Goal: Task Accomplishment & Management: Manage account settings

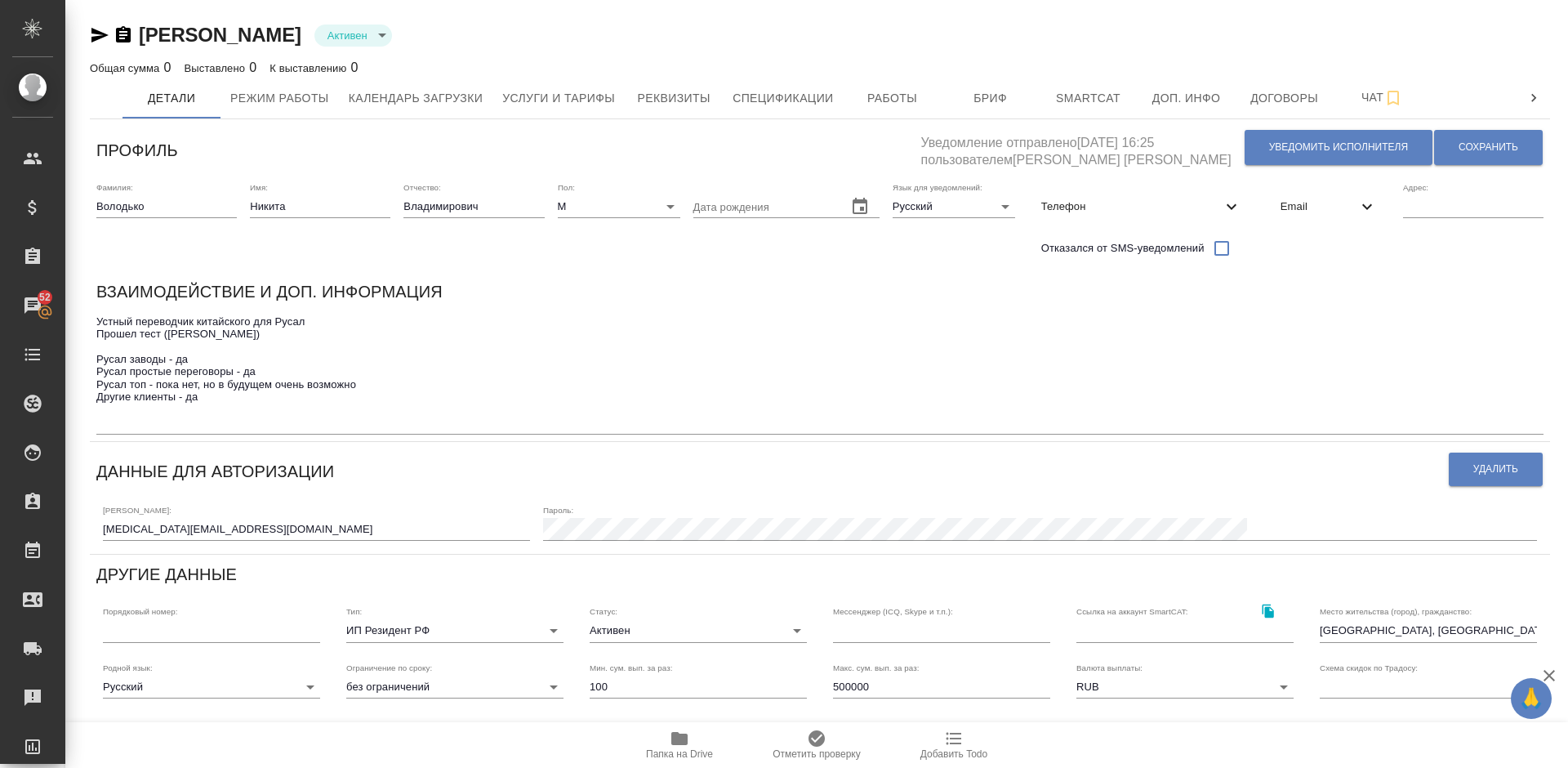
click at [226, 405] on textarea "Устный переводчик китайского для Русал Прошел тест (Агафья Н.) Русал заводы - д…" at bounding box center [819, 372] width 1447 height 114
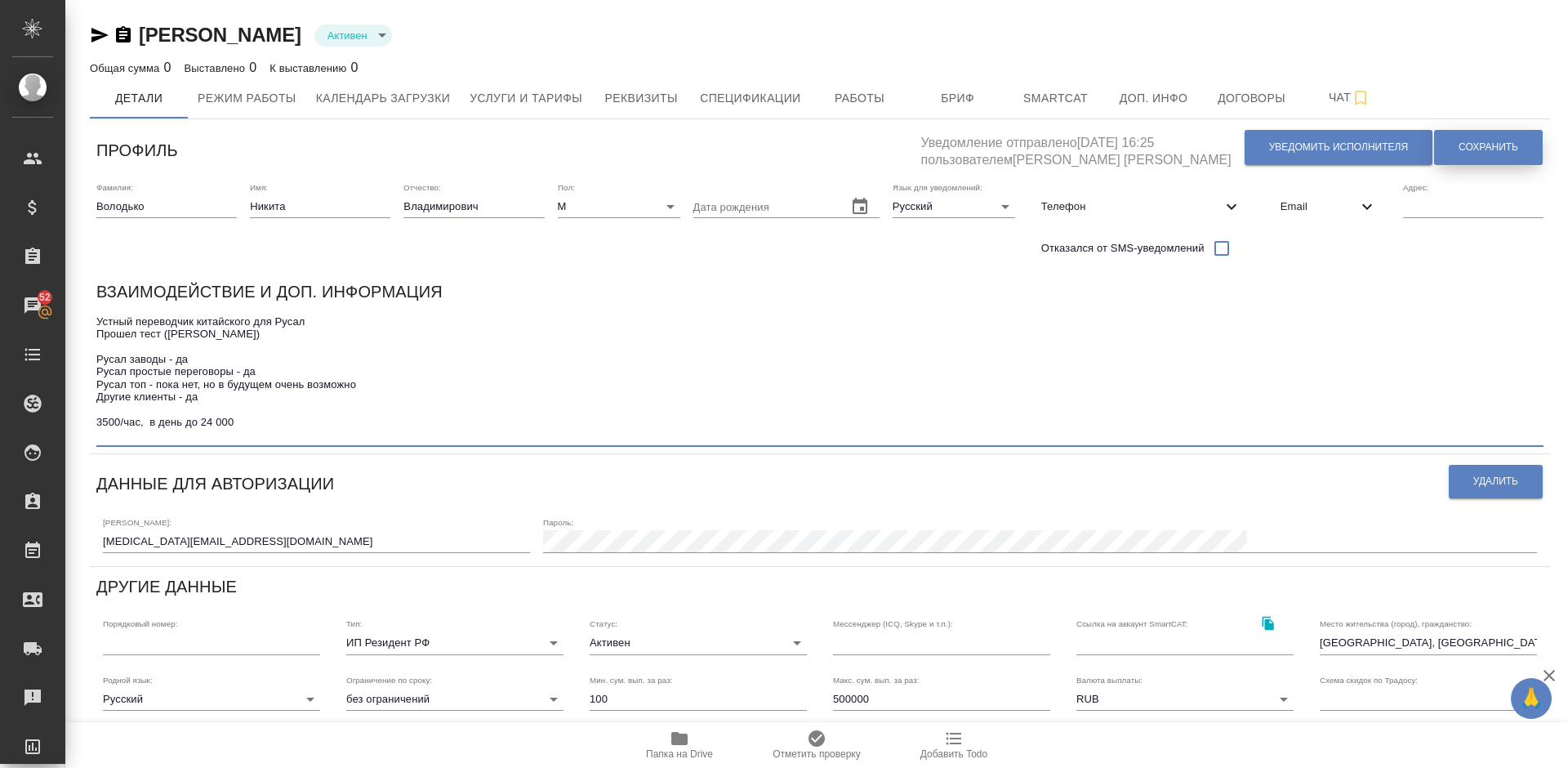
type textarea "Устный переводчик китайского для Русал Прошел тест (Агафья Н.) Русал заводы - д…"
click at [1485, 151] on span "Сохранить" at bounding box center [1489, 148] width 59 height 14
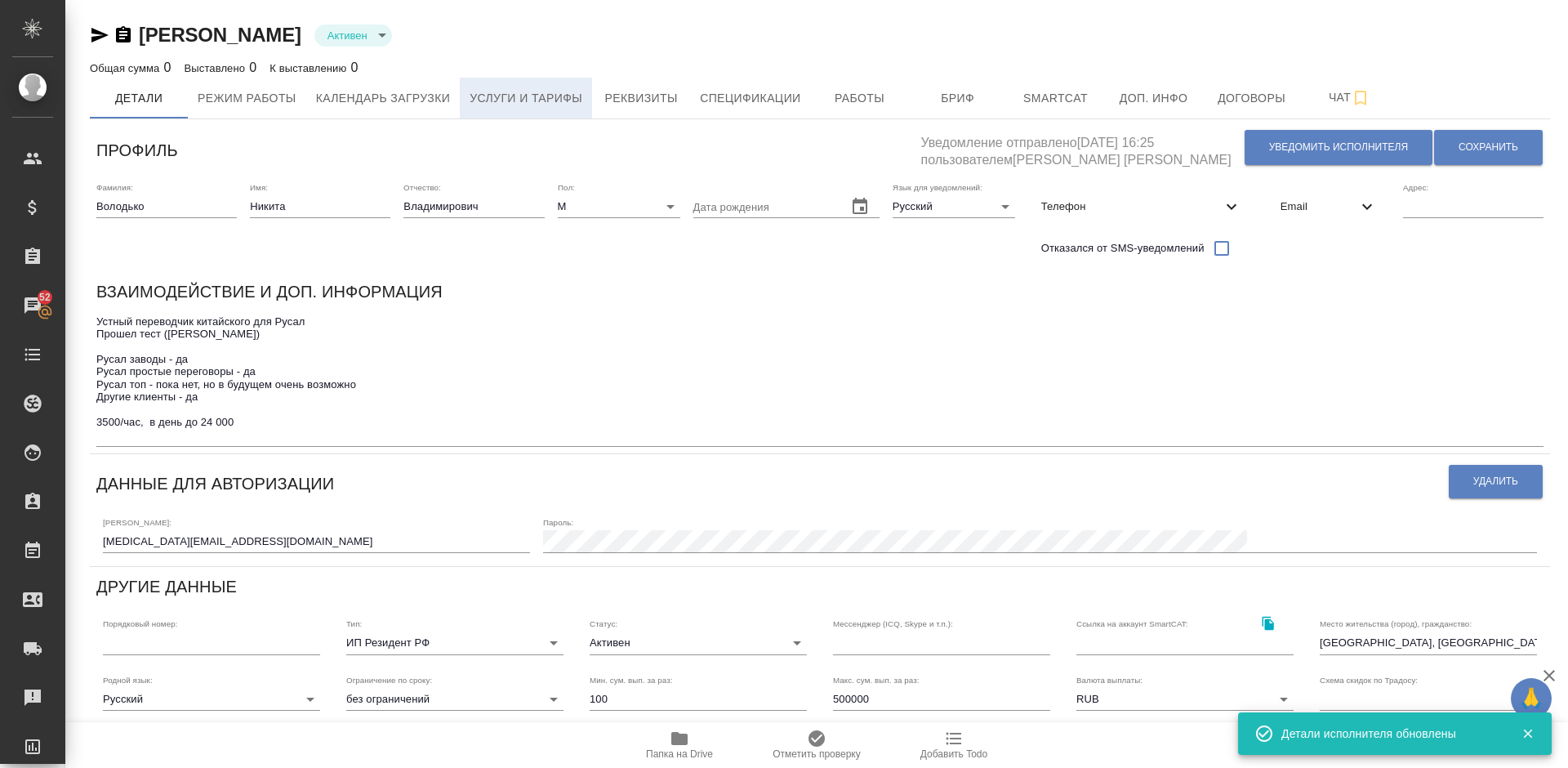
click at [543, 81] on button "Услуги и тарифы" at bounding box center [526, 97] width 133 height 41
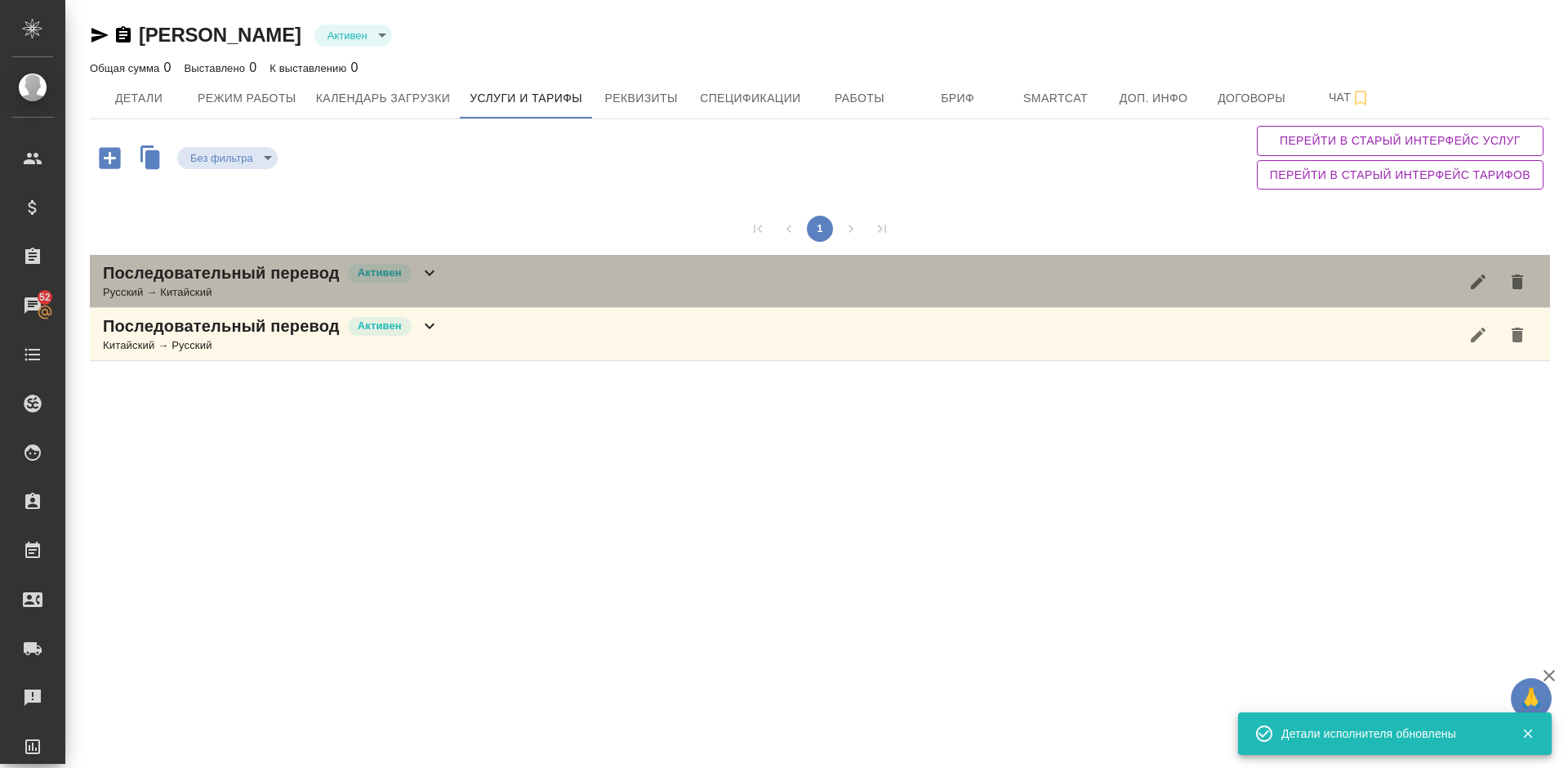
click at [481, 289] on div "Последовательный перевод Активен Русский → Китайский" at bounding box center [820, 281] width 1461 height 54
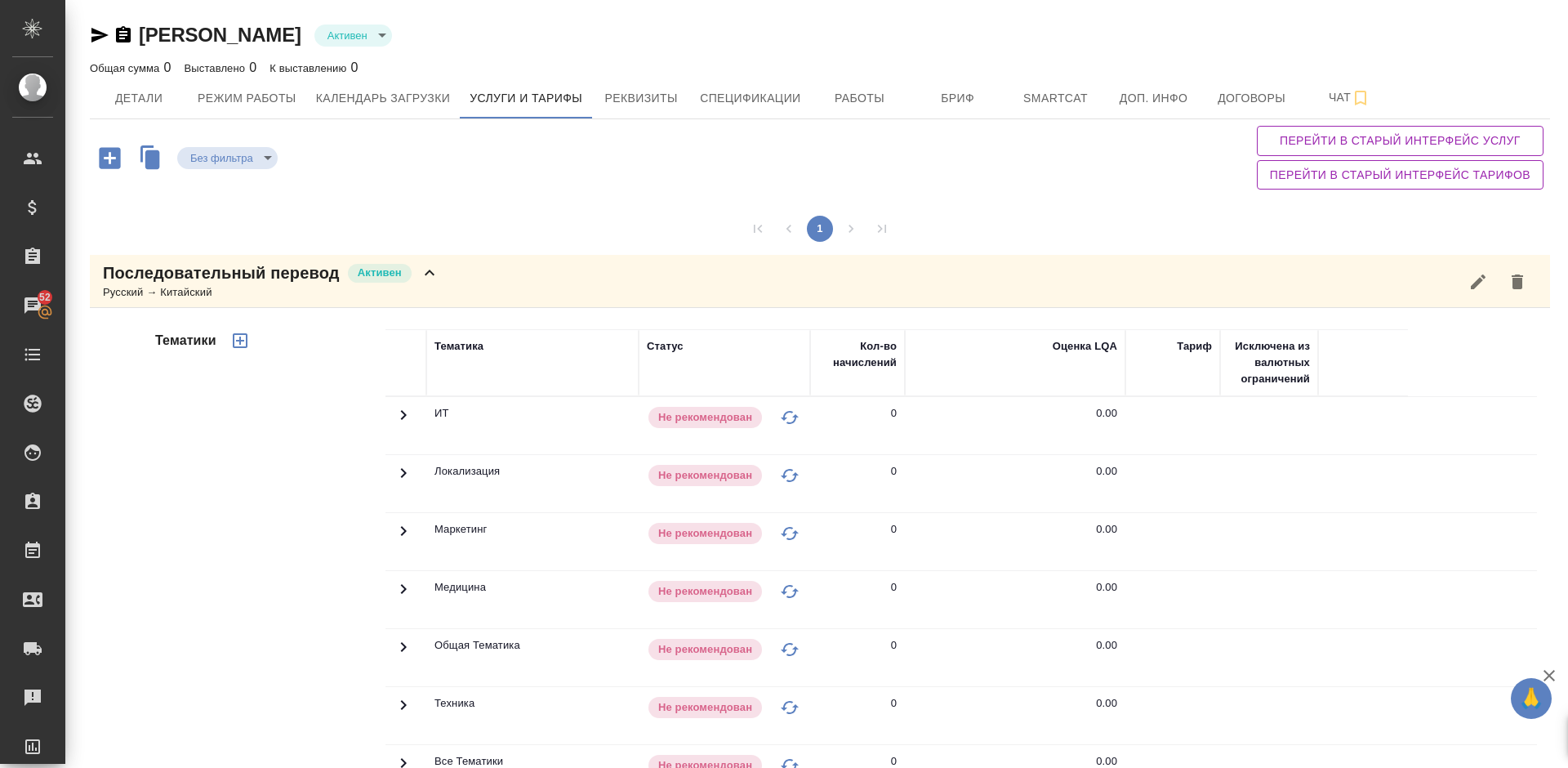
click at [317, 571] on div "Тематики" at bounding box center [268, 592] width 234 height 547
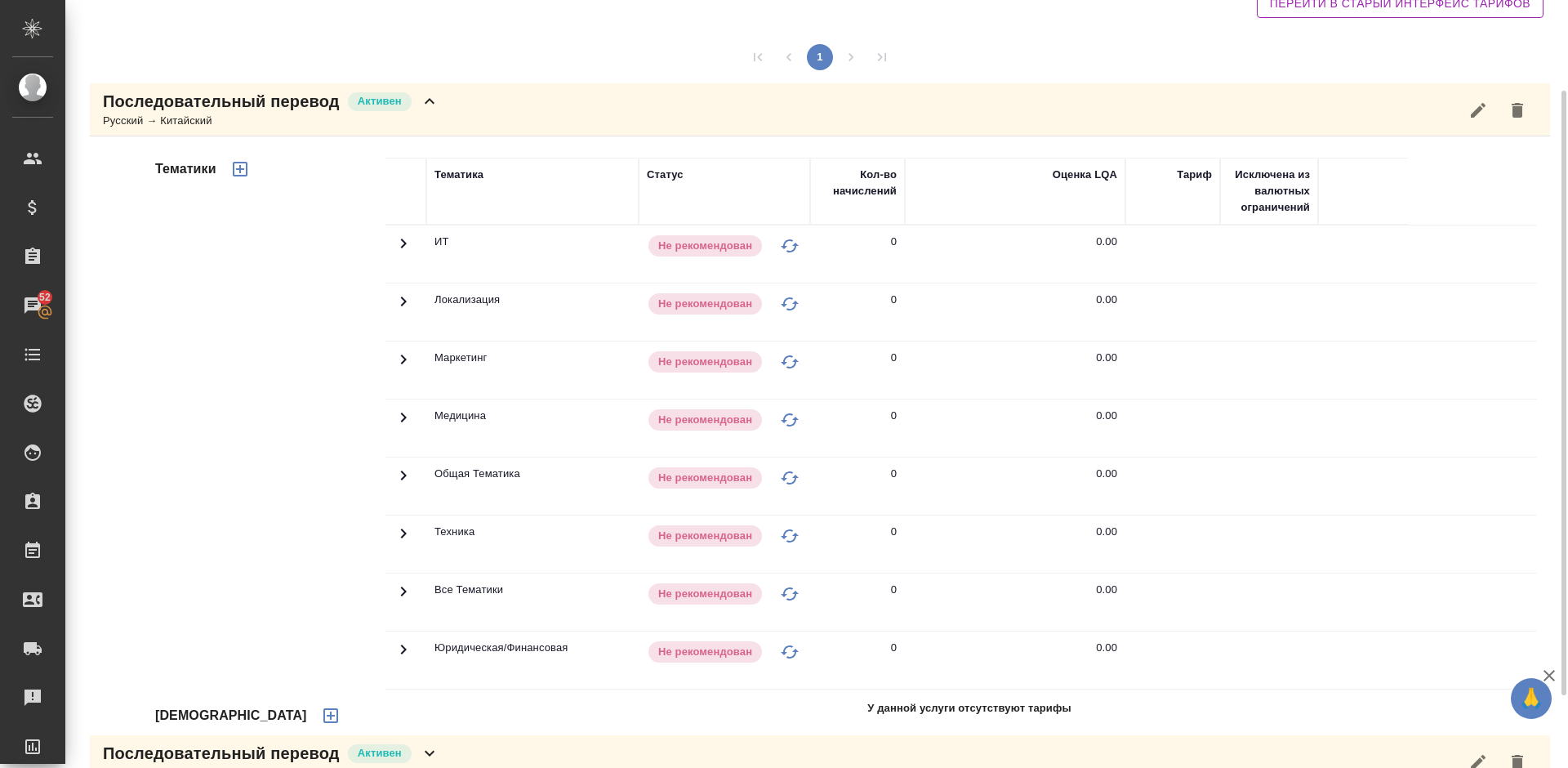
scroll to position [207, 0]
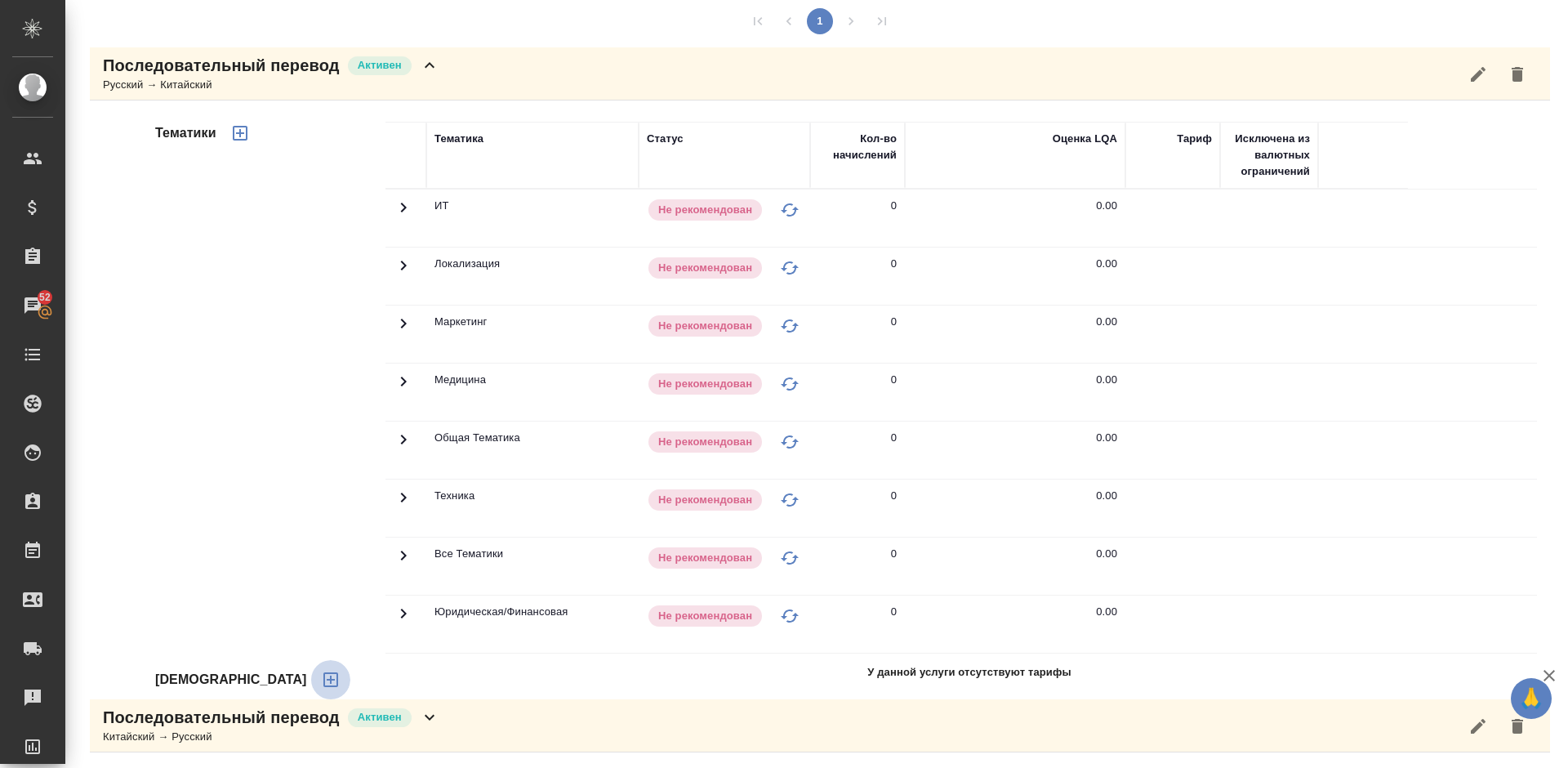
click at [321, 677] on icon "button" at bounding box center [331, 680] width 20 height 20
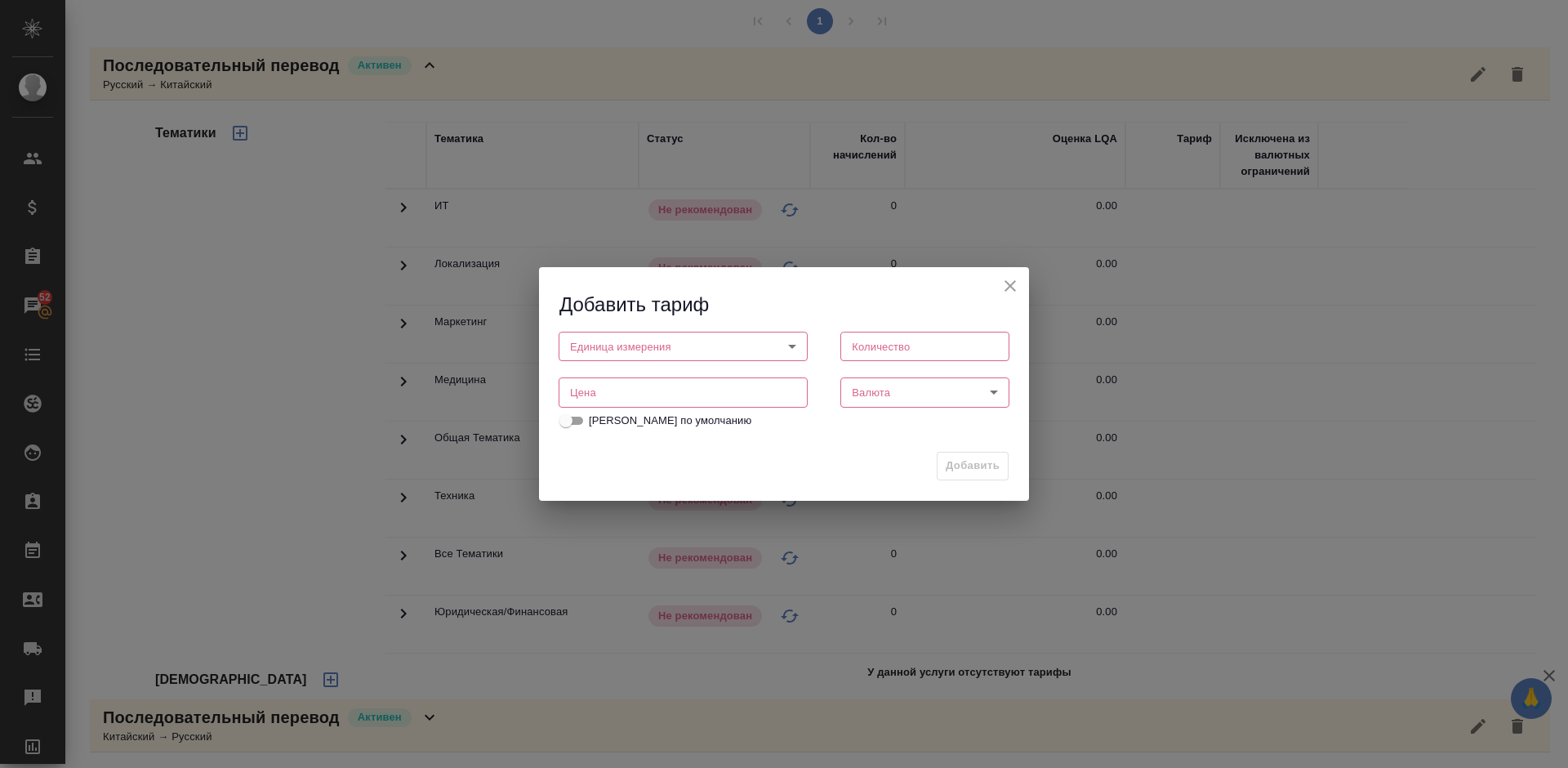
click at [643, 347] on body "🙏 .cls-1 fill:#fff; AWATERA Lazareva Anastasia Клиенты Спецификации Заказы 52 Ч…" at bounding box center [784, 384] width 1568 height 768
click at [640, 380] on li "час" at bounding box center [683, 375] width 250 height 28
type input "5a8b1489cc6b4906c91bfd93"
click at [884, 349] on input "number" at bounding box center [925, 347] width 169 height 30
type input "1"
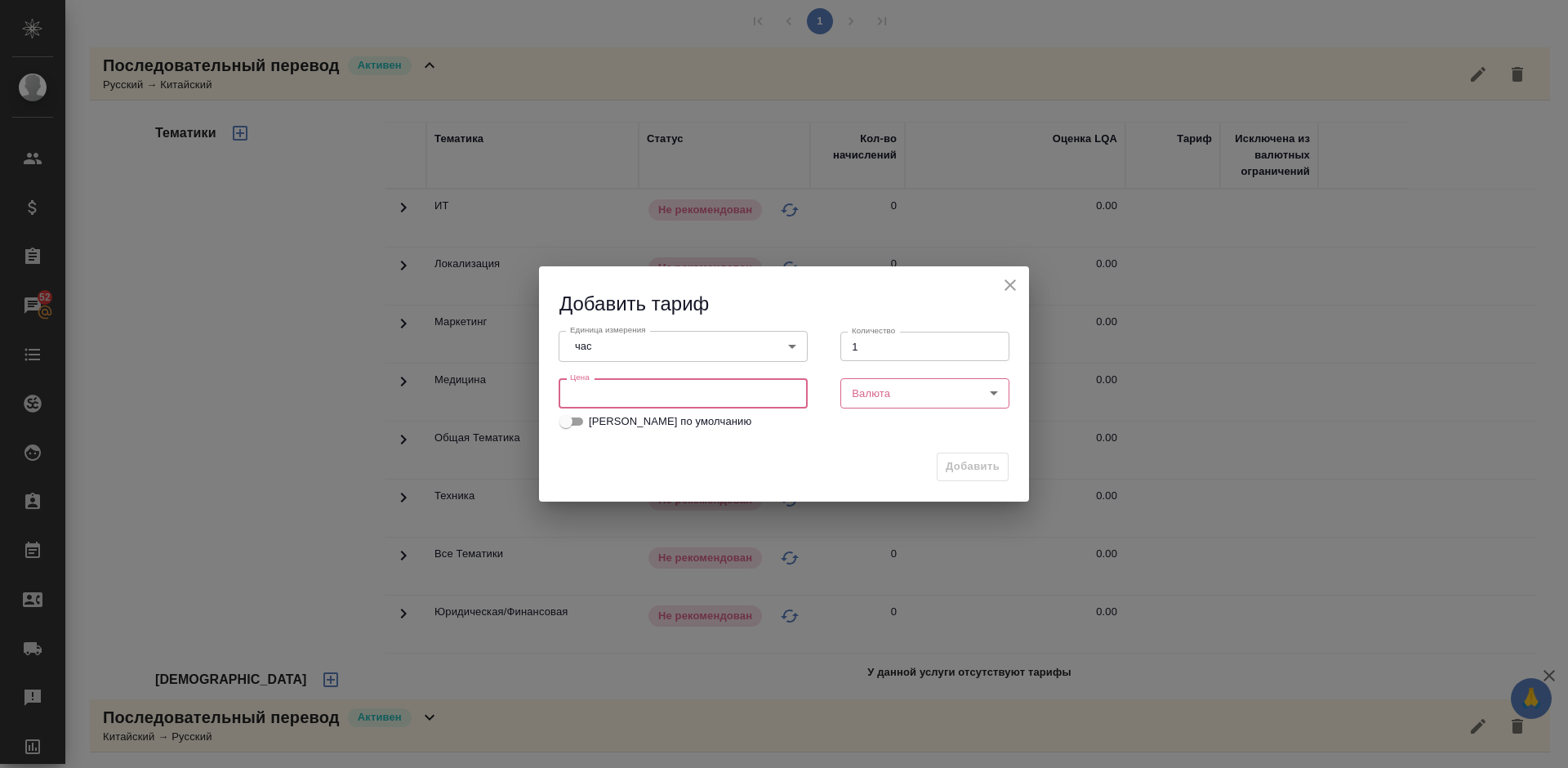
click at [701, 390] on input "number" at bounding box center [683, 393] width 250 height 30
type input "3500"
click at [889, 398] on body "🙏 .cls-1 fill:#fff; AWATERA Lazareva Anastasia Клиенты Спецификации Заказы 52 Ч…" at bounding box center [784, 384] width 1568 height 768
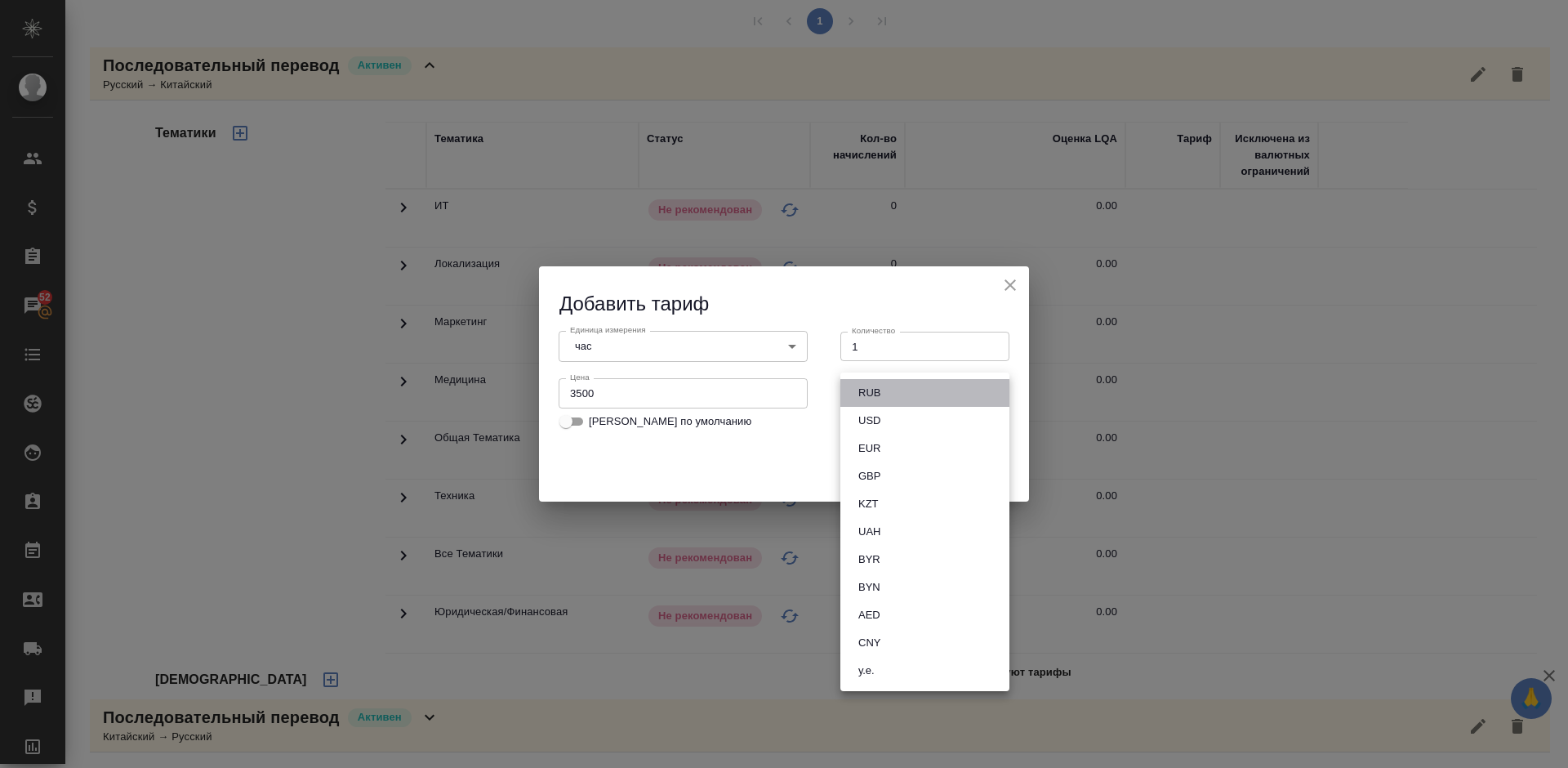
click at [911, 398] on li "RUB" at bounding box center [925, 393] width 169 height 28
type input "RUB"
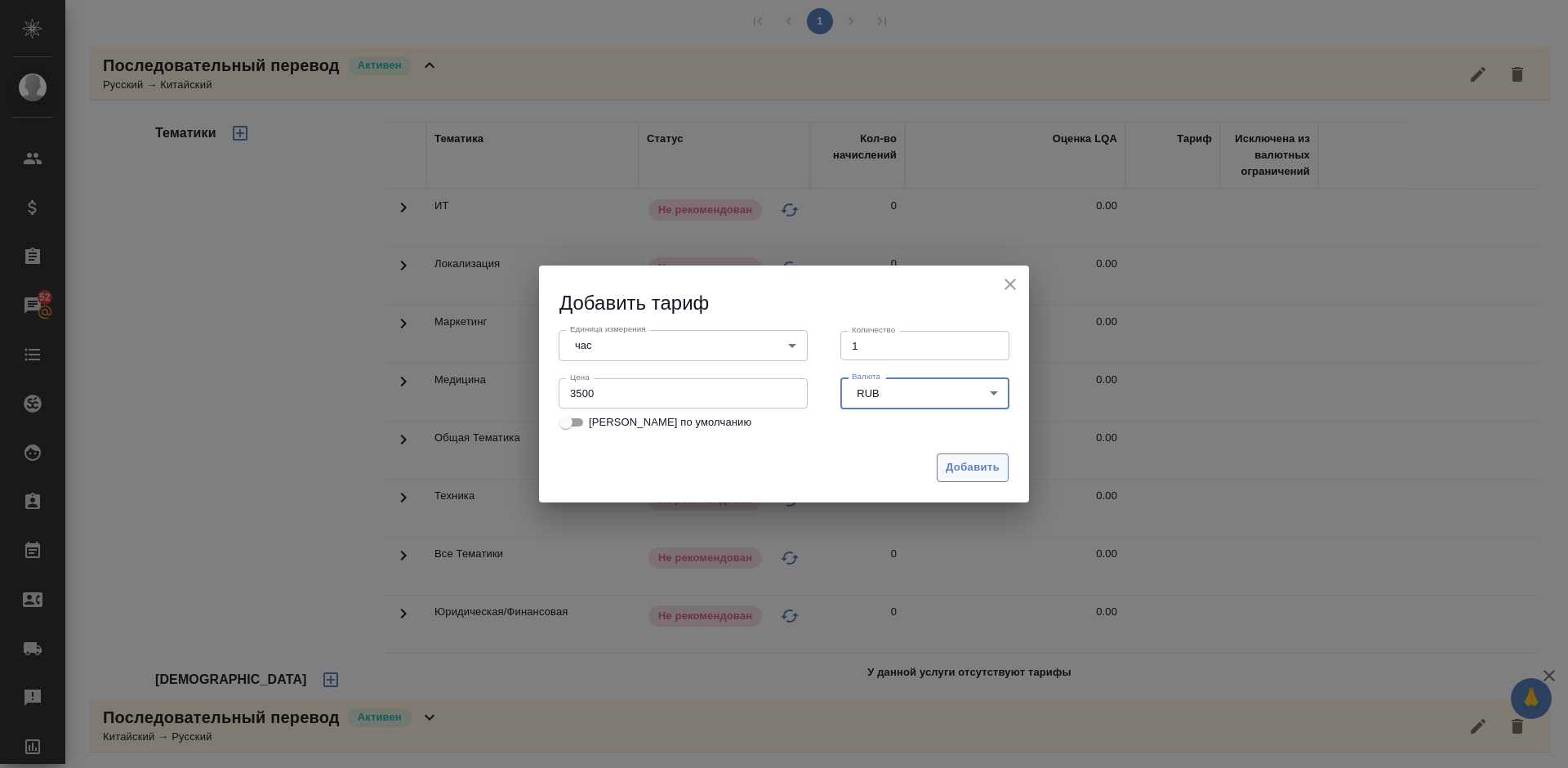
click at [970, 459] on span "Добавить" at bounding box center [973, 468] width 53 height 19
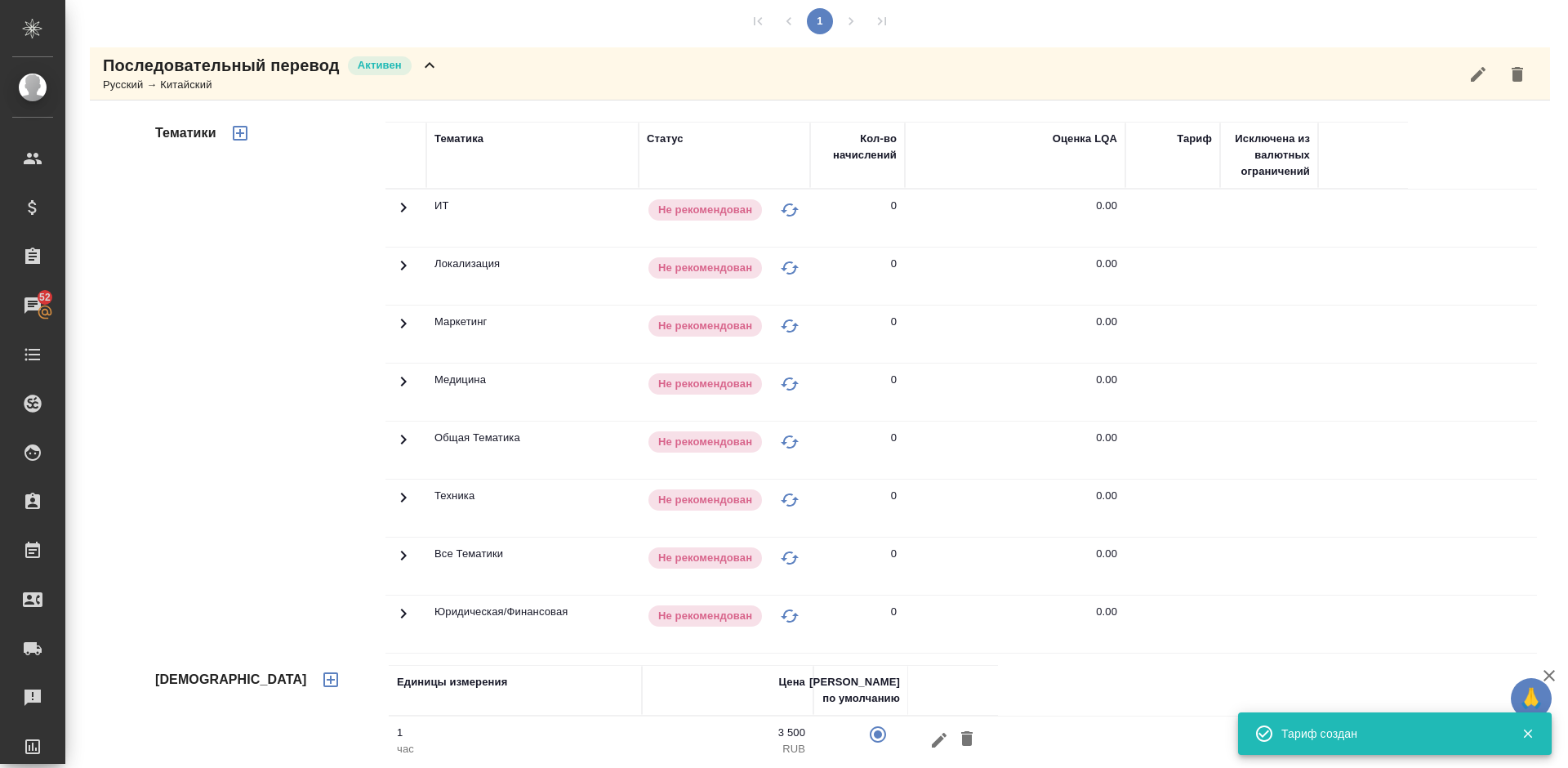
click at [237, 138] on icon "button" at bounding box center [241, 134] width 20 height 20
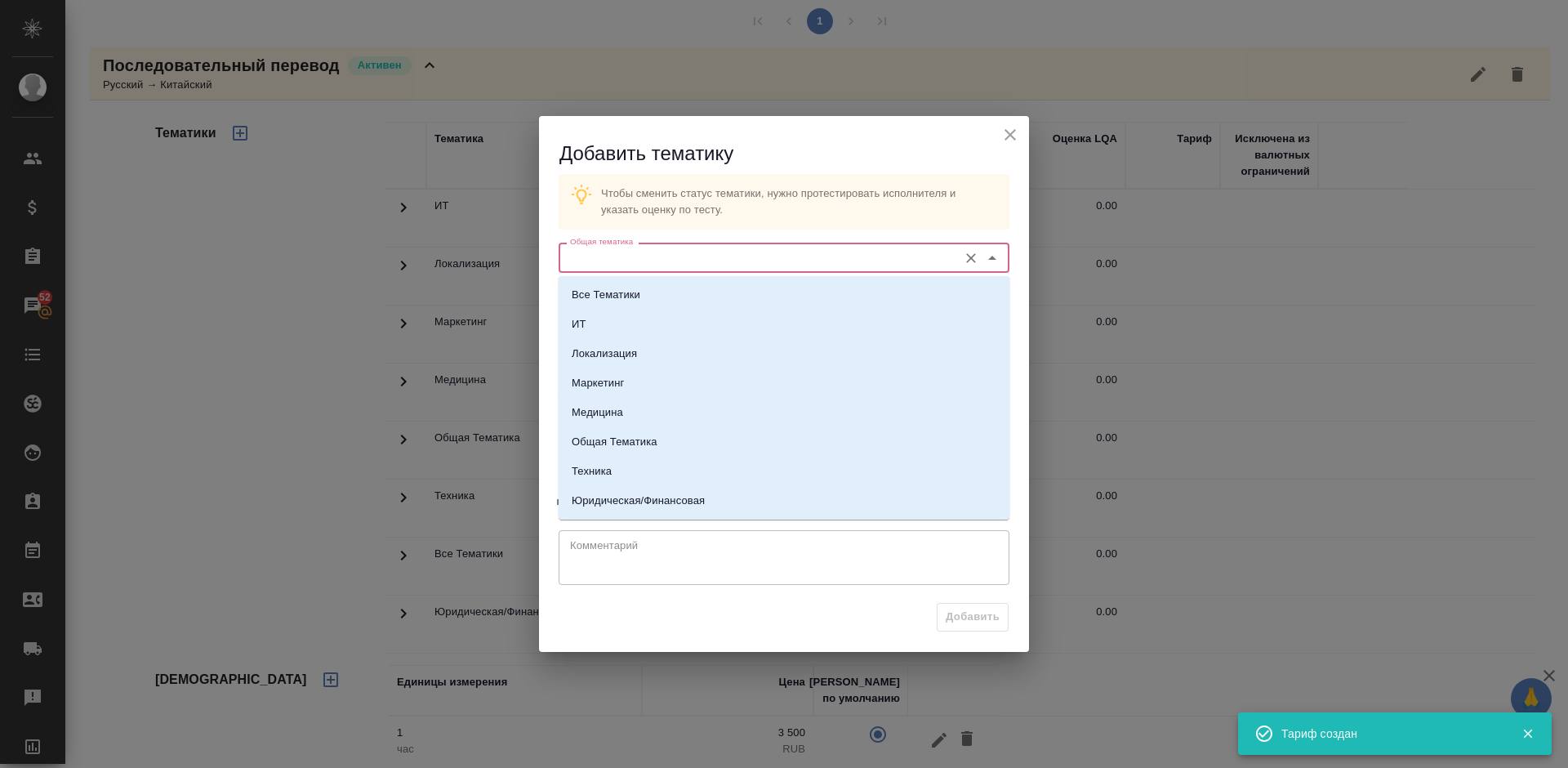
click at [690, 257] on input "Общая тематика" at bounding box center [757, 258] width 386 height 20
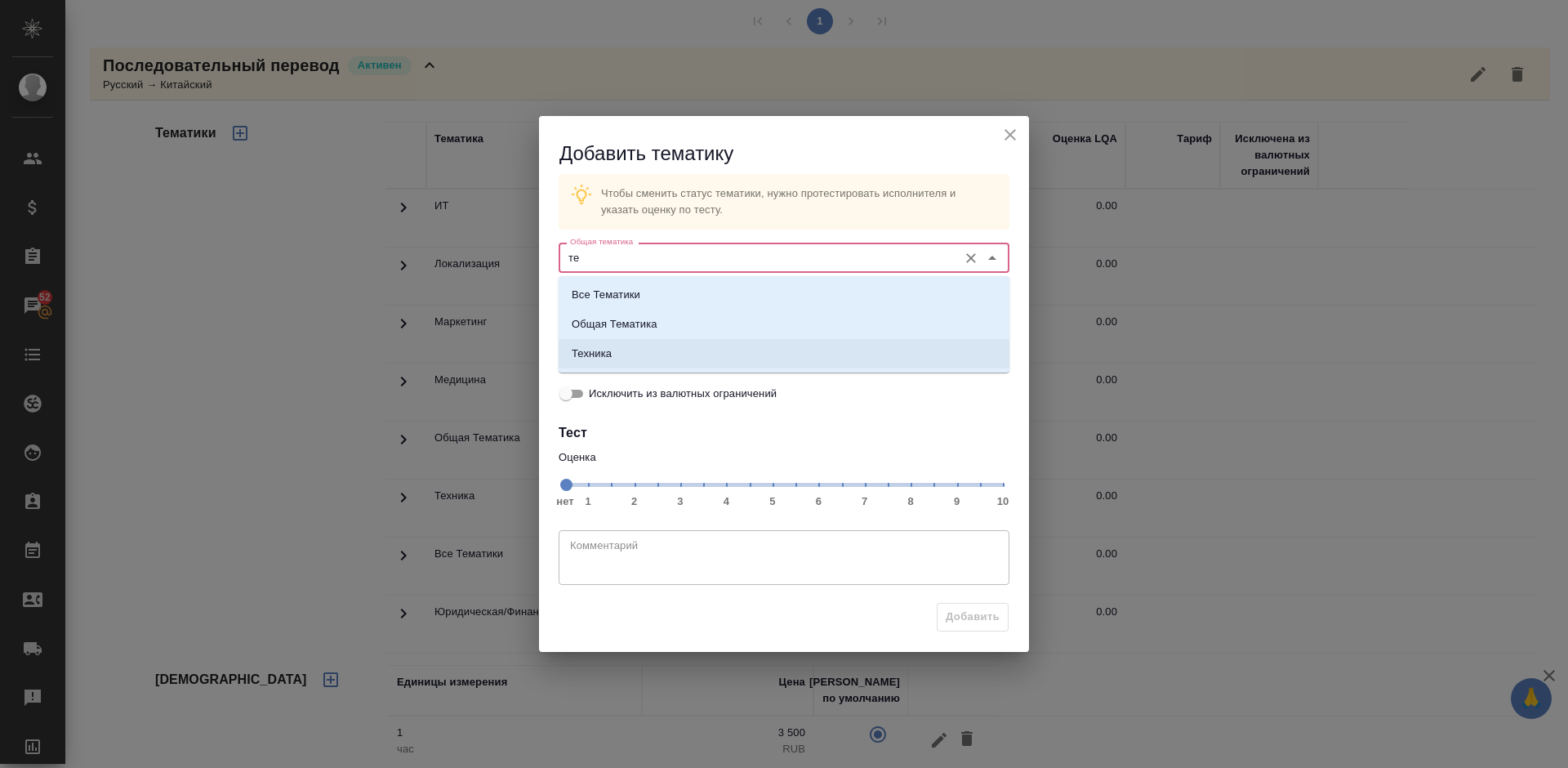
click at [704, 344] on li "Техника" at bounding box center [784, 354] width 451 height 30
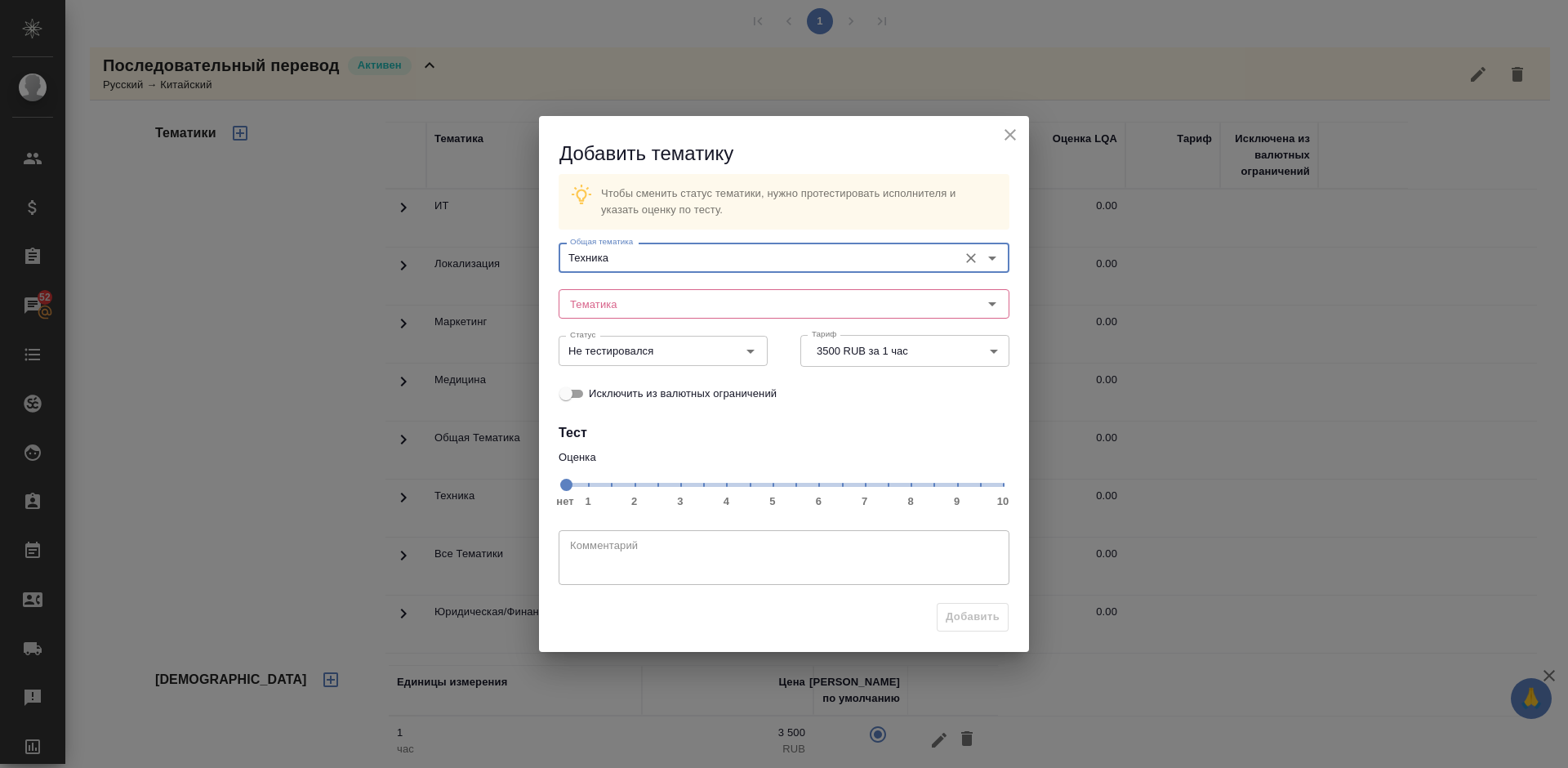
type input "Техника"
click at [665, 320] on div "Статус Не тестировался Статус" at bounding box center [664, 349] width 242 height 72
click at [615, 305] on input "Тематика" at bounding box center [757, 304] width 386 height 20
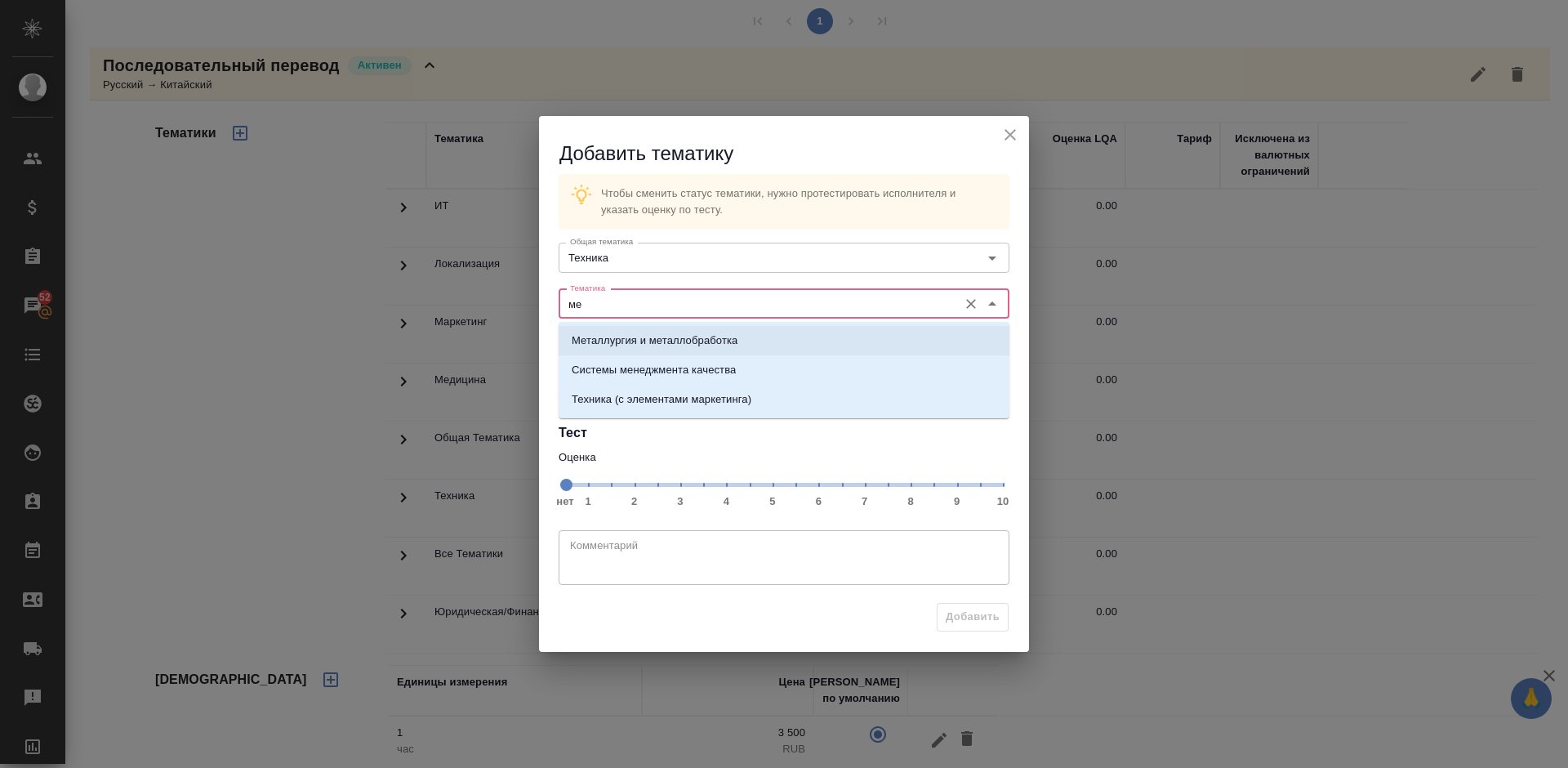
click at [649, 340] on p "Металлургия и металлобработка" at bounding box center [654, 341] width 165 height 16
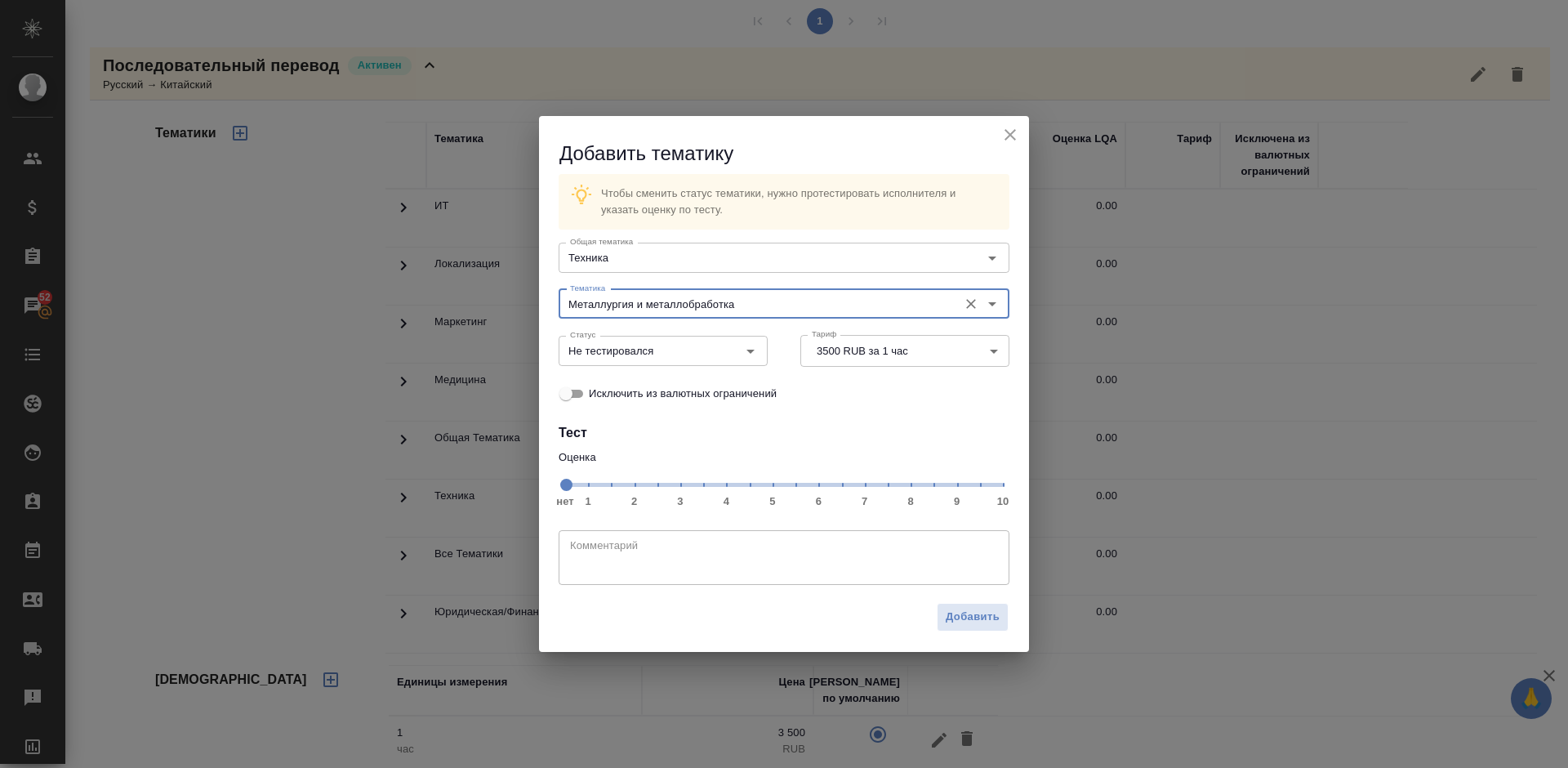
type input "Металлургия и металлобработка"
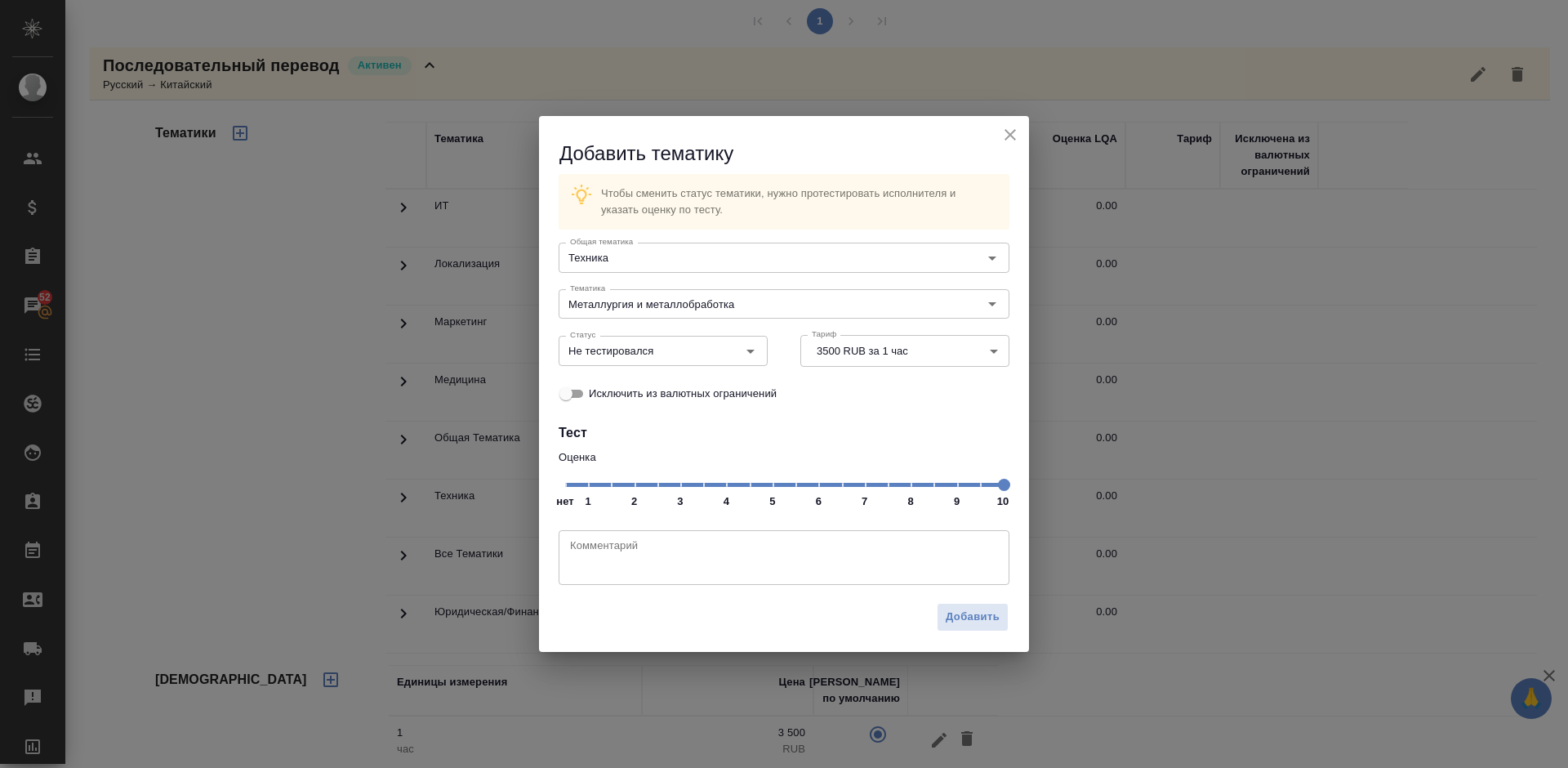
drag, startPoint x: 573, startPoint y: 484, endPoint x: 991, endPoint y: 487, distance: 418.0
click at [998, 487] on span at bounding box center [1004, 485] width 12 height 12
click at [700, 352] on input "Не тестировался" at bounding box center [636, 351] width 145 height 20
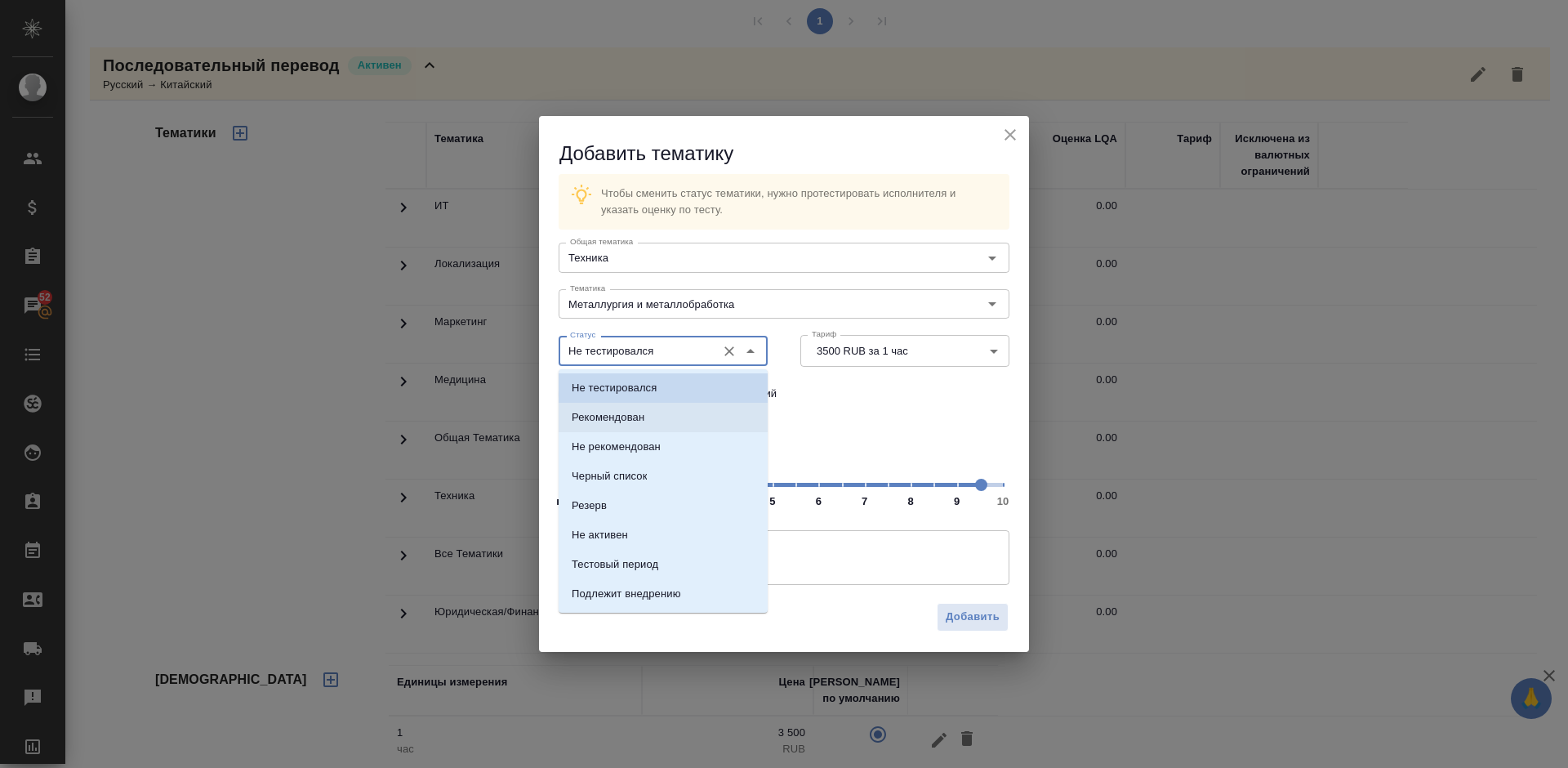
click at [691, 415] on li "Рекомендован" at bounding box center [663, 418] width 209 height 30
type input "Рекомендован"
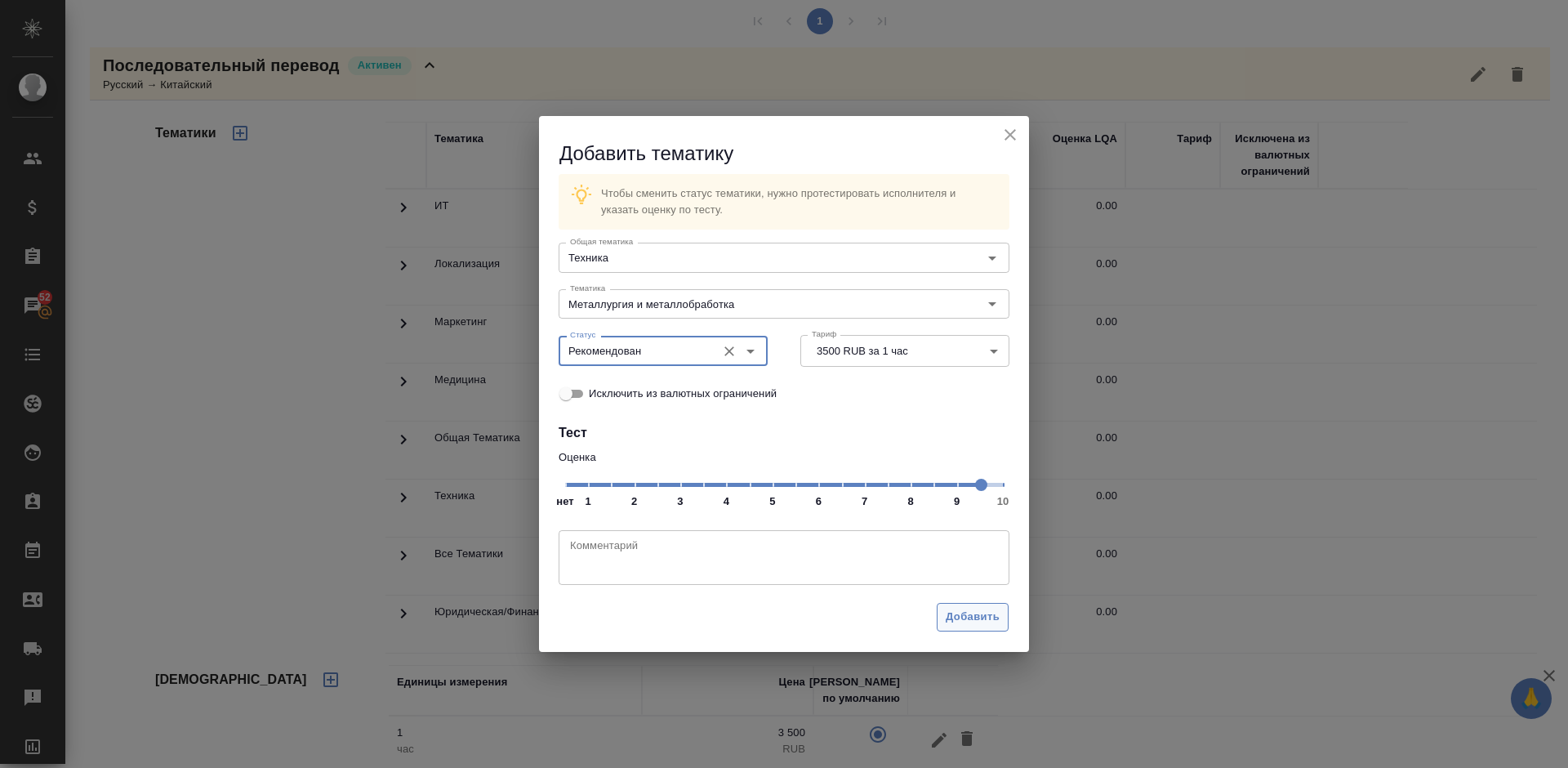
click at [969, 611] on span "Добавить" at bounding box center [973, 617] width 53 height 19
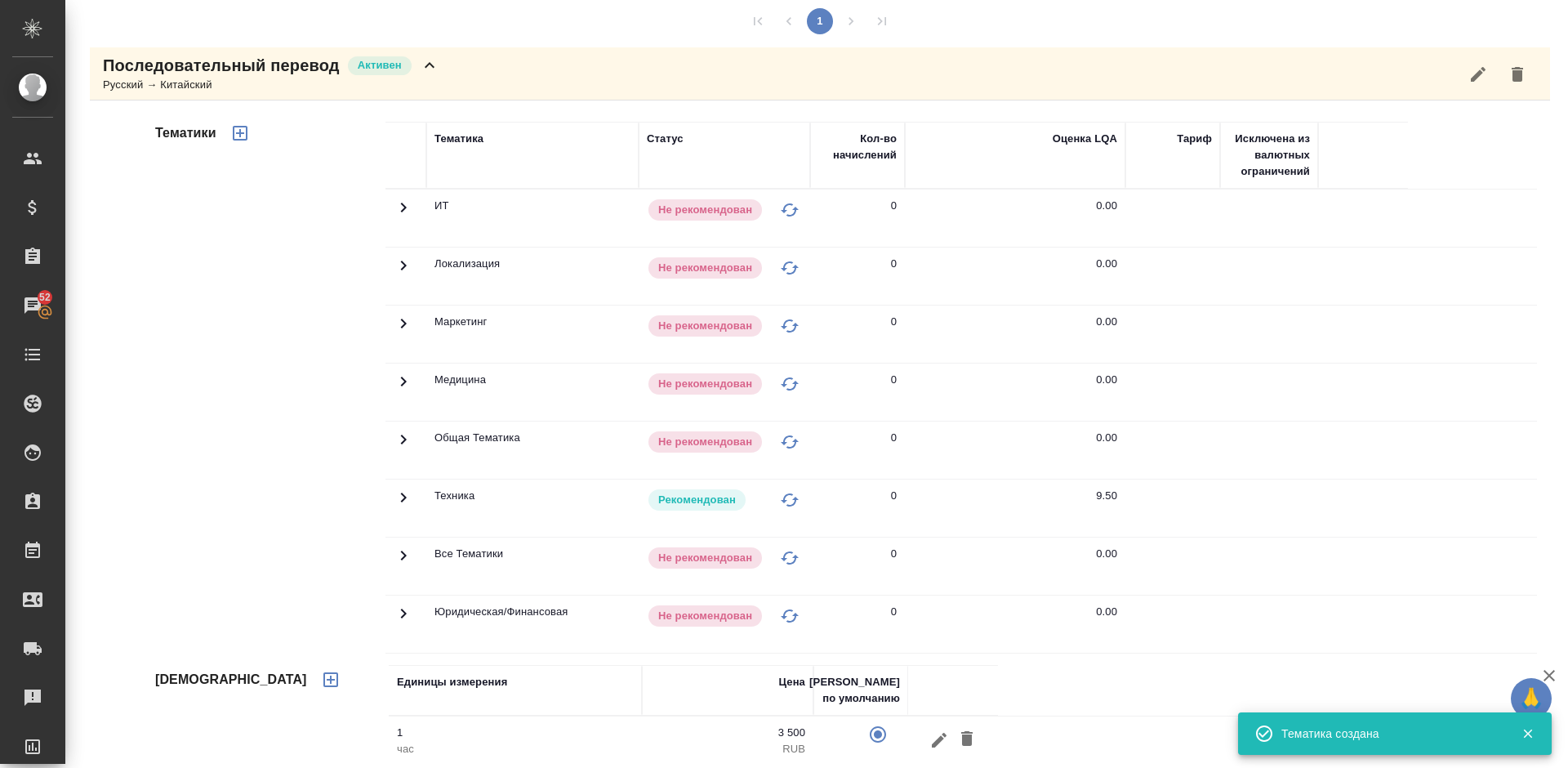
click at [440, 83] on div "Последовательный перевод Активен Русский → Китайский" at bounding box center [820, 74] width 1461 height 54
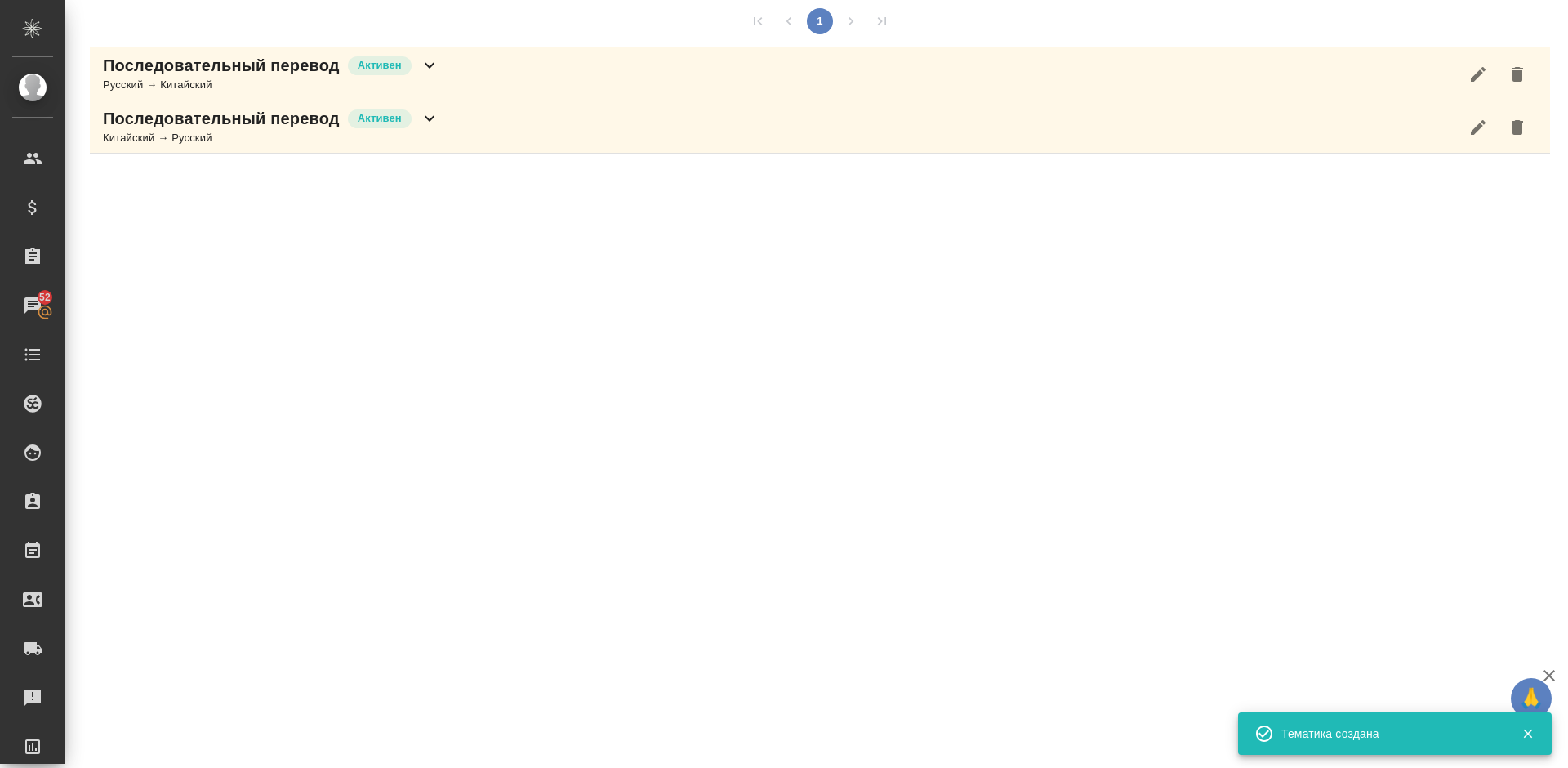
click at [430, 143] on div "Китайский → Русский" at bounding box center [271, 138] width 337 height 16
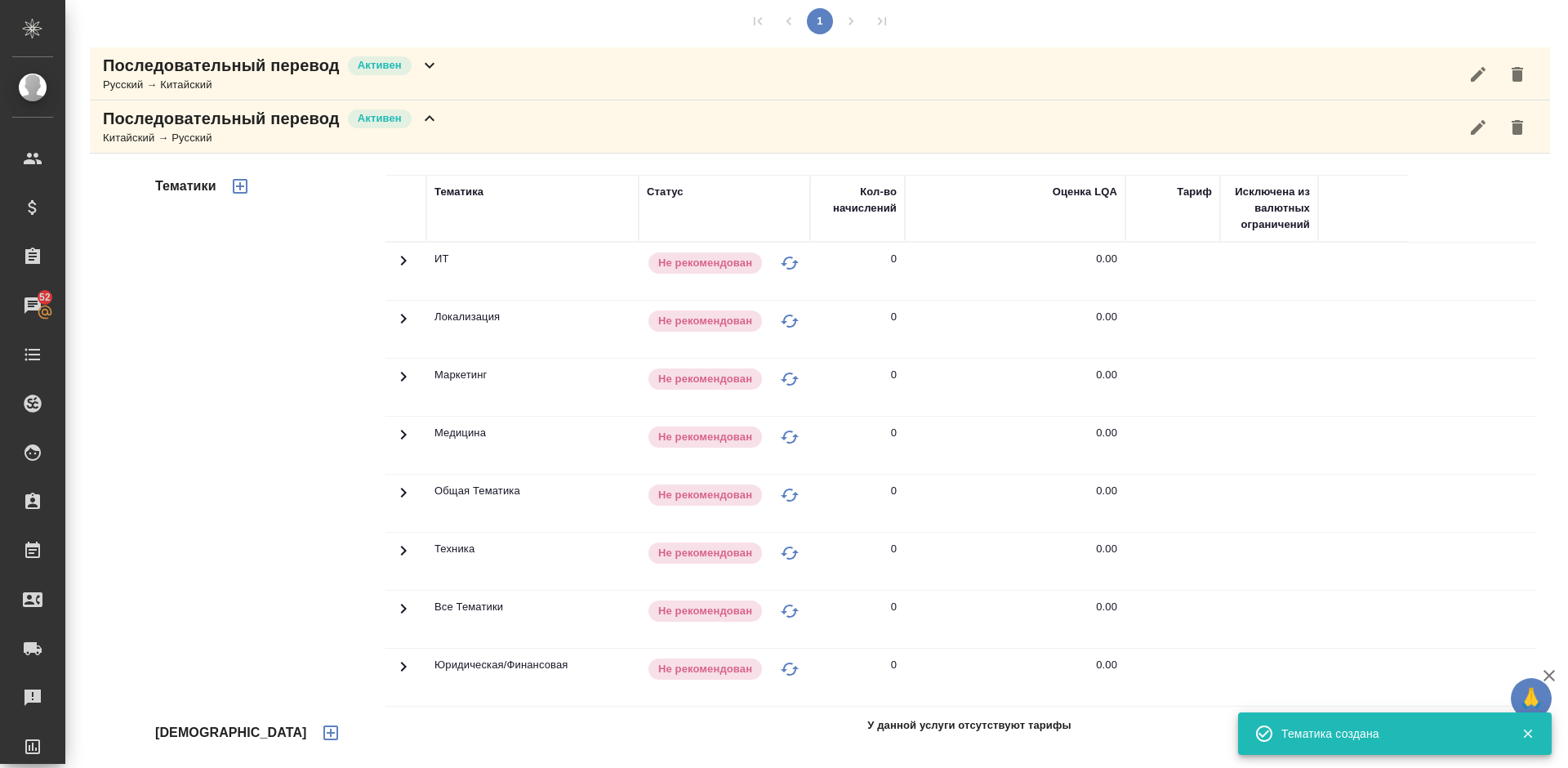
click at [320, 436] on div "Тематики" at bounding box center [268, 437] width 234 height 547
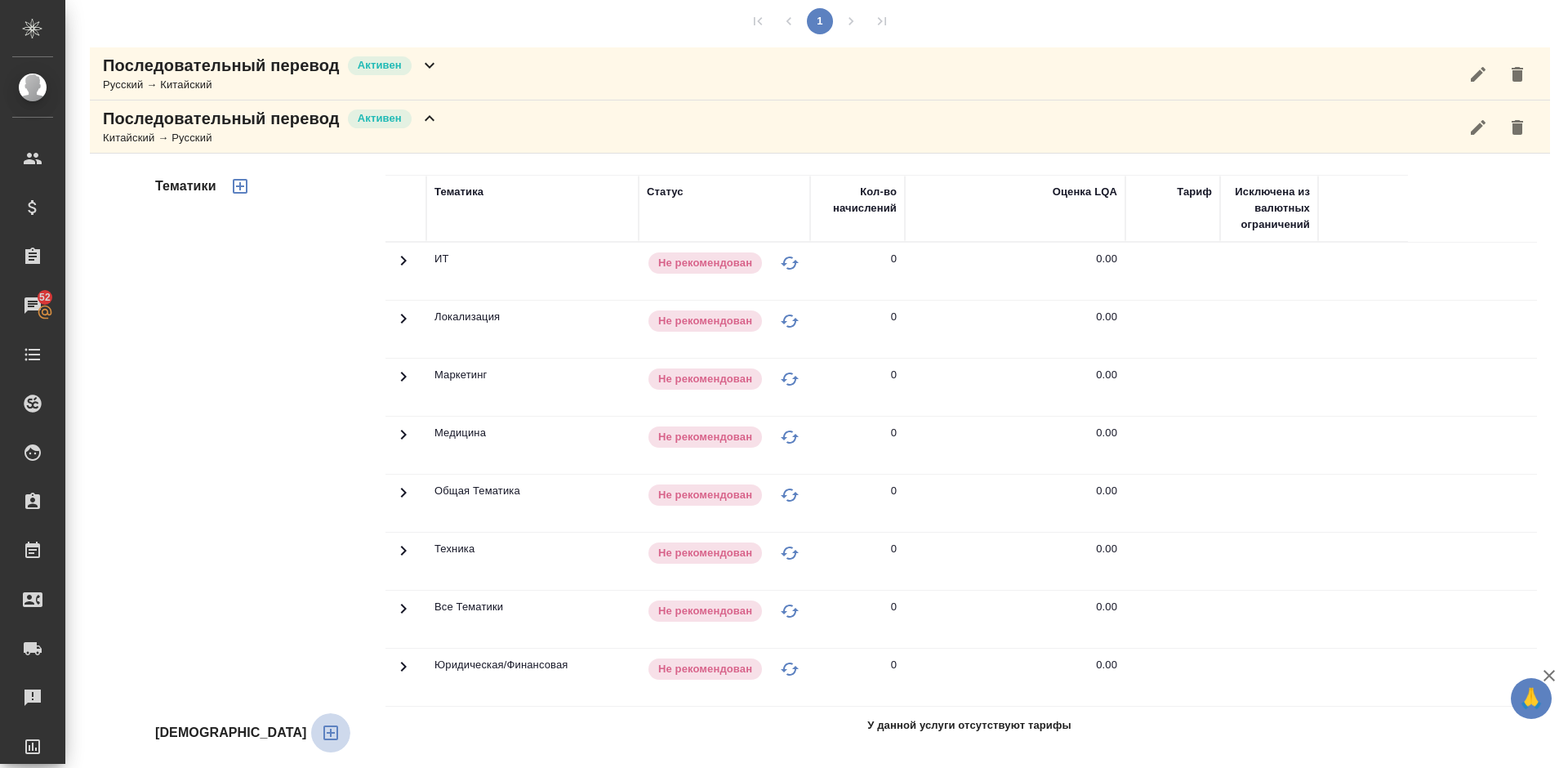
click at [321, 728] on icon "button" at bounding box center [331, 733] width 20 height 20
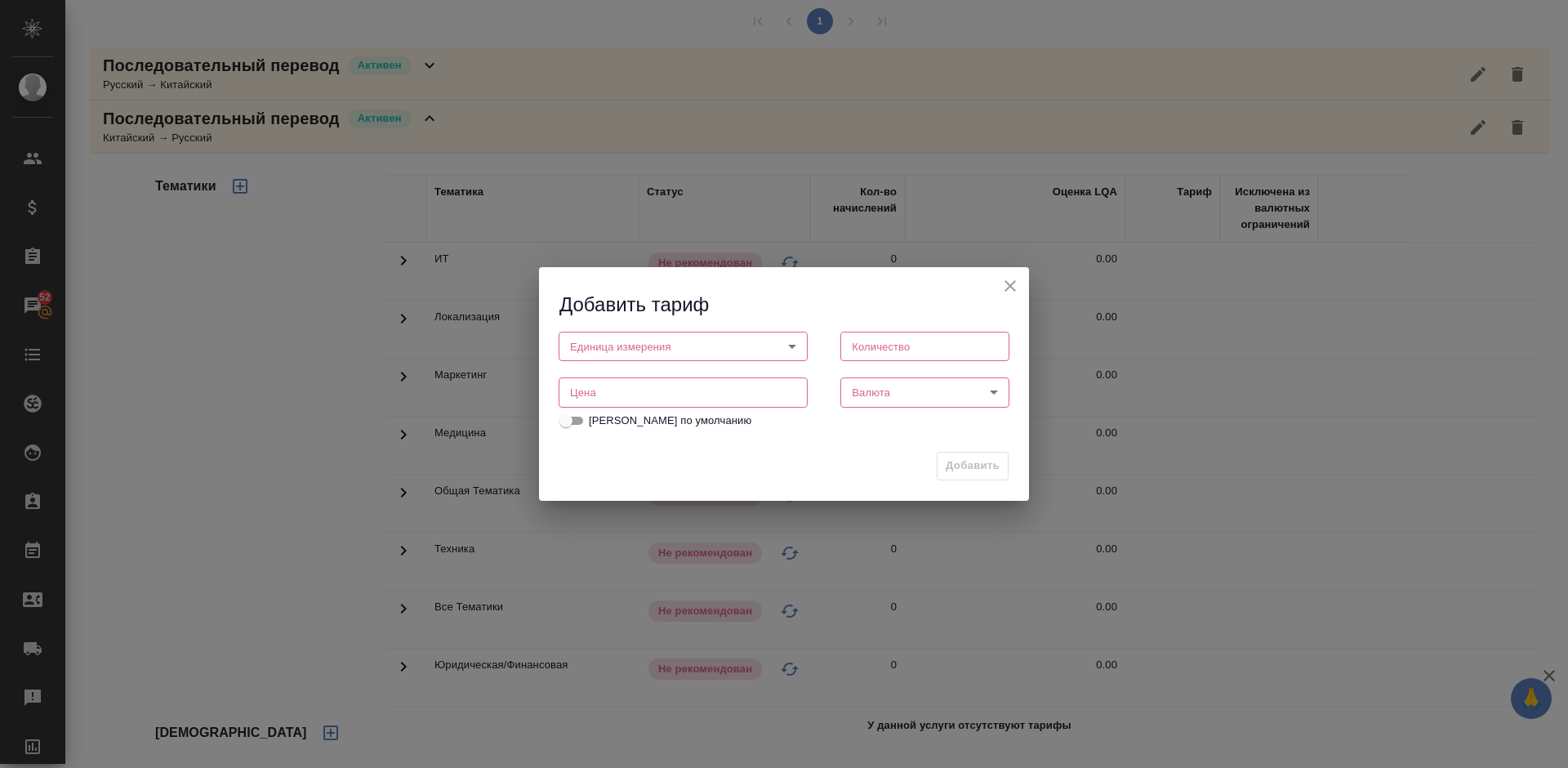
click at [706, 343] on body "🙏 .cls-1 fill:#fff; AWATERA Lazareva Anastasia Клиенты Спецификации Заказы 52 Ч…" at bounding box center [784, 384] width 1568 height 768
click at [651, 376] on li "час" at bounding box center [683, 375] width 250 height 28
type input "5a8b1489cc6b4906c91bfd93"
click at [907, 347] on input "number" at bounding box center [925, 347] width 169 height 30
type input "1"
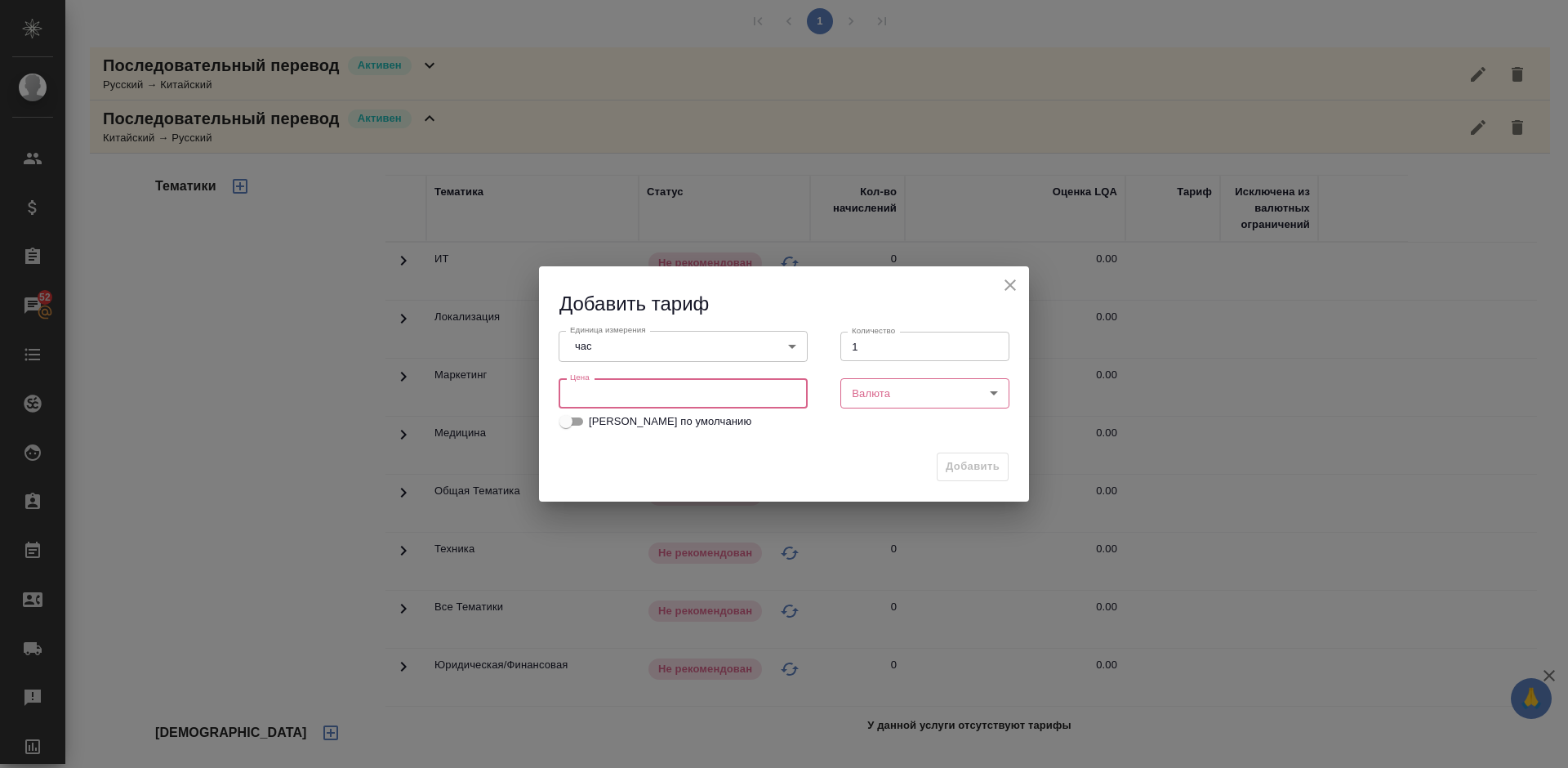
click at [666, 395] on input "number" at bounding box center [683, 393] width 250 height 30
type input "3500"
click at [879, 405] on body "🙏 .cls-1 fill:#fff; AWATERA Lazareva Anastasia Клиенты Спецификации Заказы 52 Ч…" at bounding box center [784, 384] width 1568 height 768
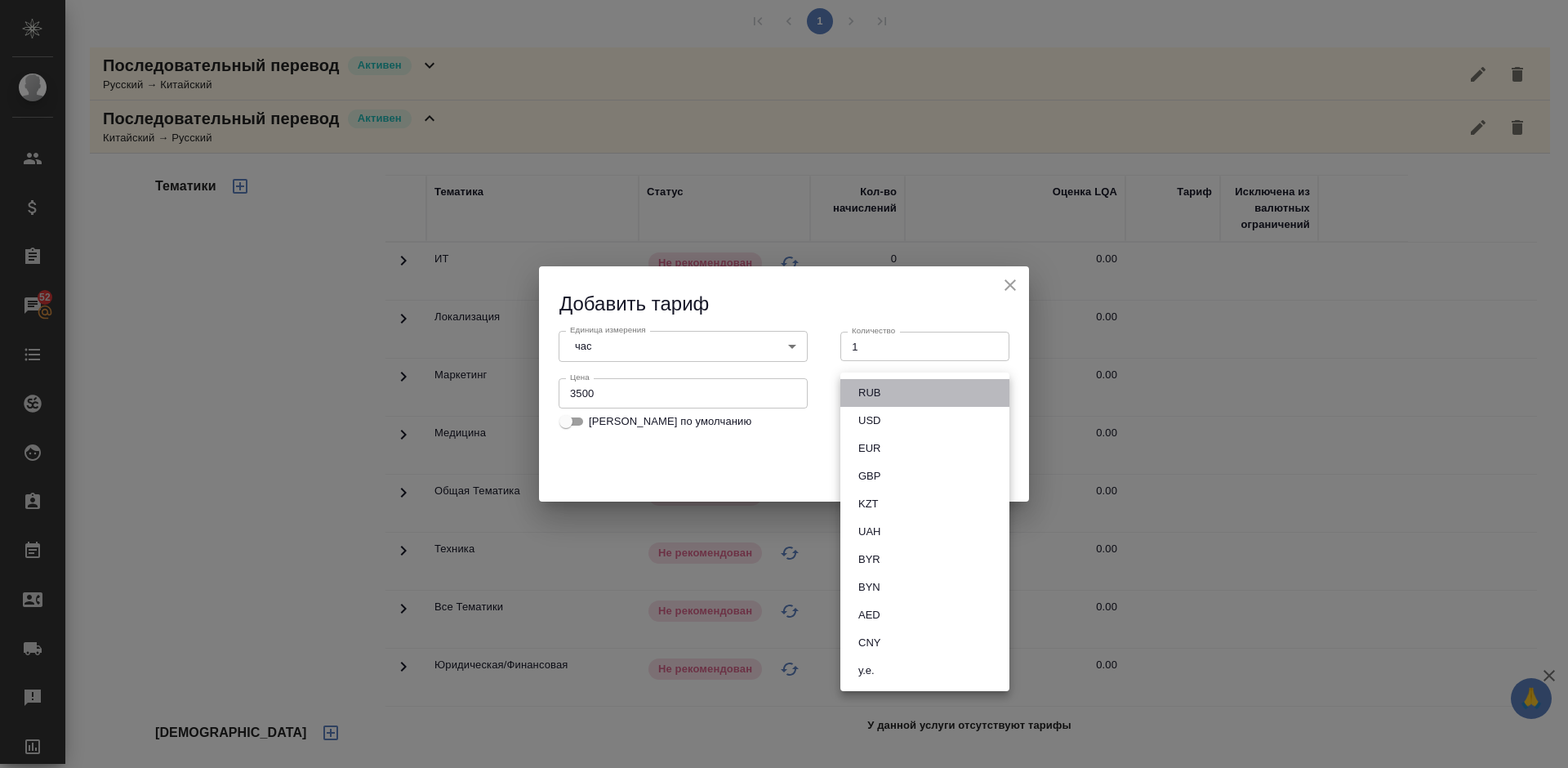
click at [904, 402] on li "RUB" at bounding box center [925, 393] width 169 height 28
type input "RUB"
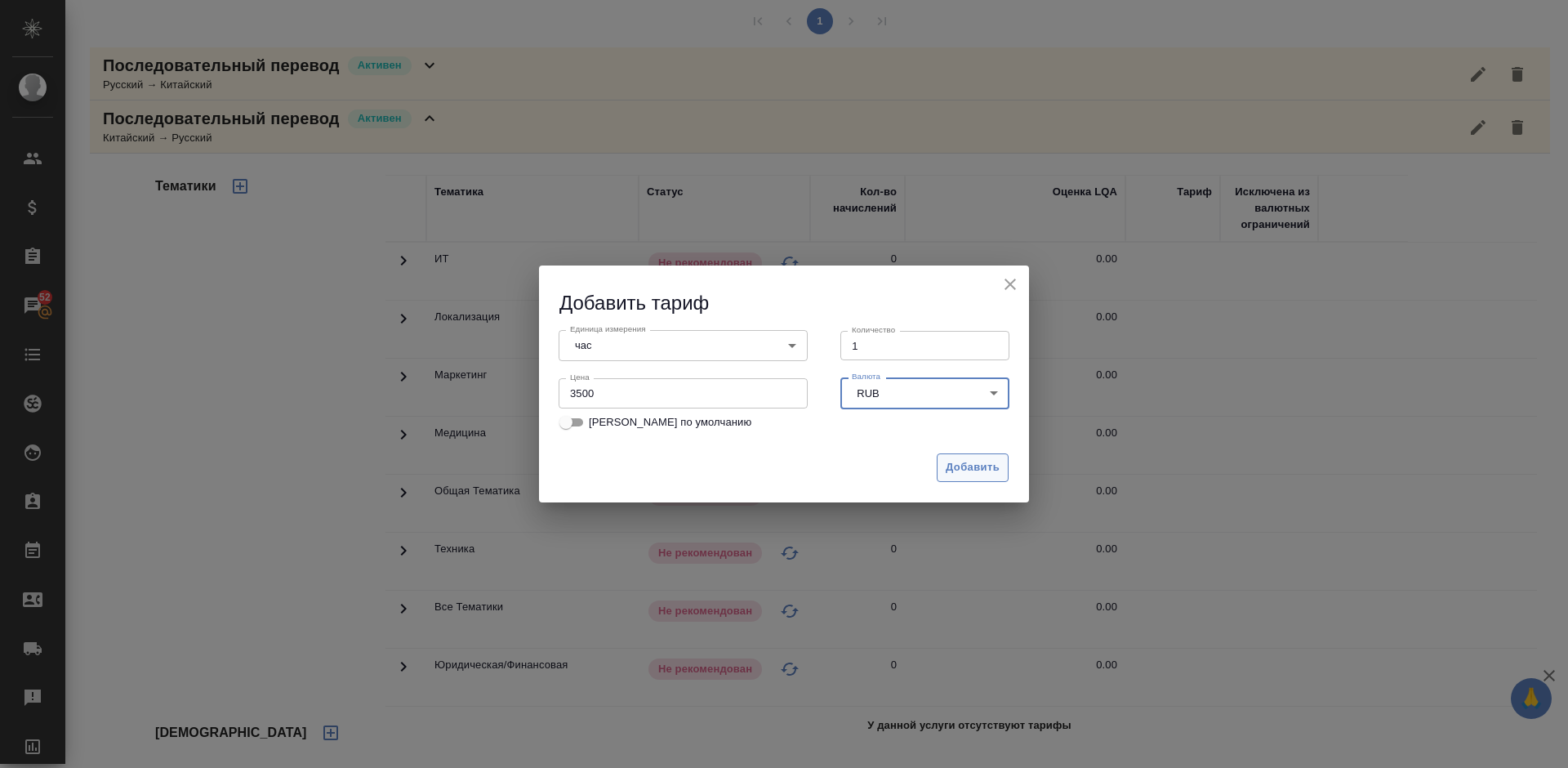
click at [955, 458] on button "Добавить" at bounding box center [973, 468] width 72 height 29
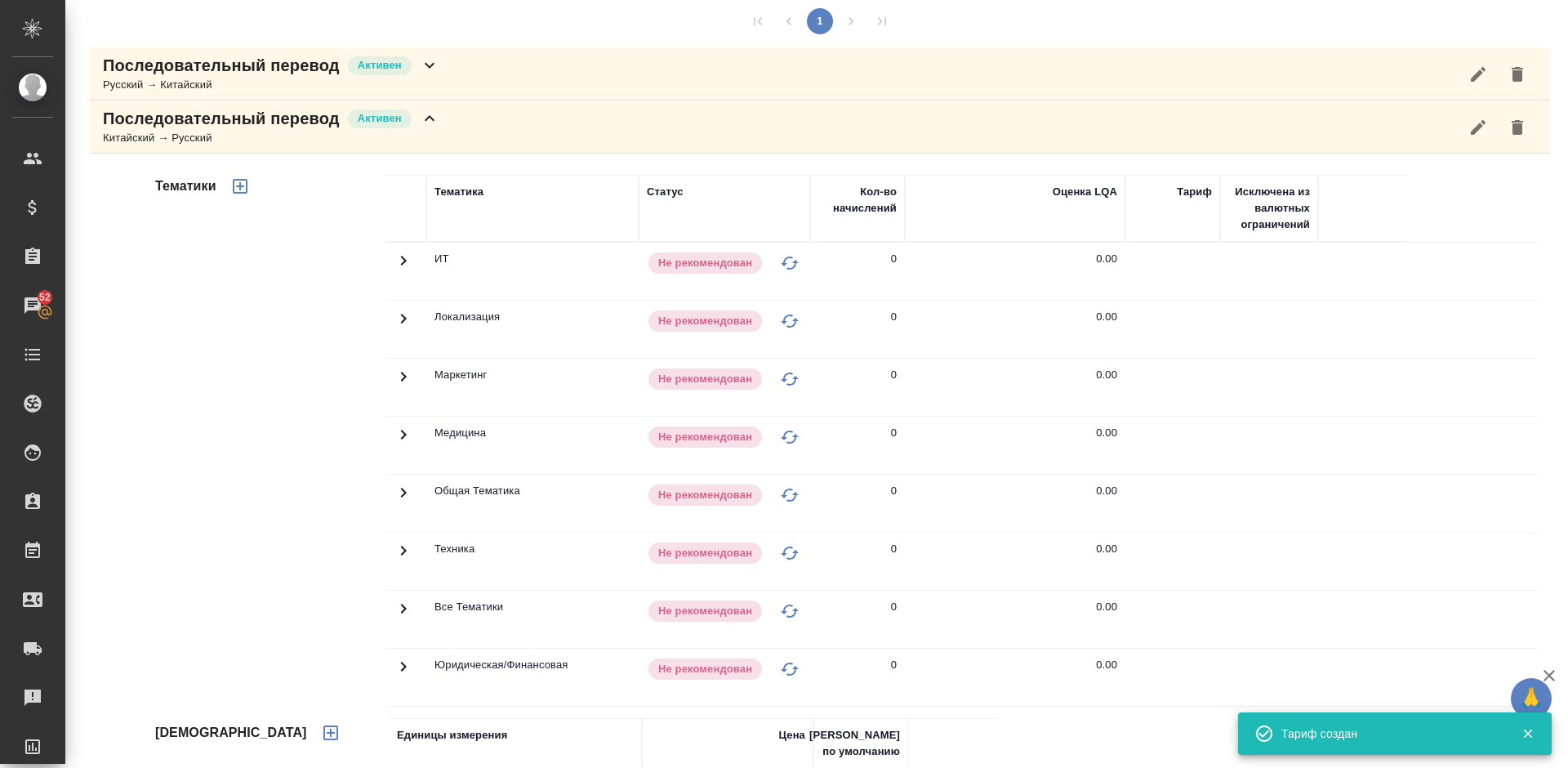
click at [236, 184] on icon "button" at bounding box center [241, 186] width 20 height 20
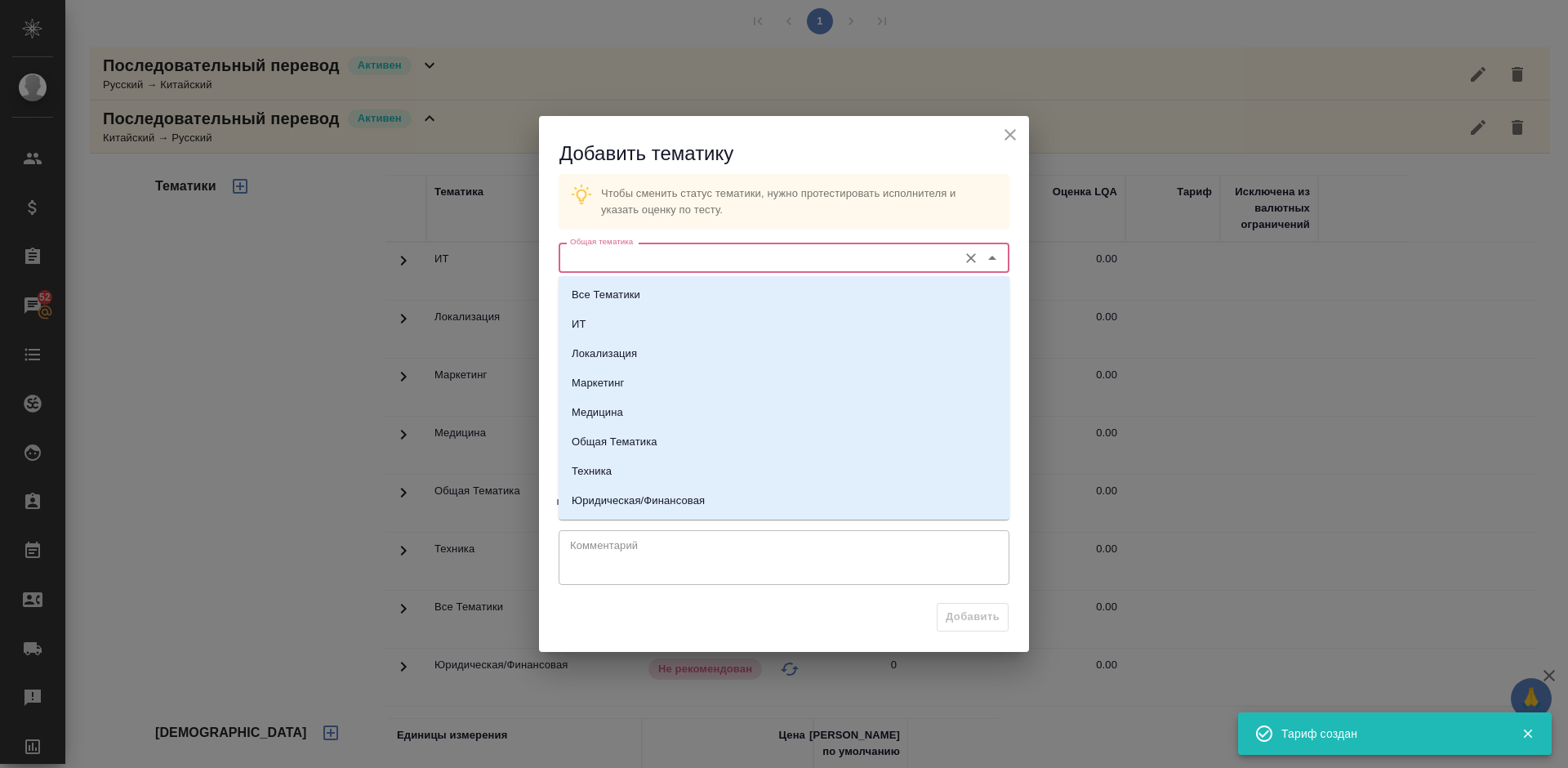
click at [659, 257] on input "Общая тематика" at bounding box center [757, 258] width 386 height 20
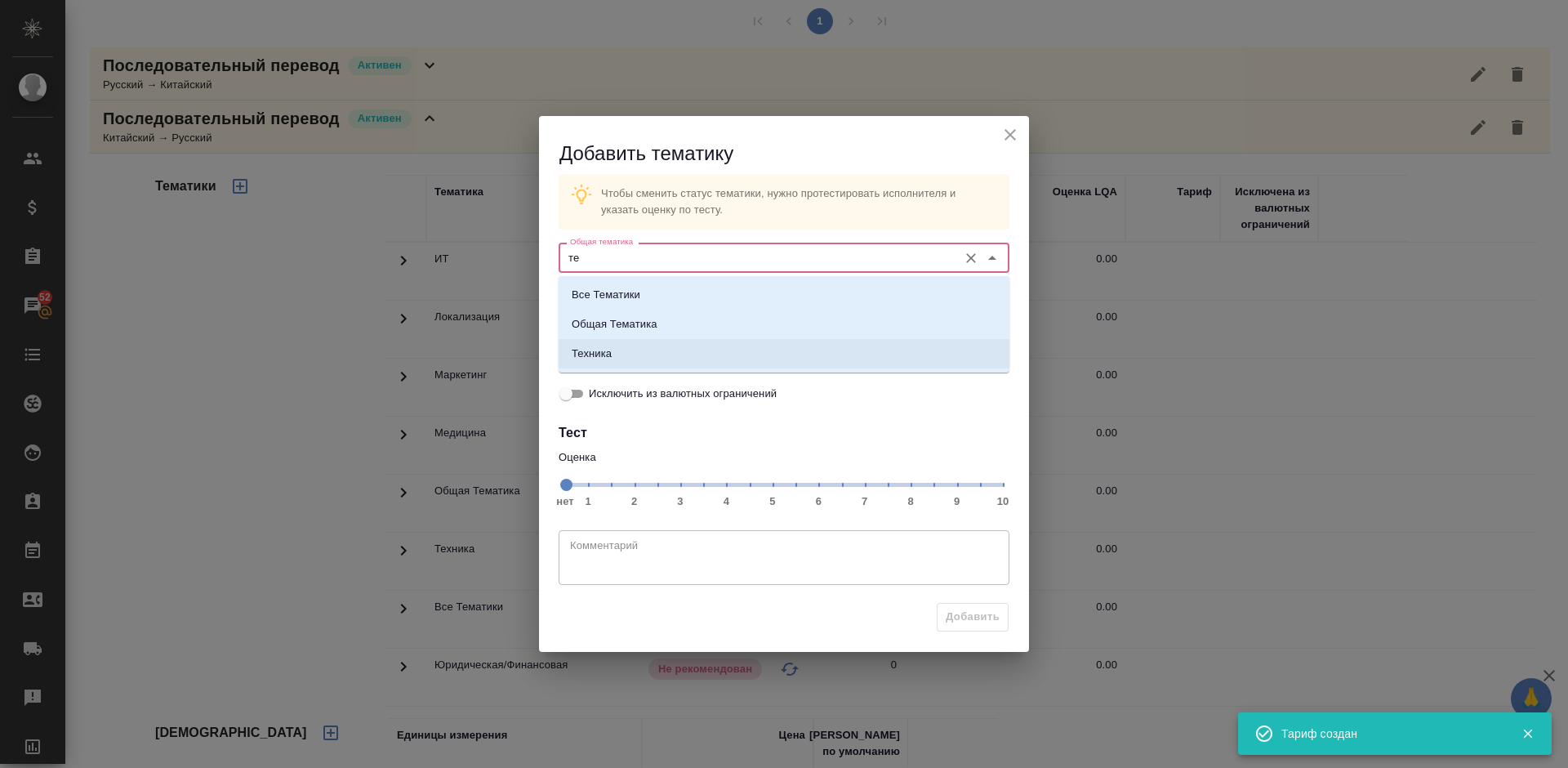
click at [674, 347] on li "Техника" at bounding box center [784, 354] width 451 height 30
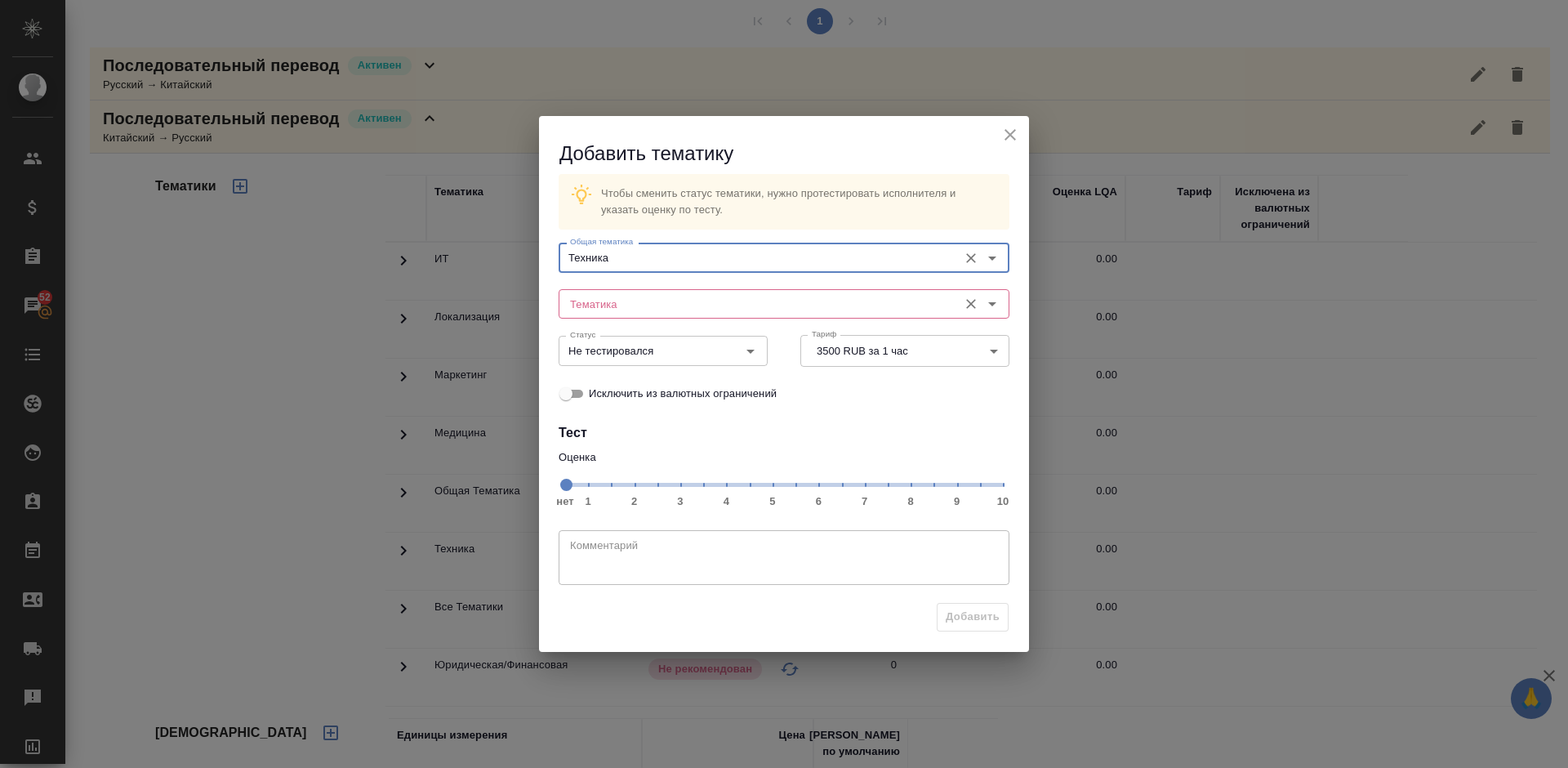
type input "Техника"
click at [647, 302] on input "Тематика" at bounding box center [757, 304] width 386 height 20
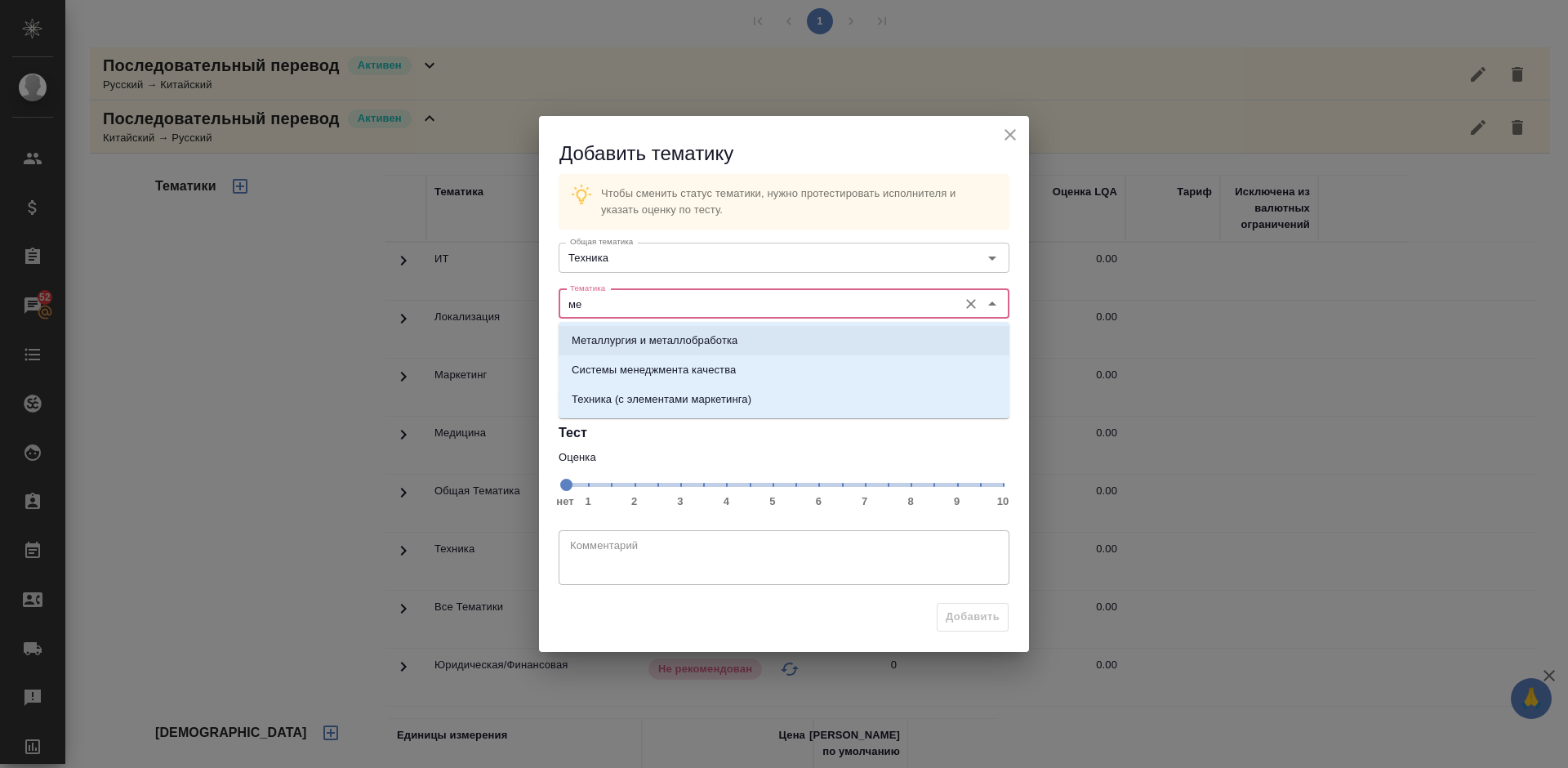
click at [651, 343] on p "Металлургия и металлобработка" at bounding box center [654, 341] width 165 height 16
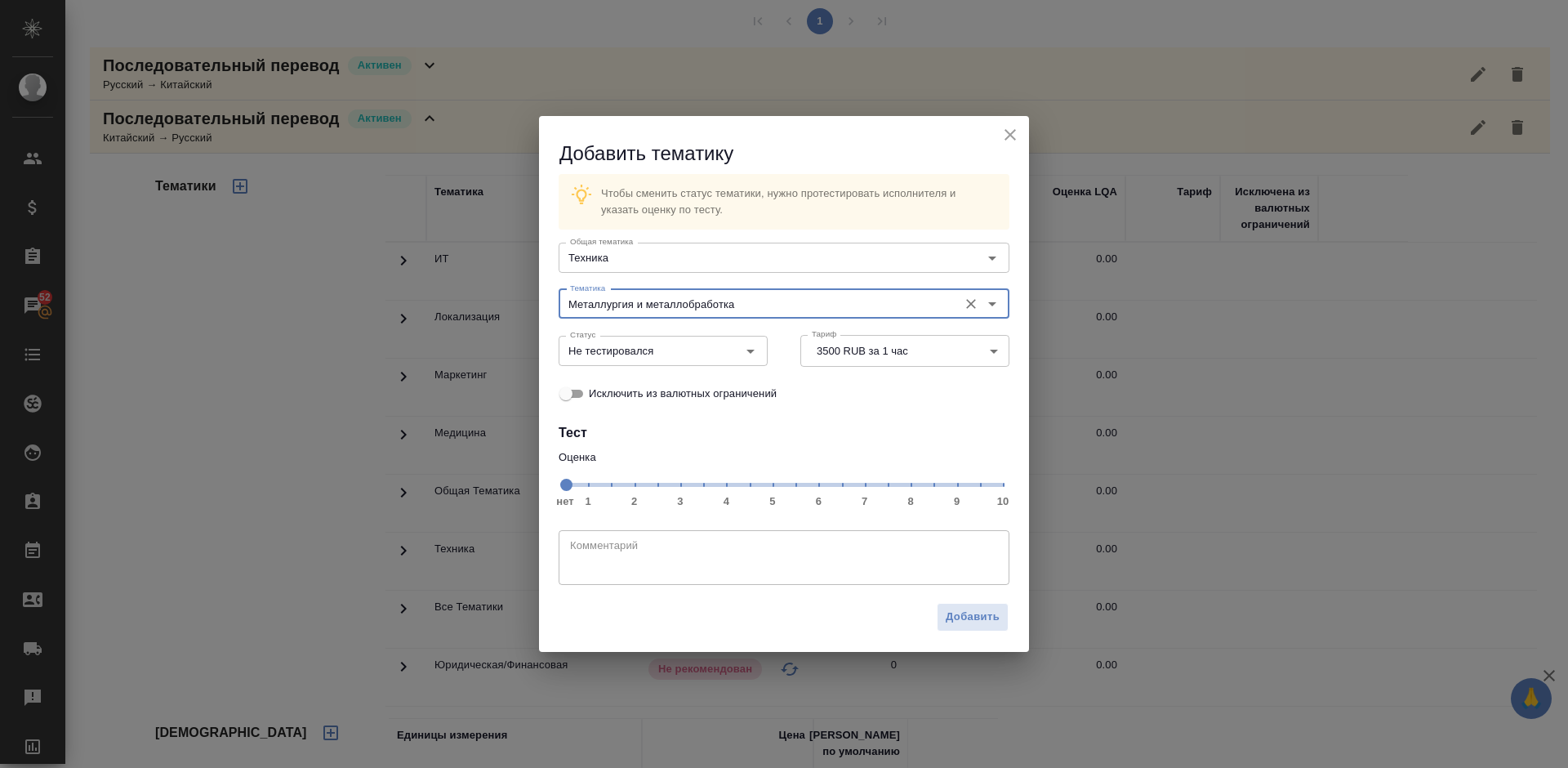
type input "Металлургия и металлобработка"
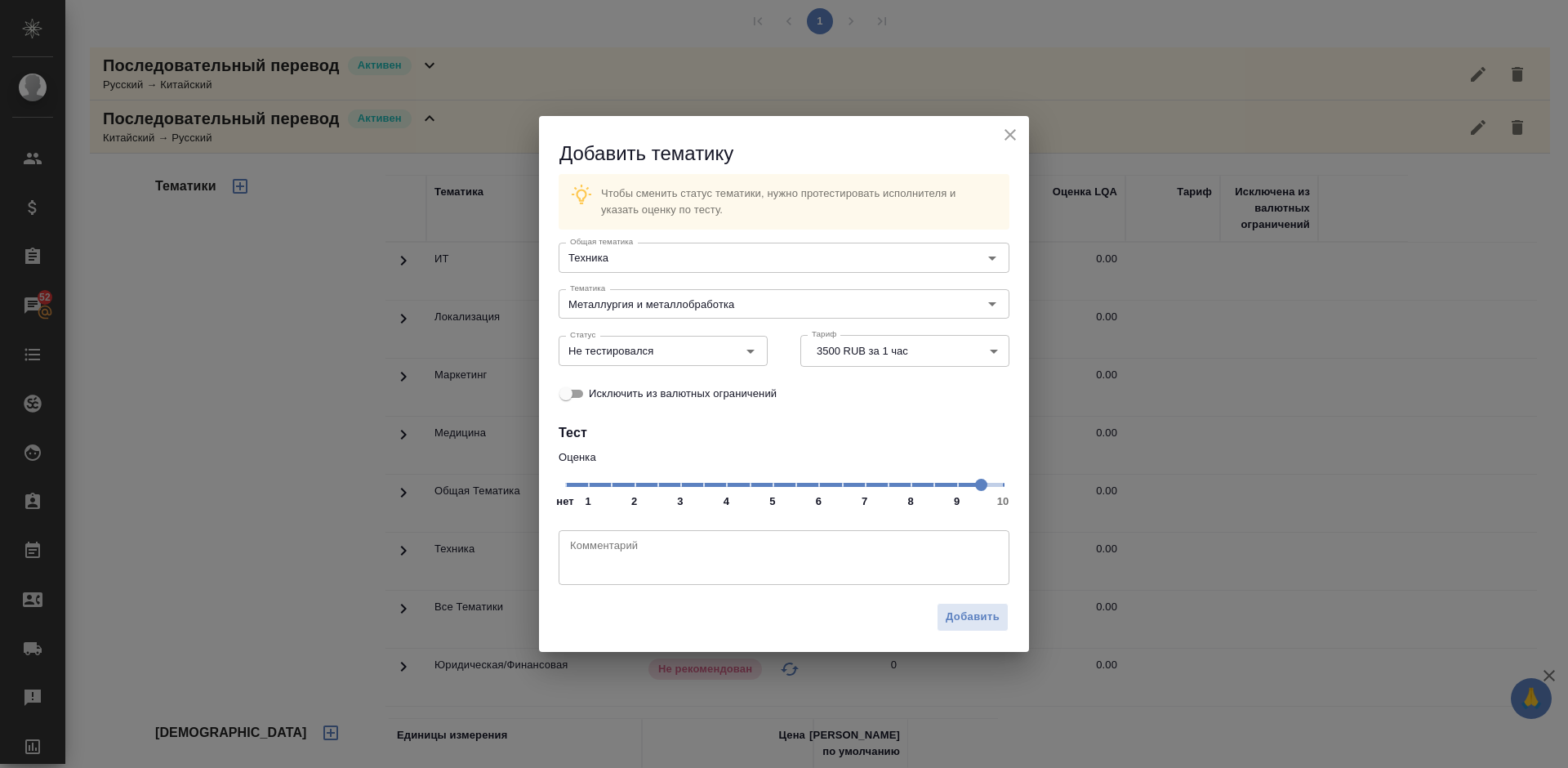
drag, startPoint x: 570, startPoint y: 479, endPoint x: 971, endPoint y: 484, distance: 401.0
click at [976, 484] on span at bounding box center [982, 485] width 12 height 12
click at [693, 353] on input "Не тестировался" at bounding box center [636, 351] width 145 height 20
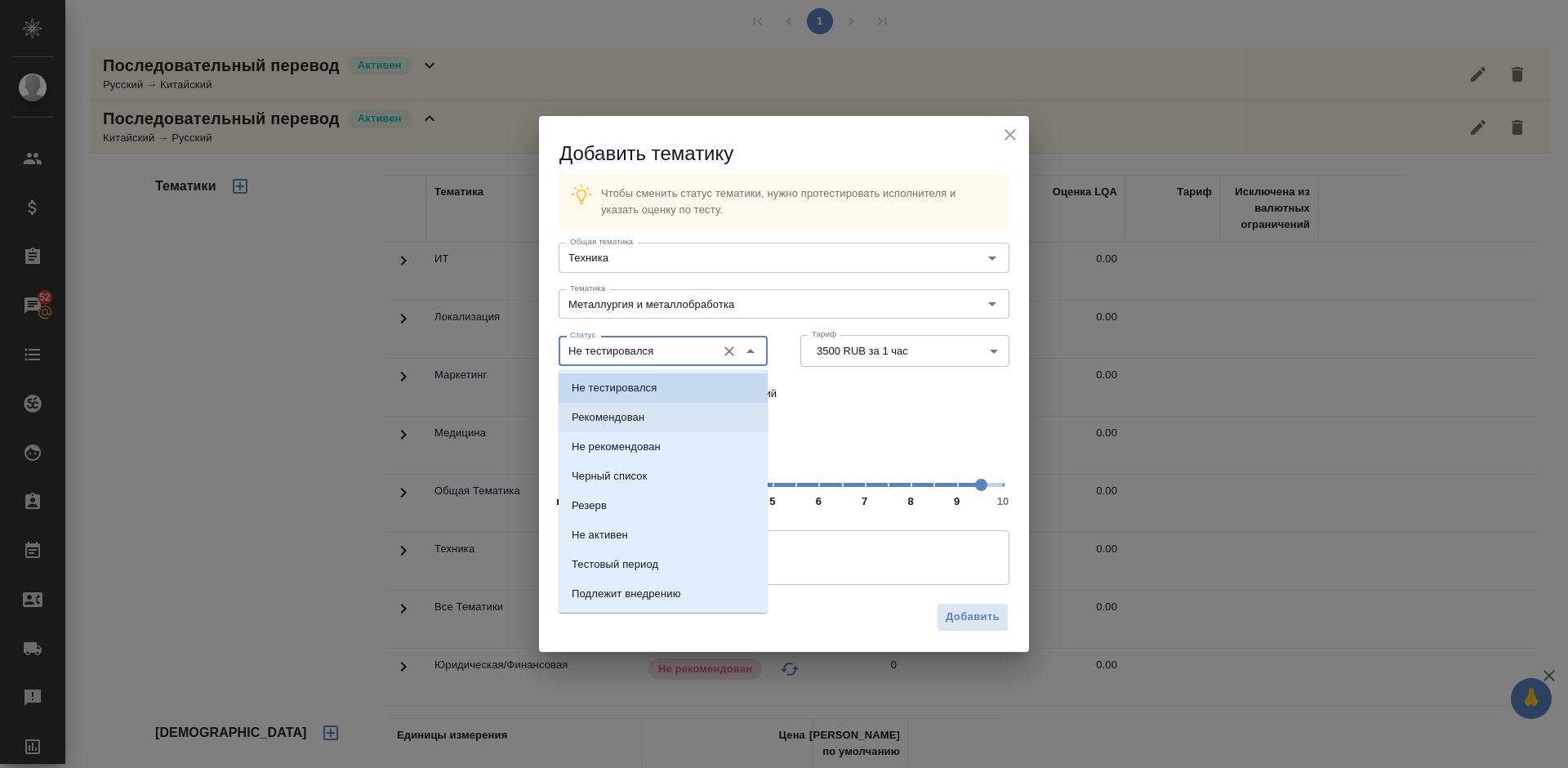
click at [684, 415] on li "Рекомендован" at bounding box center [663, 418] width 209 height 30
type input "Рекомендован"
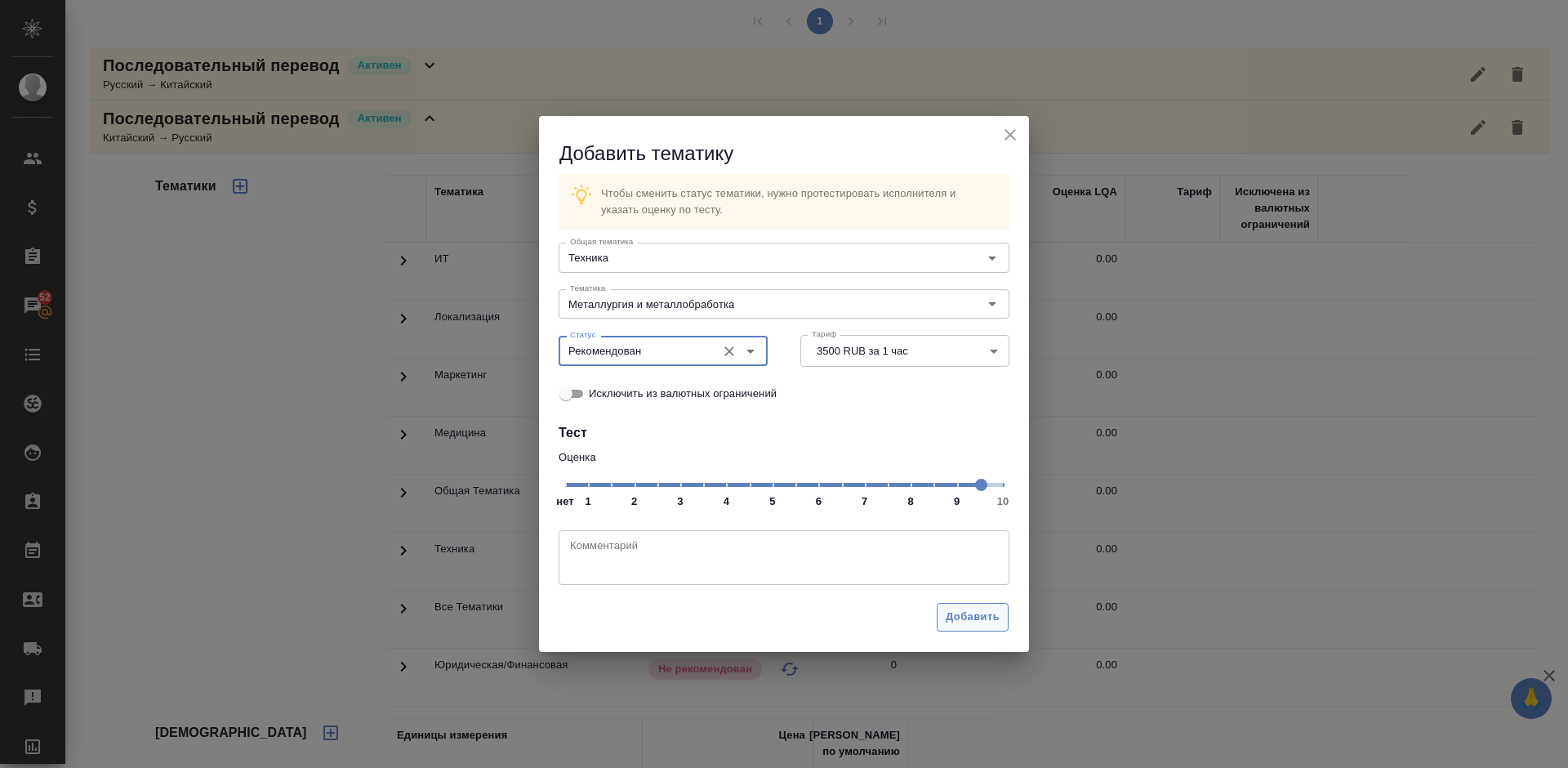
click at [998, 621] on span "Добавить" at bounding box center [973, 617] width 53 height 19
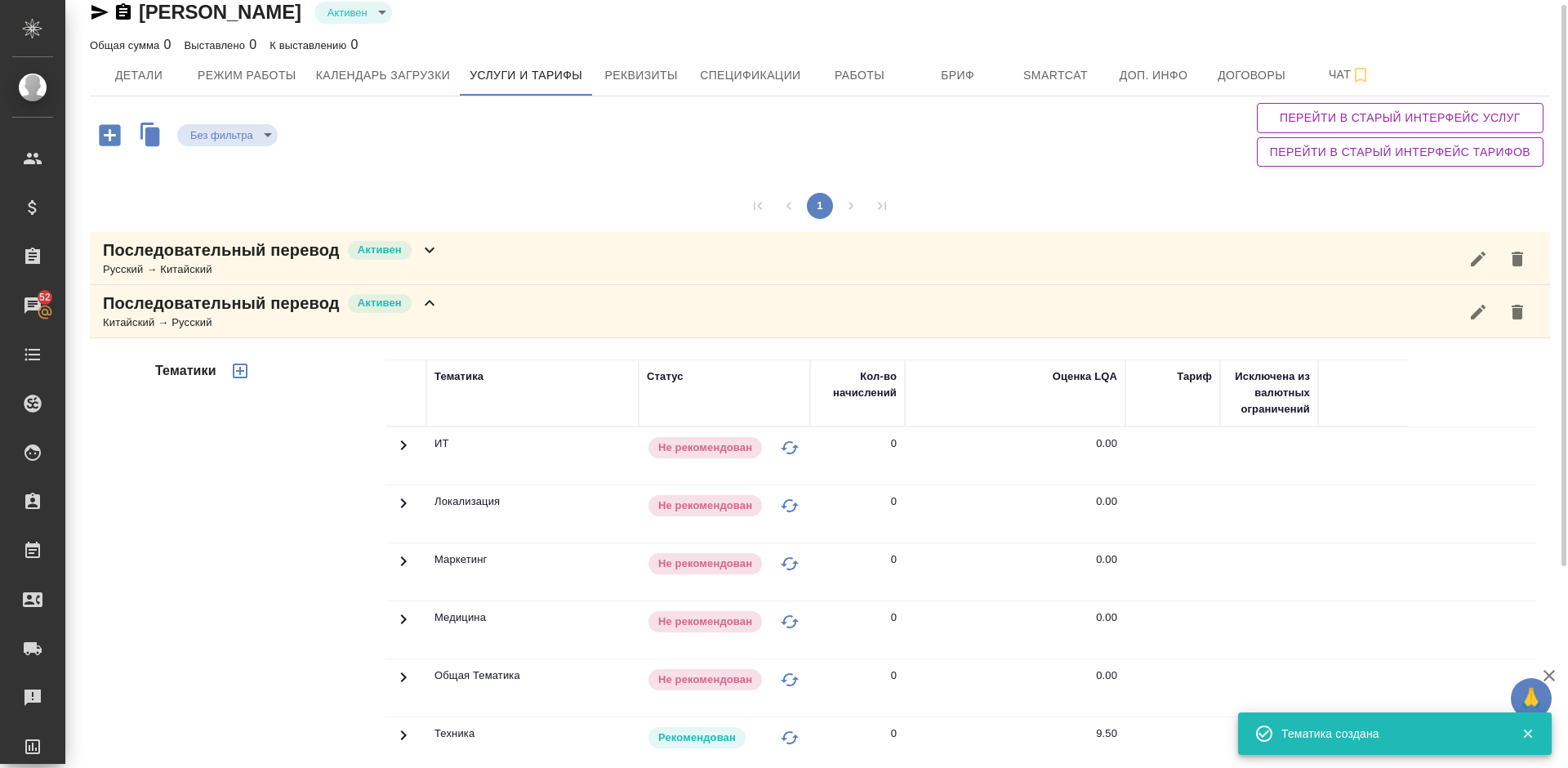
scroll to position [16, 0]
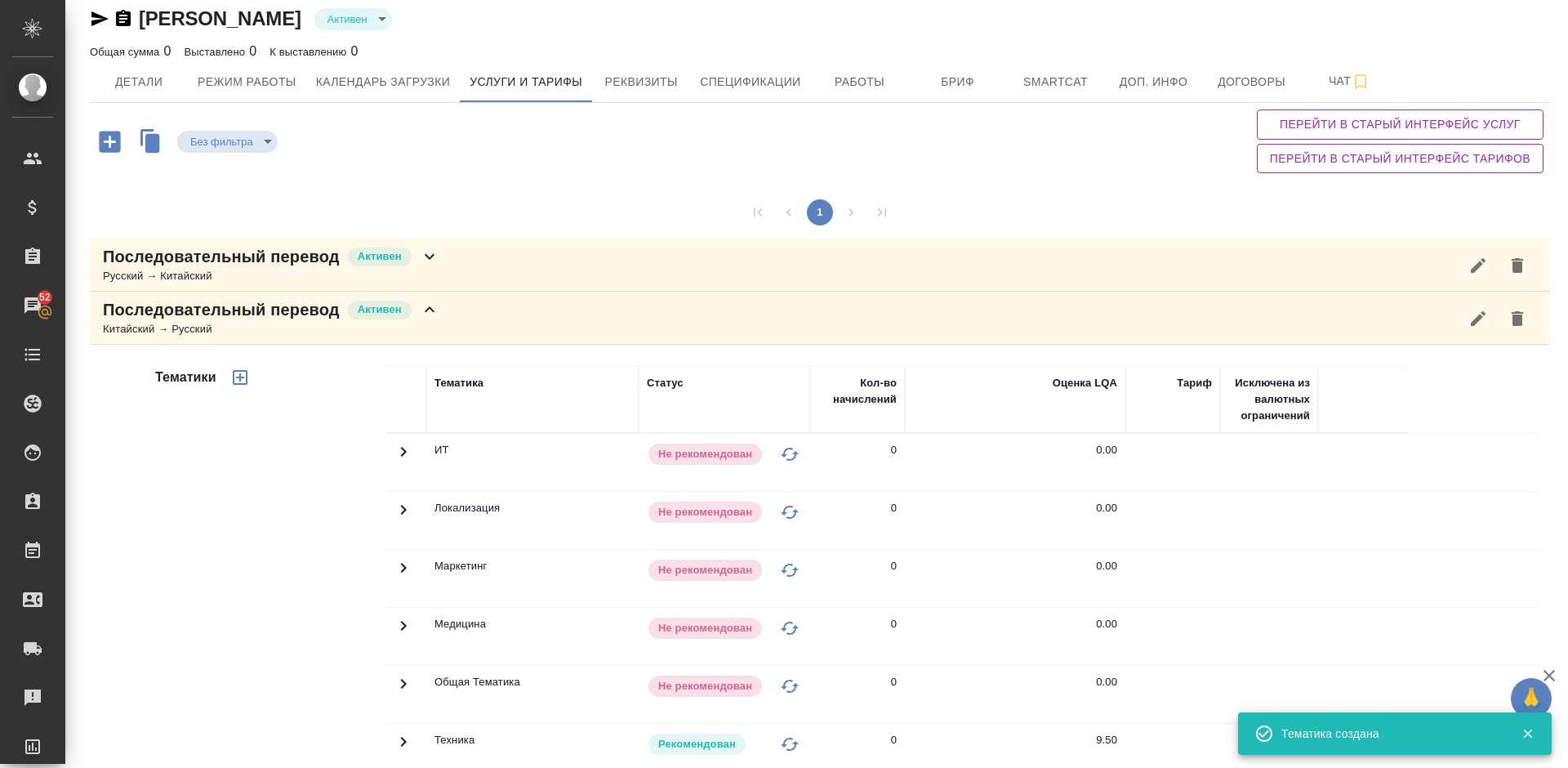
click at [473, 315] on div "Последовательный перевод Активен Китайский → Русский" at bounding box center [820, 318] width 1461 height 54
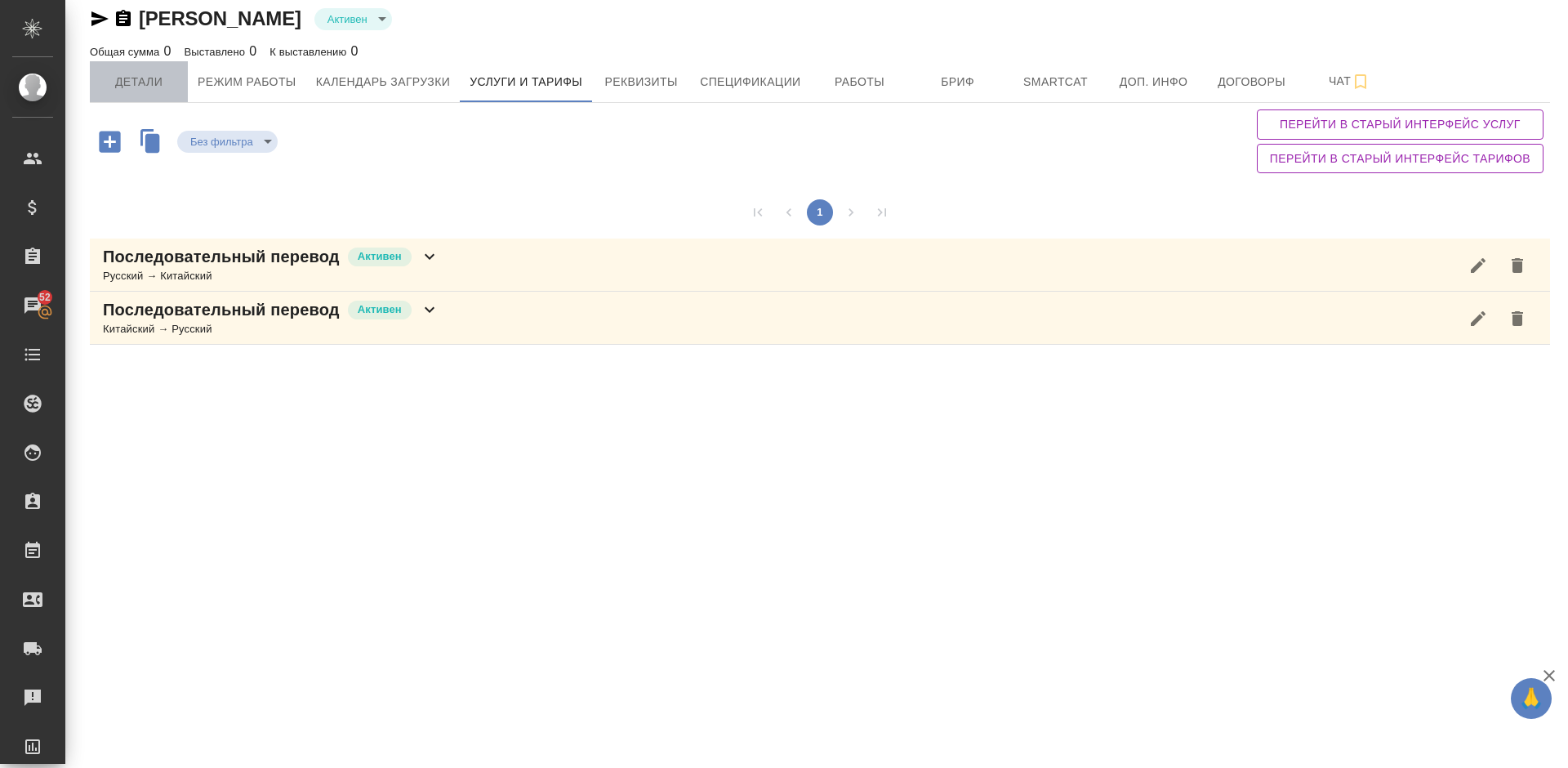
click at [133, 90] on span "Детали" at bounding box center [139, 82] width 78 height 21
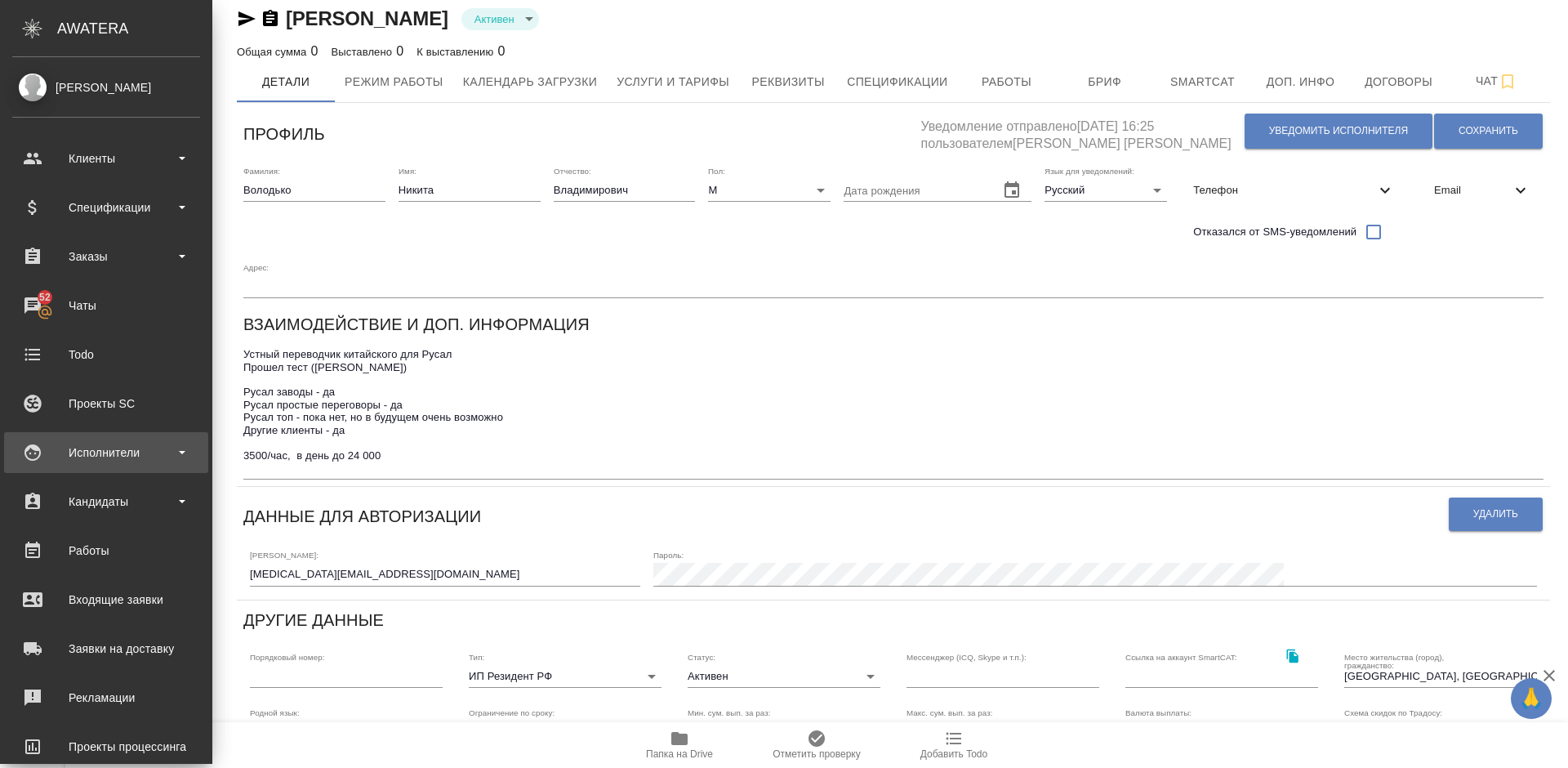
click at [100, 453] on div "Исполнители" at bounding box center [106, 453] width 188 height 25
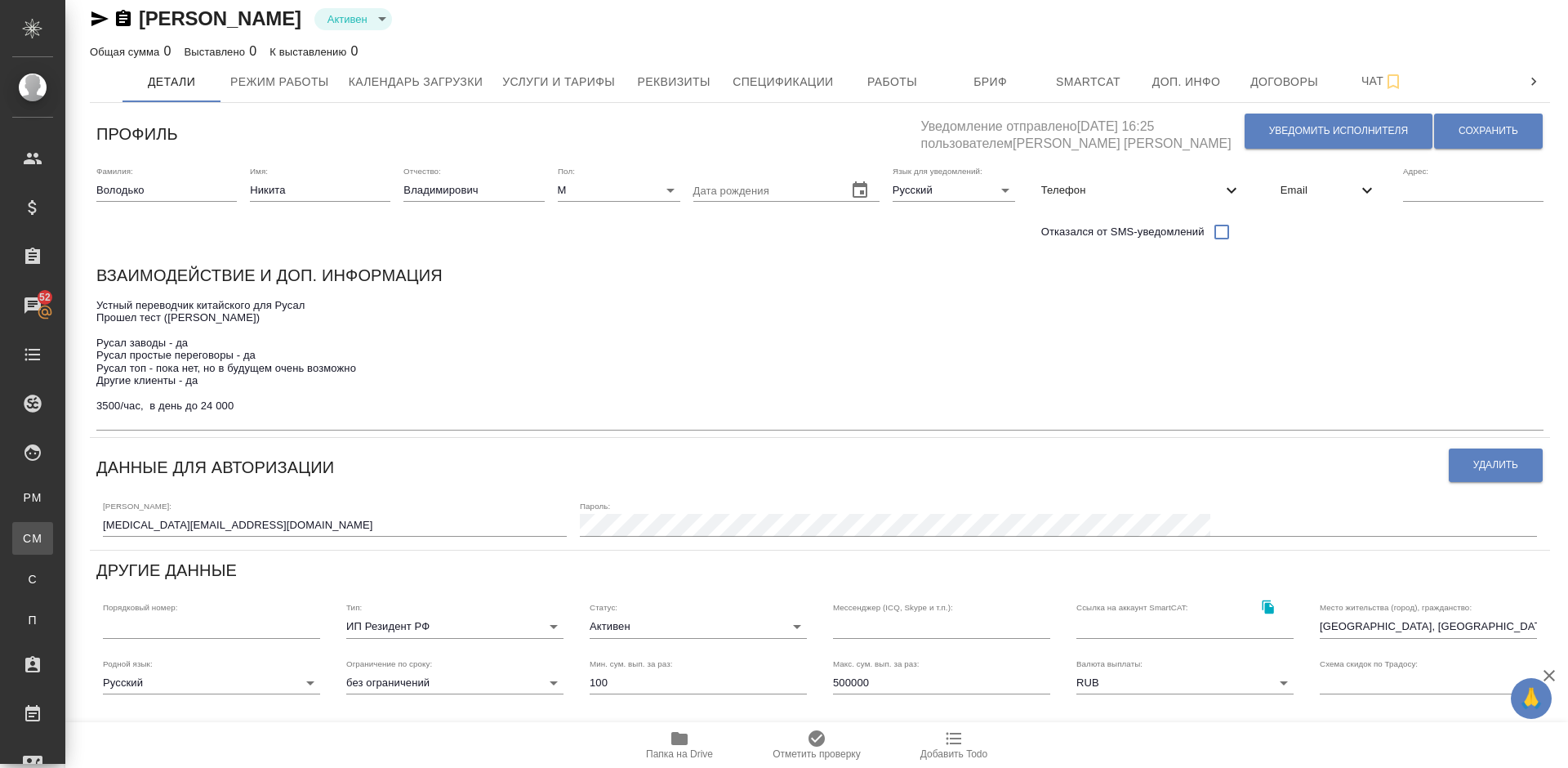
click at [25, 538] on div "Для CM/VM" at bounding box center [12, 538] width 25 height 16
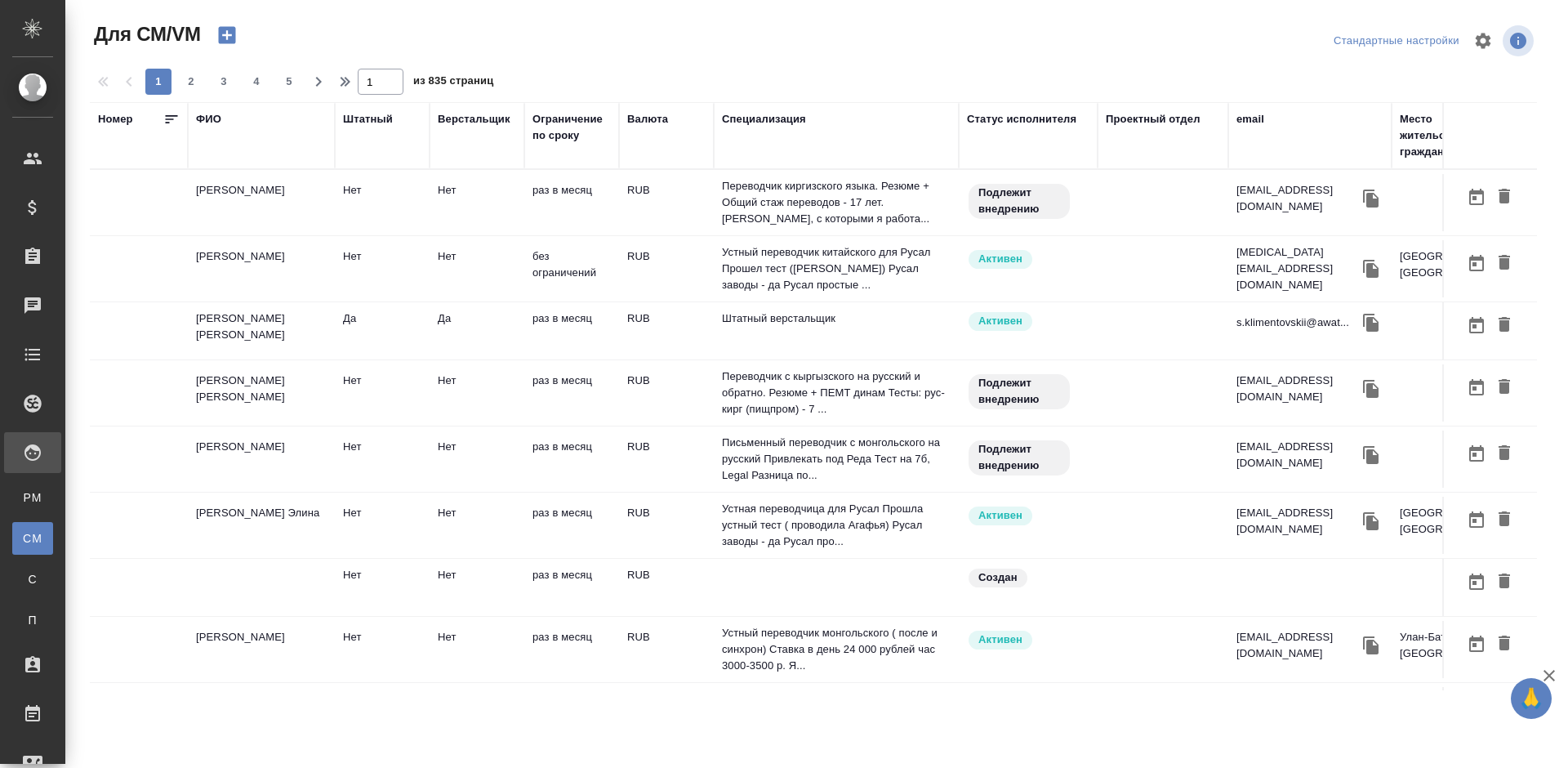
click at [231, 34] on icon "button" at bounding box center [226, 35] width 17 height 17
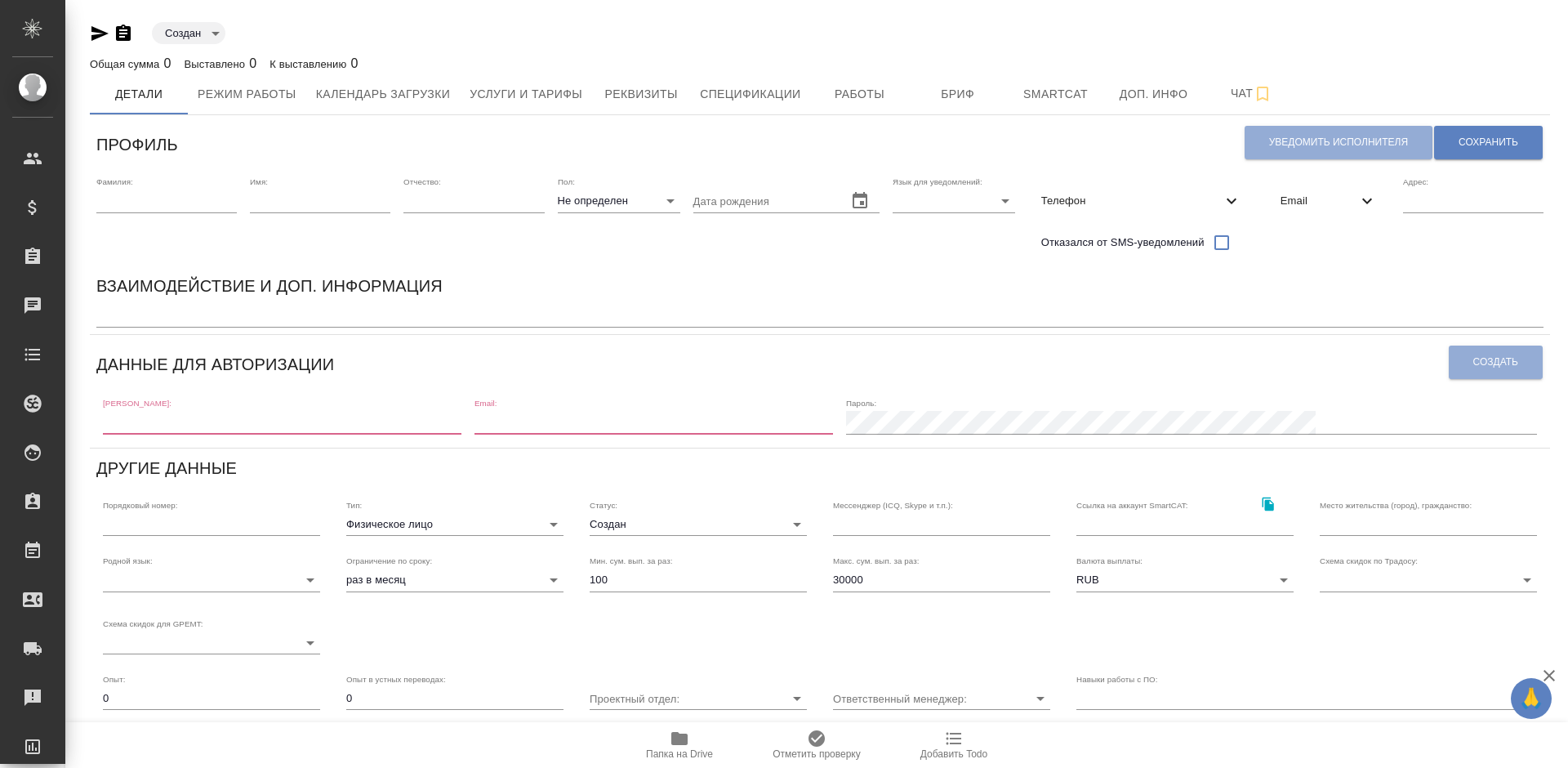
click at [212, 423] on input "text" at bounding box center [282, 422] width 359 height 23
paste input "редпочитаемый способ связи lizakorston@mail.ru"
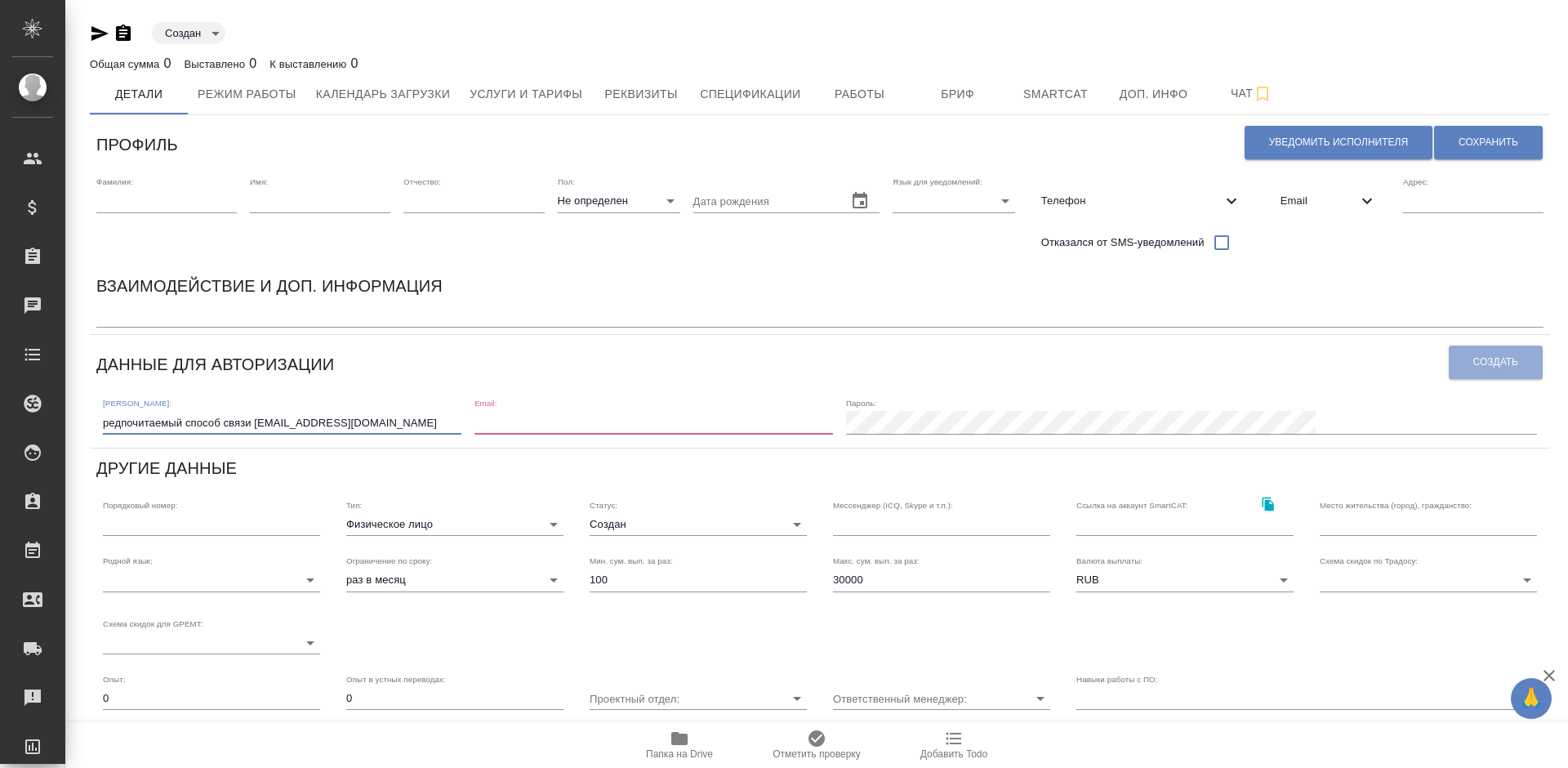
drag, startPoint x: 254, startPoint y: 424, endPoint x: 97, endPoint y: 426, distance: 157.0
click at [97, 426] on div "Логин: редпочитаемый способ связи lizakorston@mail.ru Email: Пароль:" at bounding box center [819, 414] width 1447 height 51
type input "[EMAIL_ADDRESS][DOMAIN_NAME]"
click at [601, 426] on input "email" at bounding box center [654, 422] width 359 height 23
paste input "редпочитаемый способ связи [EMAIL_ADDRESS][DOMAIN_NAME]"
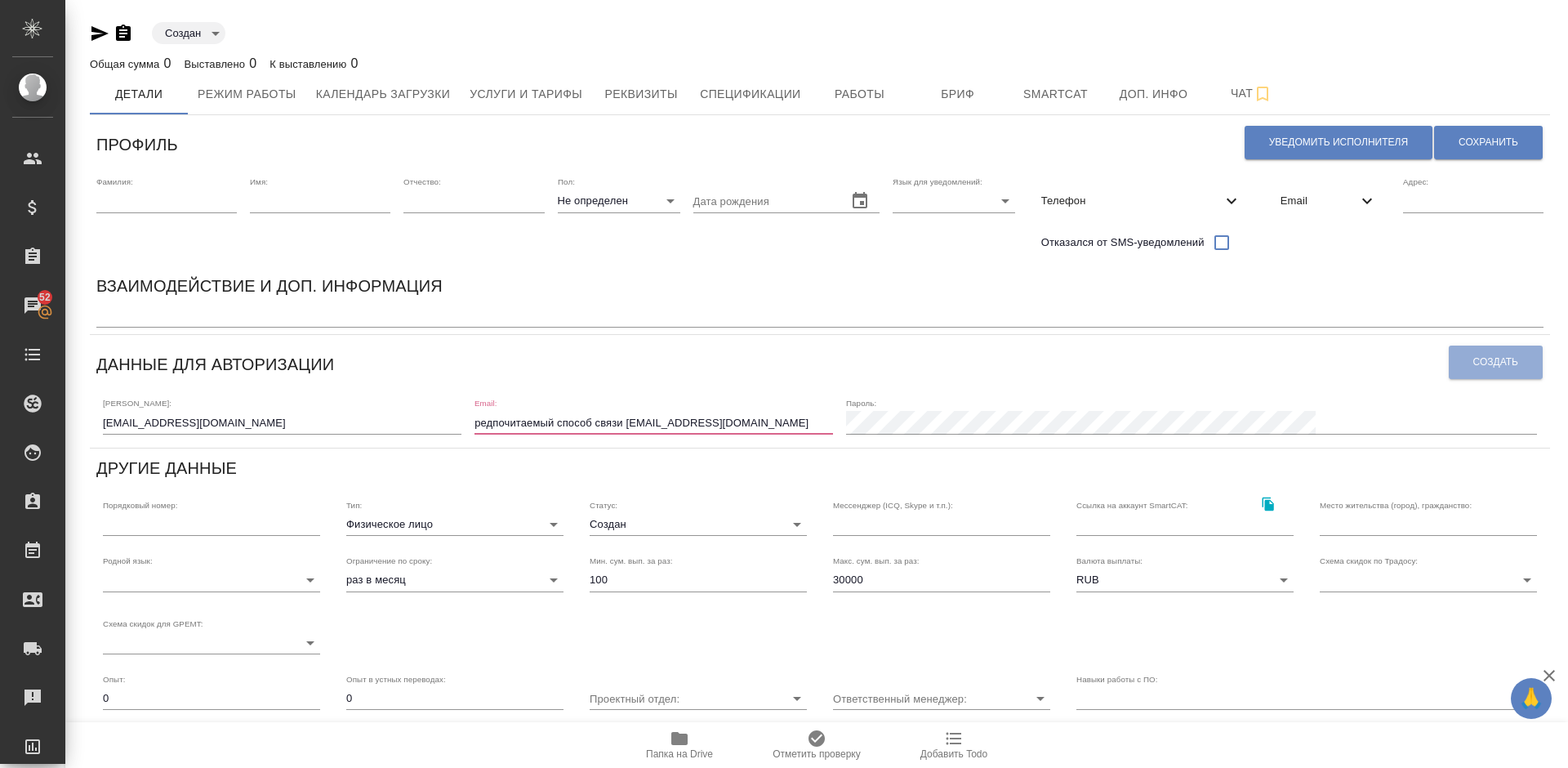
drag, startPoint x: 737, startPoint y: 422, endPoint x: 589, endPoint y: 426, distance: 148.1
click at [589, 426] on input "редпочитаемый способ связи [EMAIL_ADDRESS][DOMAIN_NAME]" at bounding box center [654, 422] width 359 height 23
type input "[EMAIL_ADDRESS][DOMAIN_NAME]"
click at [1482, 362] on span "Создать" at bounding box center [1496, 363] width 45 height 14
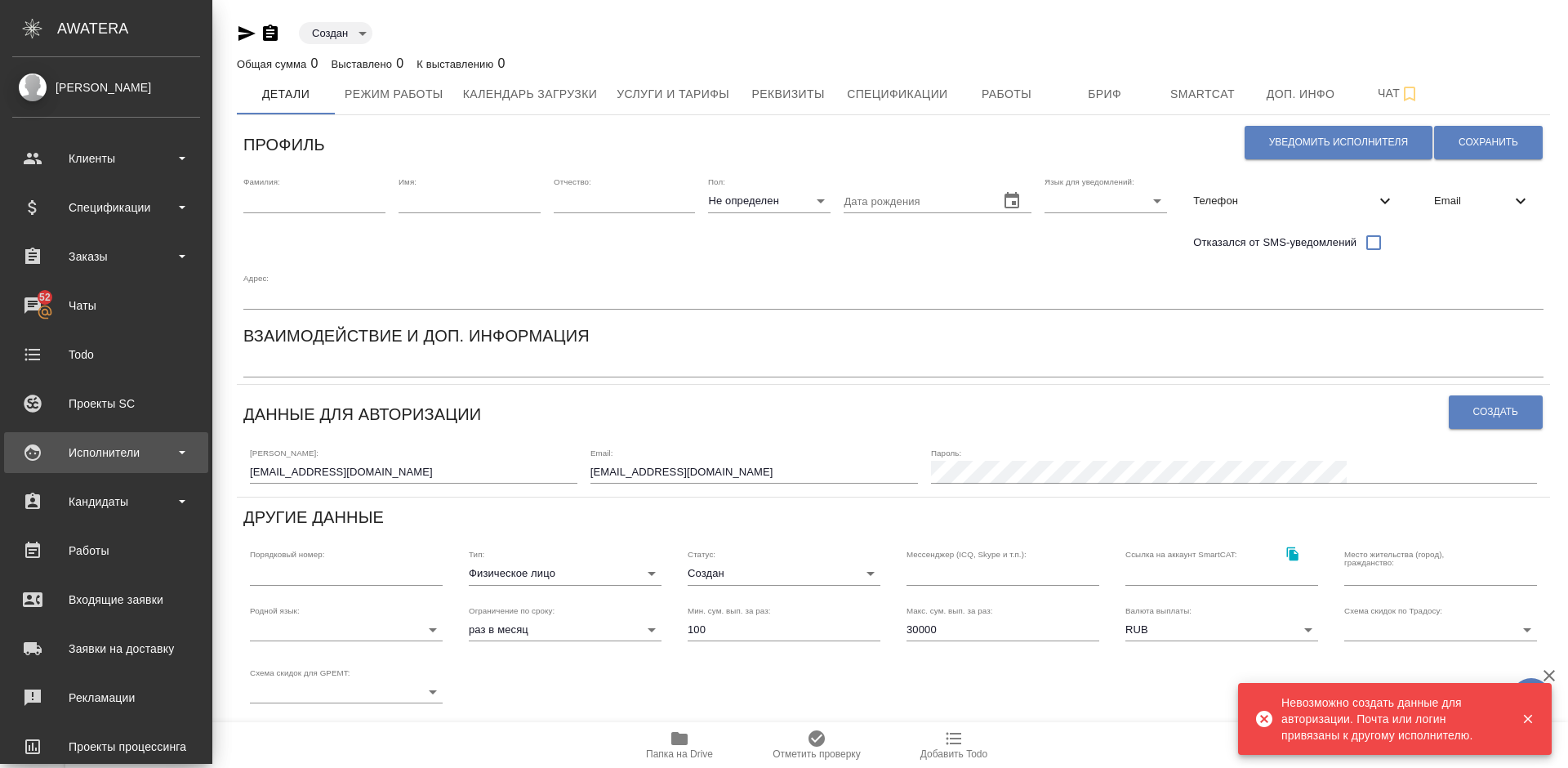
click at [107, 449] on div "Исполнители" at bounding box center [106, 453] width 188 height 25
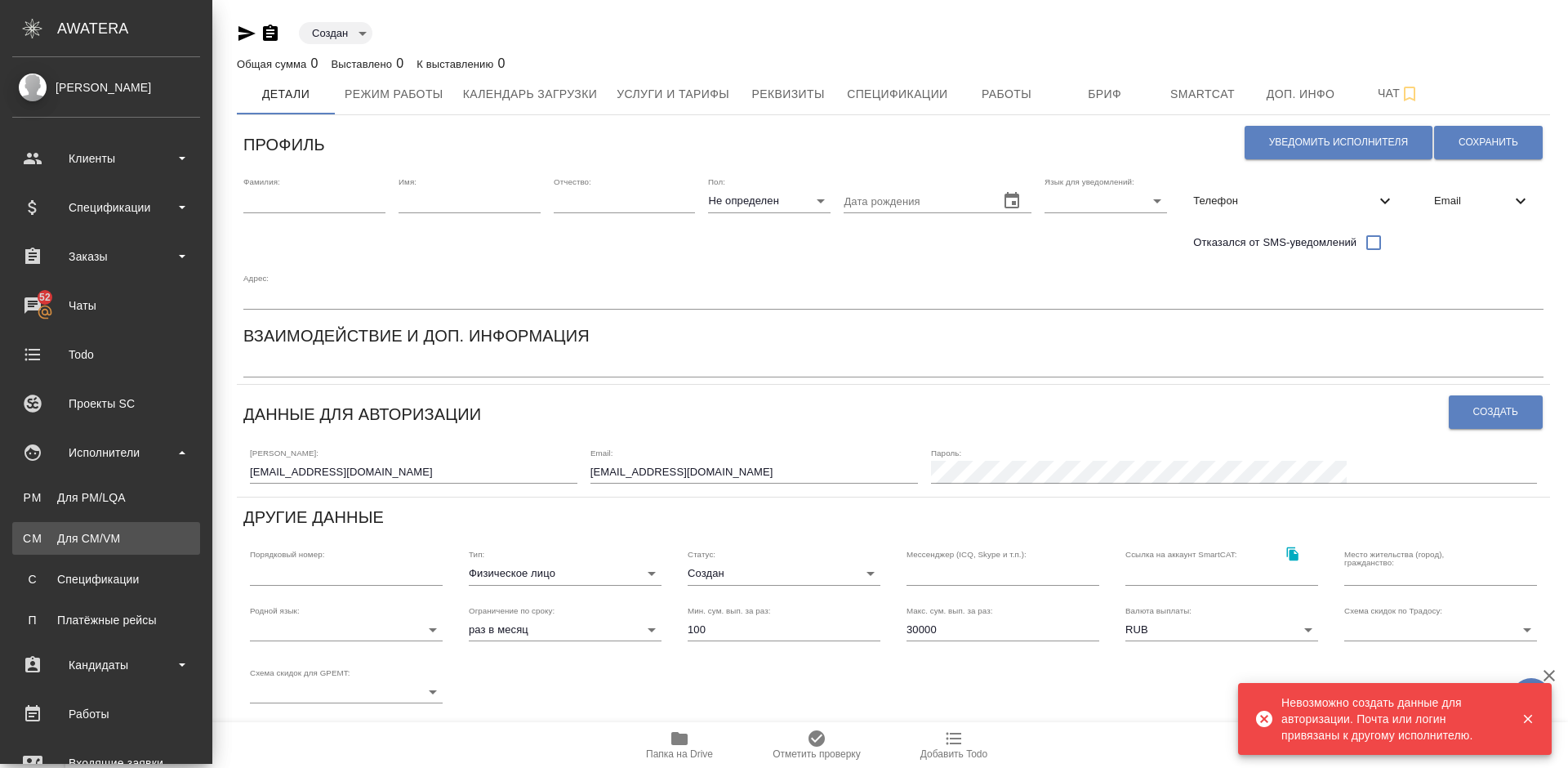
click at [117, 532] on div "Для CM/VM" at bounding box center [106, 538] width 171 height 16
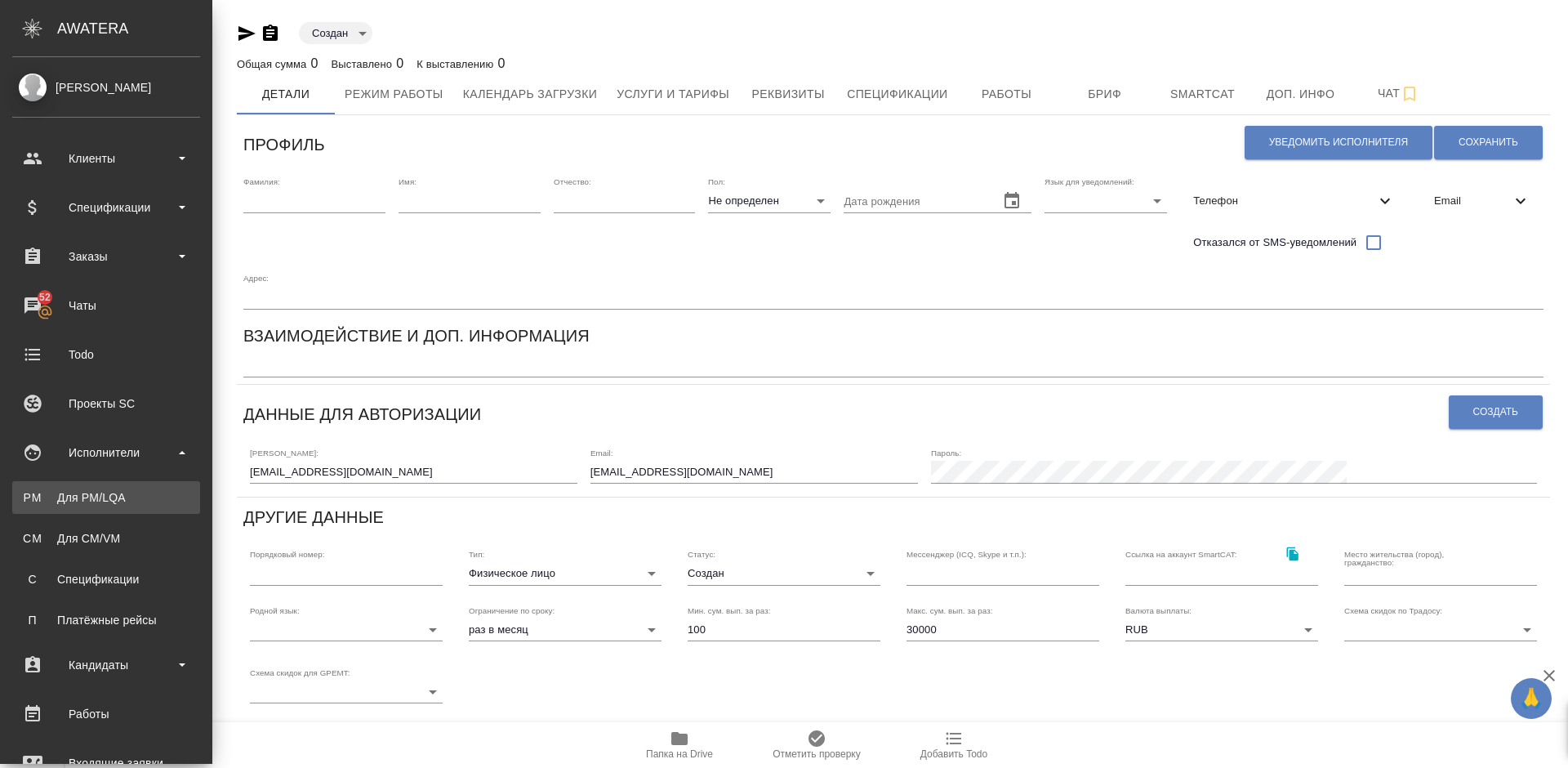
click at [138, 500] on div "Для PM/LQA" at bounding box center [106, 497] width 171 height 16
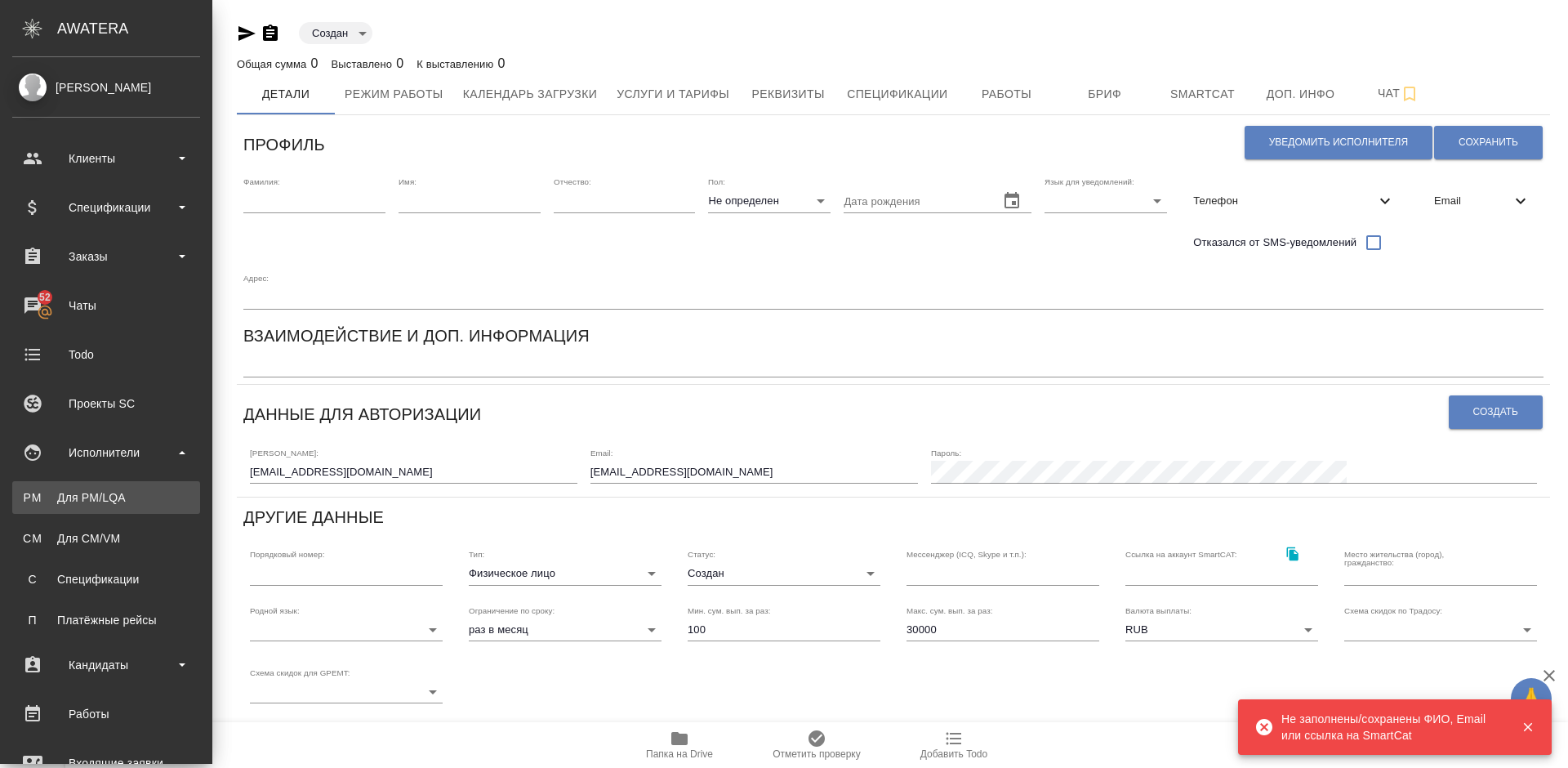
click at [79, 496] on div "Для PM/LQA" at bounding box center [106, 497] width 171 height 16
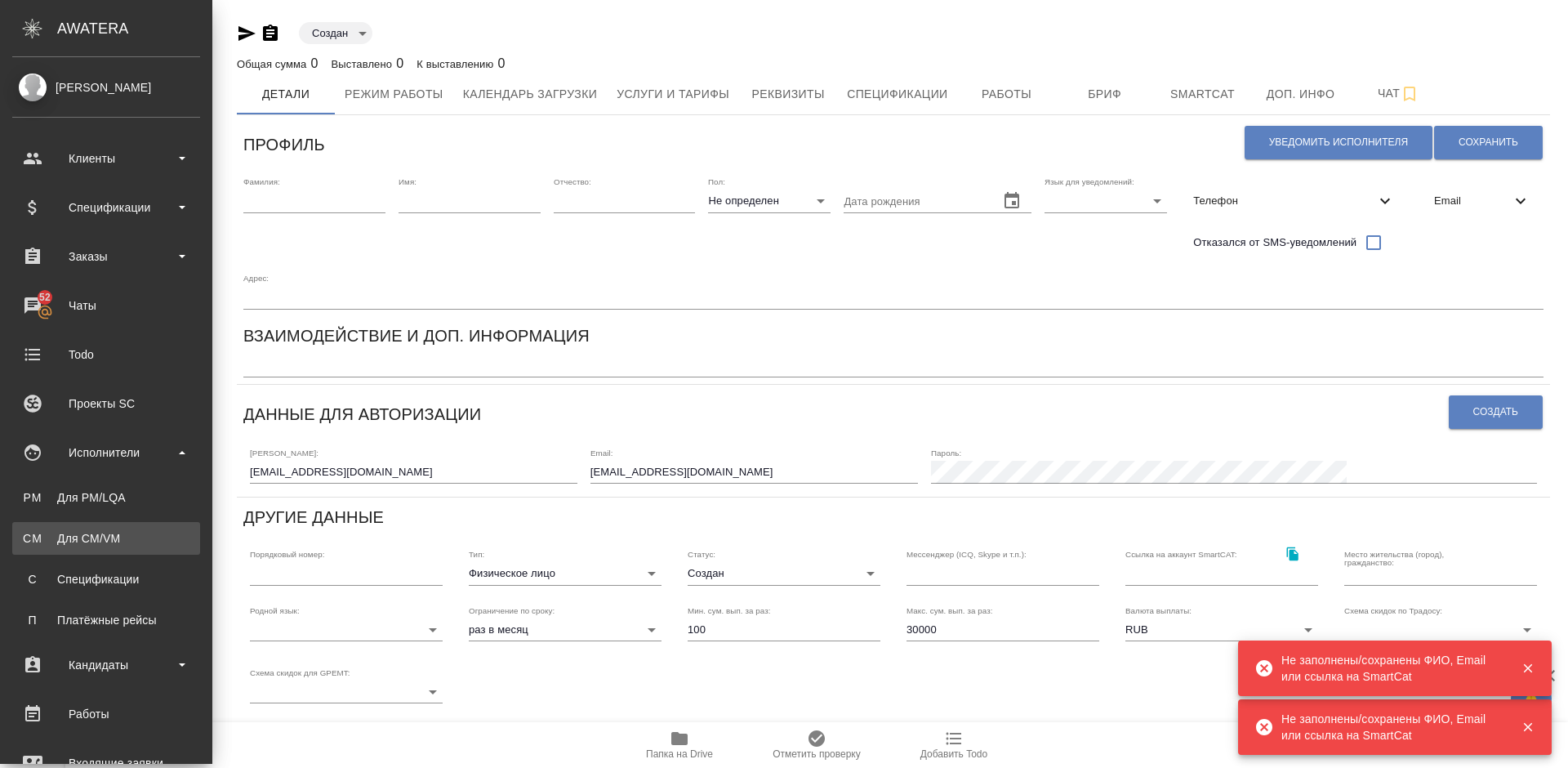
click at [104, 527] on link "CM Для CM/VM" at bounding box center [106, 538] width 188 height 33
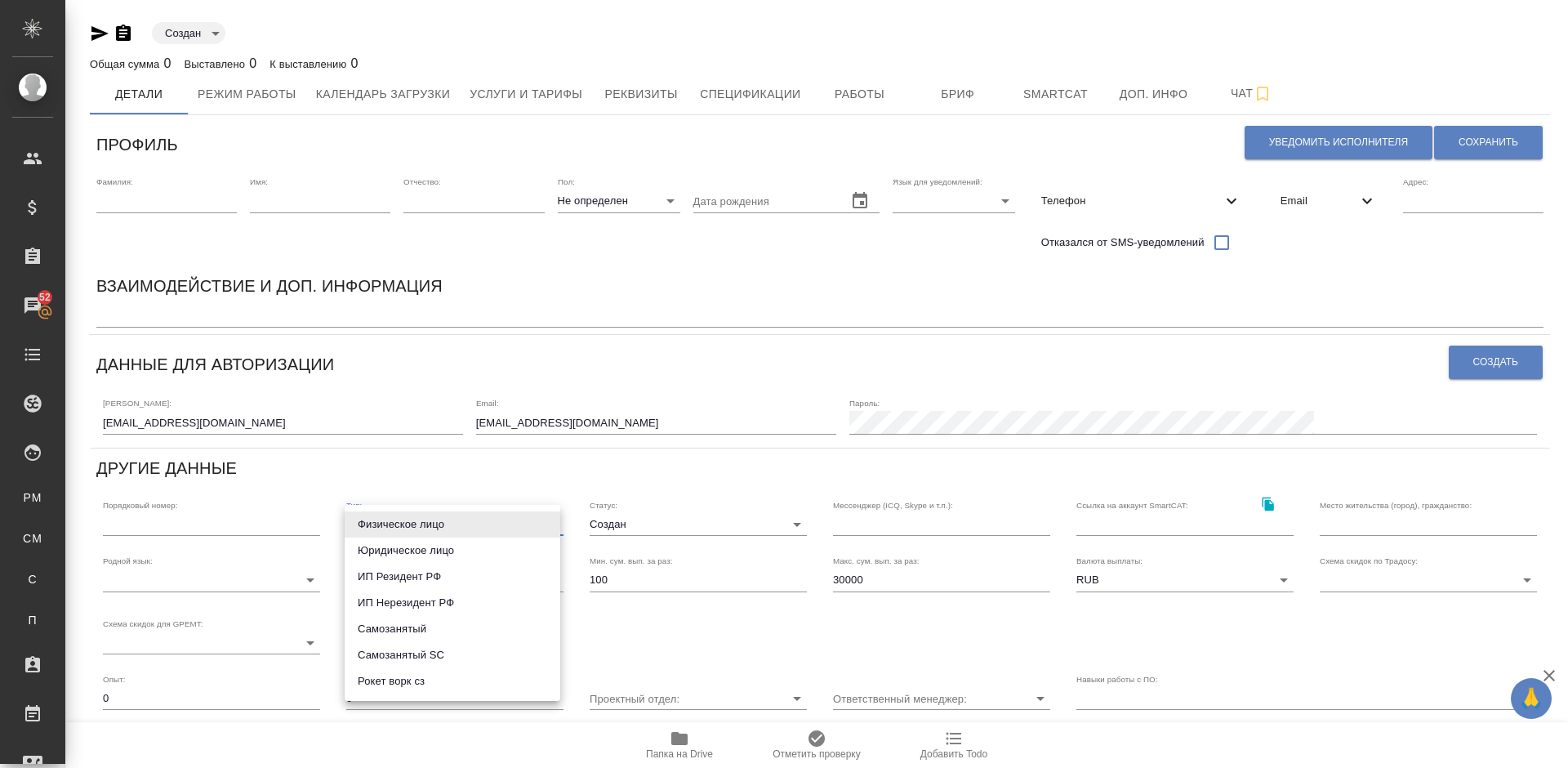
click at [444, 523] on body "🙏 .cls-1 fill:#fff; AWATERA Lazareva Anastasia Клиенты Спецификации Заказы 52 Ч…" at bounding box center [784, 384] width 1568 height 768
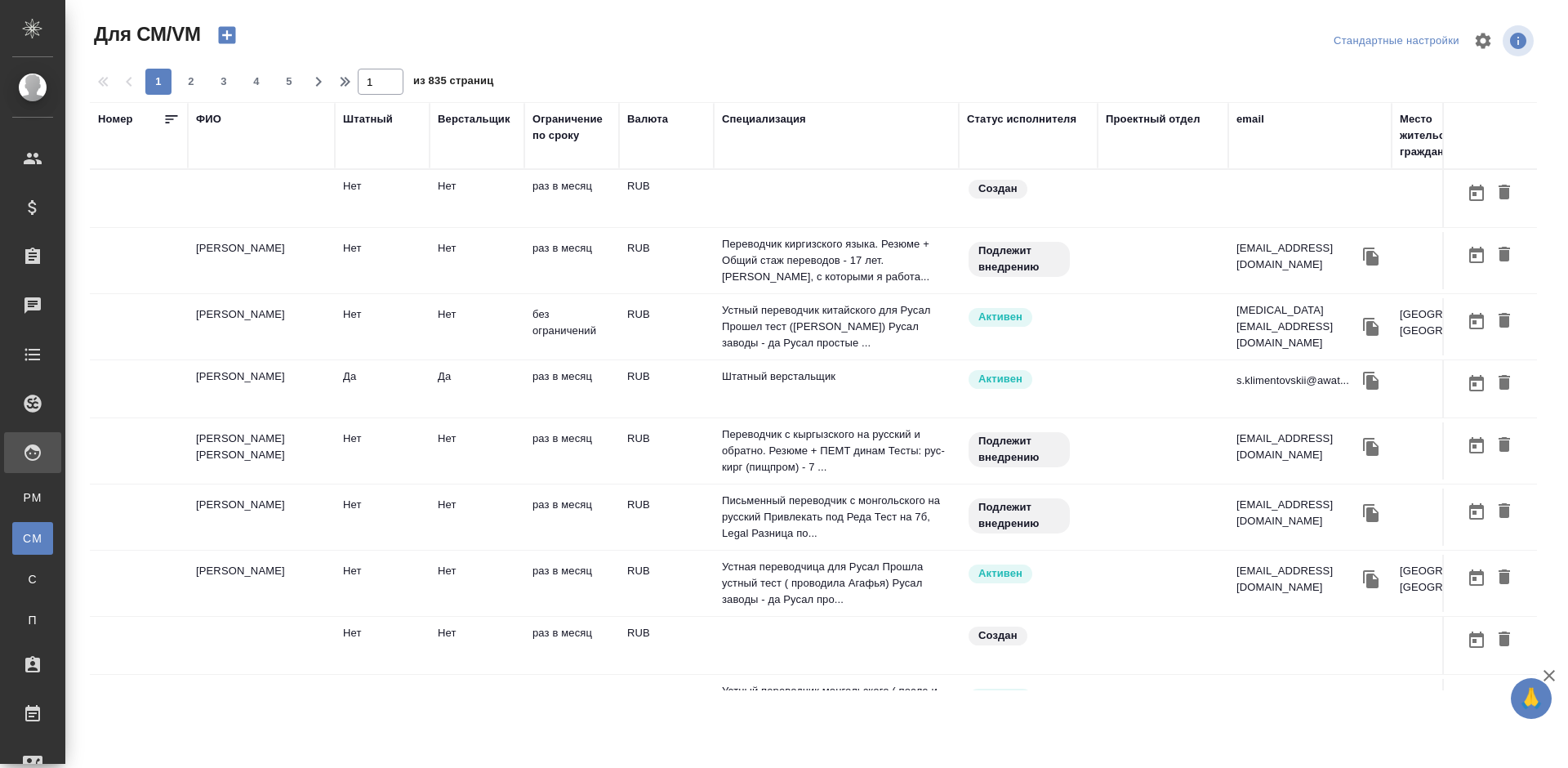
click at [1259, 122] on div "email" at bounding box center [1251, 119] width 28 height 16
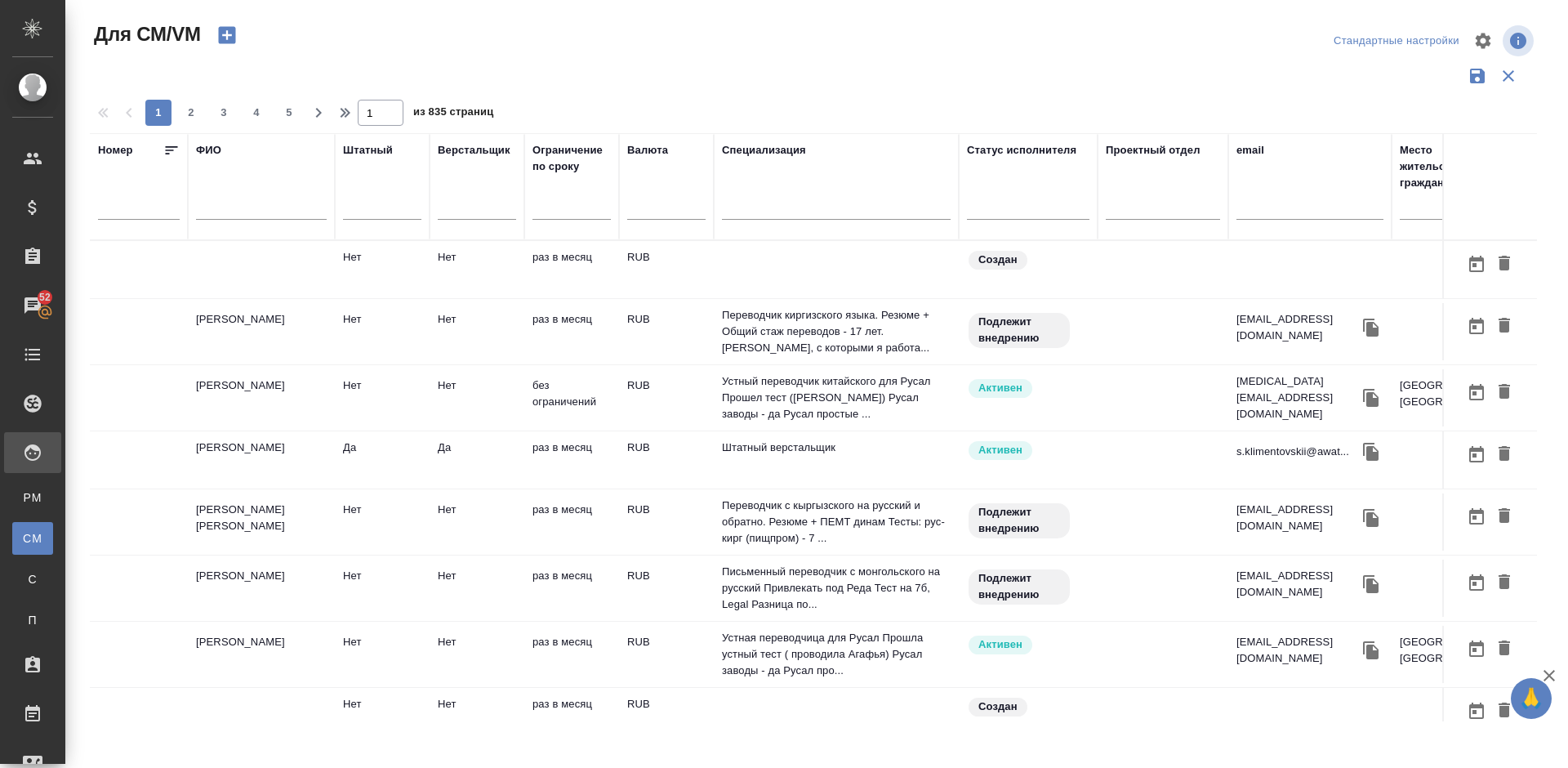
click at [1274, 203] on input "text" at bounding box center [1310, 209] width 147 height 21
paste input "редпочитаемый способ связи lizakorston@mail.ru"
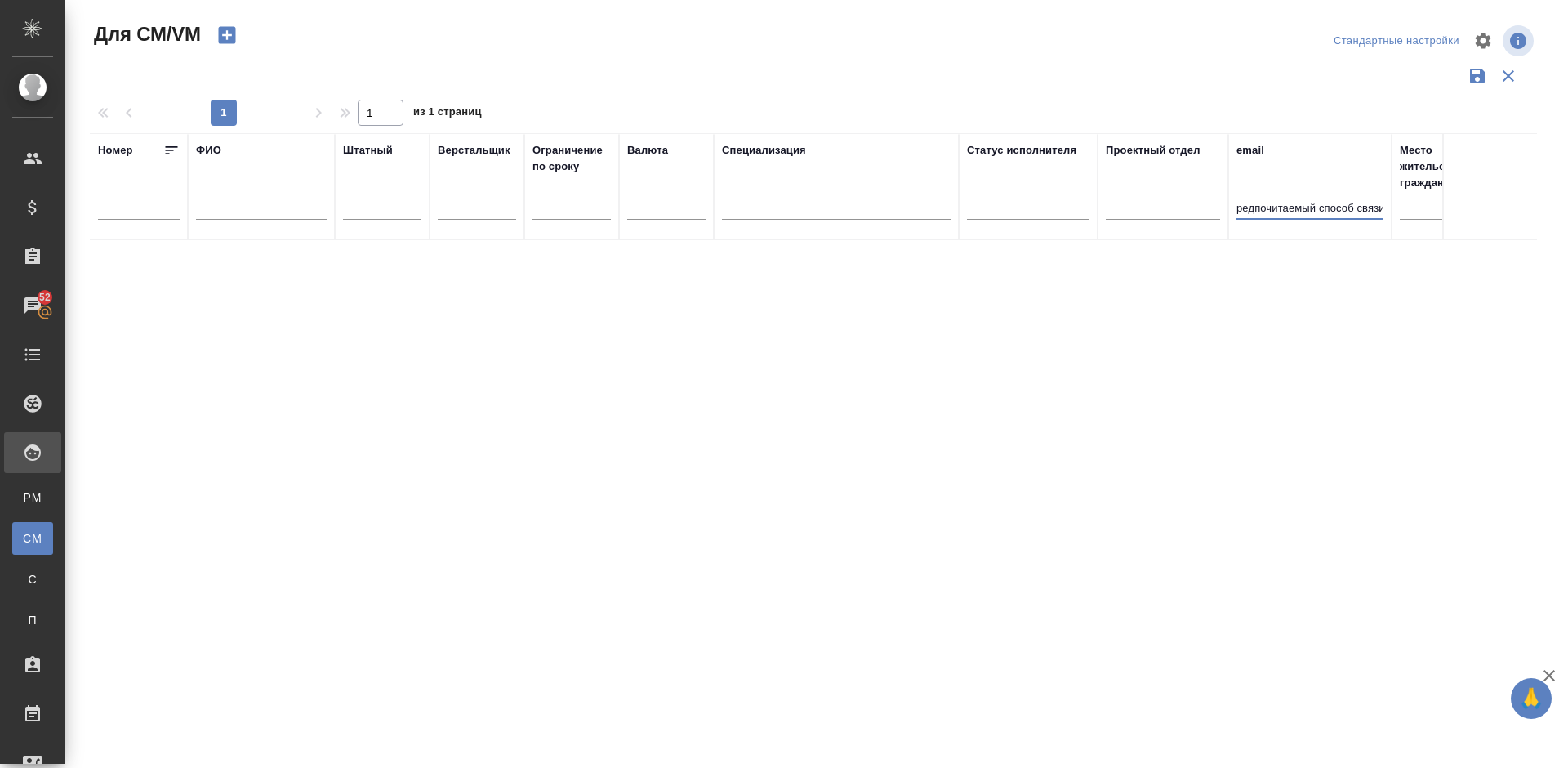
drag, startPoint x: 1291, startPoint y: 210, endPoint x: 1224, endPoint y: 207, distance: 67.1
click at [1224, 207] on tr "Номер ФИО Штатный Верстальщик Ограничение по сроку Валюта Специализация Статус …" at bounding box center [963, 186] width 1745 height 107
click at [1285, 203] on input "редпочитаемый способ связи lizakorston@mail.ru" at bounding box center [1310, 209] width 147 height 21
drag, startPoint x: 1325, startPoint y: 202, endPoint x: 1236, endPoint y: 210, distance: 89.4
click at [1236, 210] on th "email редпочитаемый способ связи lizakorston@mail.ru" at bounding box center [1309, 186] width 163 height 107
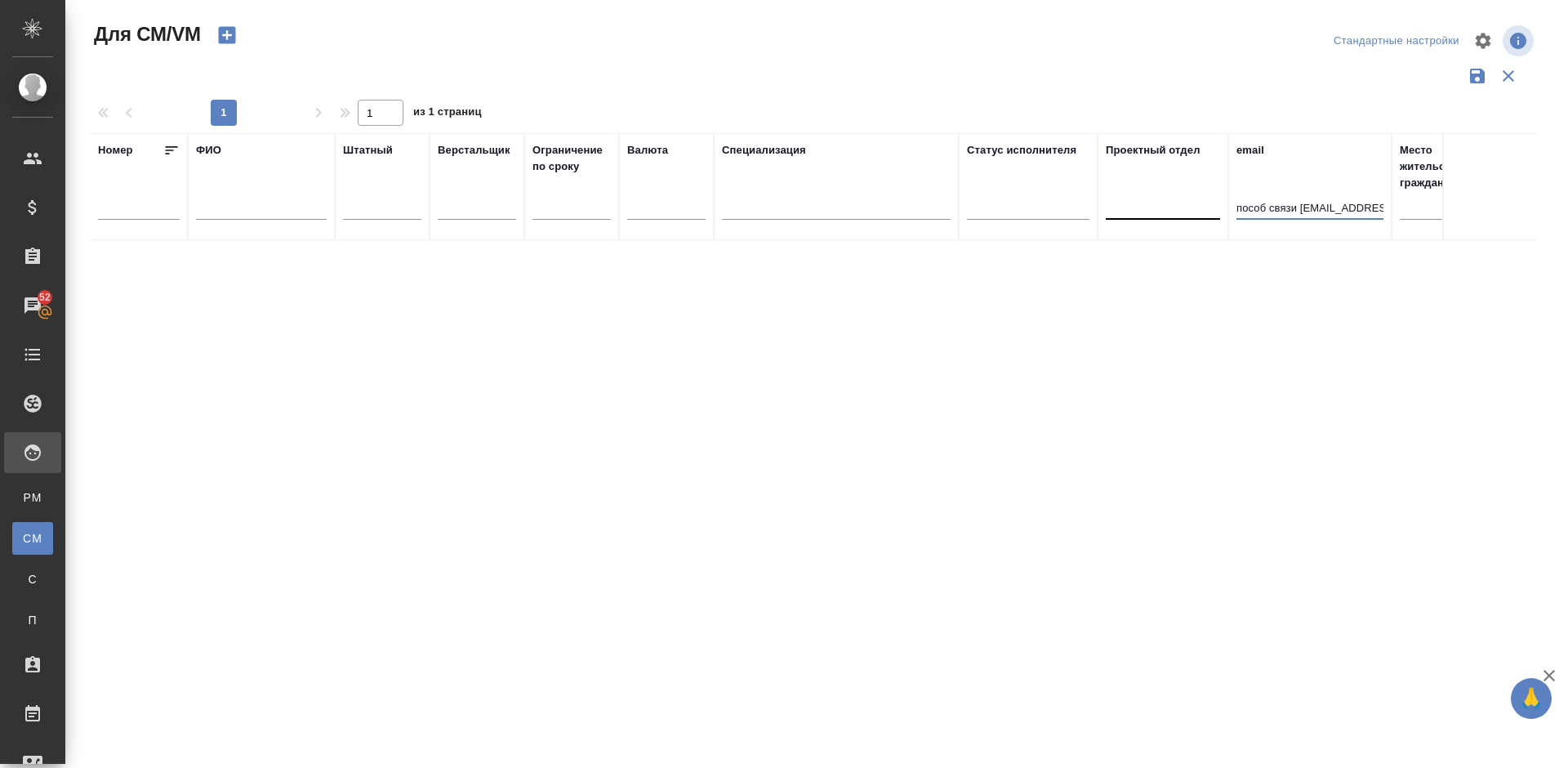
drag, startPoint x: 1302, startPoint y: 206, endPoint x: 1218, endPoint y: 207, distance: 84.0
click at [1218, 207] on tr "Номер ФИО Штатный Верстальщик Ограничение по сроку Валюта Специализация Статус …" at bounding box center [963, 186] width 1745 height 107
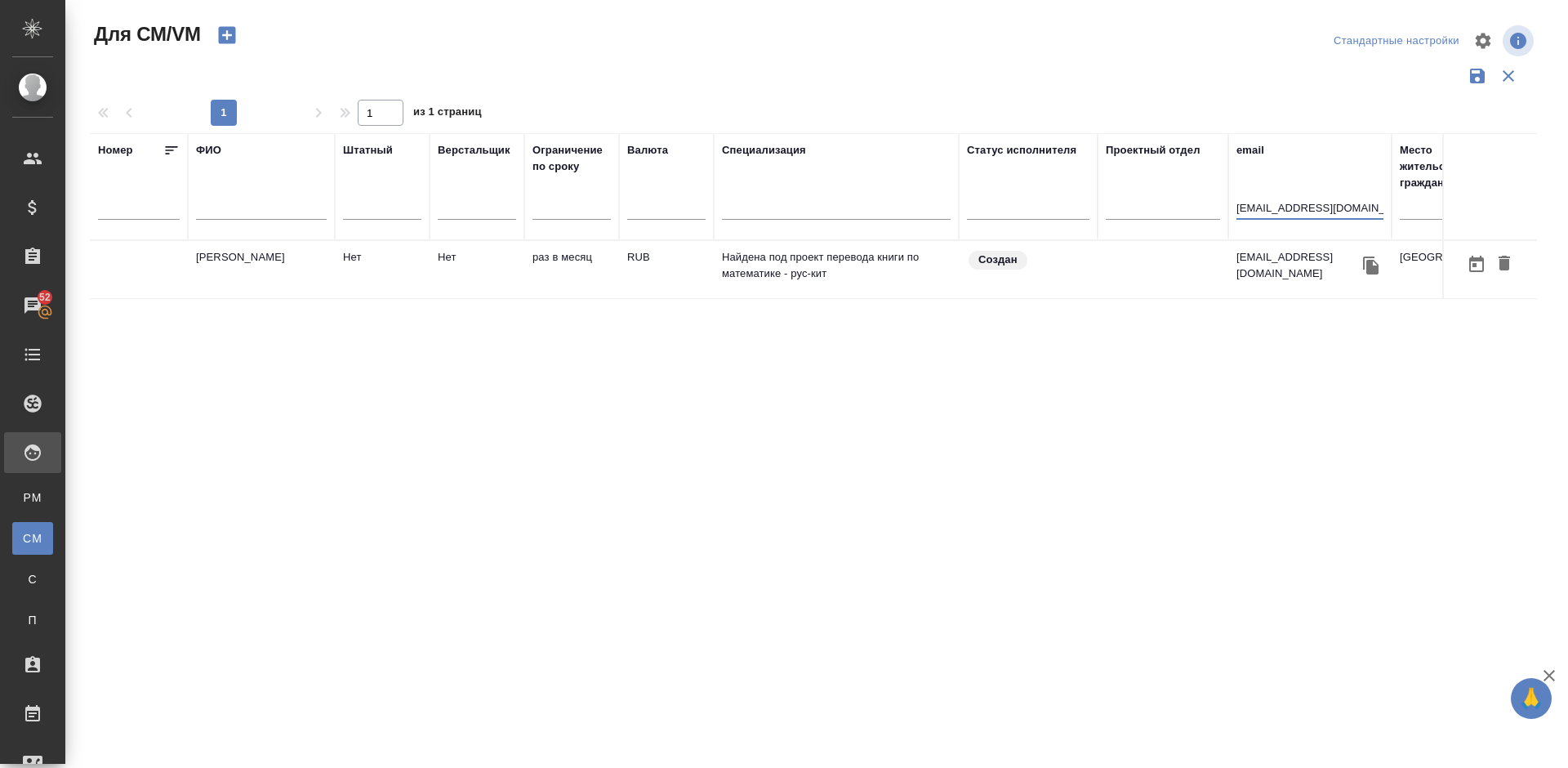
type input "lizakorston@mail.ru"
click at [300, 278] on td "Корстон Елизавета" at bounding box center [261, 270] width 147 height 57
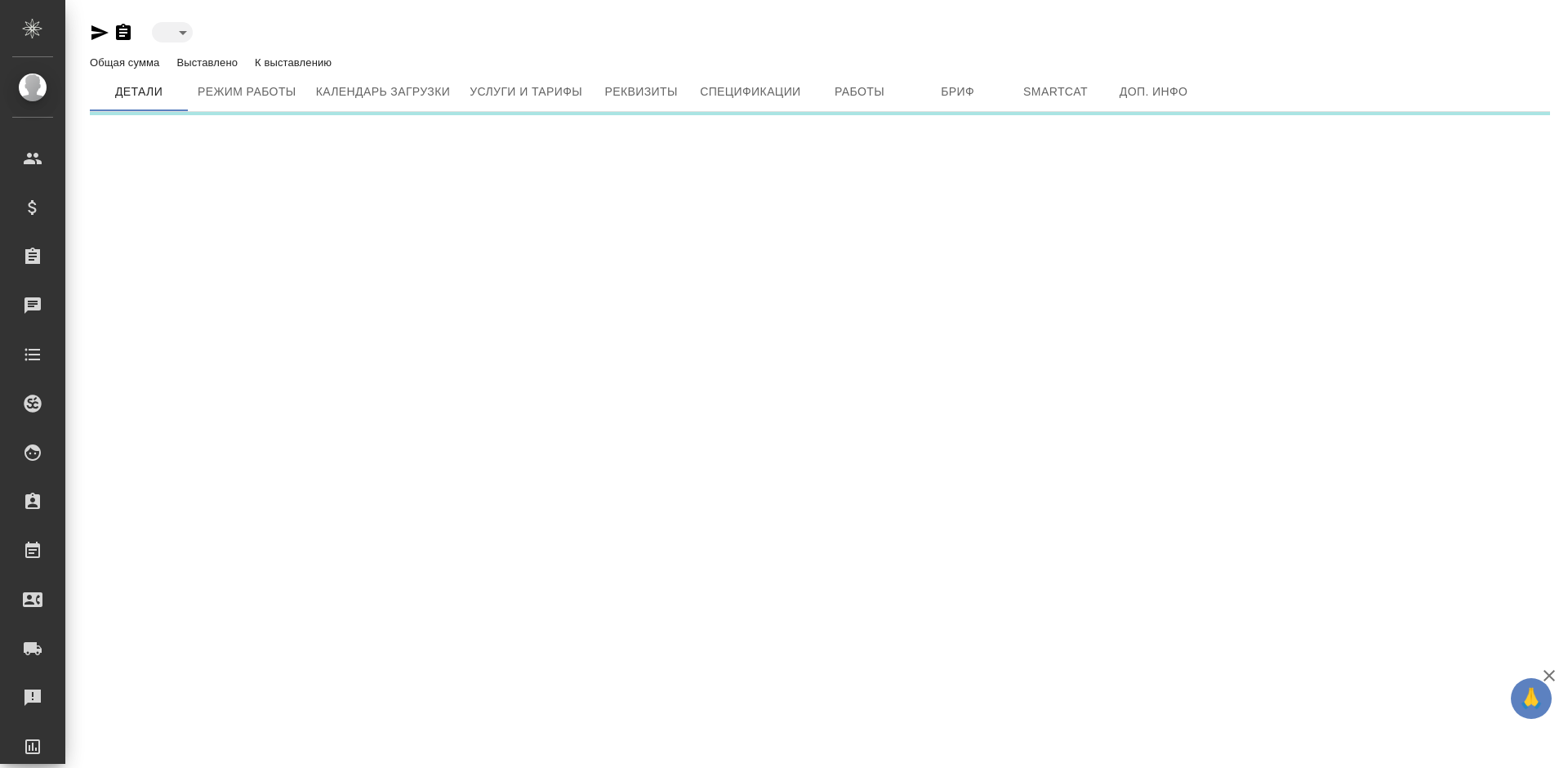
type input "created"
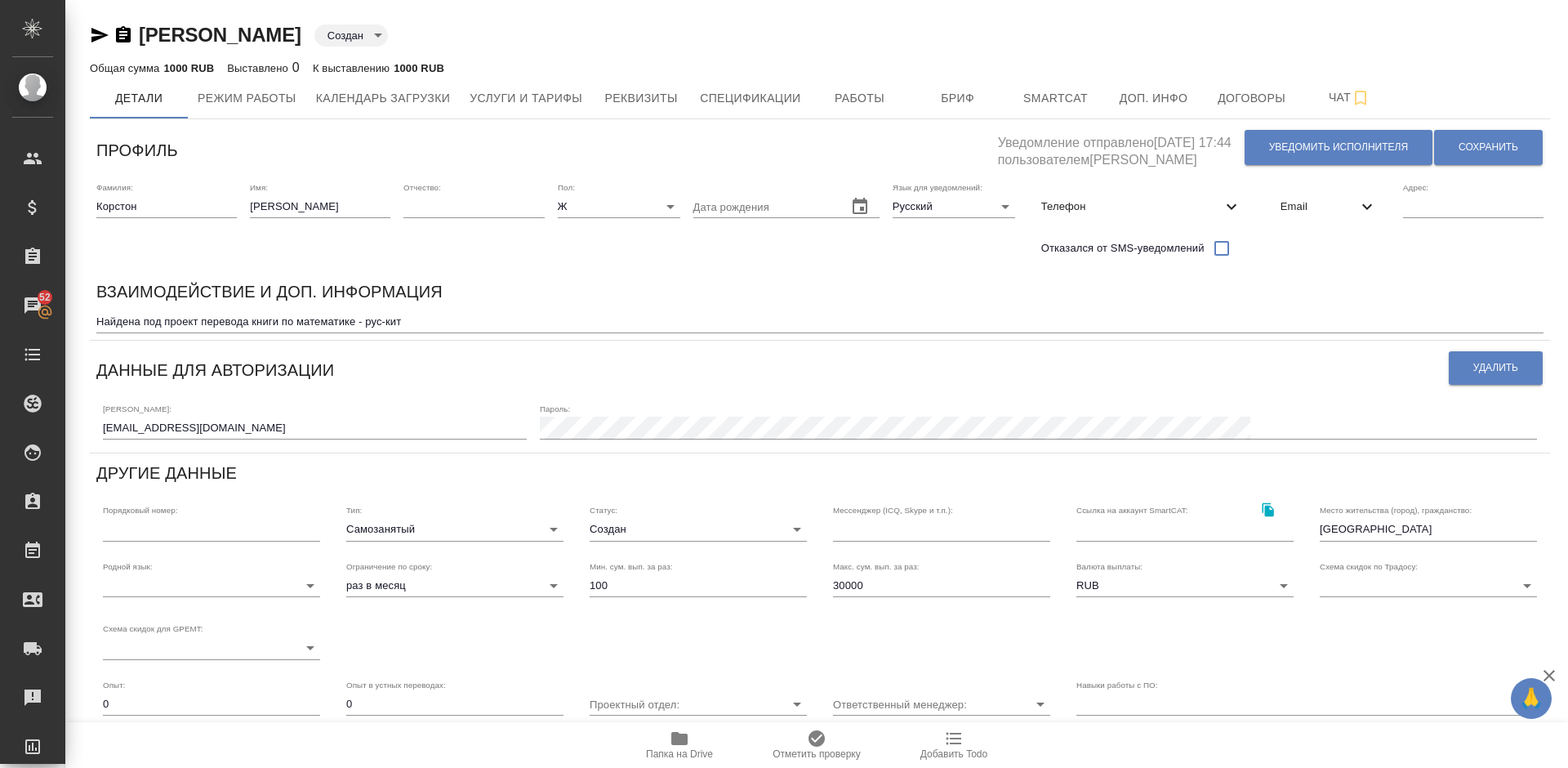
click at [487, 526] on body "🙏 .cls-1 fill:#fff; AWATERA Lazareva Anastasia Клиенты Спецификации Заказы 52 Ч…" at bounding box center [784, 384] width 1568 height 768
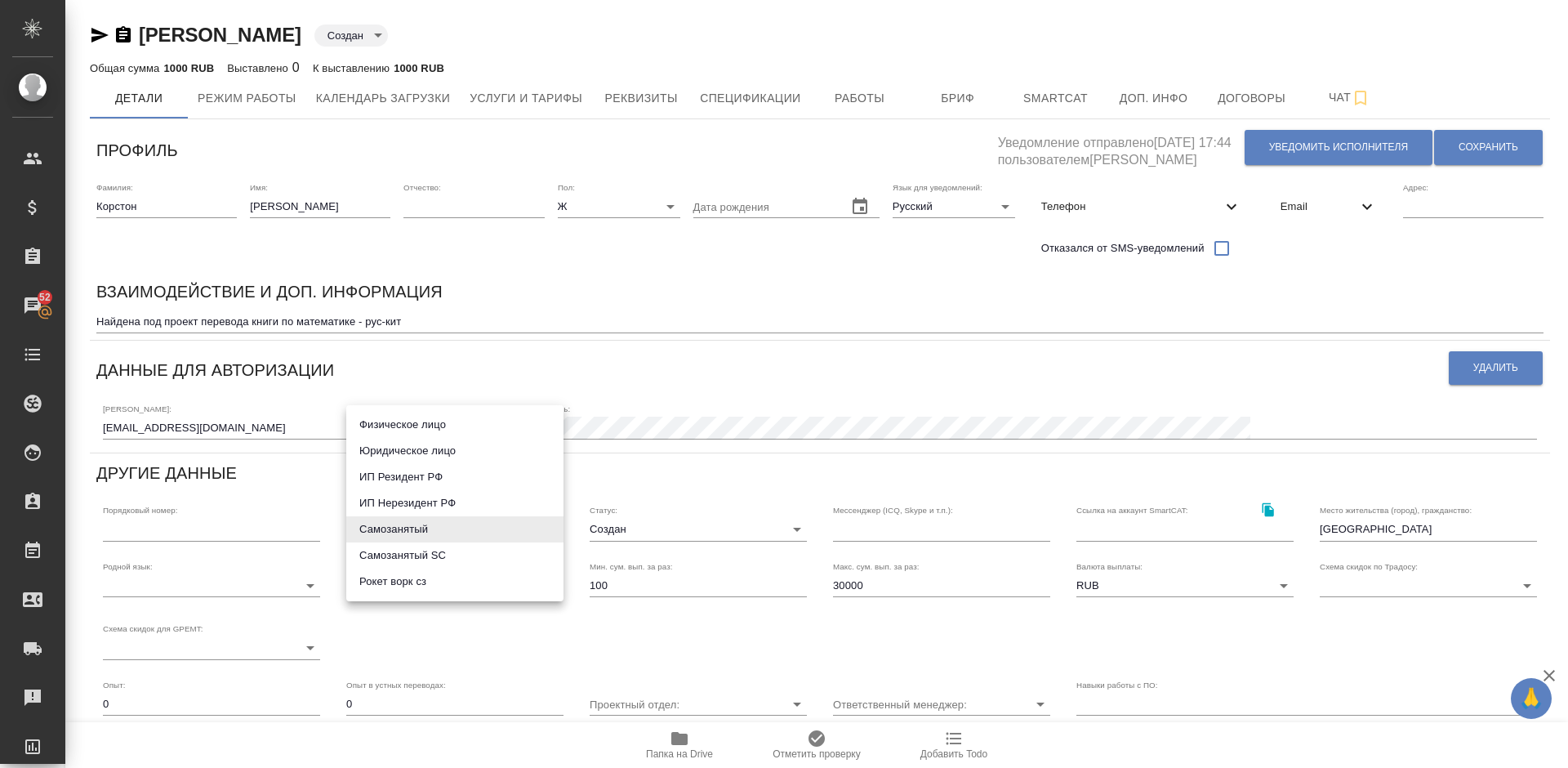
click at [764, 100] on div at bounding box center [784, 384] width 1568 height 768
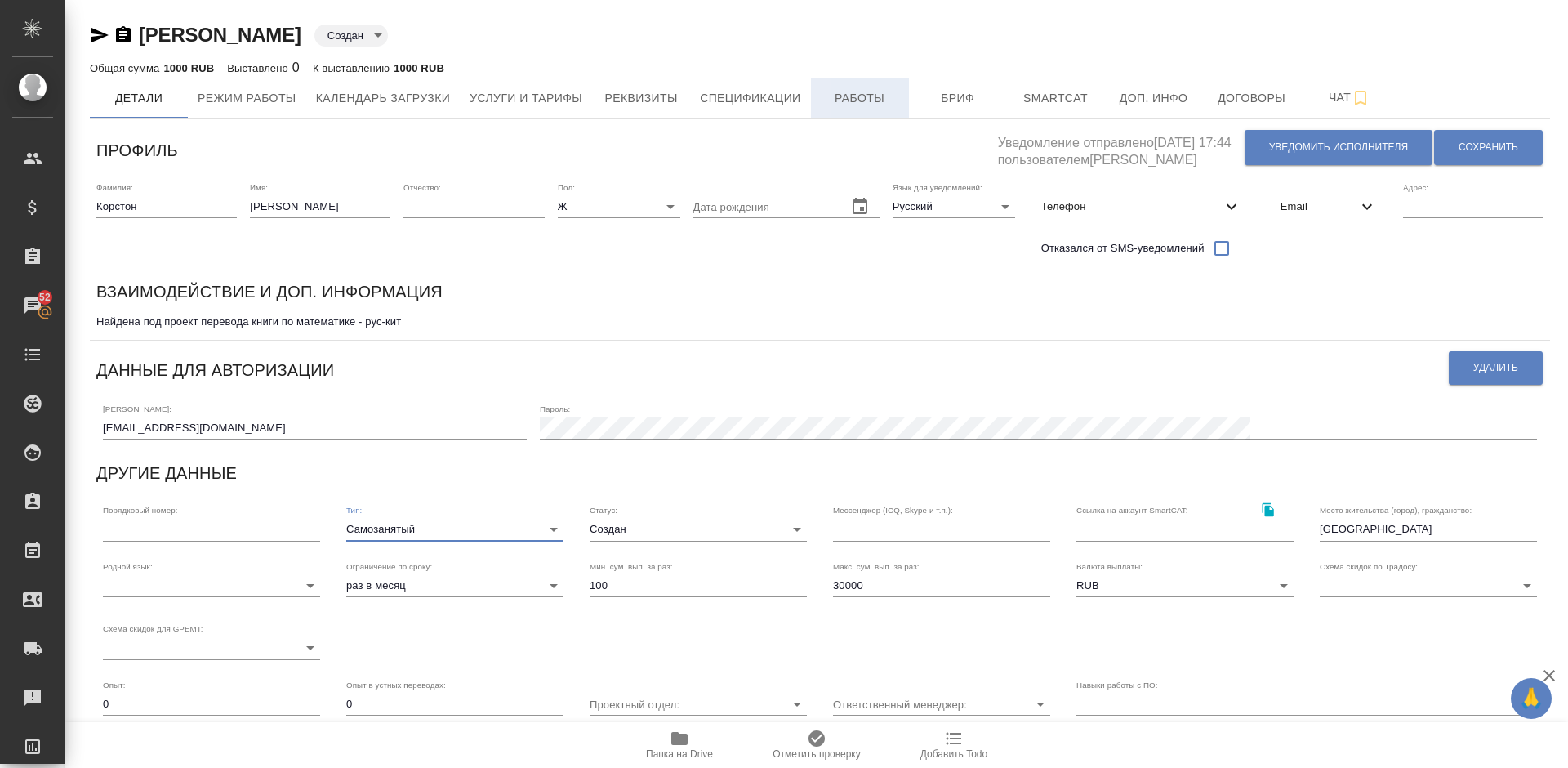
click at [863, 96] on span "Работы" at bounding box center [860, 98] width 78 height 21
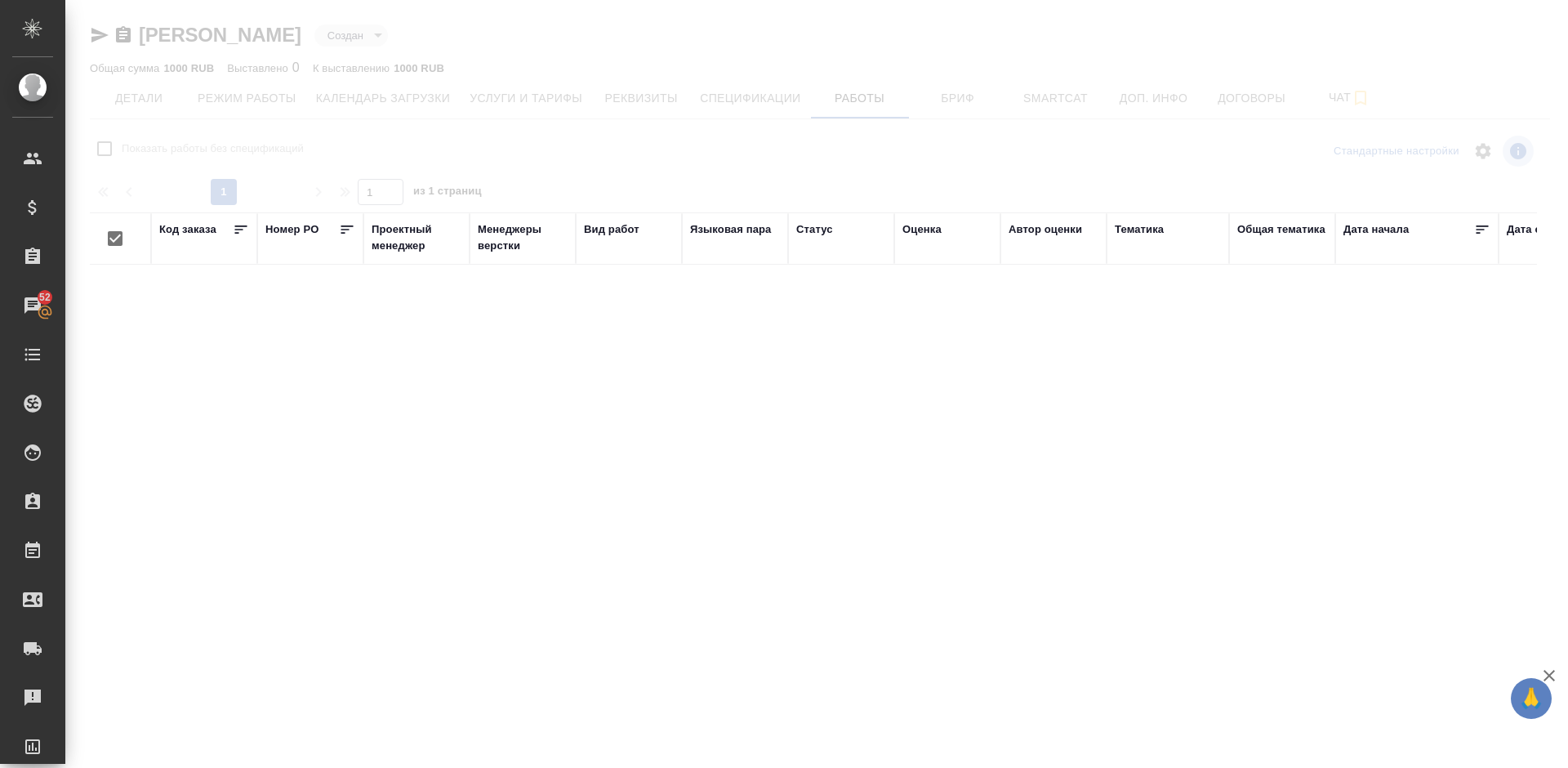
checkbox input "false"
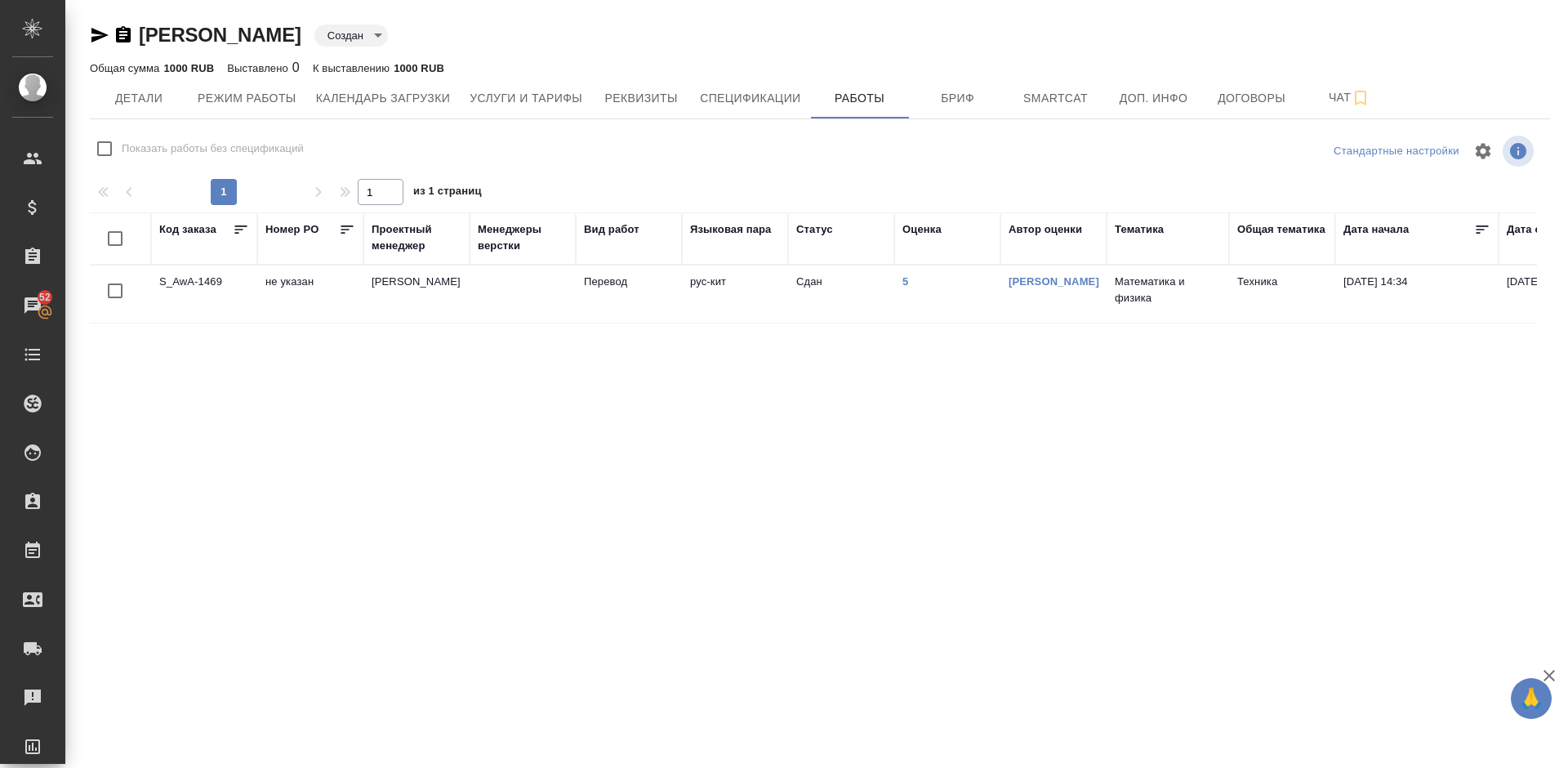
click at [909, 281] on td "5" at bounding box center [947, 294] width 106 height 57
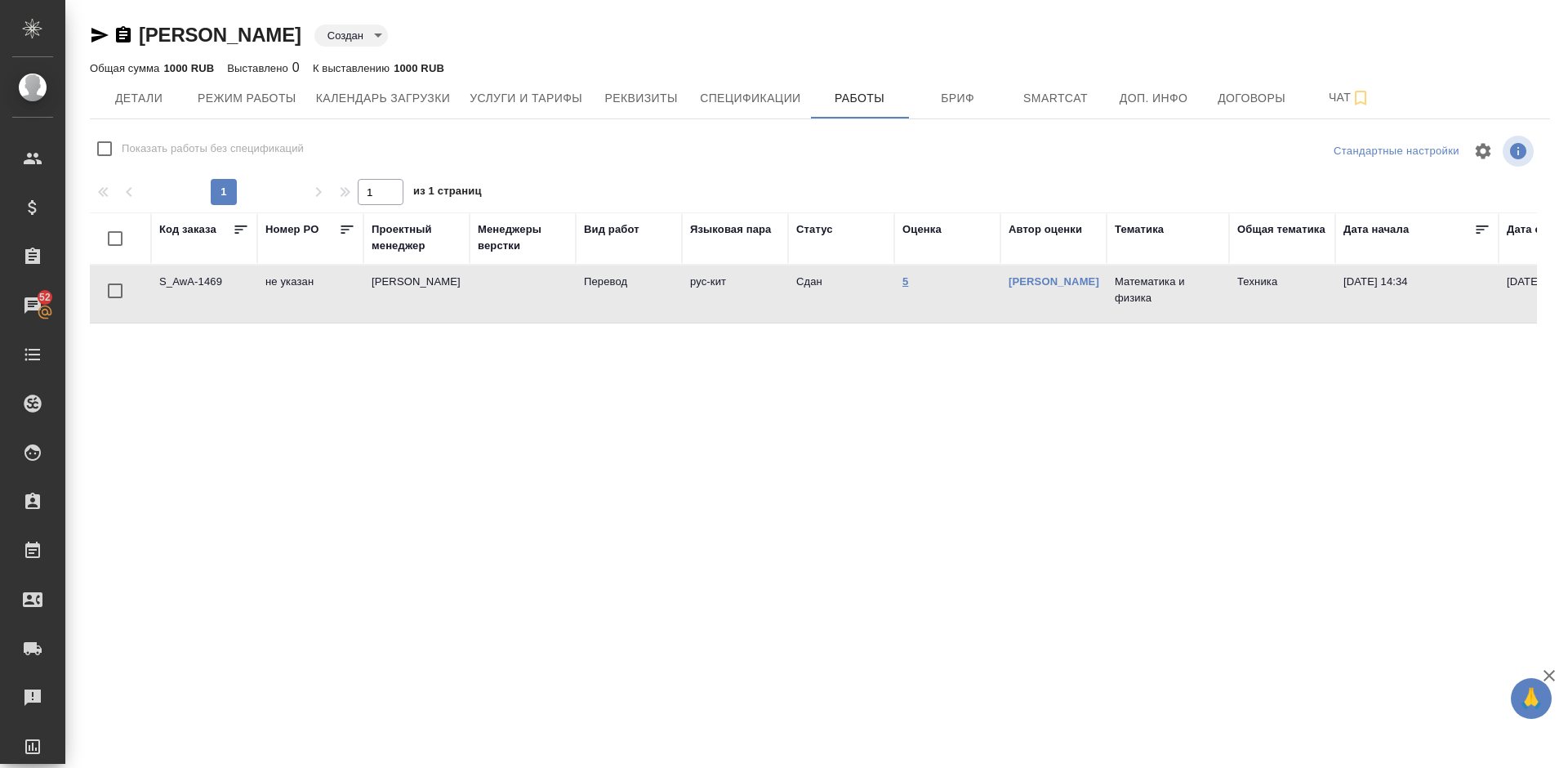
click at [904, 281] on link "5" at bounding box center [905, 281] width 6 height 12
click at [530, 91] on span "Услуги и тарифы" at bounding box center [526, 98] width 113 height 21
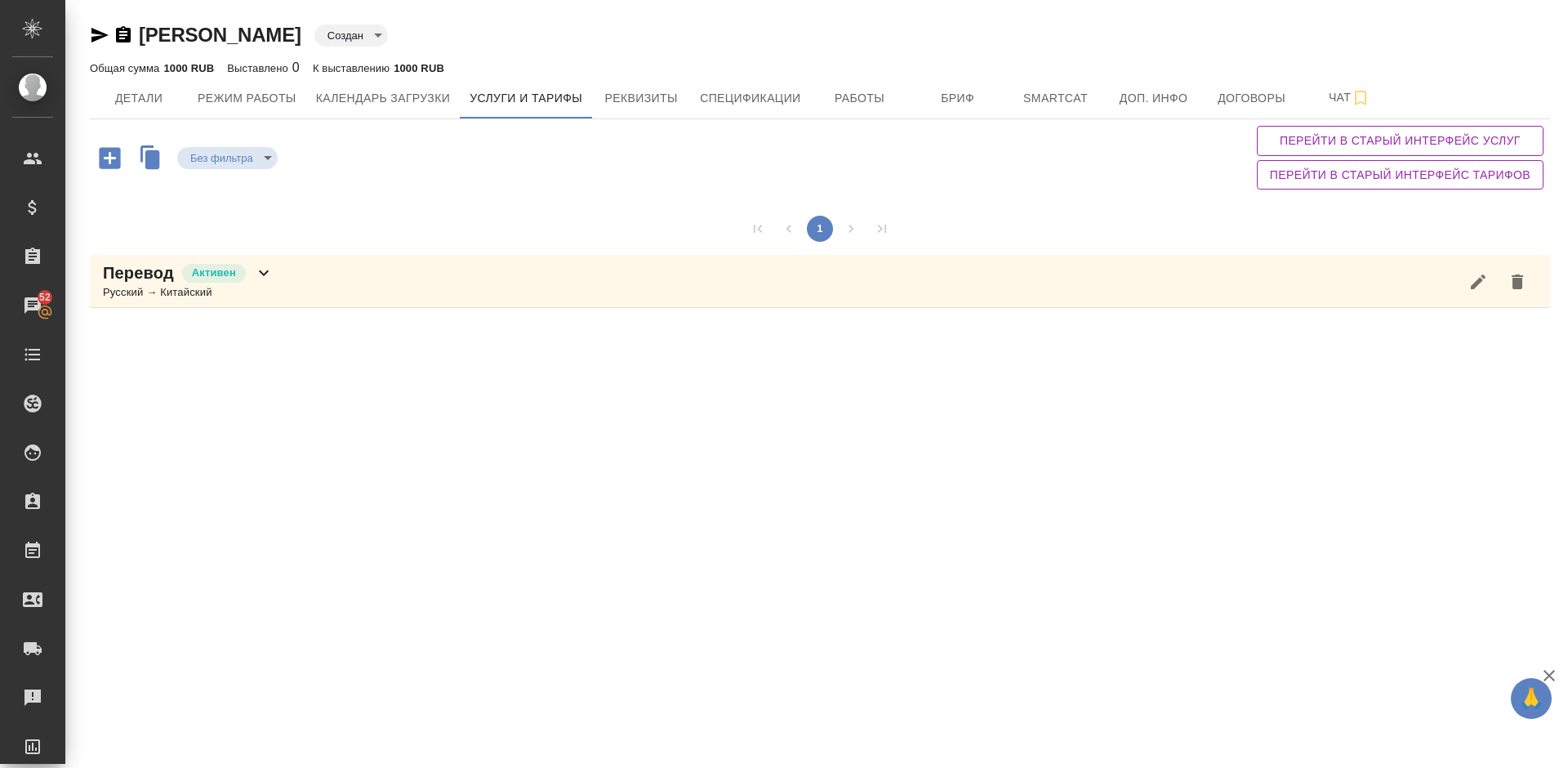
click at [311, 291] on div "Перевод Активен Русский → Китайский" at bounding box center [820, 281] width 1461 height 54
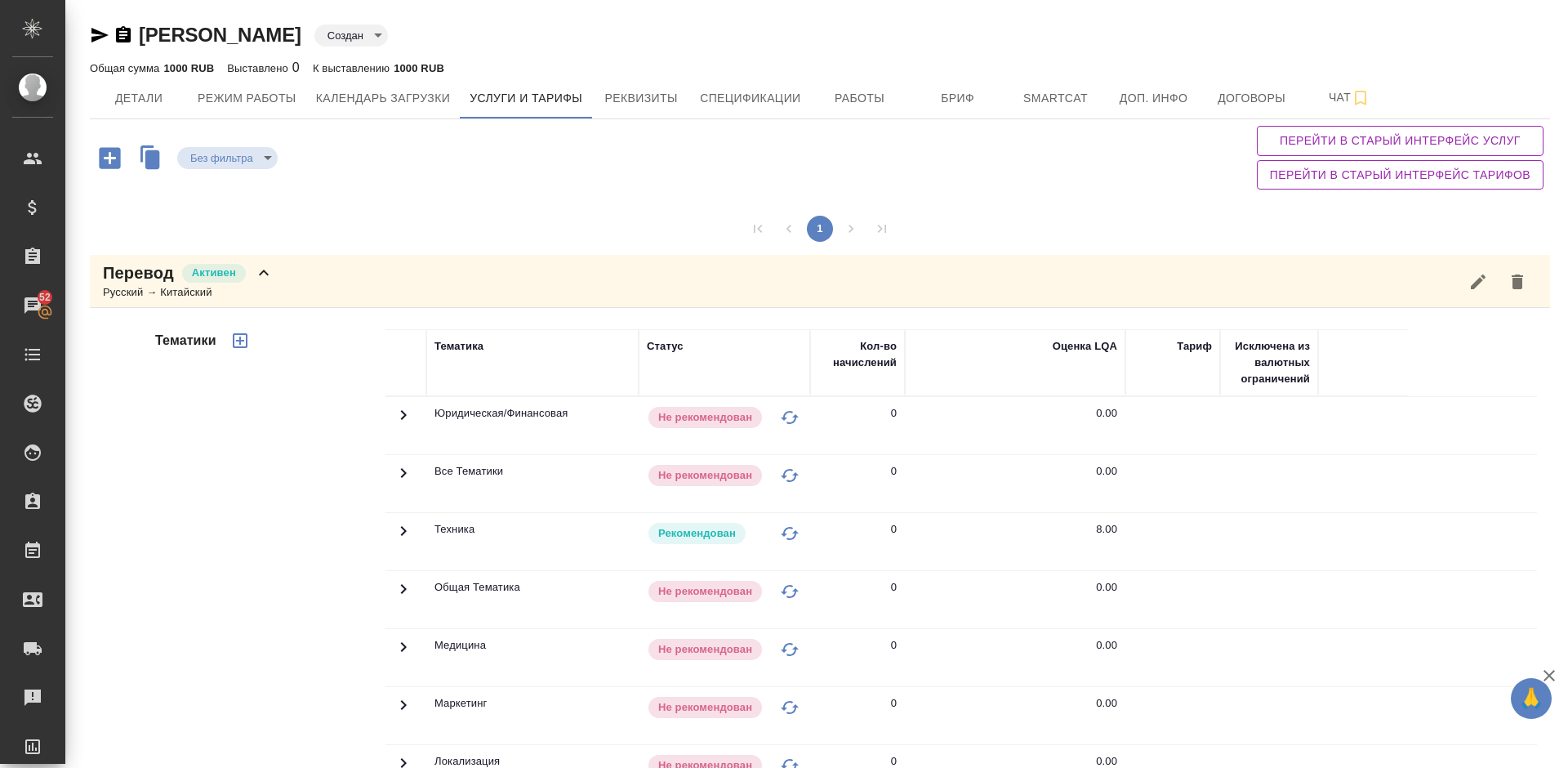
click at [240, 458] on div "Тематики" at bounding box center [268, 592] width 234 height 547
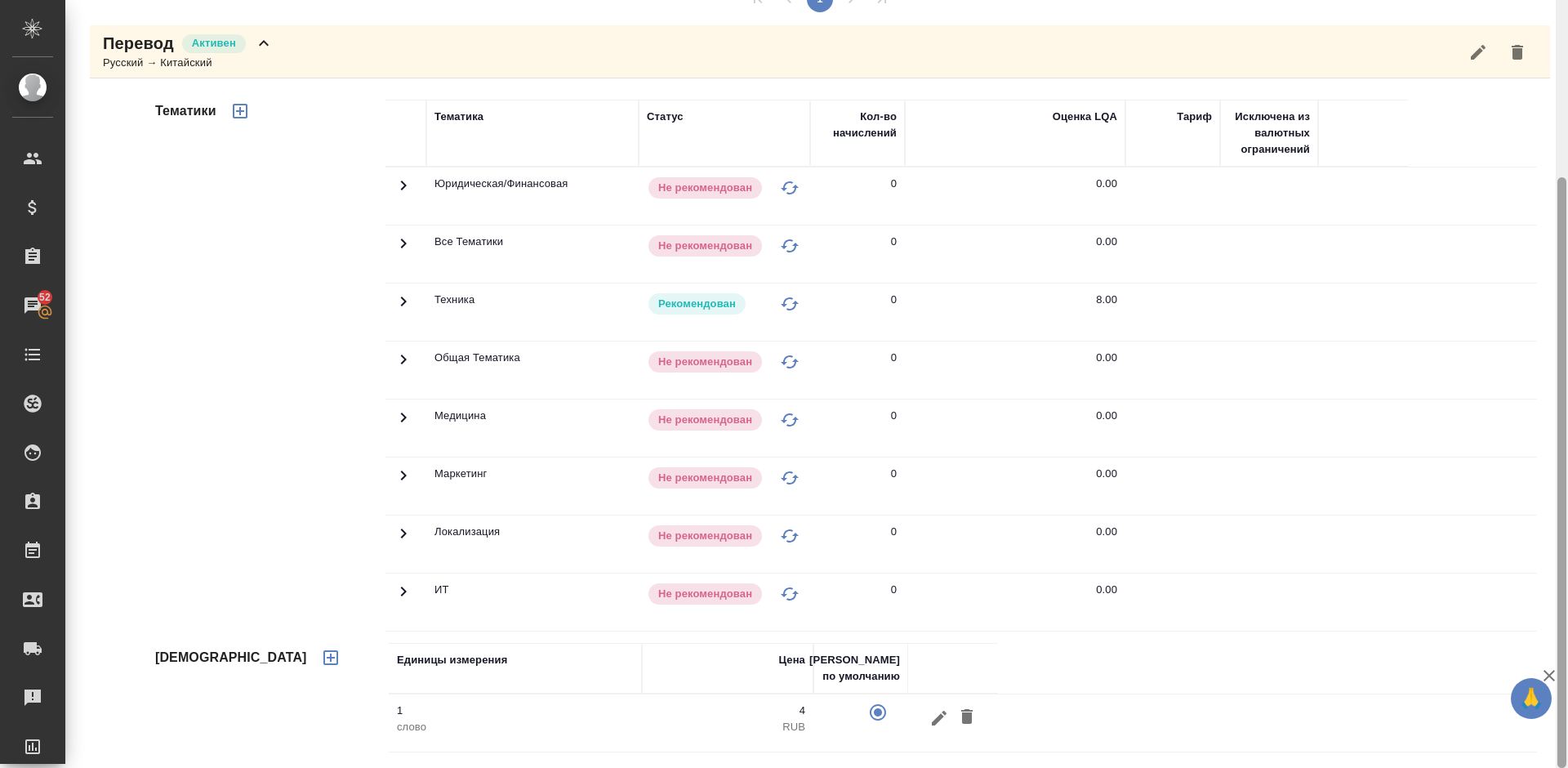
scroll to position [94, 0]
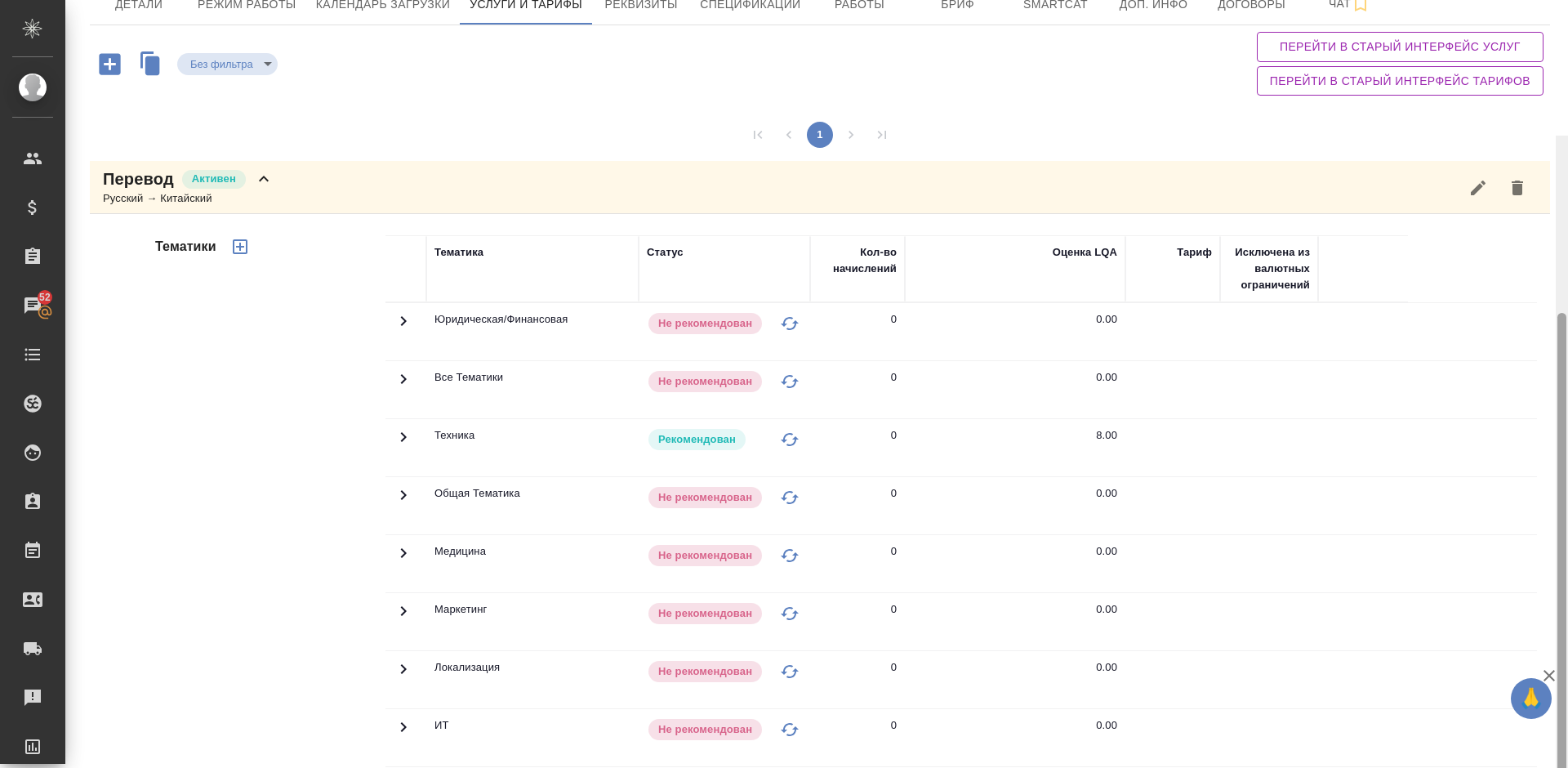
drag, startPoint x: 1563, startPoint y: 182, endPoint x: 1562, endPoint y: 250, distance: 68.0
click at [1562, 313] on div at bounding box center [1562, 608] width 9 height 591
click at [1482, 187] on icon "button" at bounding box center [1478, 186] width 15 height 15
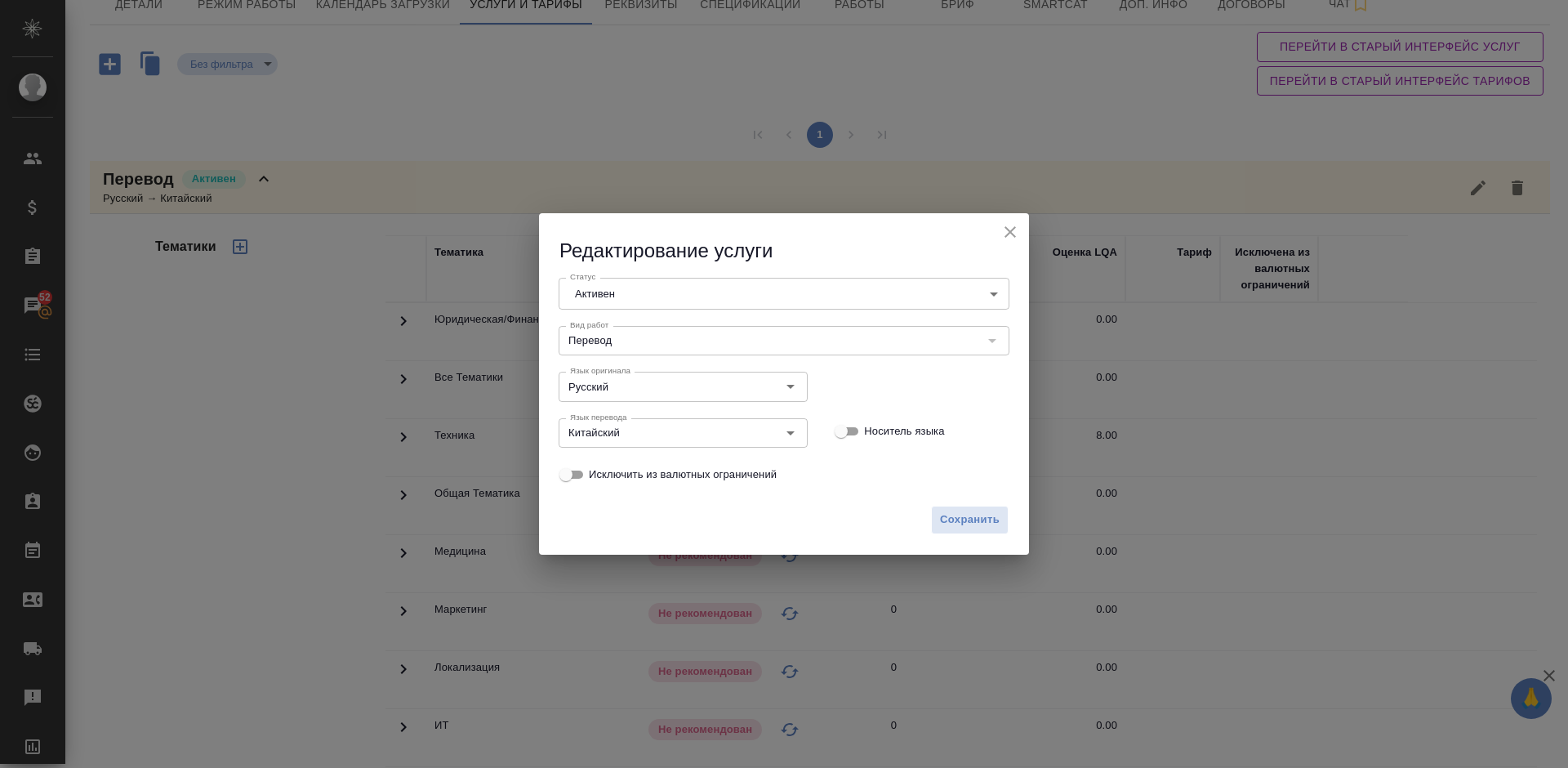
click at [775, 288] on body "🙏 .cls-1 fill:#fff; AWATERA Lazareva Anastasia Клиенты Спецификации Заказы 52 Ч…" at bounding box center [784, 384] width 1568 height 768
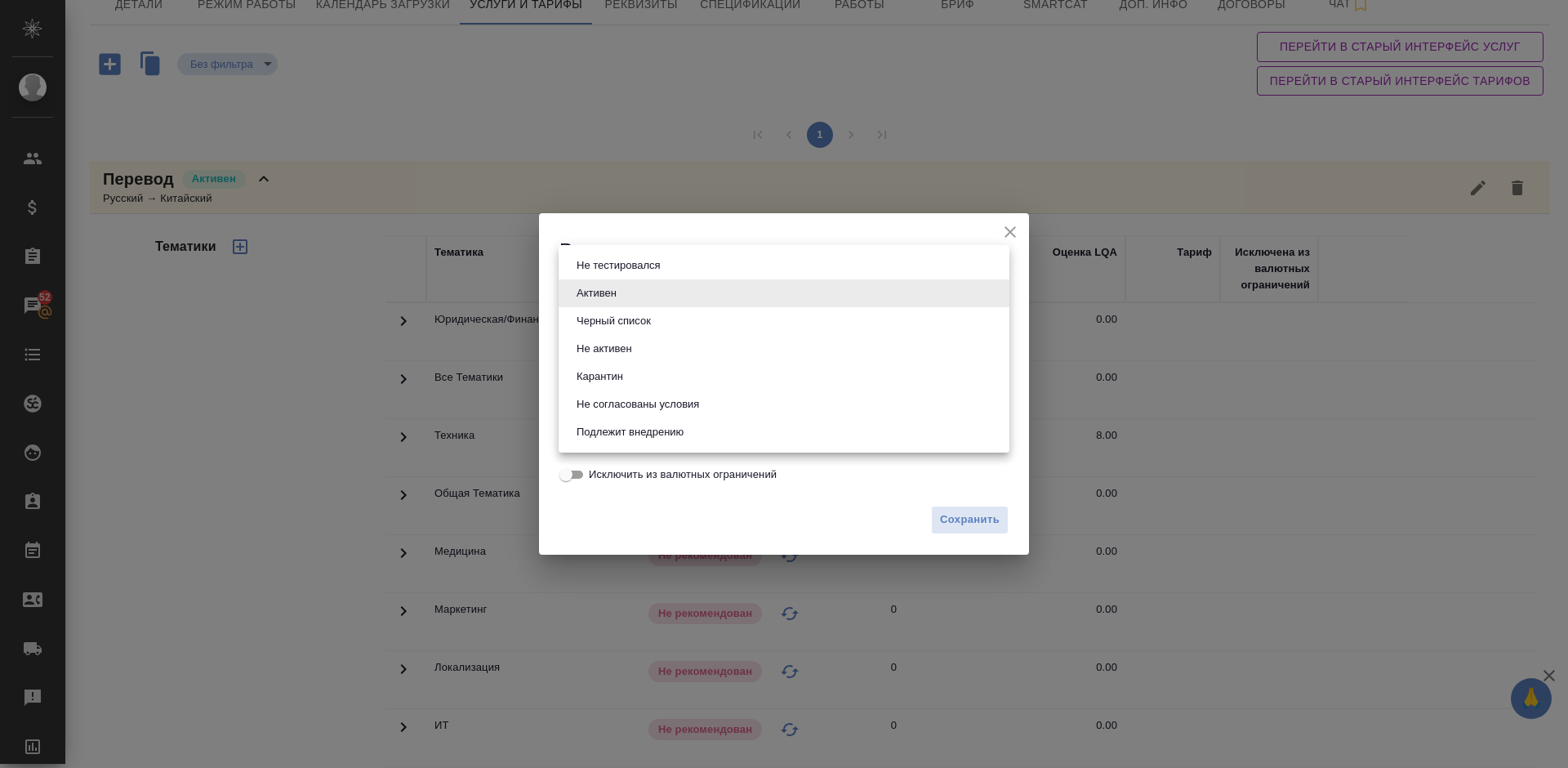
click at [727, 400] on li "Не согласованы условия" at bounding box center [784, 404] width 451 height 28
type input "conditionsNotAgreed"
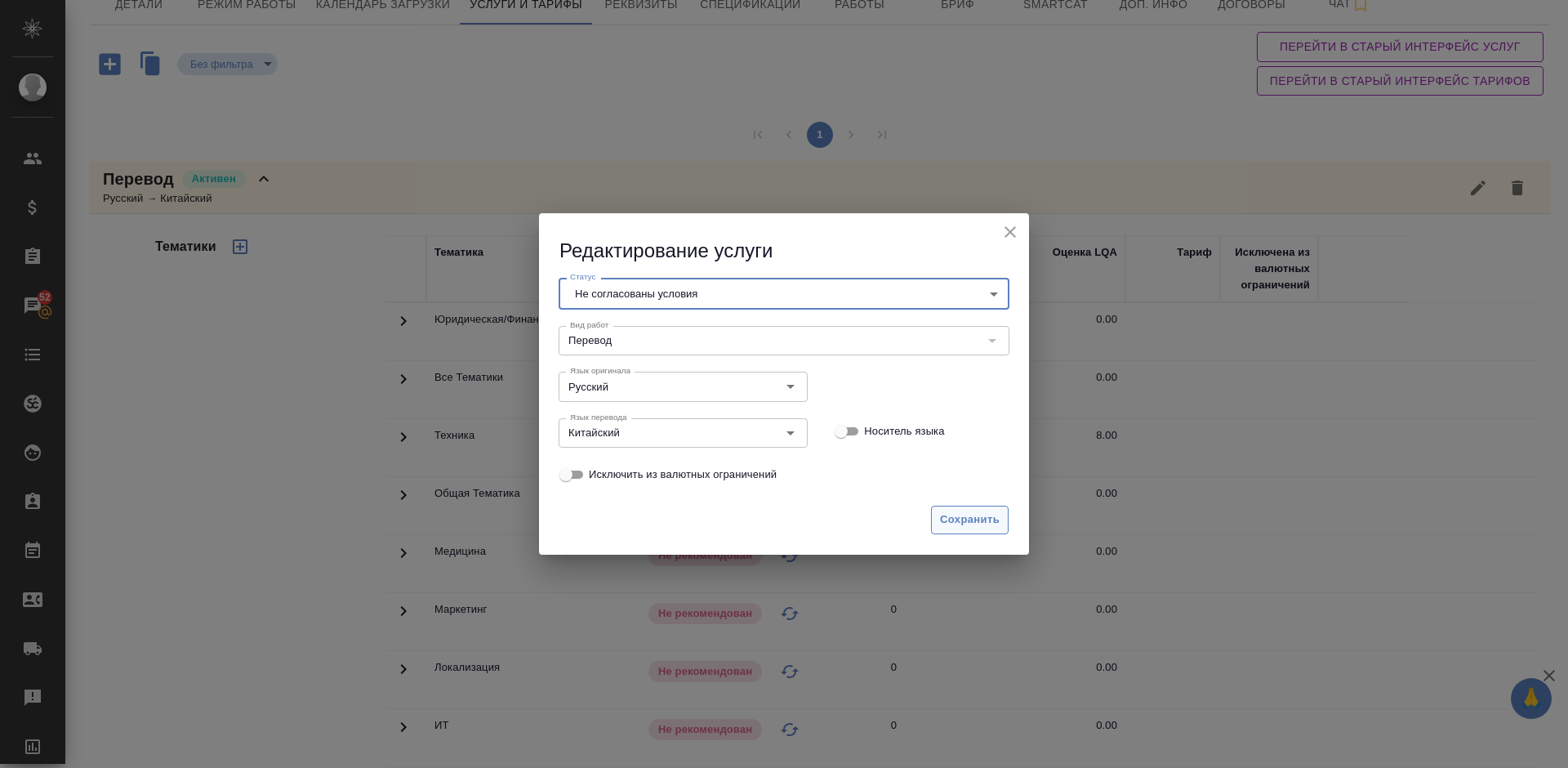
click at [953, 510] on span "Сохранить" at bounding box center [970, 519] width 59 height 19
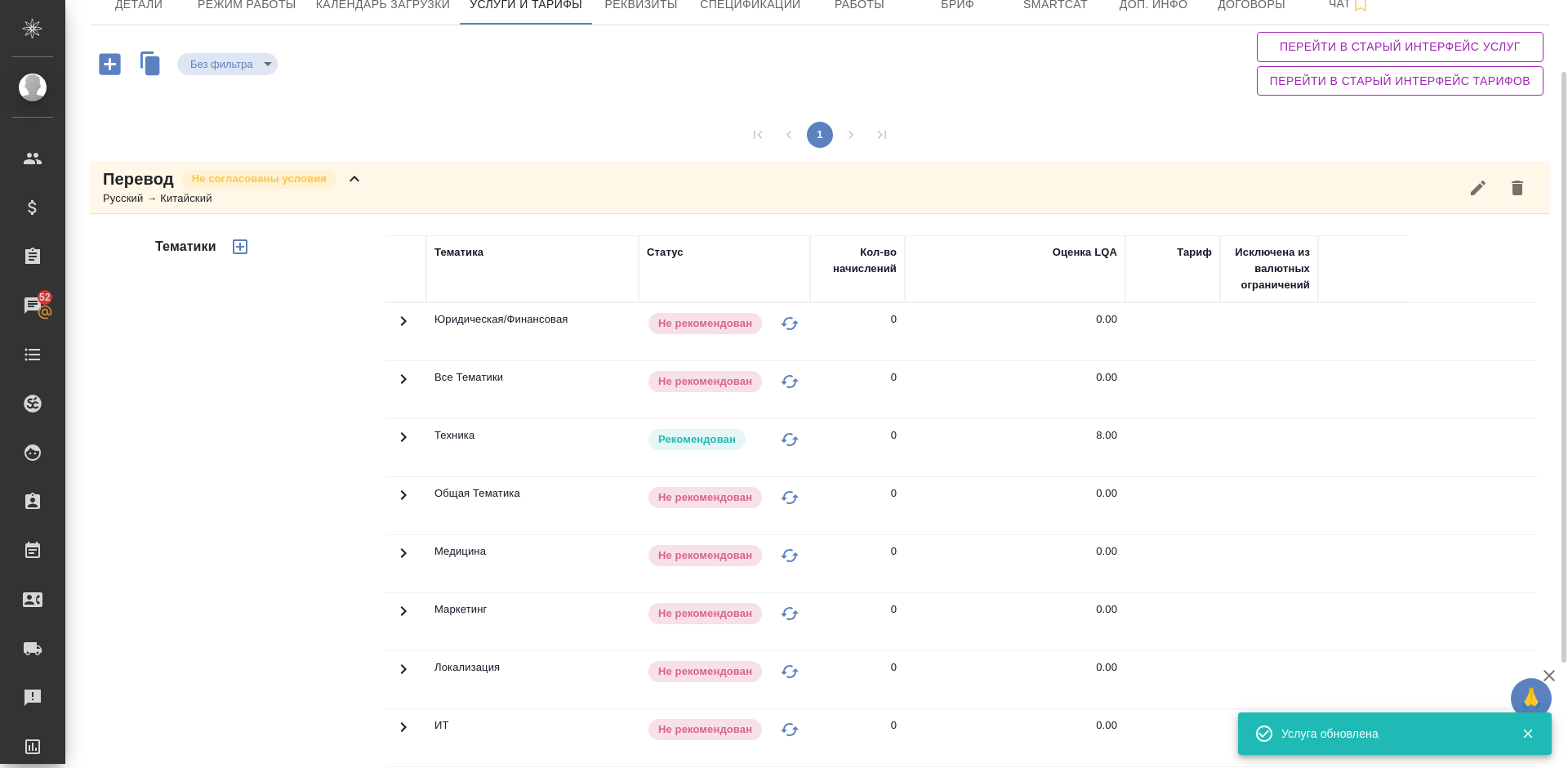
click at [1410, 177] on div "Перевод Не согласованы условия Русский → Китайский" at bounding box center [820, 187] width 1461 height 54
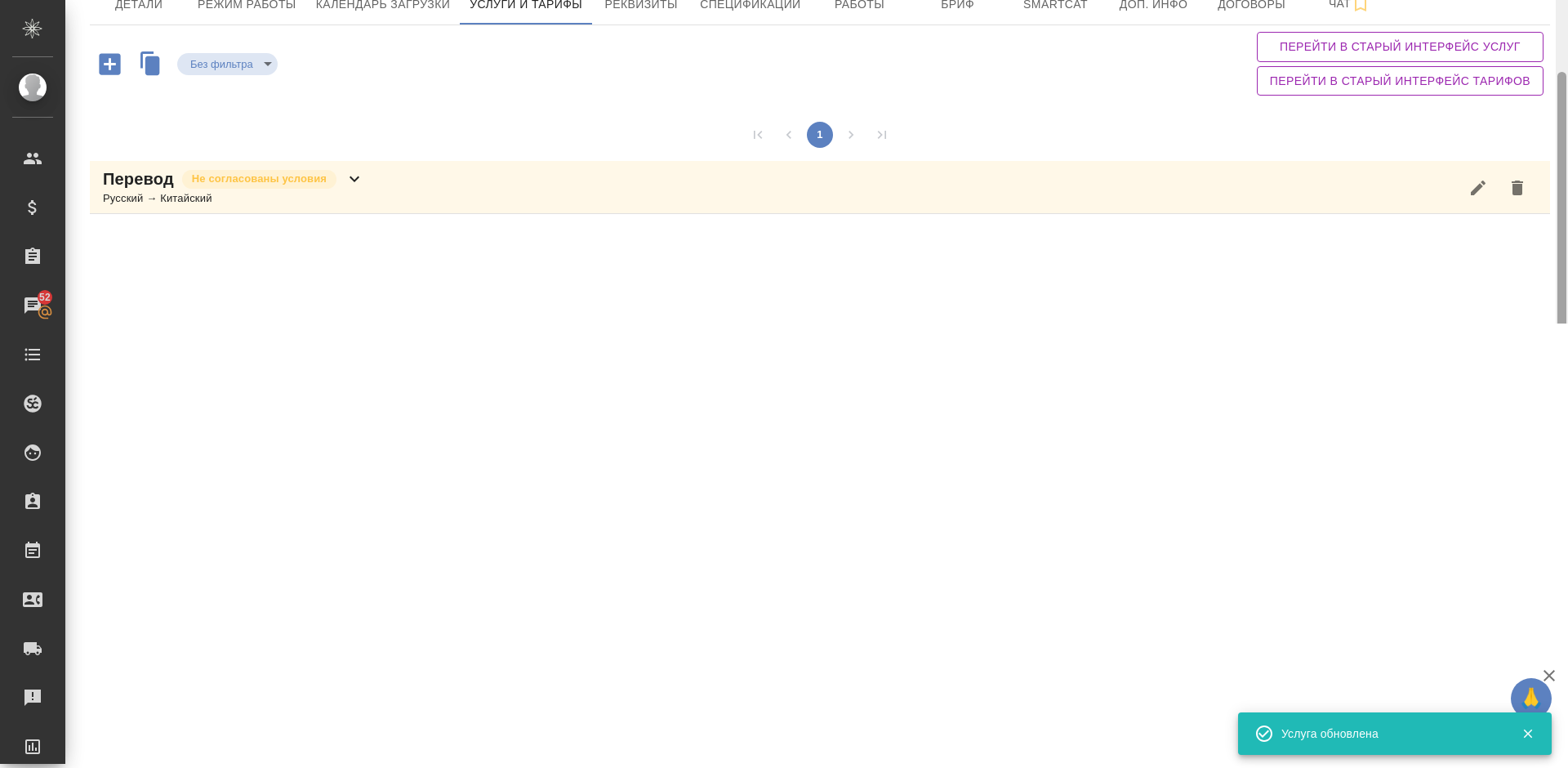
scroll to position [538, 0]
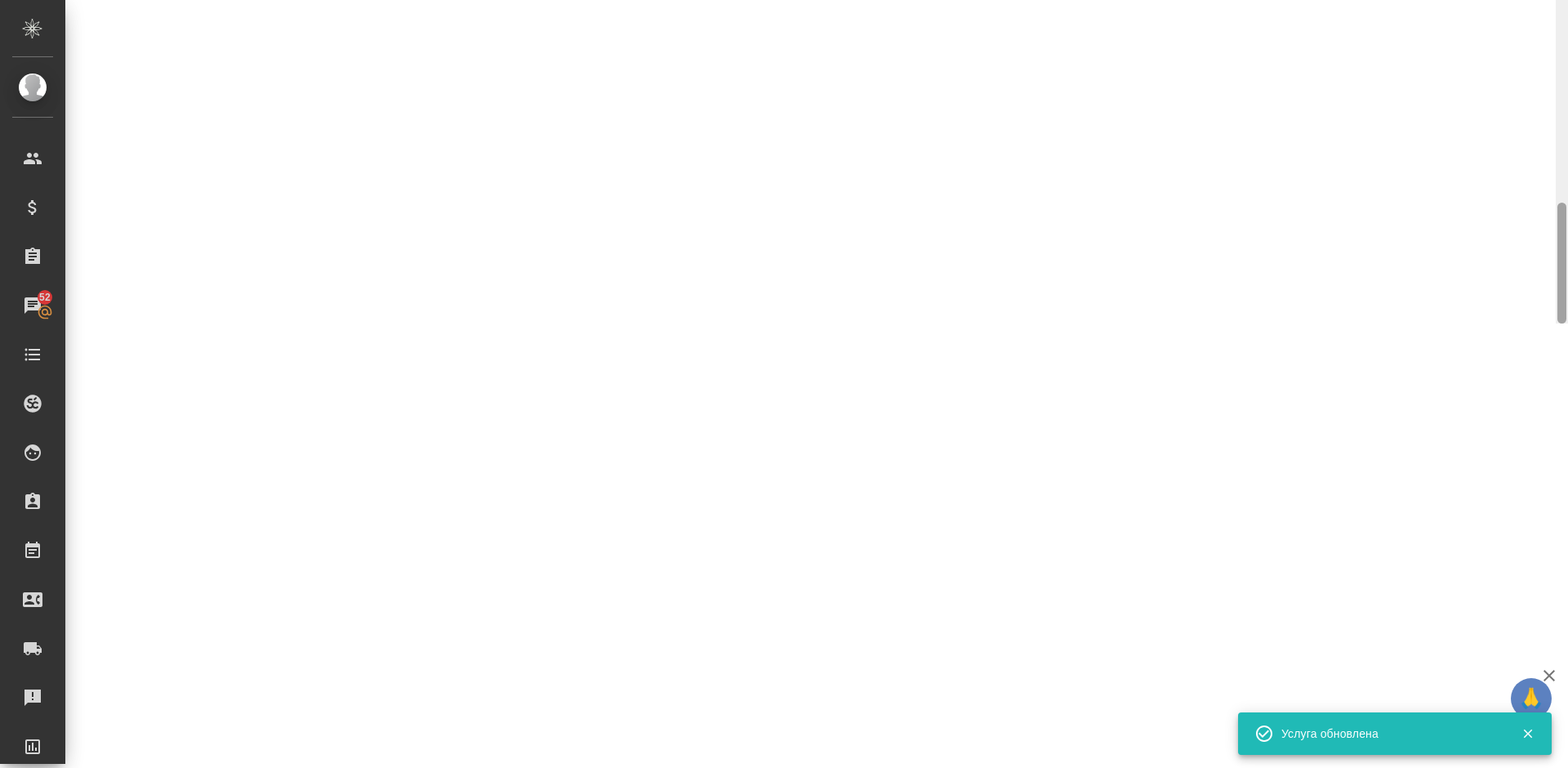
drag, startPoint x: 1568, startPoint y: 214, endPoint x: 1559, endPoint y: 244, distance: 31.3
click at [1559, 244] on div at bounding box center [1562, 162] width 12 height 324
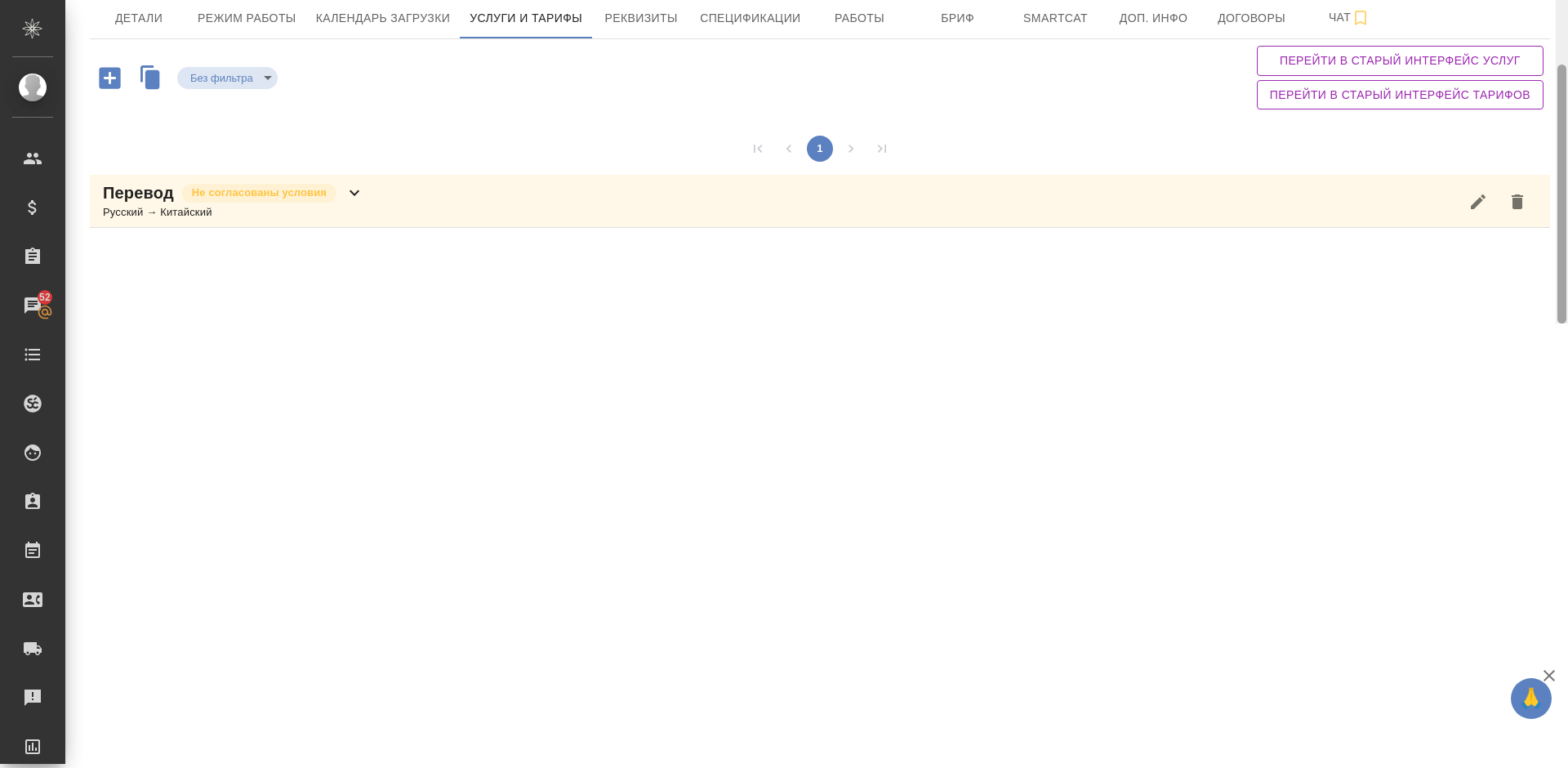
scroll to position [0, 0]
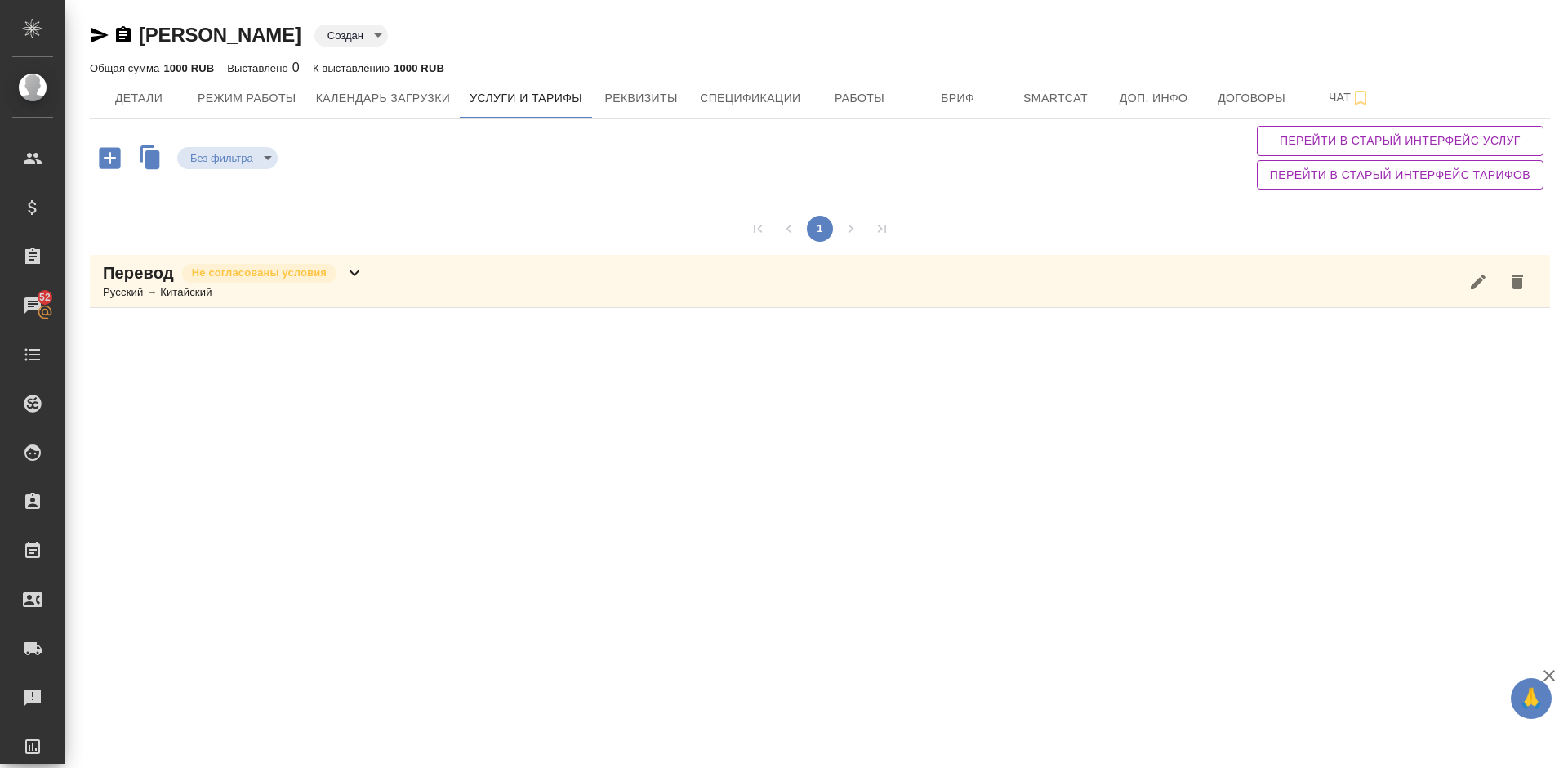
drag, startPoint x: 1559, startPoint y: 244, endPoint x: 1567, endPoint y: -61, distance: 305.1
click at [1567, 0] on html "🙏 .cls-1 fill:#fff; AWATERA Lazareva Anastasia Клиенты Спецификации Заказы 52 Ч…" at bounding box center [784, 384] width 1568 height 768
click at [129, 96] on span "Детали" at bounding box center [139, 98] width 78 height 21
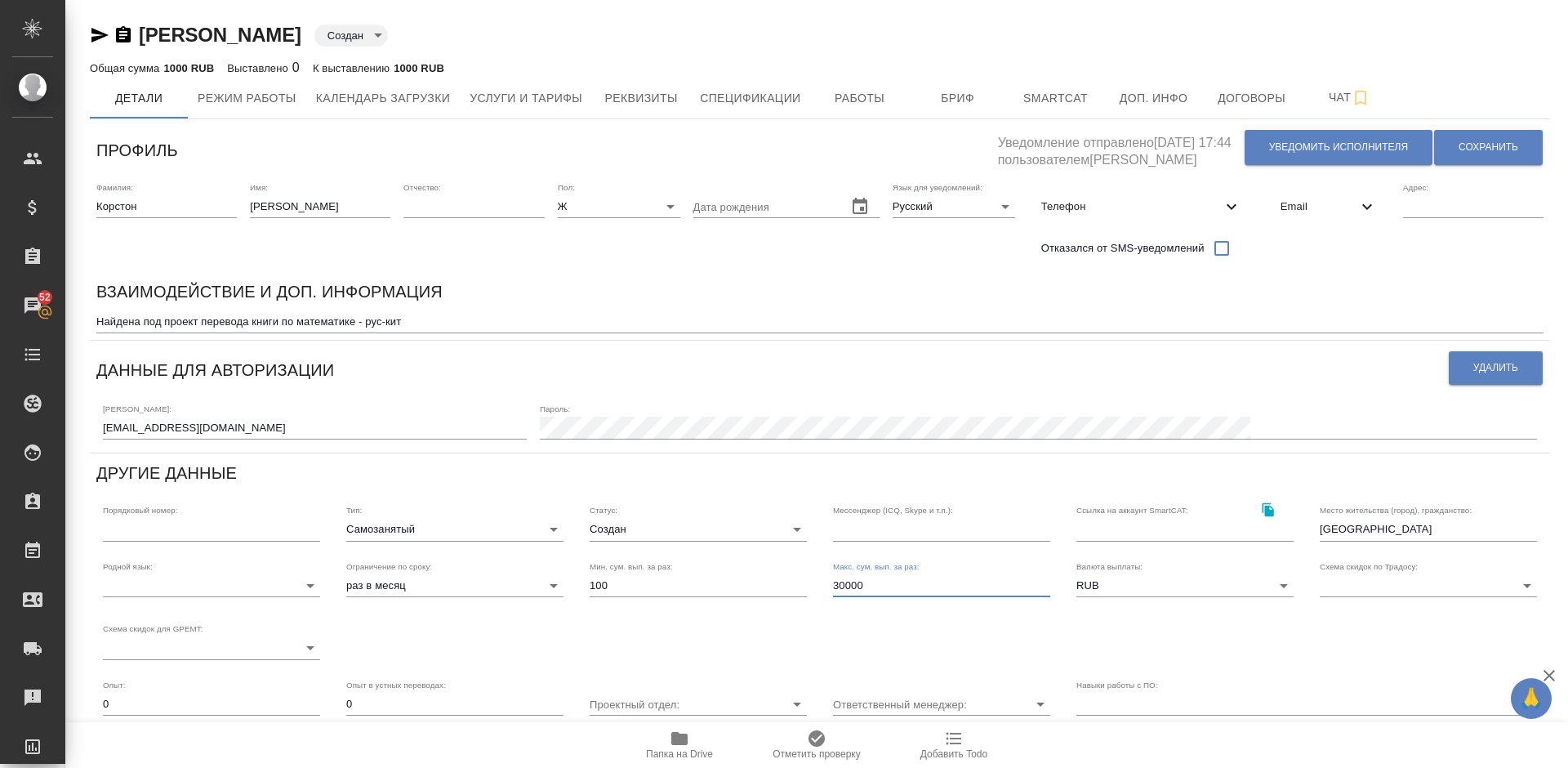
click at [875, 584] on input "30000" at bounding box center [941, 586] width 217 height 23
type input "3"
type input "500000"
click at [1470, 147] on span "Сохранить" at bounding box center [1489, 148] width 59 height 14
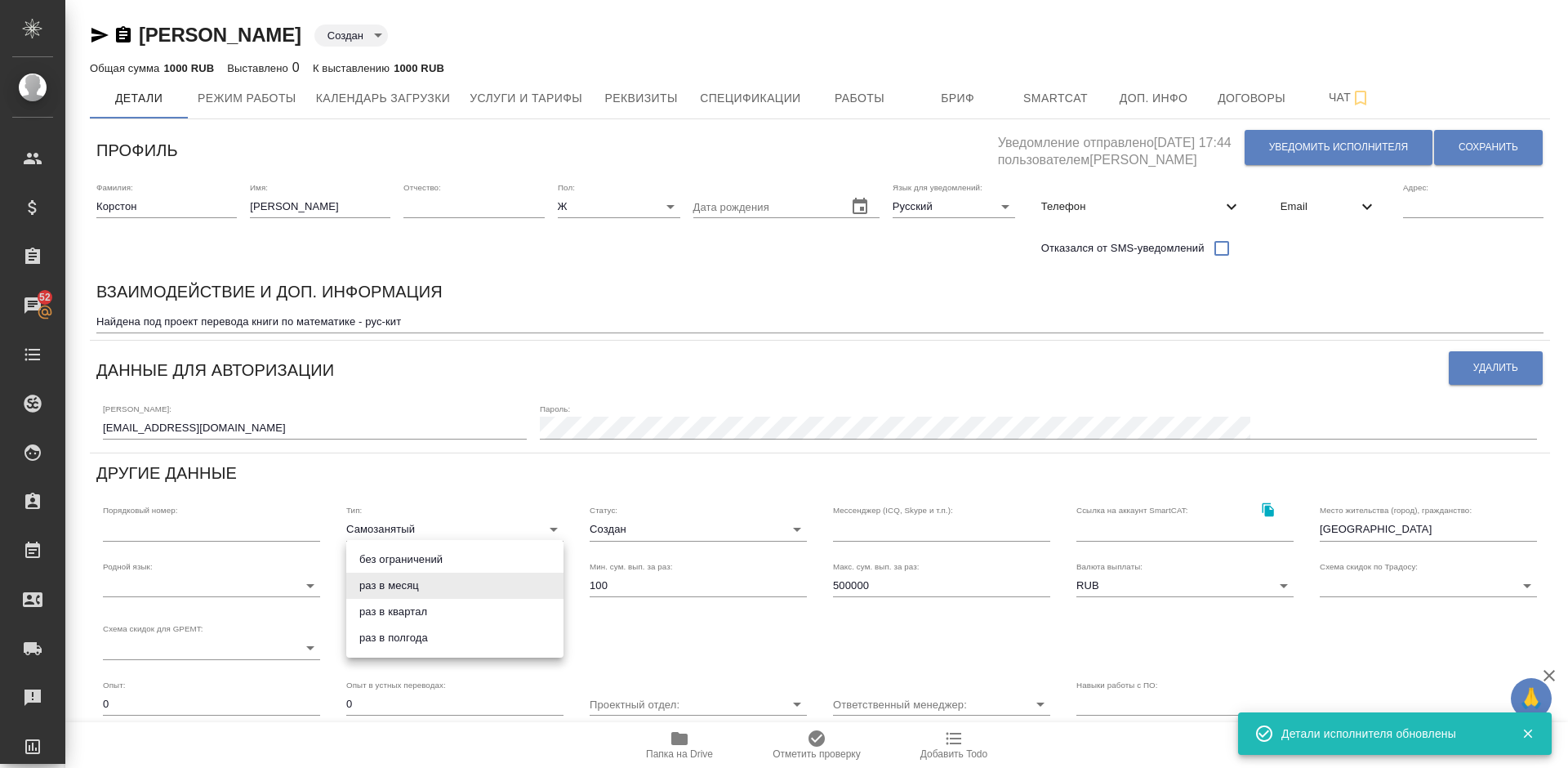
click at [487, 581] on body "🙏 .cls-1 fill:#fff; AWATERA Lazareva Anastasia Клиенты Спецификации Заказы 52 Ч…" at bounding box center [784, 384] width 1568 height 768
click at [430, 558] on li "без ограничений" at bounding box center [455, 560] width 217 height 26
type input "infinity"
click at [473, 529] on body "🙏 .cls-1 fill:#fff; AWATERA Lazareva Anastasia Клиенты Спецификации Заказы 52 Ч…" at bounding box center [784, 384] width 1568 height 768
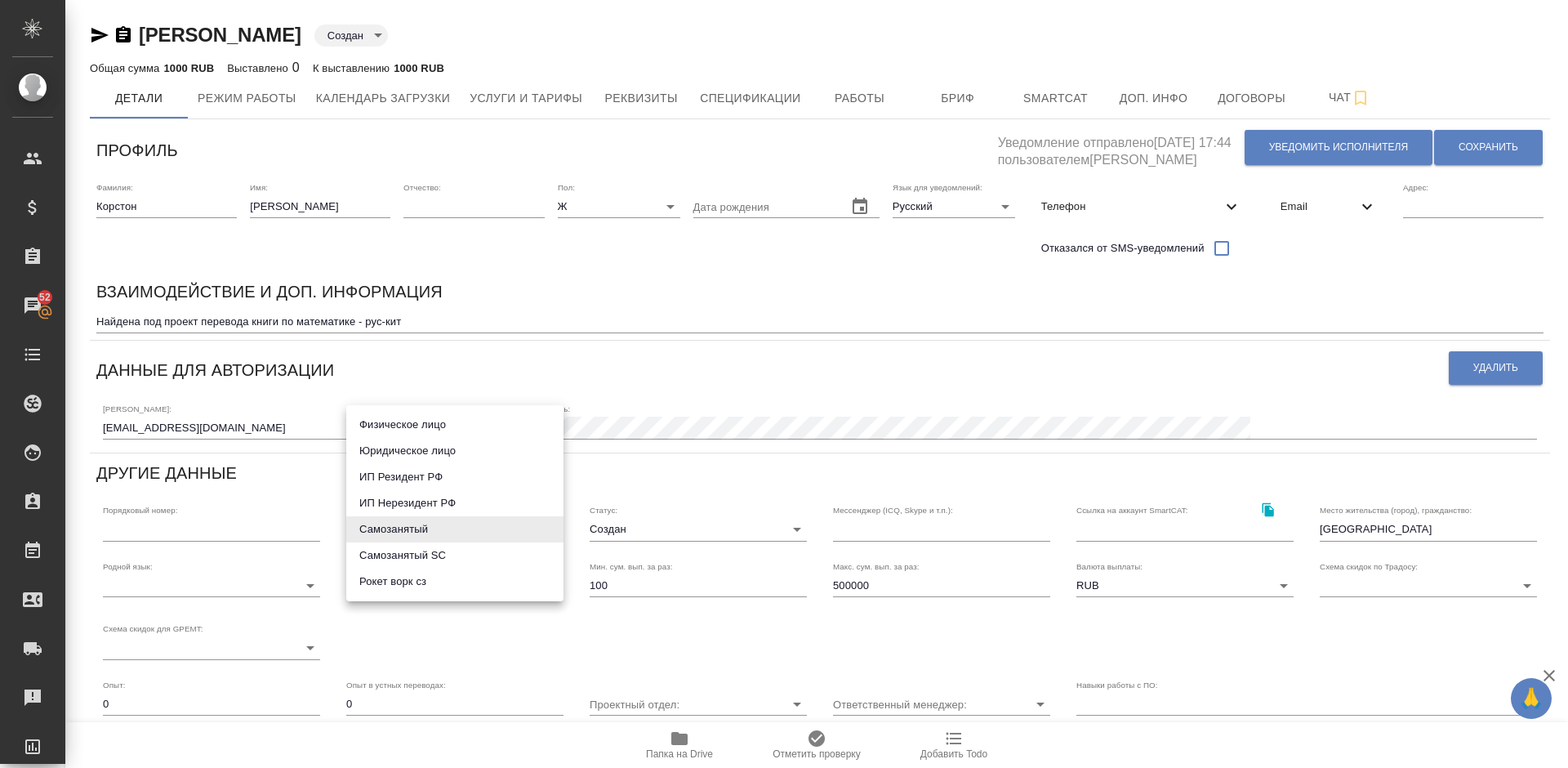
click at [455, 477] on li "ИП Резидент РФ" at bounding box center [455, 477] width 217 height 26
type input "individualResidentRF"
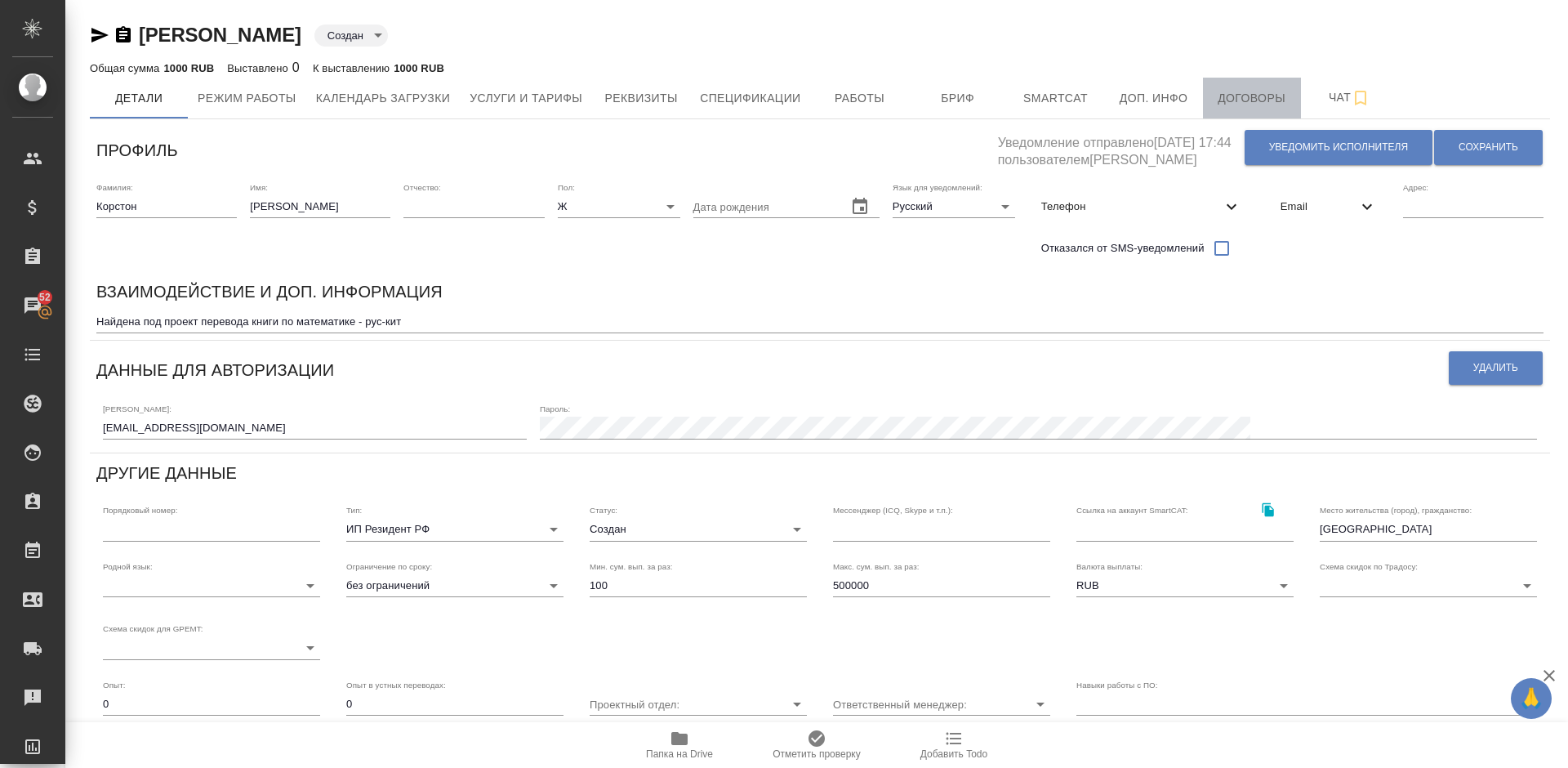
click at [1255, 86] on button "Договоры" at bounding box center [1252, 97] width 98 height 41
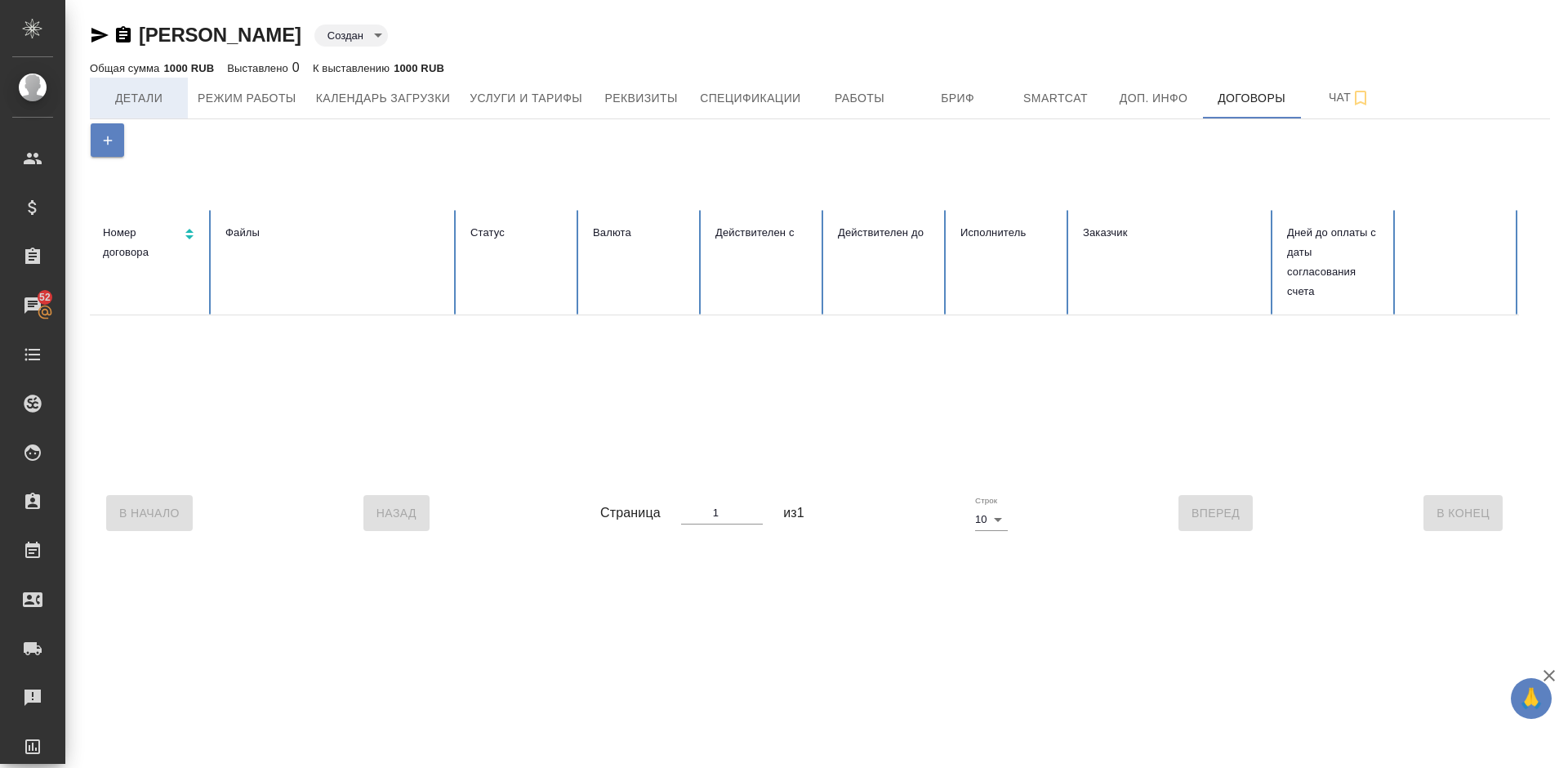
click at [155, 100] on span "Детали" at bounding box center [139, 98] width 78 height 21
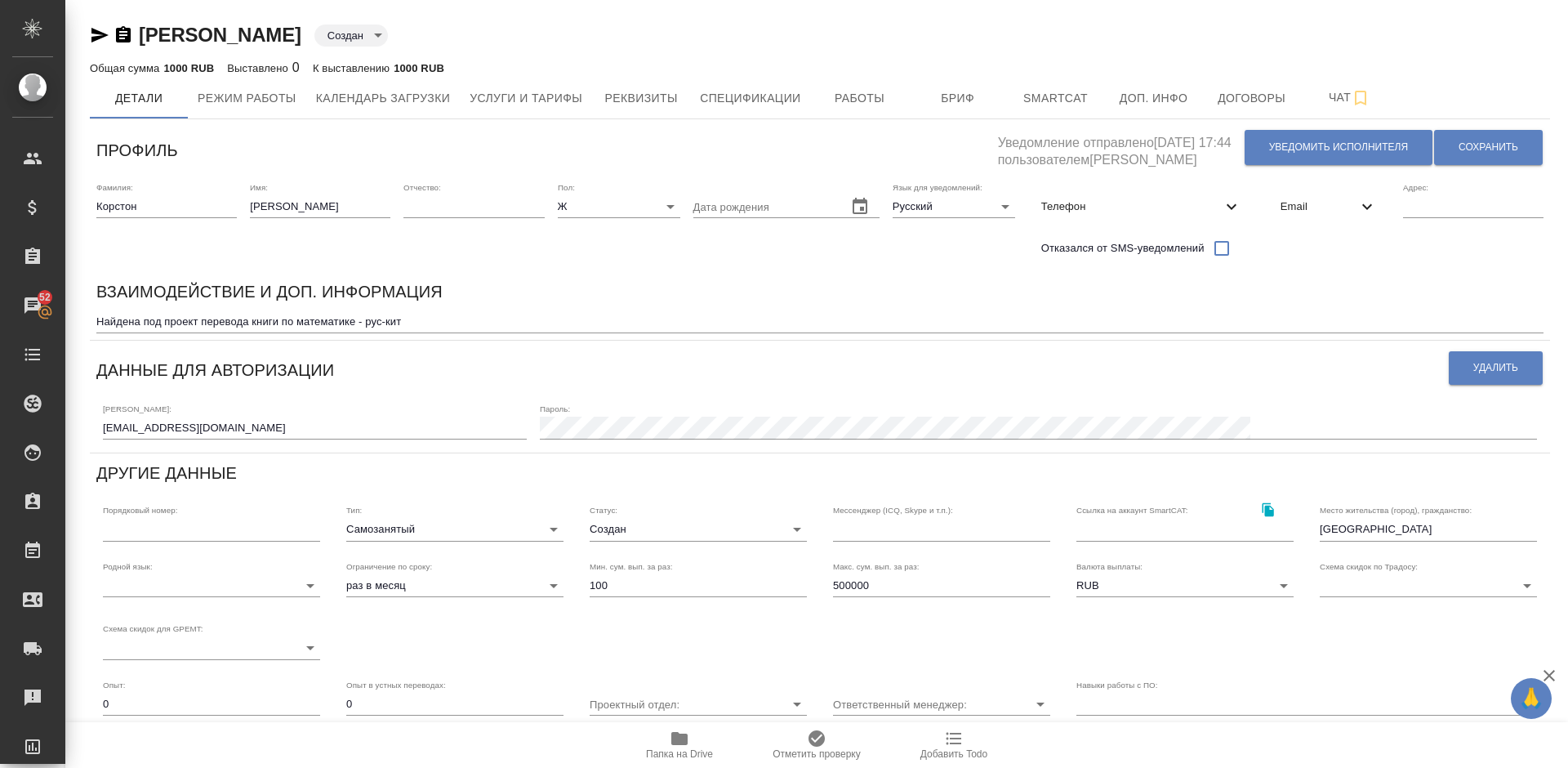
click at [474, 524] on body "🙏 .cls-1 fill:#fff; AWATERA Lazareva Anastasia Клиенты Спецификации Заказы 52 Ч…" at bounding box center [784, 384] width 1568 height 768
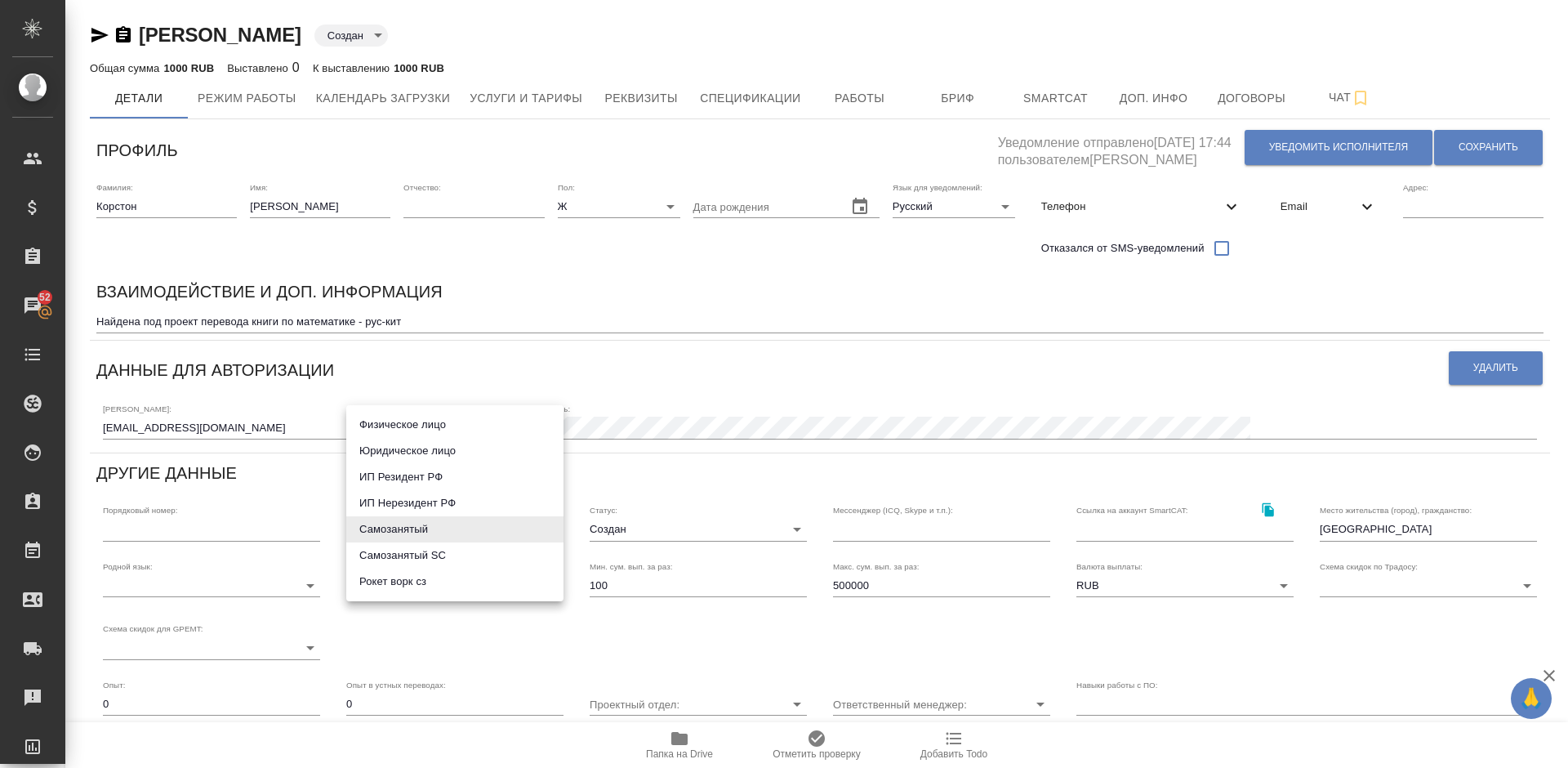
click at [438, 474] on li "ИП Резидент РФ" at bounding box center [455, 477] width 217 height 26
type input "individualResidentRF"
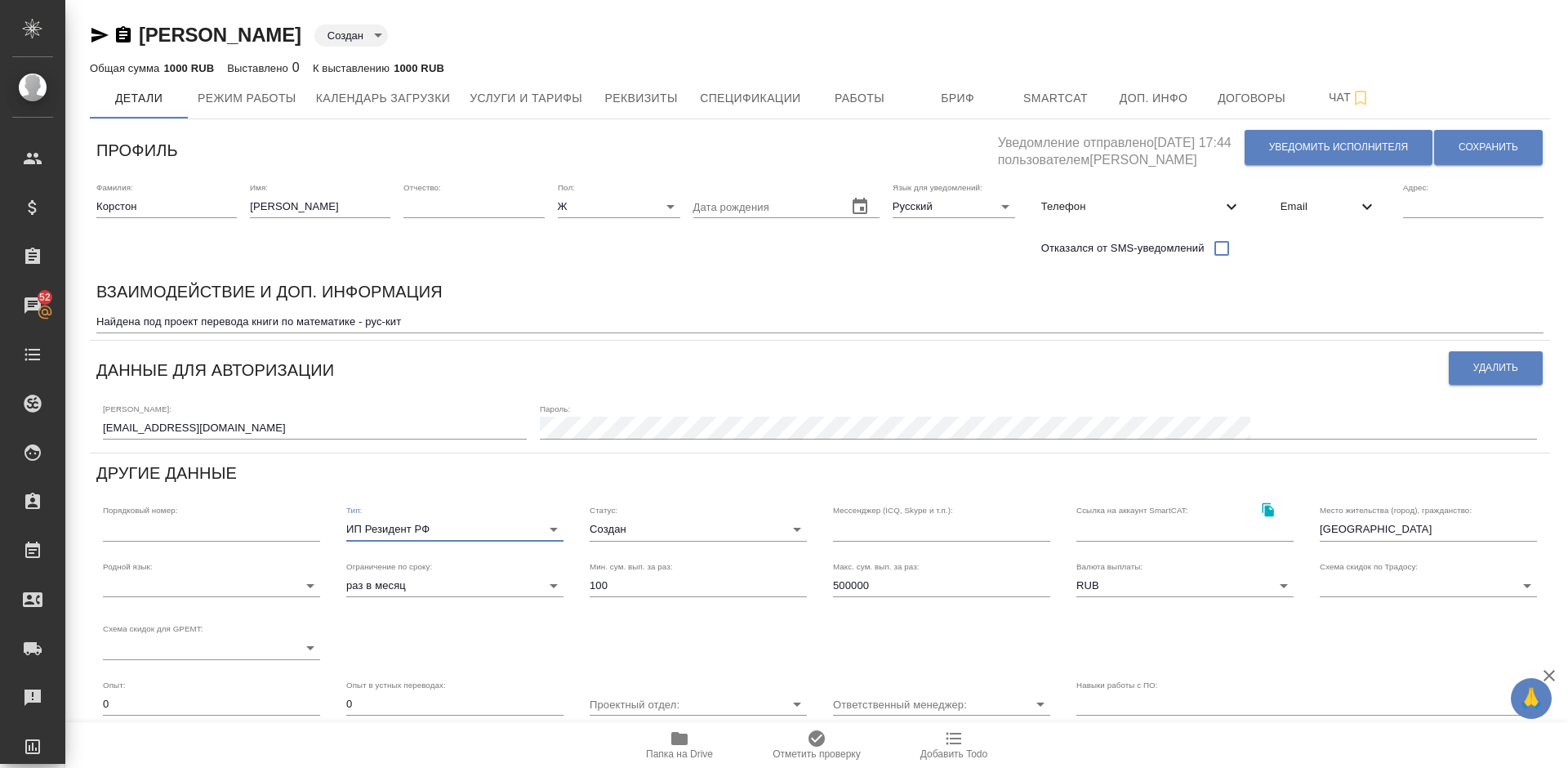
click at [690, 529] on body "🙏 .cls-1 fill:#fff; AWATERA Lazareva Anastasia Клиенты Спецификации Заказы 52 Ч…" at bounding box center [784, 384] width 1568 height 768
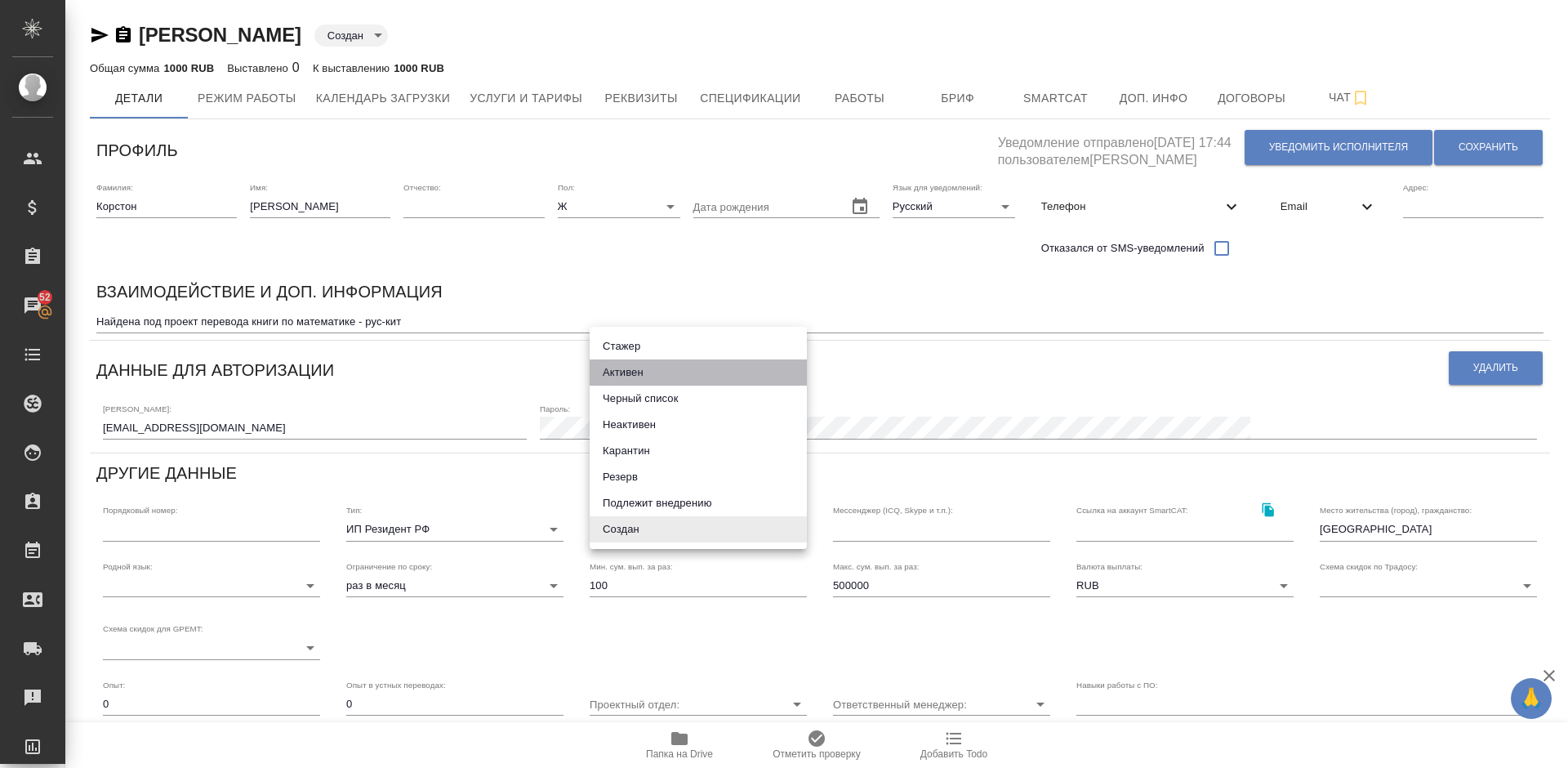
click at [638, 372] on li "Активен" at bounding box center [697, 373] width 217 height 26
type input "active"
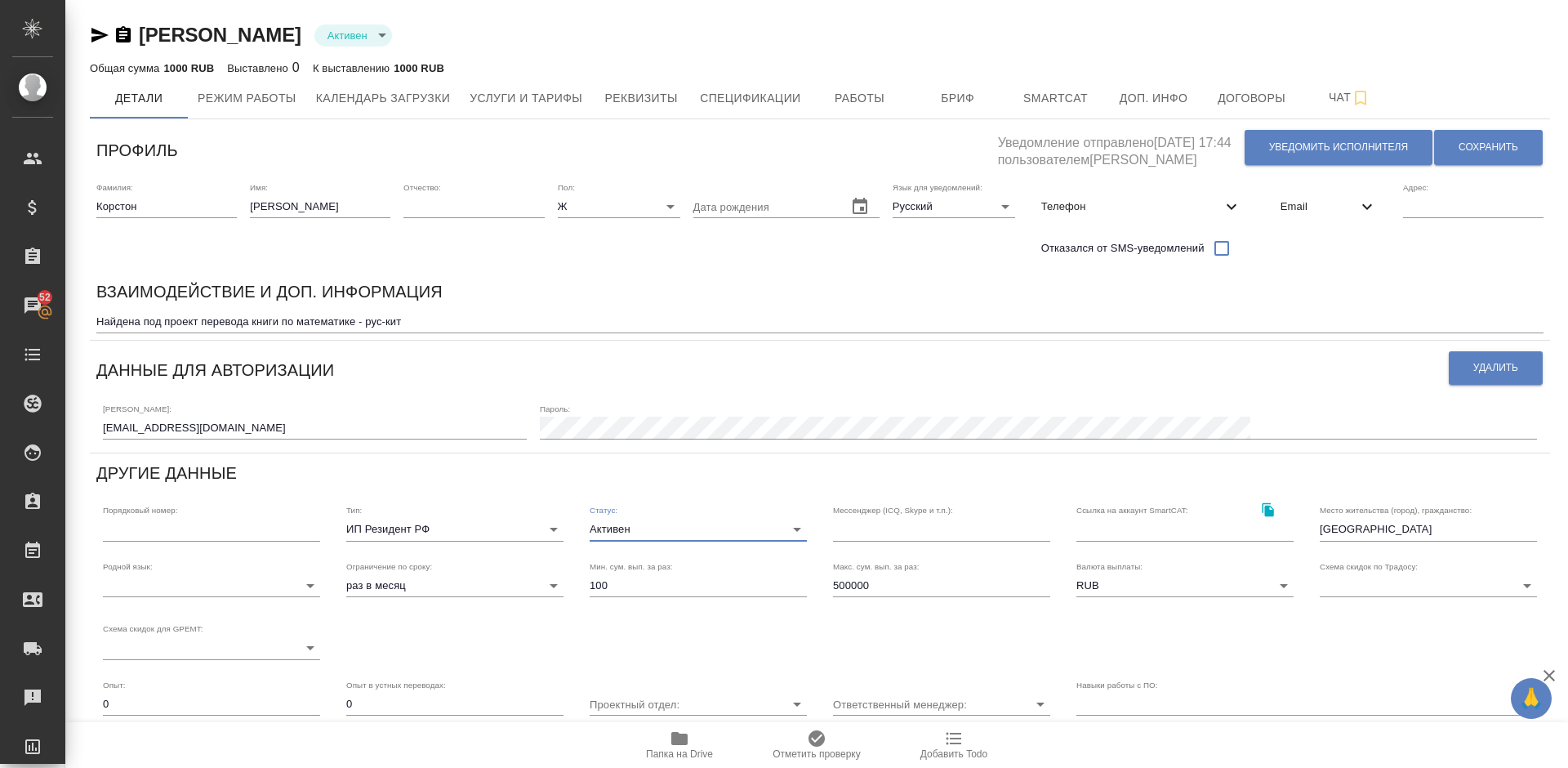
click at [501, 582] on body "🙏 .cls-1 fill:#fff; AWATERA Lazareva Anastasia Клиенты Спецификации Заказы 52 Ч…" at bounding box center [784, 384] width 1568 height 768
click at [454, 557] on li "без ограничений" at bounding box center [455, 560] width 217 height 26
type input "infinity"
click at [1379, 537] on input "[GEOGRAPHIC_DATA]" at bounding box center [1428, 529] width 217 height 23
type input "[GEOGRAPHIC_DATA], [GEOGRAPHIC_DATA]"
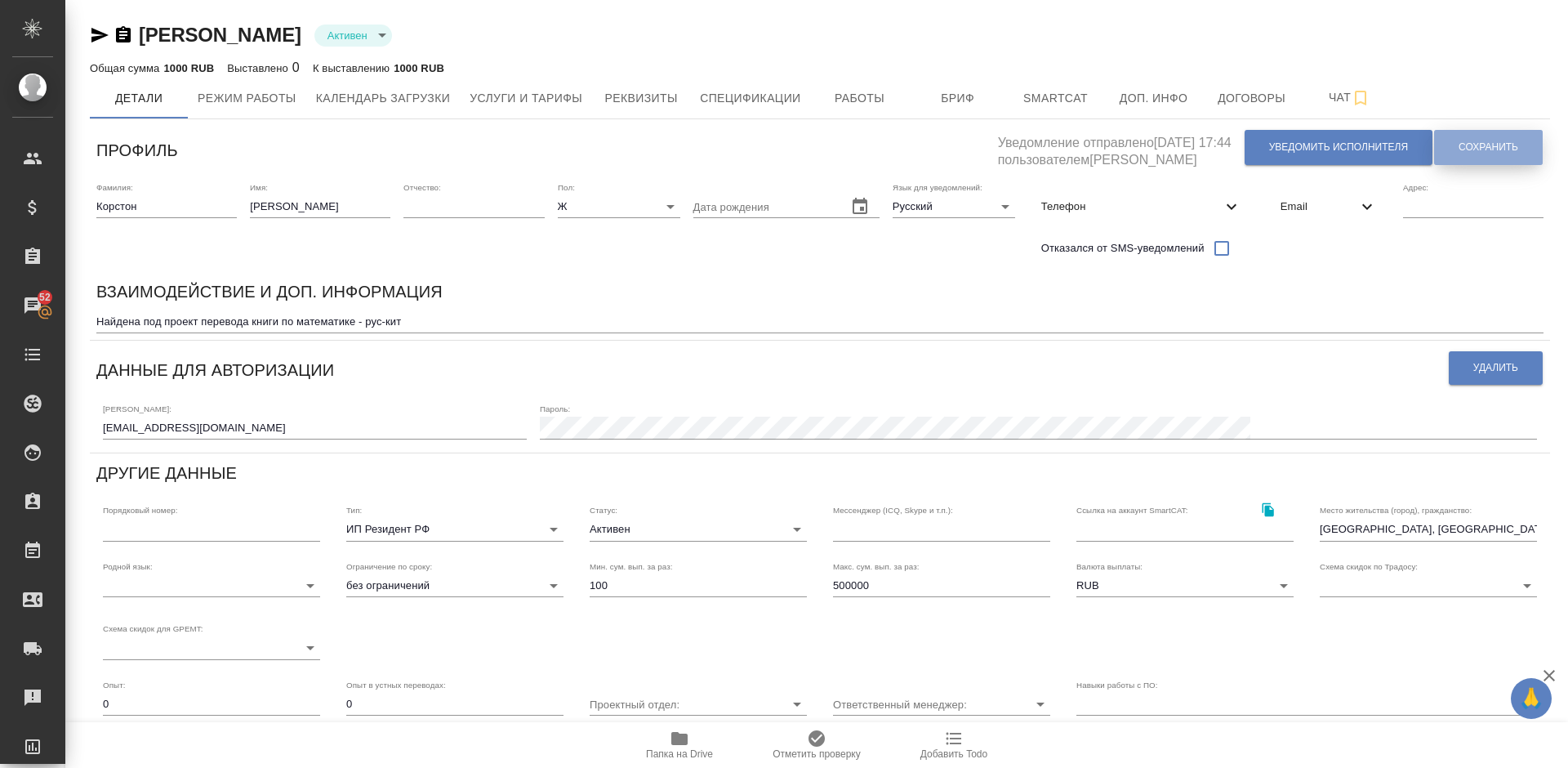
click at [1486, 153] on span "Сохранить" at bounding box center [1489, 148] width 59 height 14
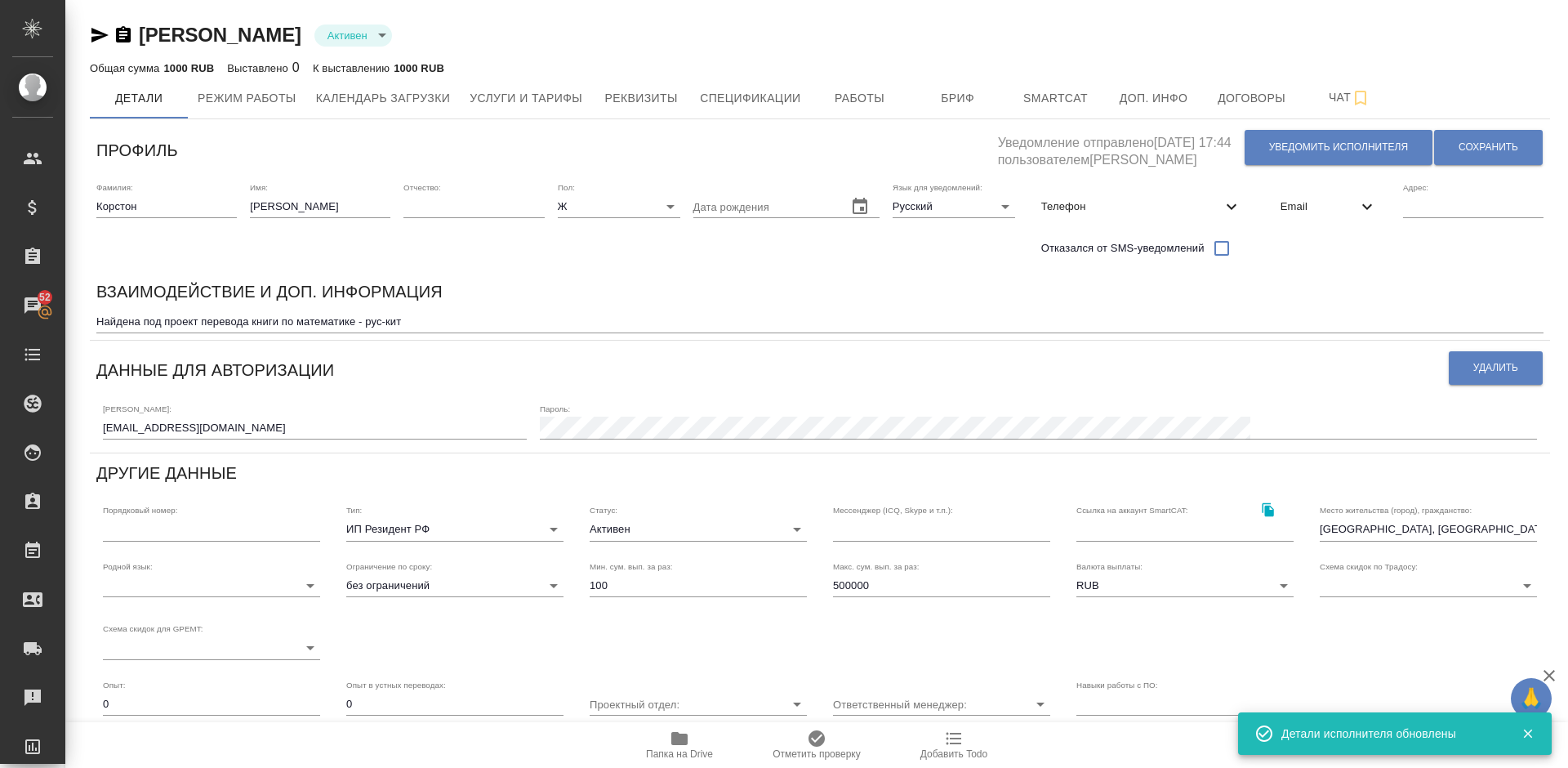
click at [458, 321] on textarea "Найдена под проект перевода книги по математике - рус-кит" at bounding box center [819, 321] width 1447 height 12
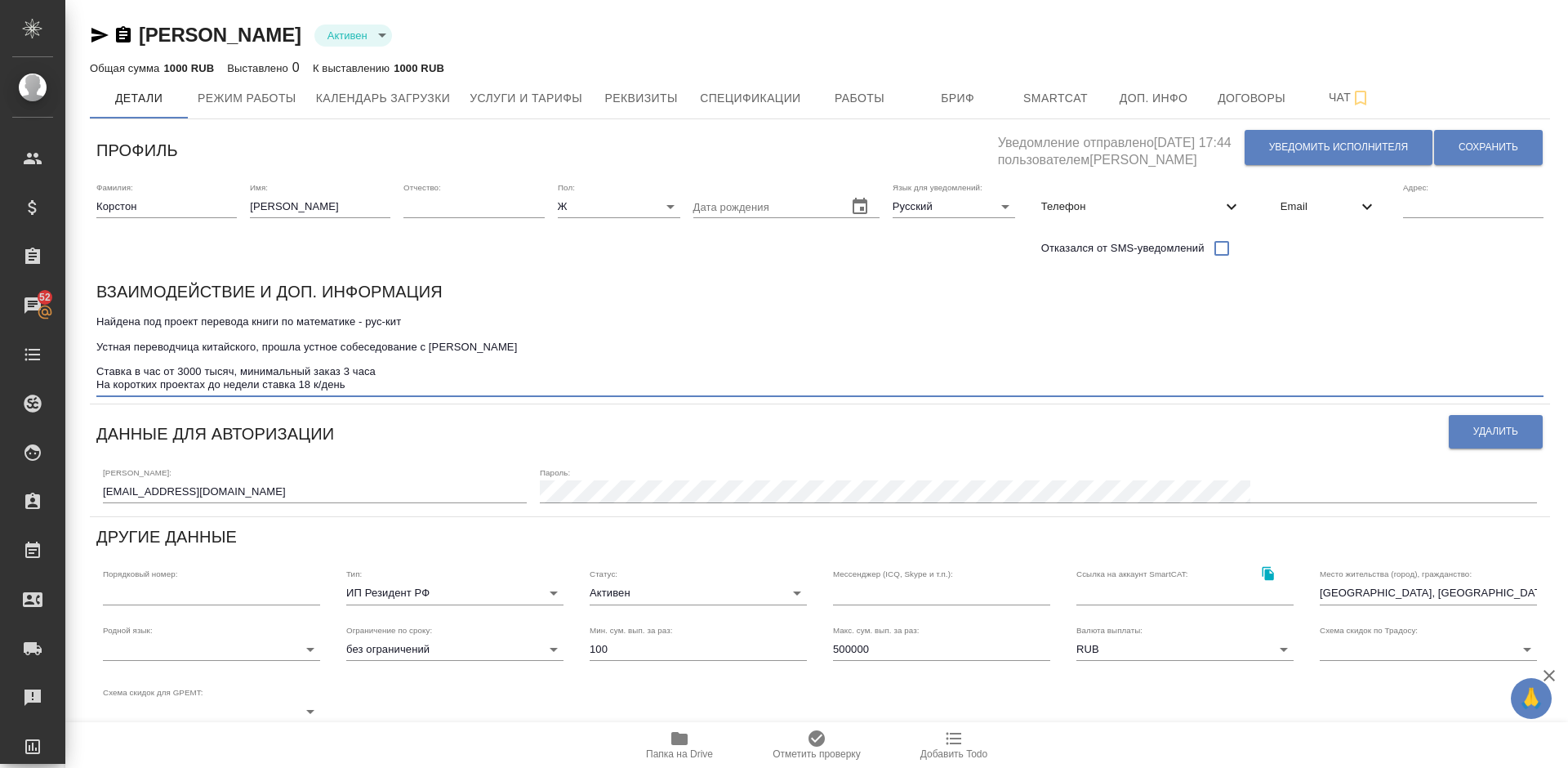
click at [319, 384] on textarea "Найдена под проект перевода книги по математике - рус-кит Устная переводчица ки…" at bounding box center [819, 353] width 1447 height 76
click at [380, 380] on textarea "Найдена под проект перевода книги по математике - рус-кит Устная переводчица ки…" at bounding box center [819, 353] width 1447 height 76
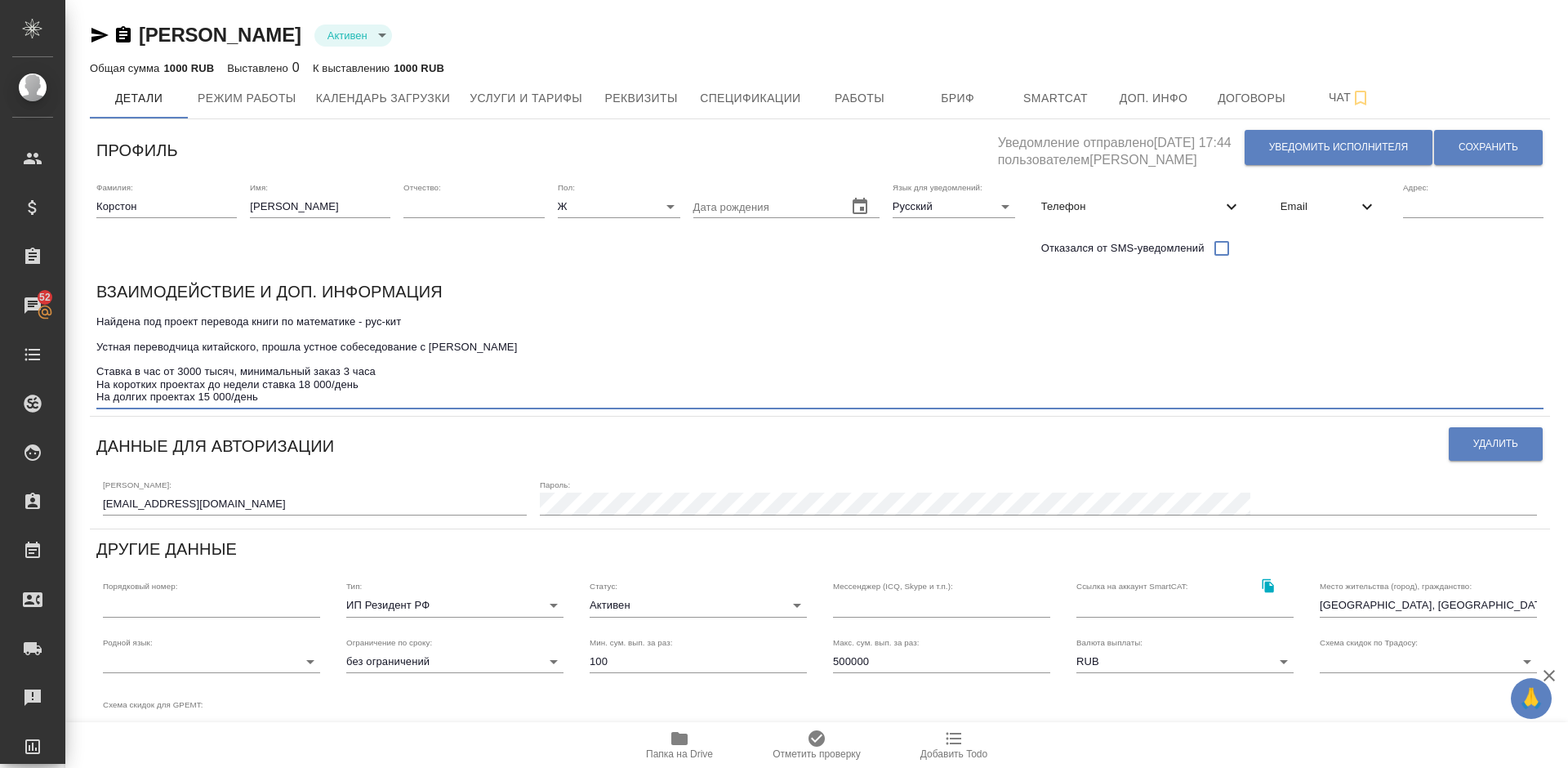
click at [392, 373] on textarea "Найдена под проект перевода книги по математике - рус-кит Устная переводчица ки…" at bounding box center [819, 359] width 1447 height 88
type textarea "Найдена под проект перевода книги по математике - рус-кит Устная переводчица ки…"
click at [1479, 142] on span "Сохранить" at bounding box center [1489, 148] width 59 height 14
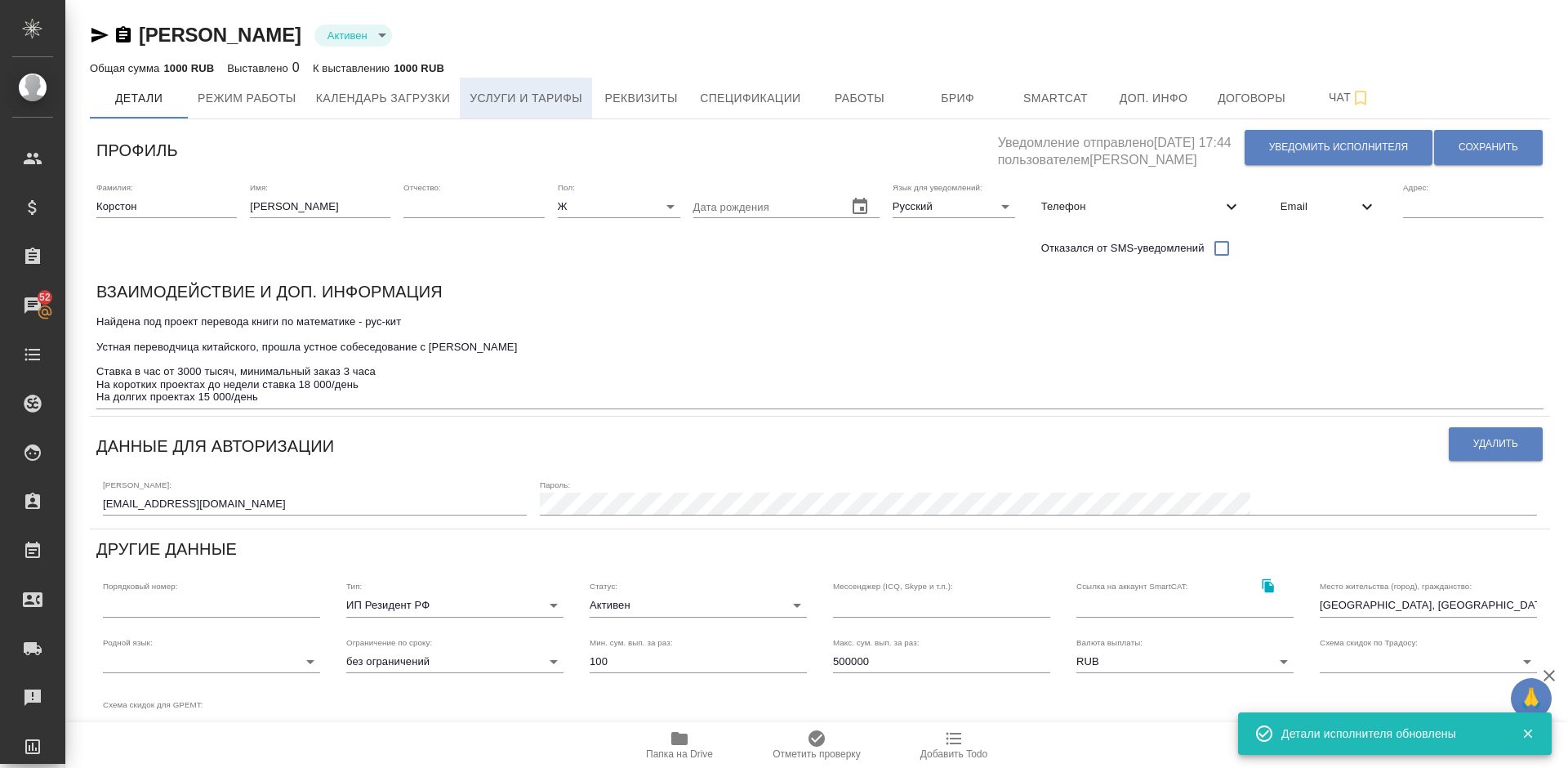
click at [510, 86] on button "Услуги и тарифы" at bounding box center [526, 97] width 133 height 41
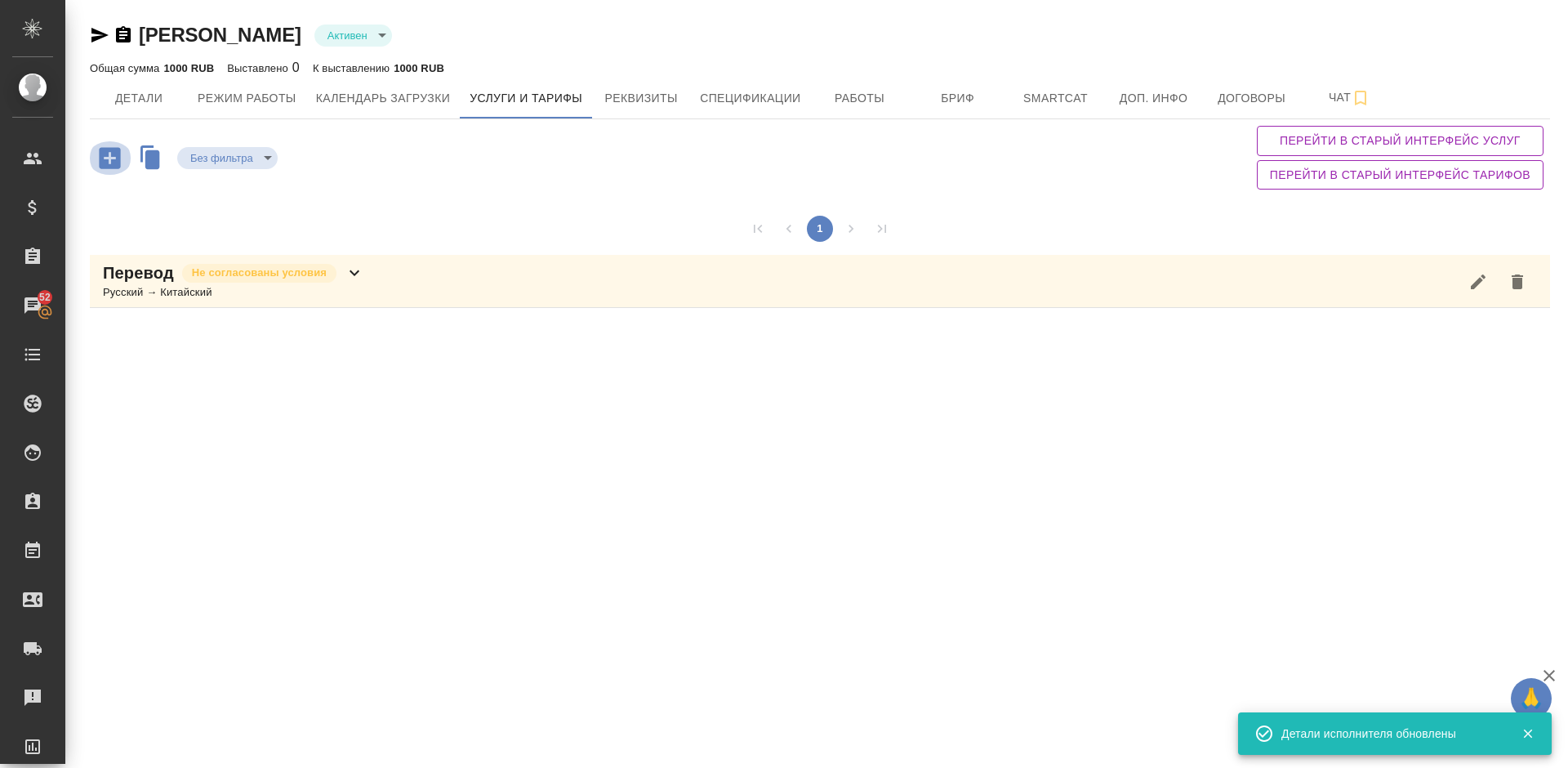
click at [113, 156] on icon "button" at bounding box center [109, 157] width 21 height 21
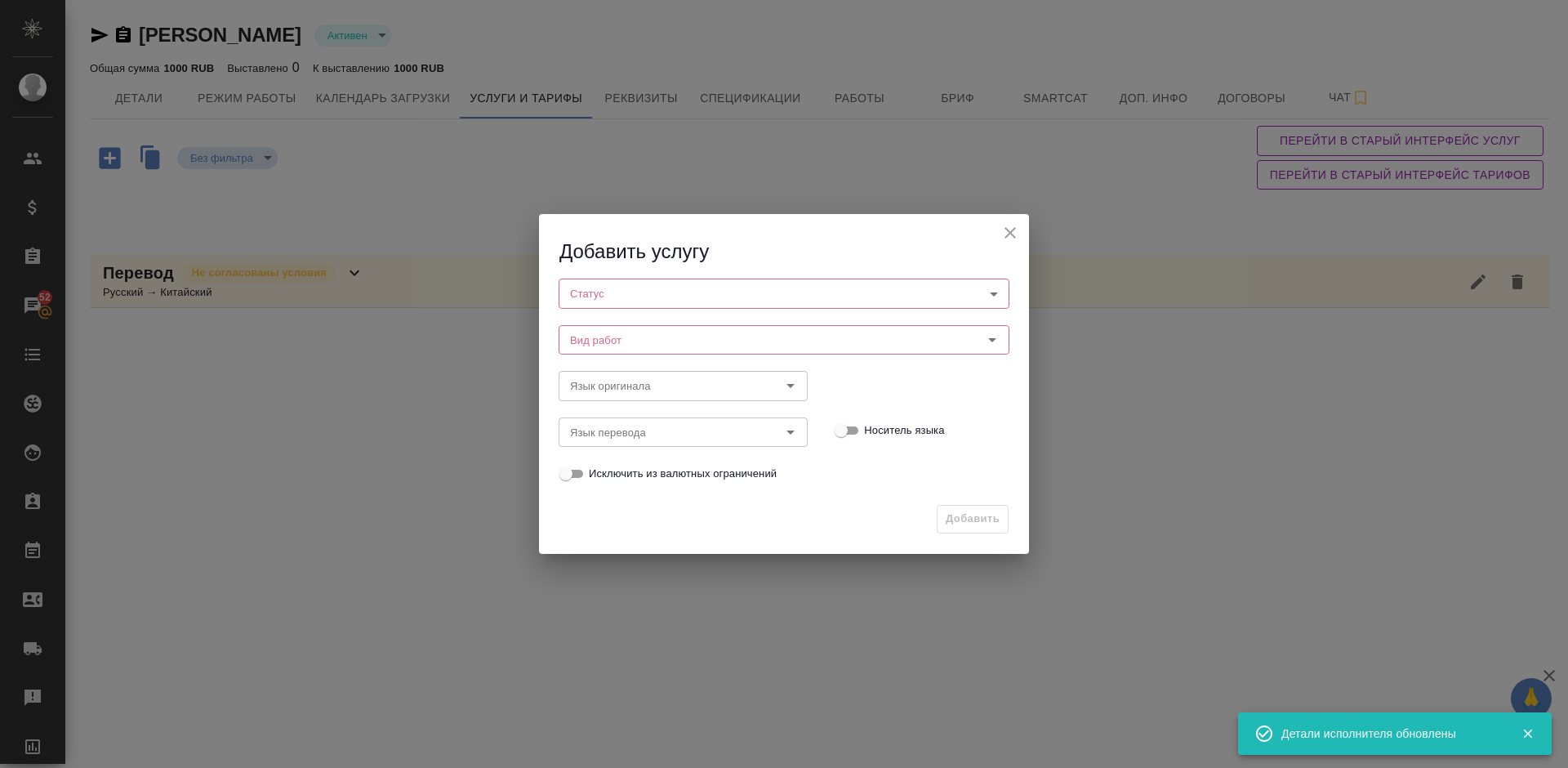
click at [658, 294] on body "🙏 .cls-1 fill:#fff; AWATERA Lazareva Anastasia Клиенты Спецификации Заказы 52 Ч…" at bounding box center [784, 384] width 1568 height 768
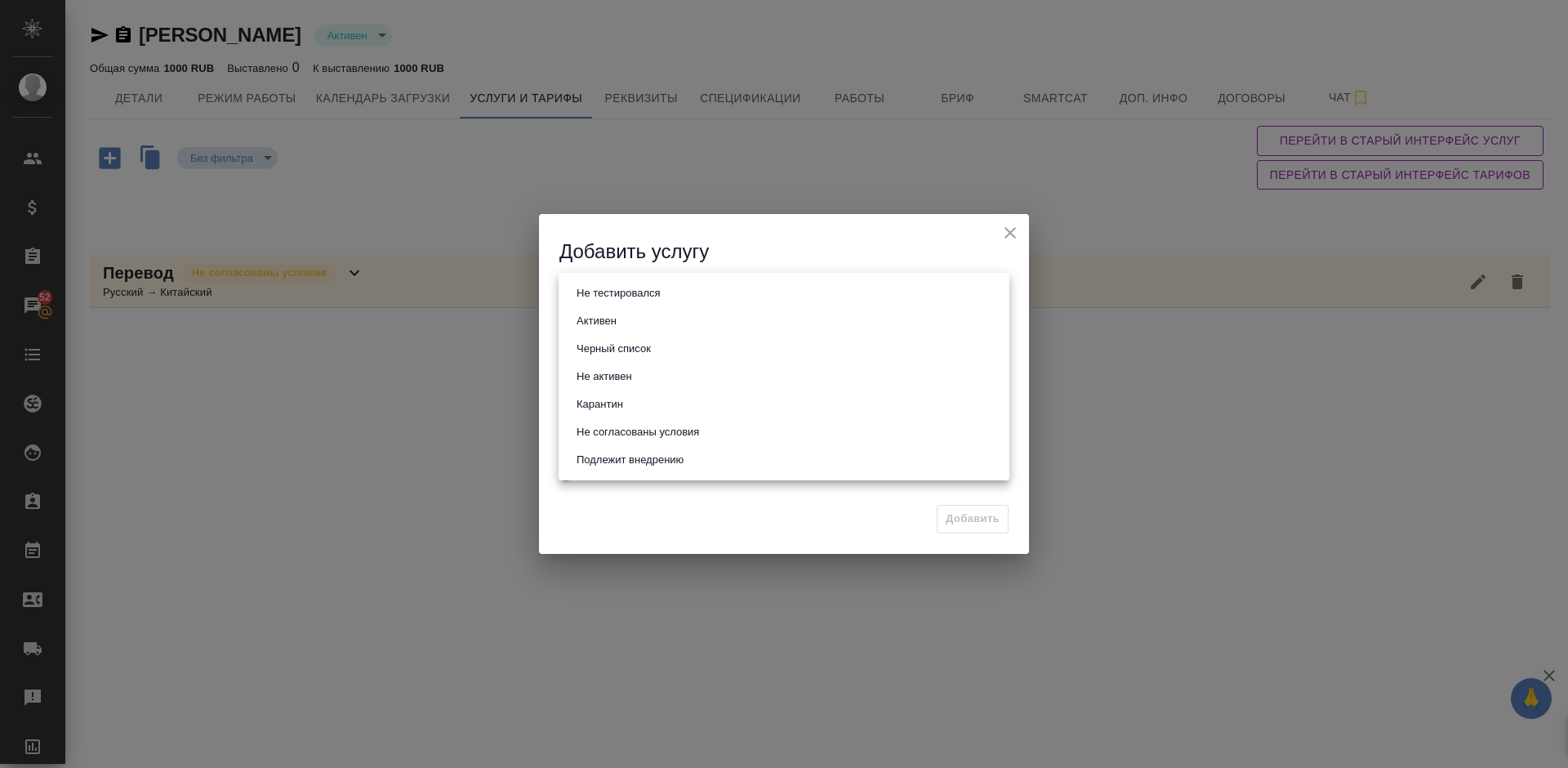
click at [662, 313] on li "Активен" at bounding box center [784, 321] width 451 height 28
type input "active"
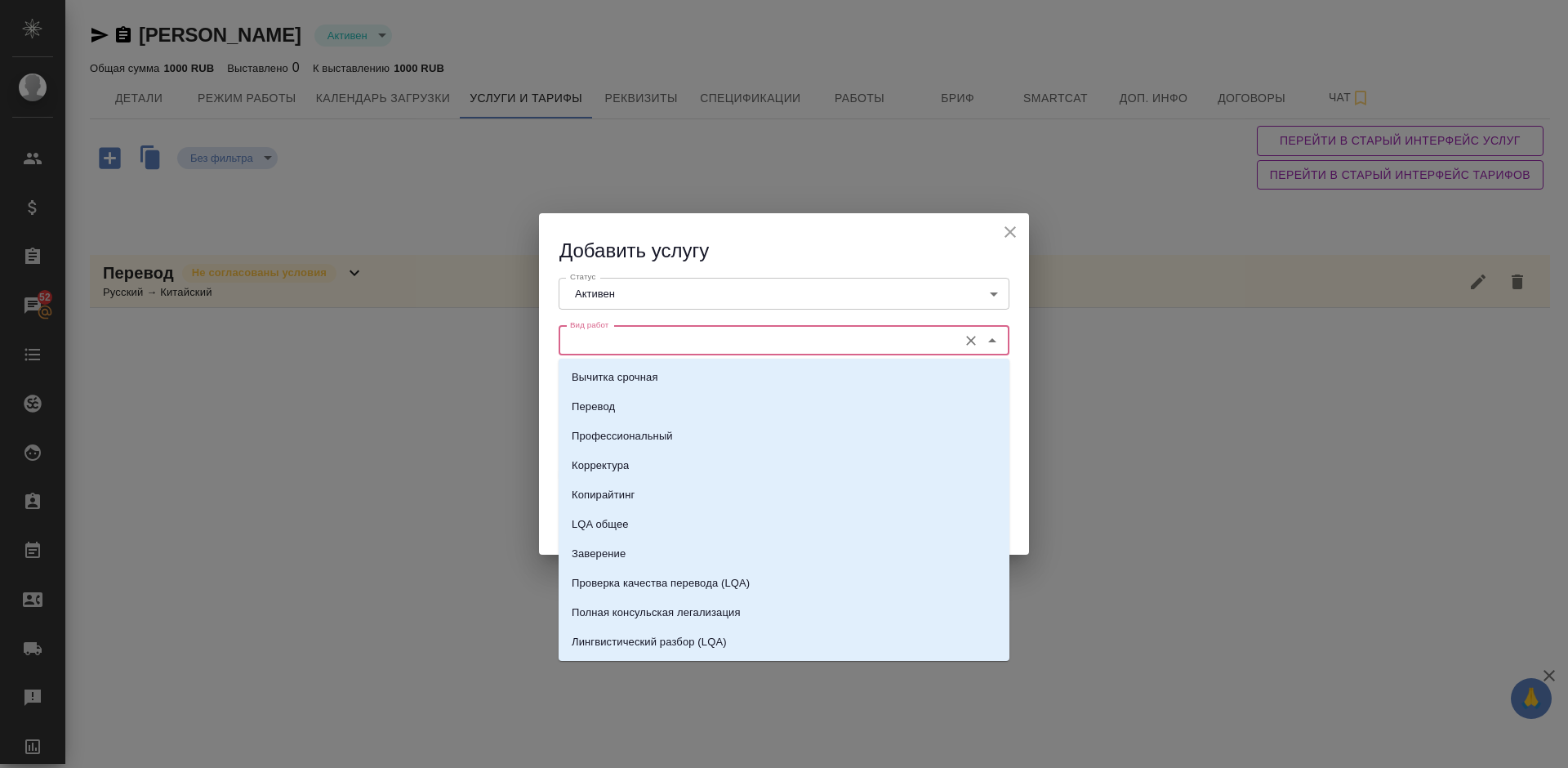
click at [681, 343] on input "Вид работ" at bounding box center [757, 341] width 386 height 20
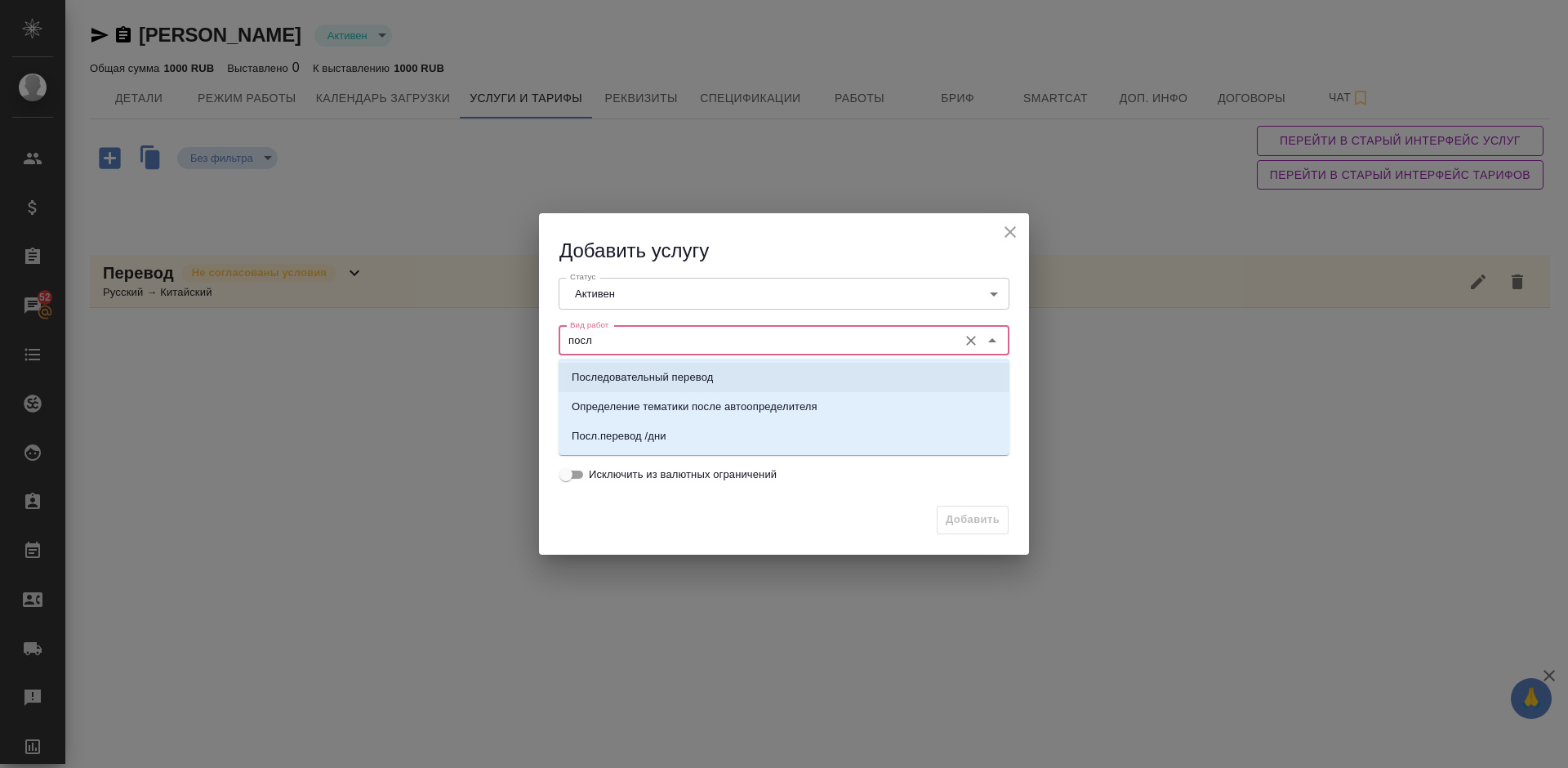
click at [693, 375] on p "Последовательный перевод" at bounding box center [642, 378] width 142 height 16
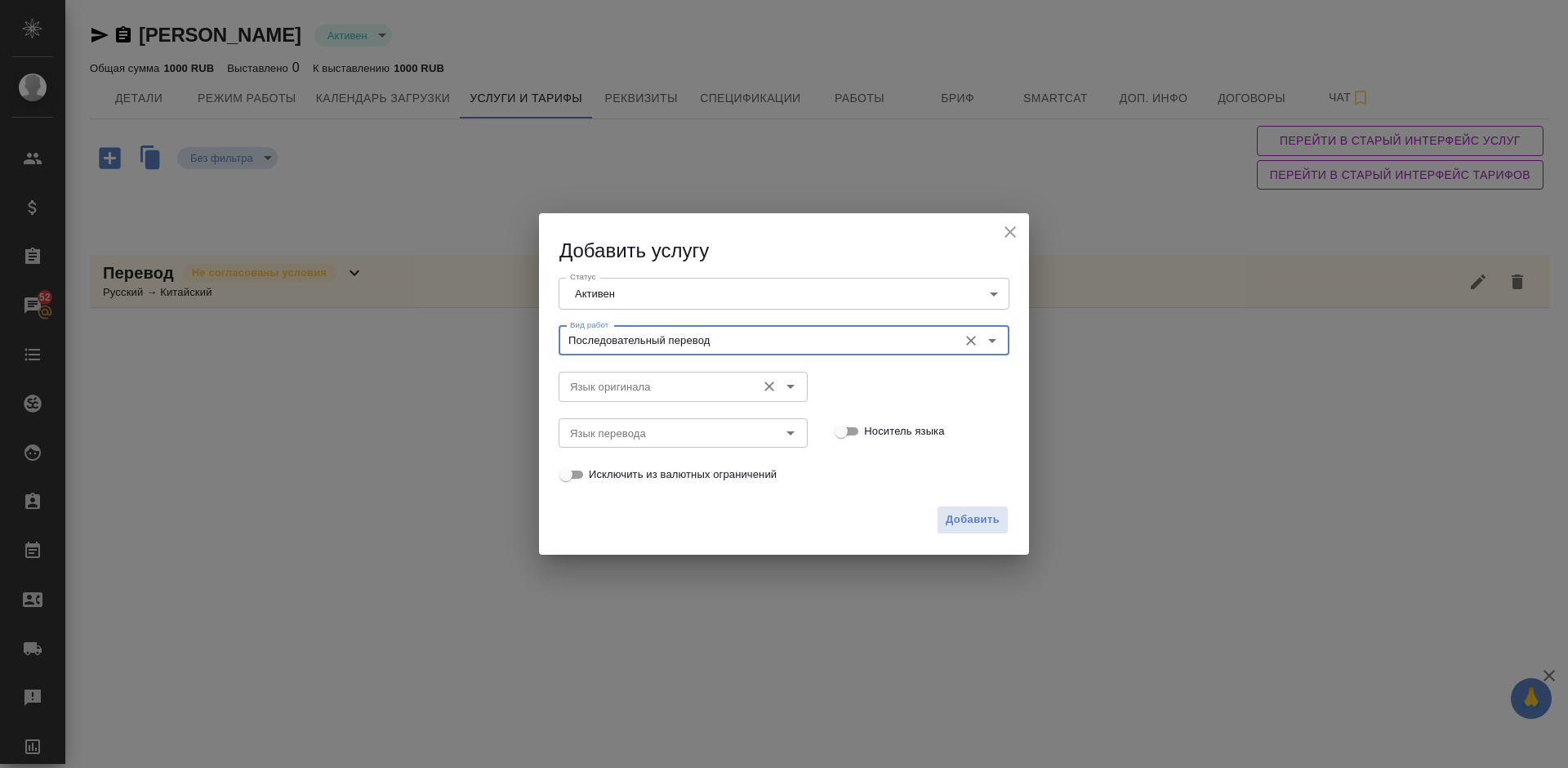
type input "Последовательный перевод"
click at [650, 382] on input "Язык оригинала" at bounding box center [656, 386] width 184 height 20
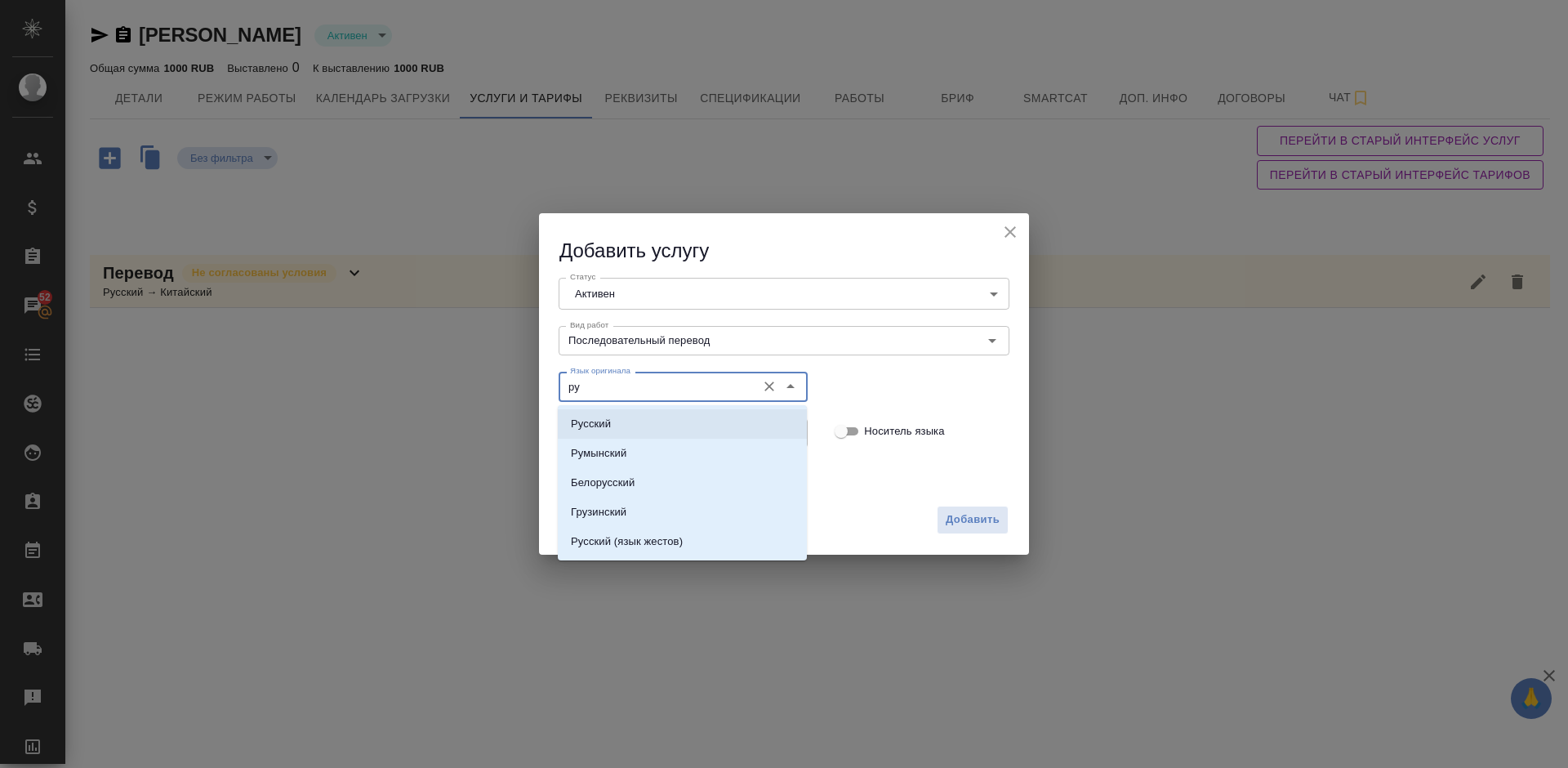
click at [658, 422] on li "Русский" at bounding box center [682, 424] width 250 height 30
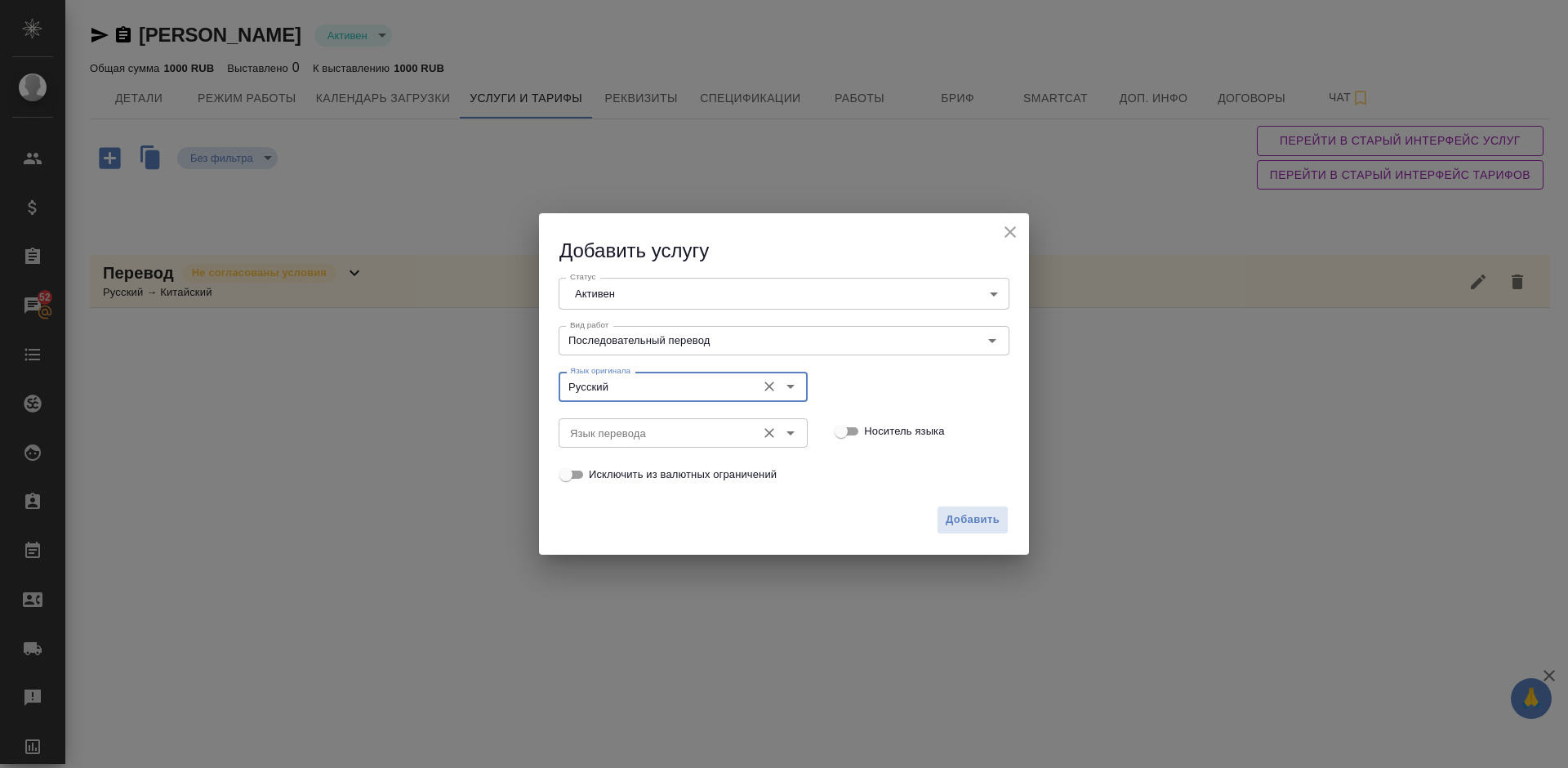
type input "Русский"
click at [663, 434] on input "Язык перевода" at bounding box center [656, 433] width 184 height 20
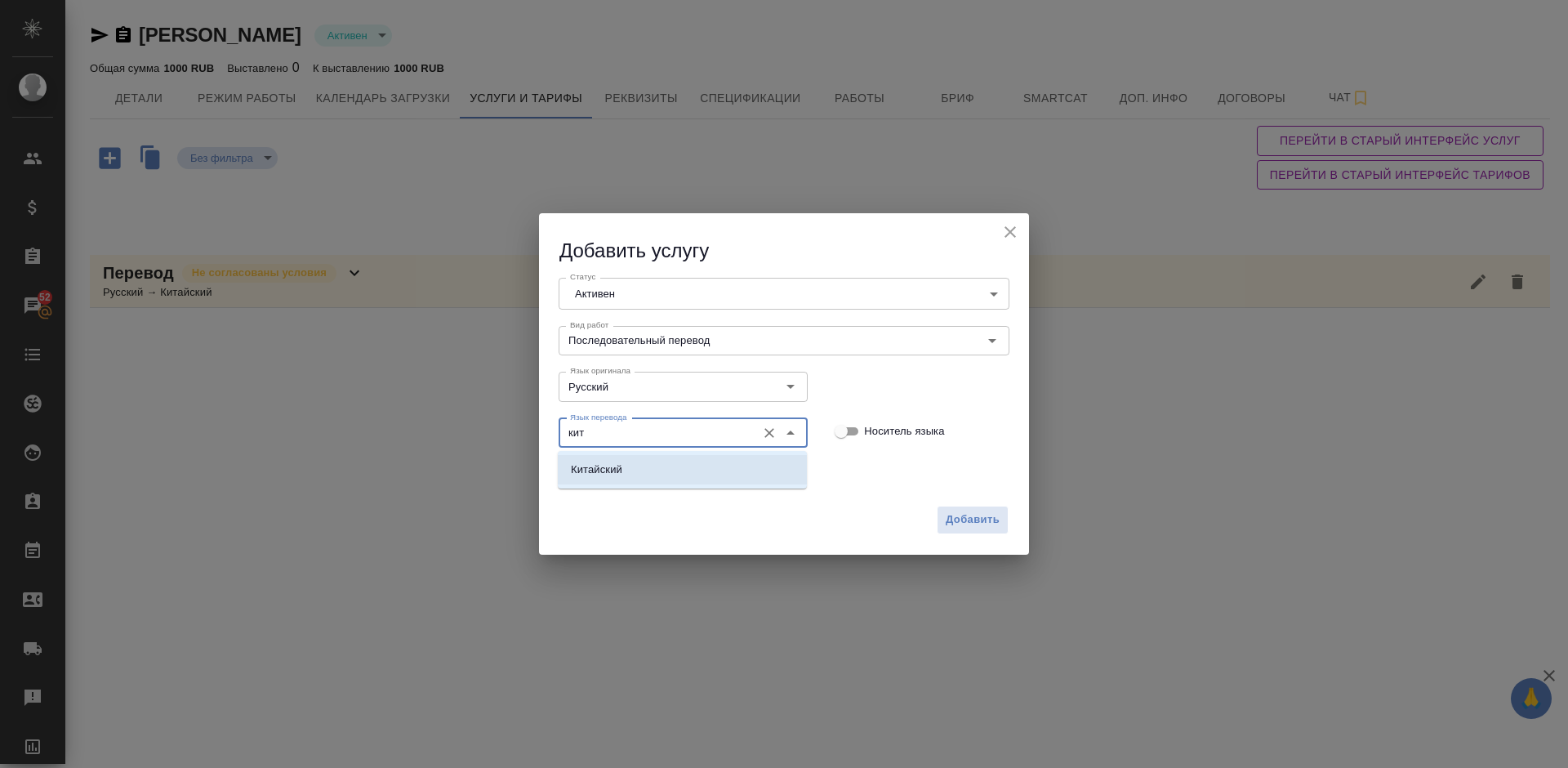
click at [679, 464] on li "Китайский" at bounding box center [682, 470] width 250 height 30
type input "Китайский"
click at [963, 524] on span "Добавить" at bounding box center [973, 519] width 53 height 19
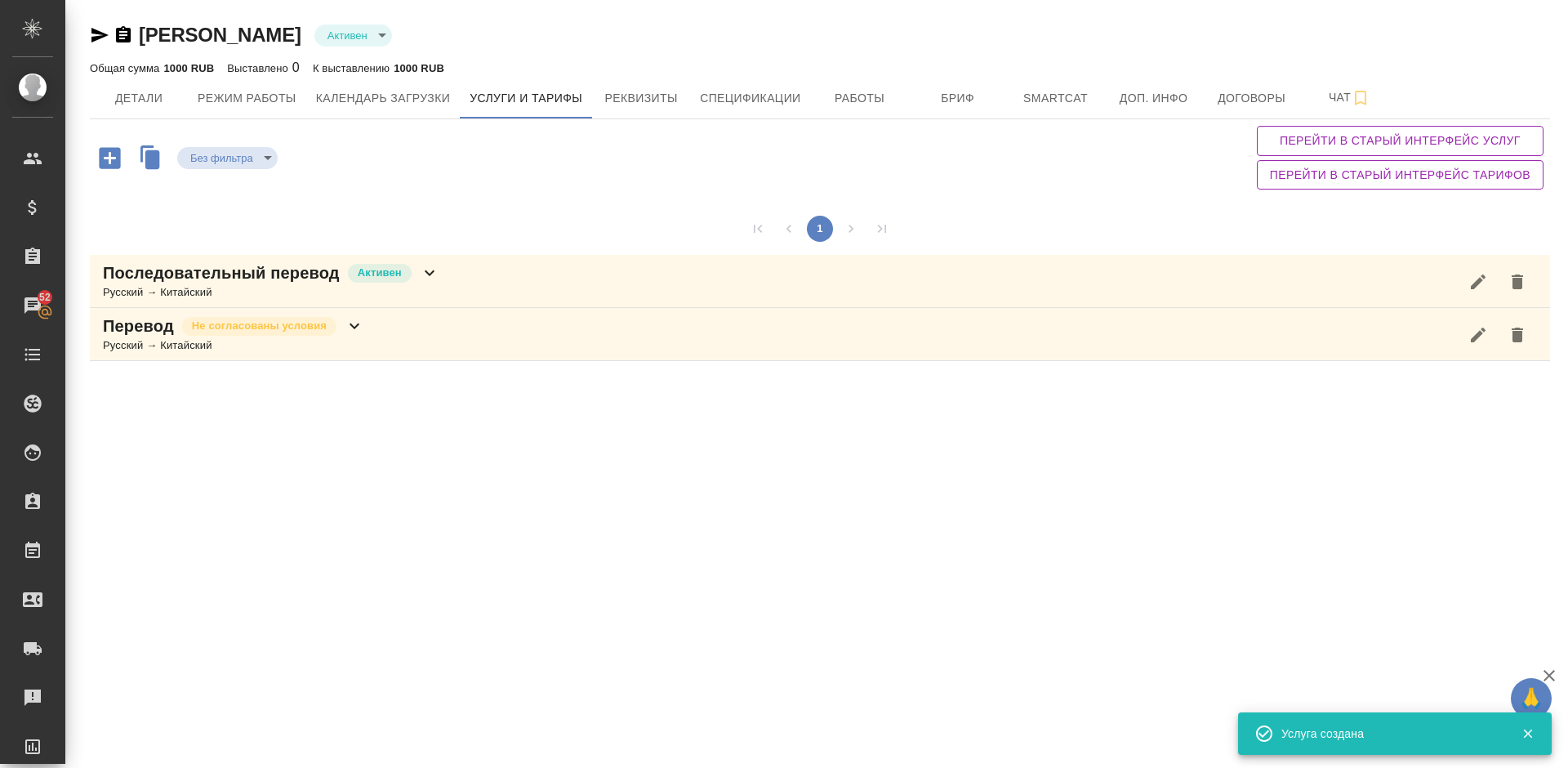
click at [114, 152] on icon "button" at bounding box center [109, 157] width 21 height 21
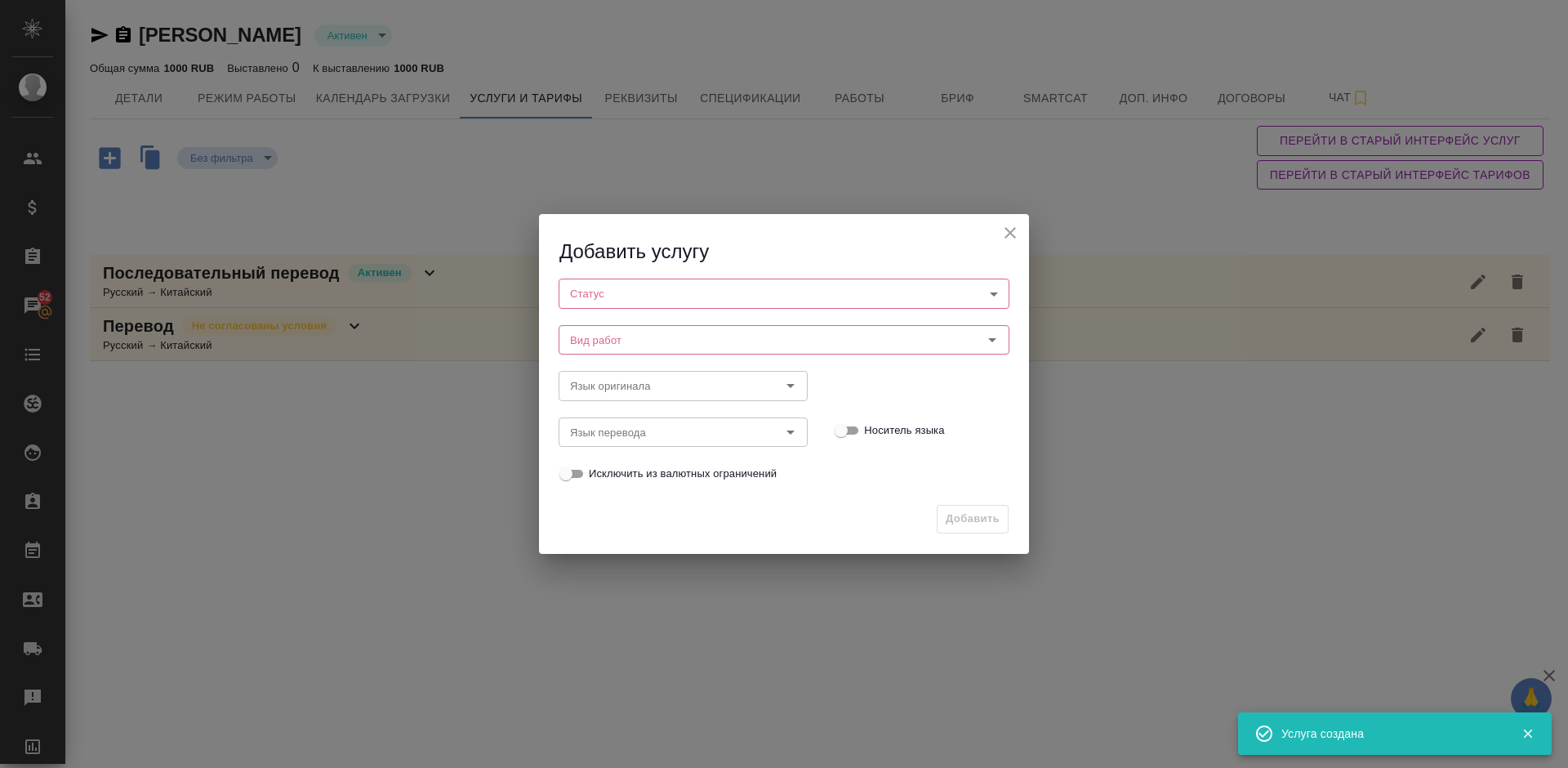
click at [640, 303] on body "🙏 .cls-1 fill:#fff; AWATERA Lazareva Anastasia Клиенты Спецификации Заказы 52 Ч…" at bounding box center [784, 384] width 1568 height 768
click at [647, 326] on li "Активен" at bounding box center [784, 321] width 451 height 28
type input "active"
click at [677, 343] on input "Вид работ" at bounding box center [757, 341] width 386 height 20
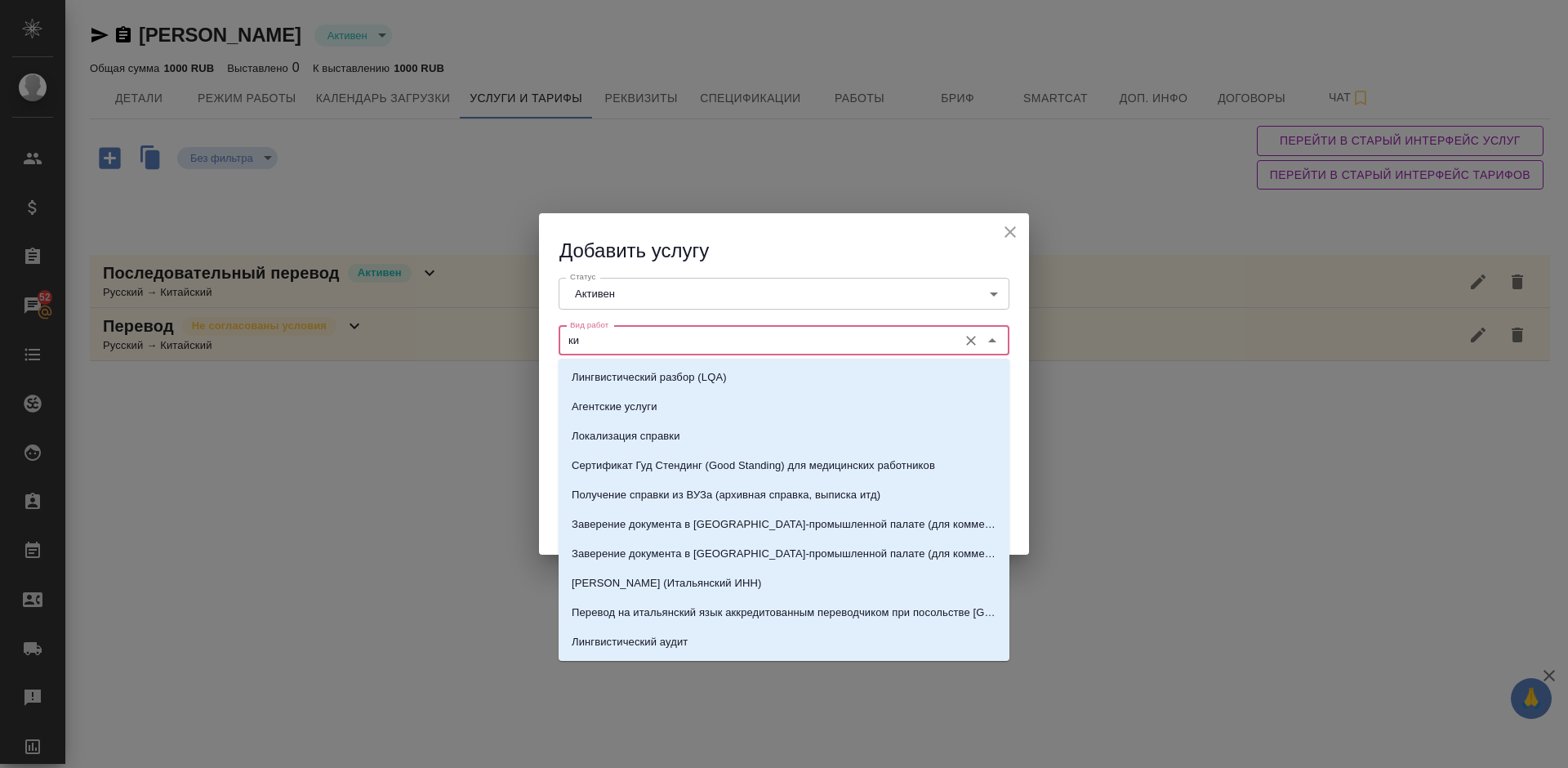
type input "к"
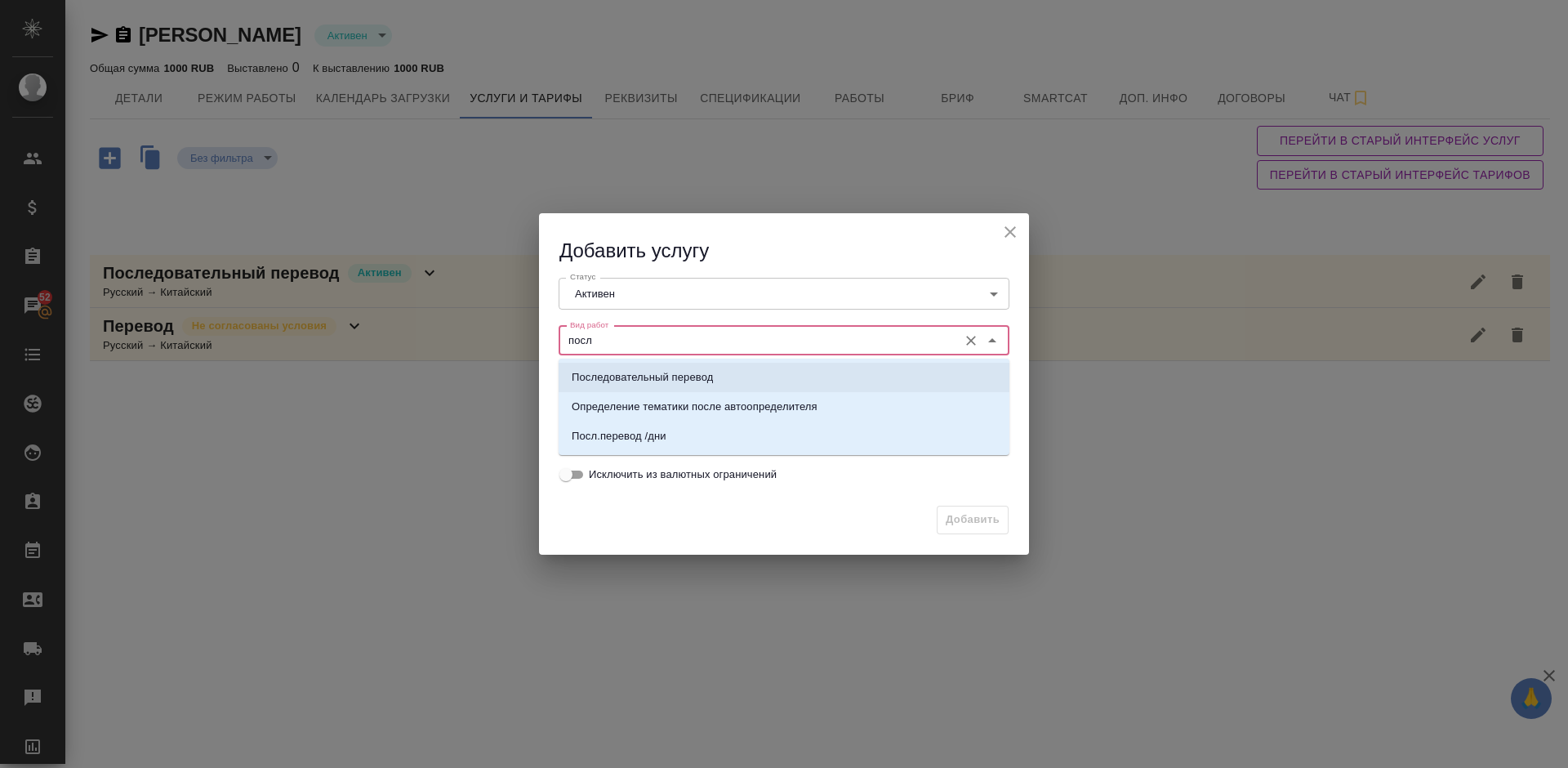
click at [687, 373] on p "Последовательный перевод" at bounding box center [642, 378] width 142 height 16
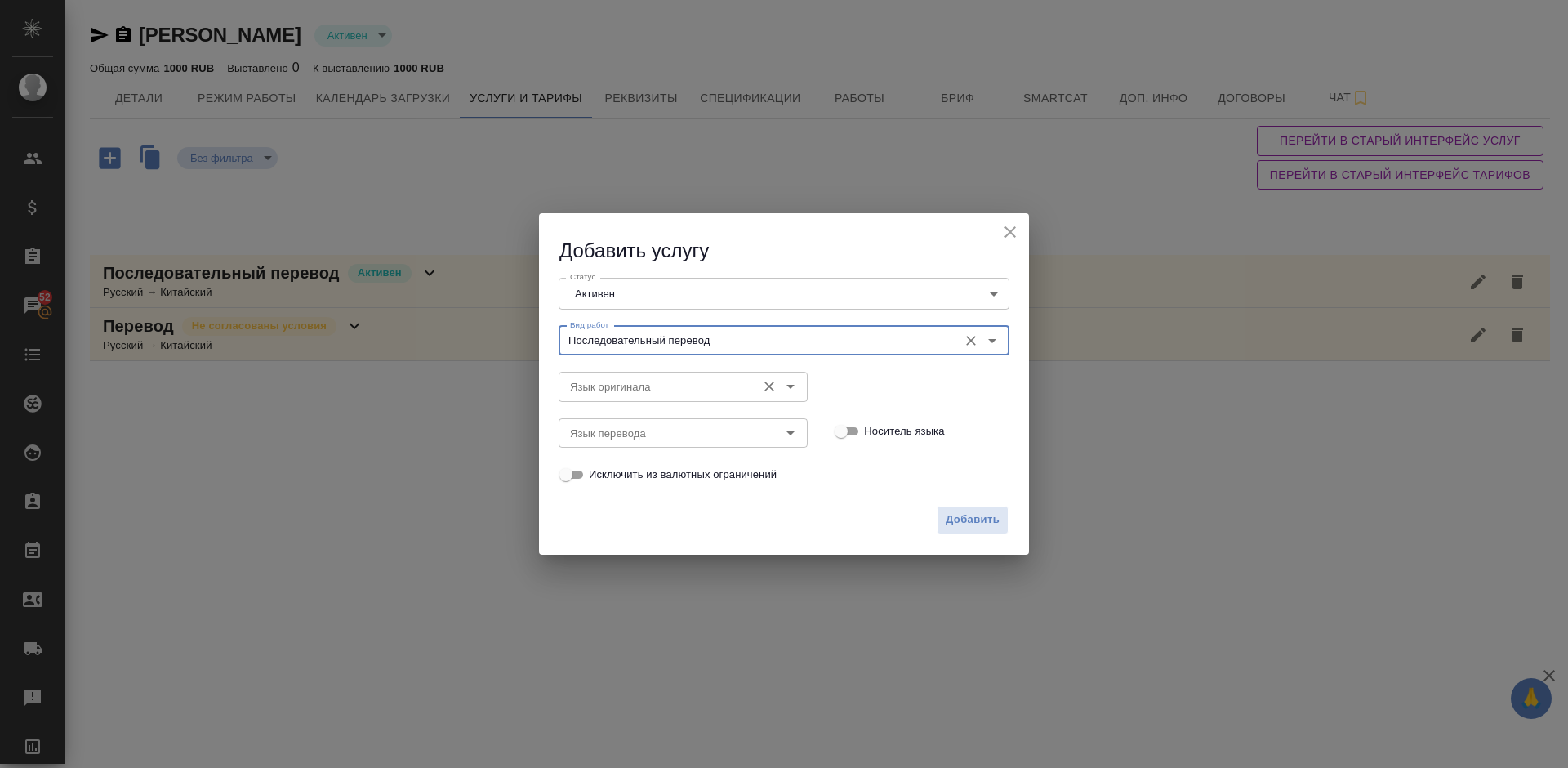
type input "Последовательный перевод"
click at [636, 389] on input "Язык оригинала" at bounding box center [656, 386] width 184 height 20
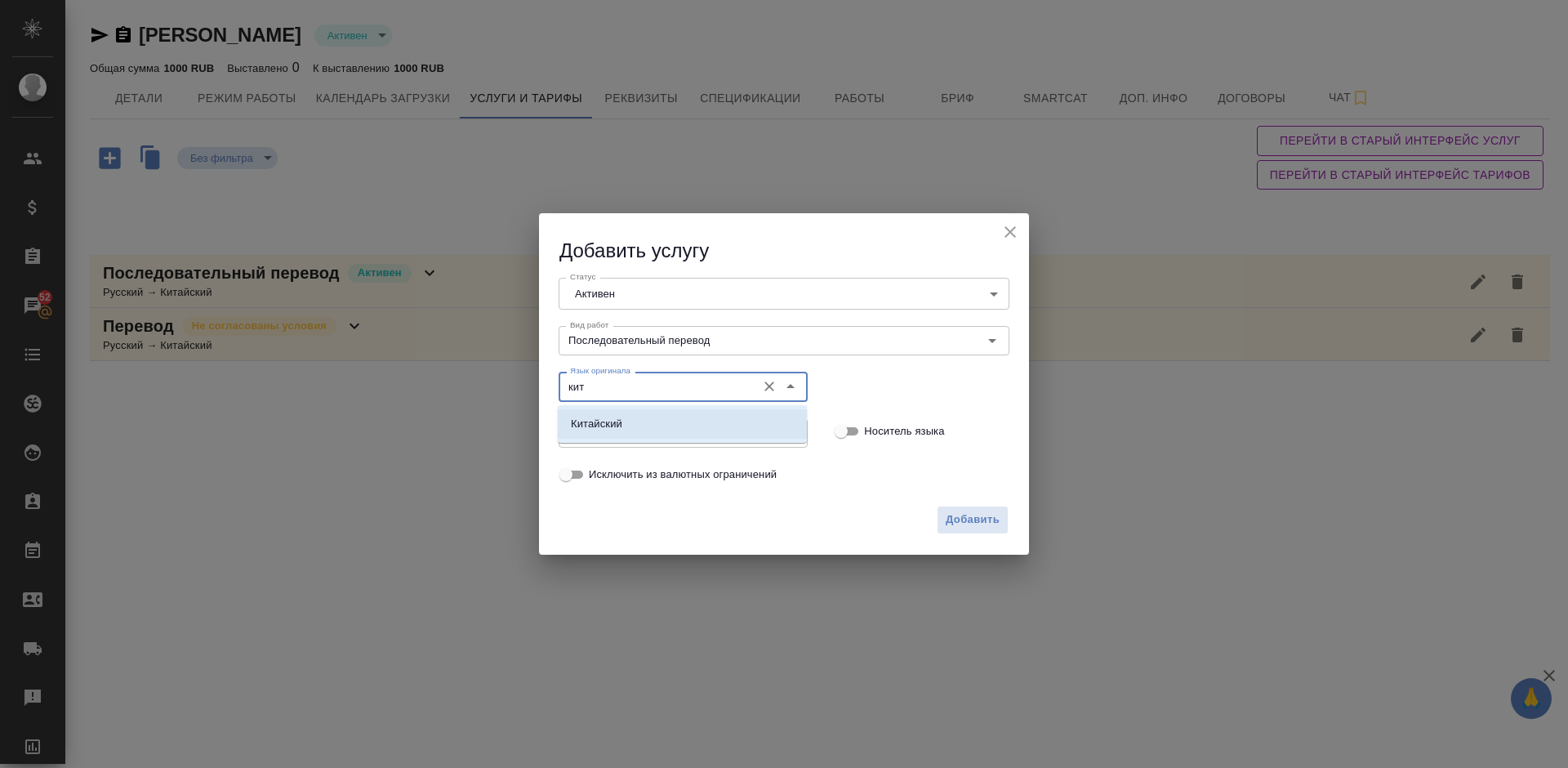
click at [661, 431] on li "Китайский" at bounding box center [682, 424] width 250 height 30
type input "Китайский"
click at [627, 423] on input "Язык перевода" at bounding box center [656, 433] width 184 height 20
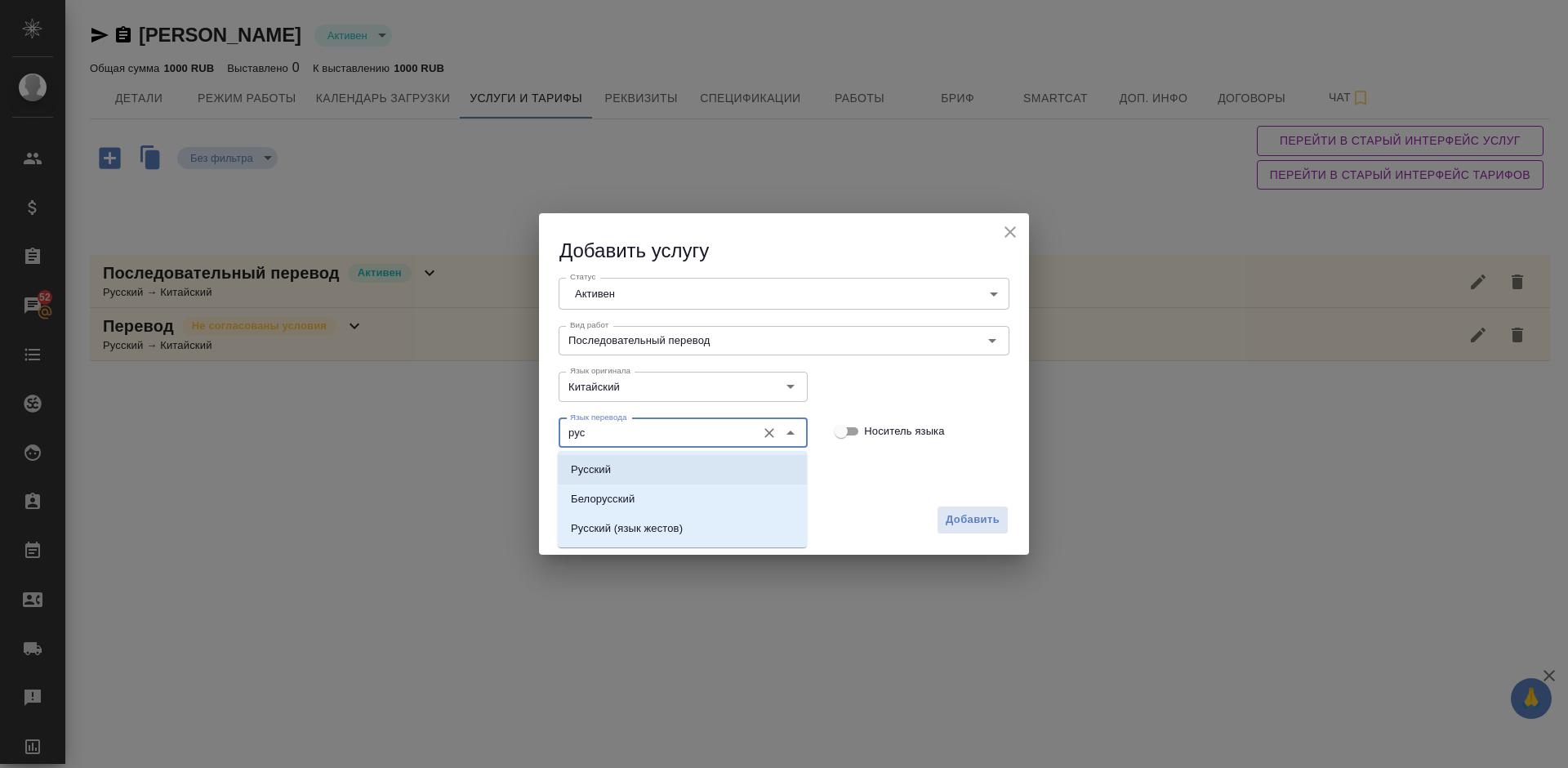
click at [641, 461] on li "Русский" at bounding box center [682, 470] width 250 height 30
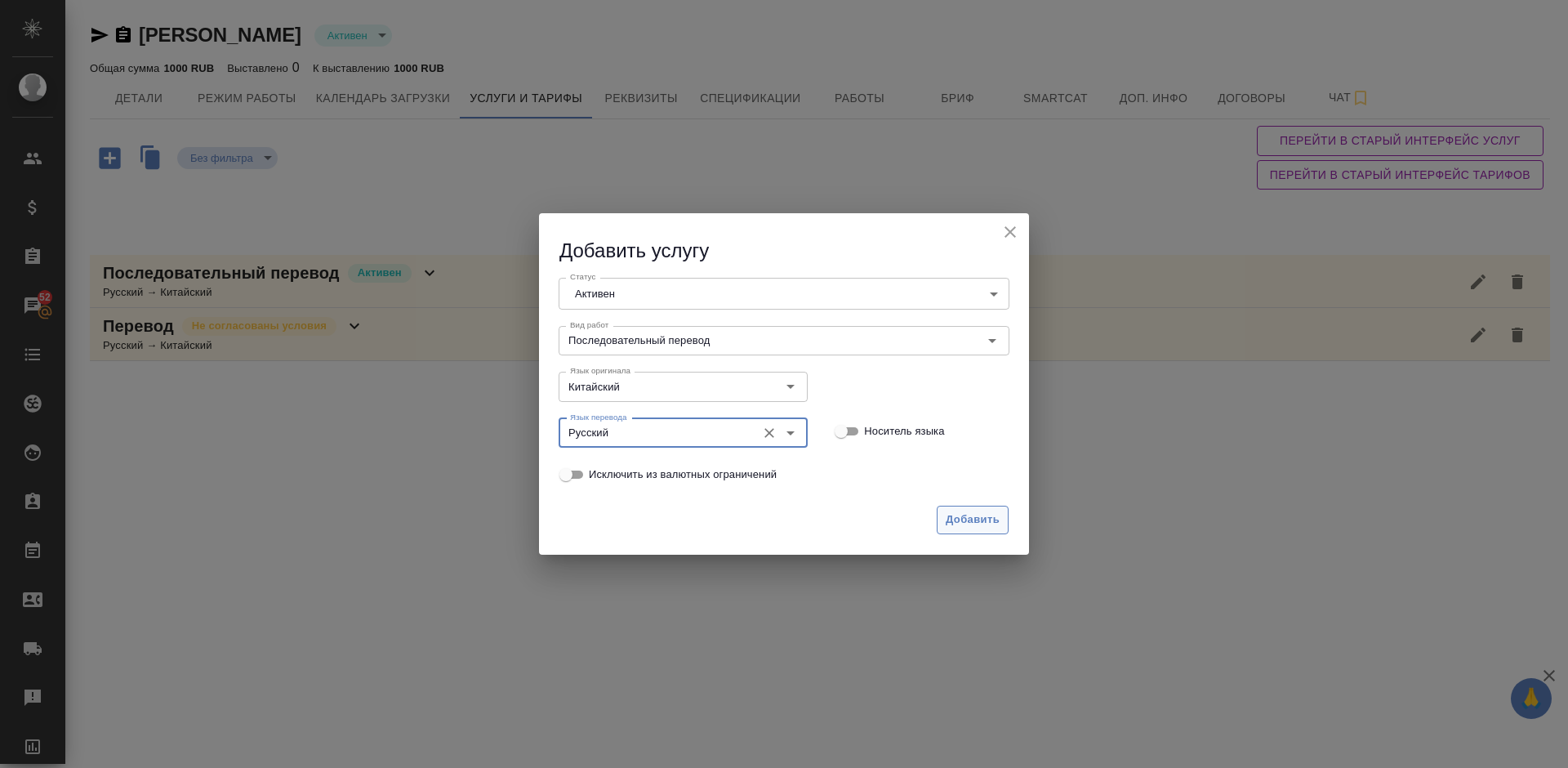
type input "Русский"
click at [965, 518] on span "Добавить" at bounding box center [973, 519] width 53 height 19
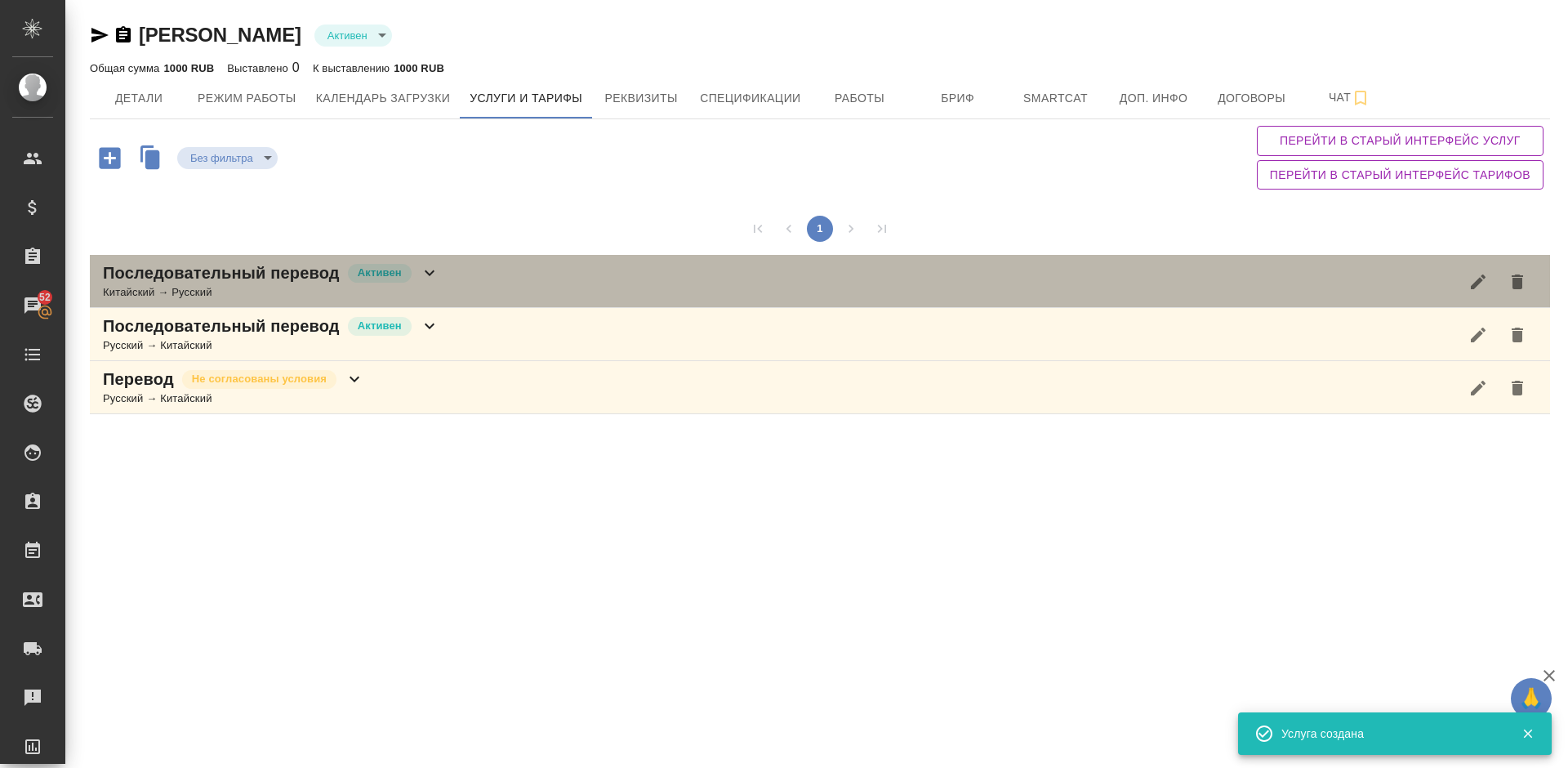
click at [501, 281] on div "Последовательный перевод Активен Китайский → Русский" at bounding box center [820, 281] width 1461 height 54
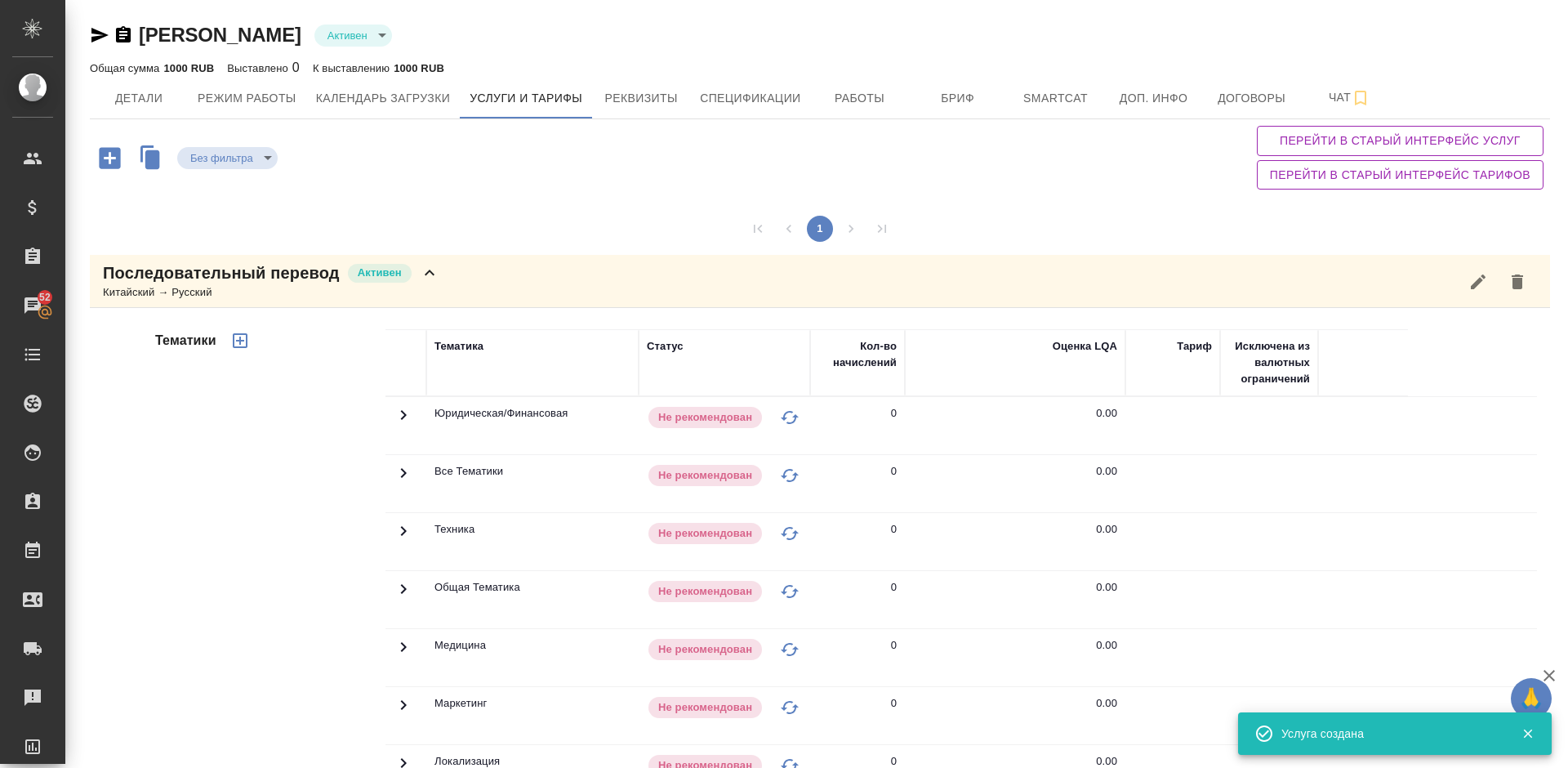
click at [330, 492] on div "Тематики" at bounding box center [268, 592] width 234 height 547
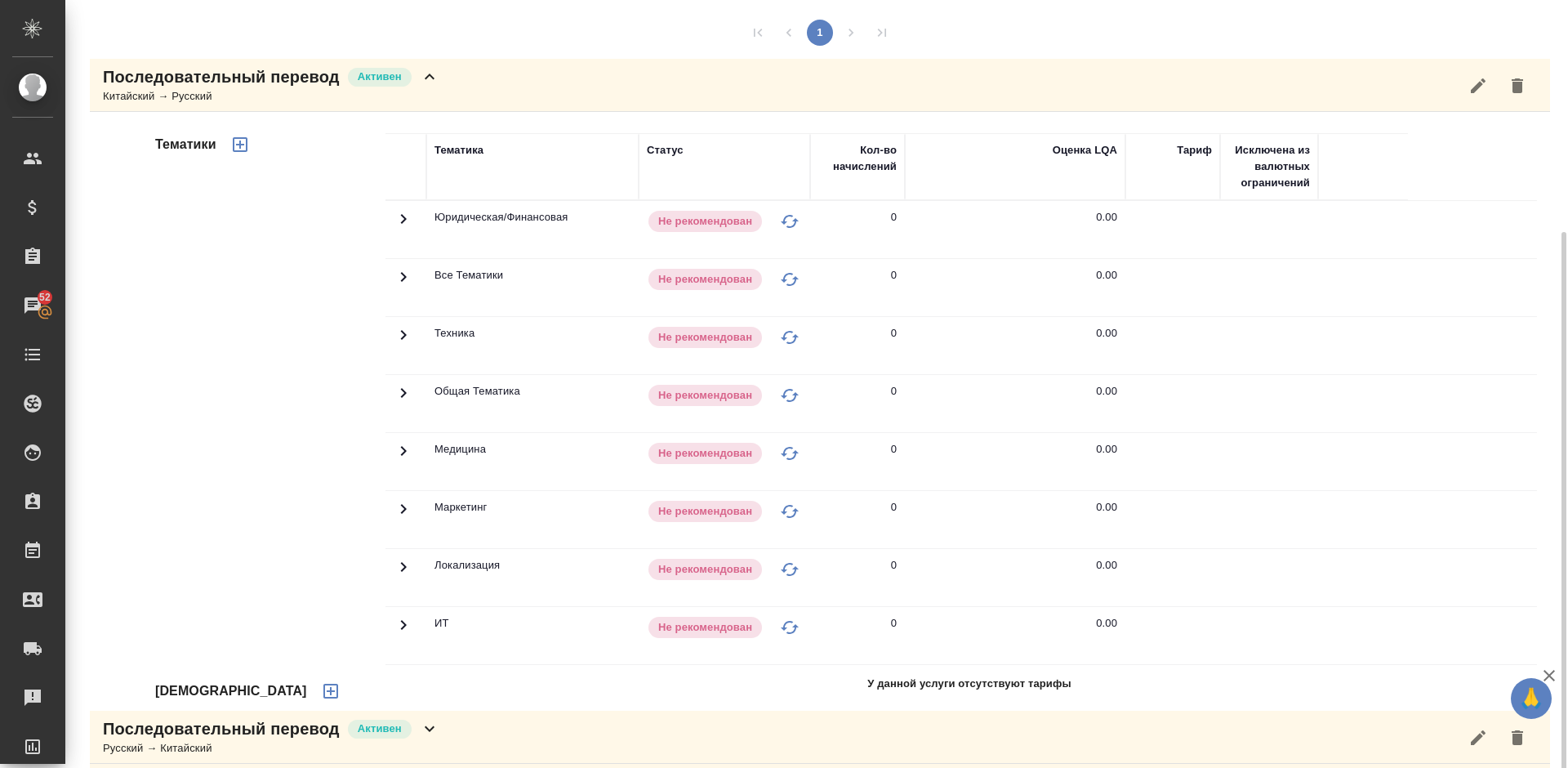
scroll to position [261, 0]
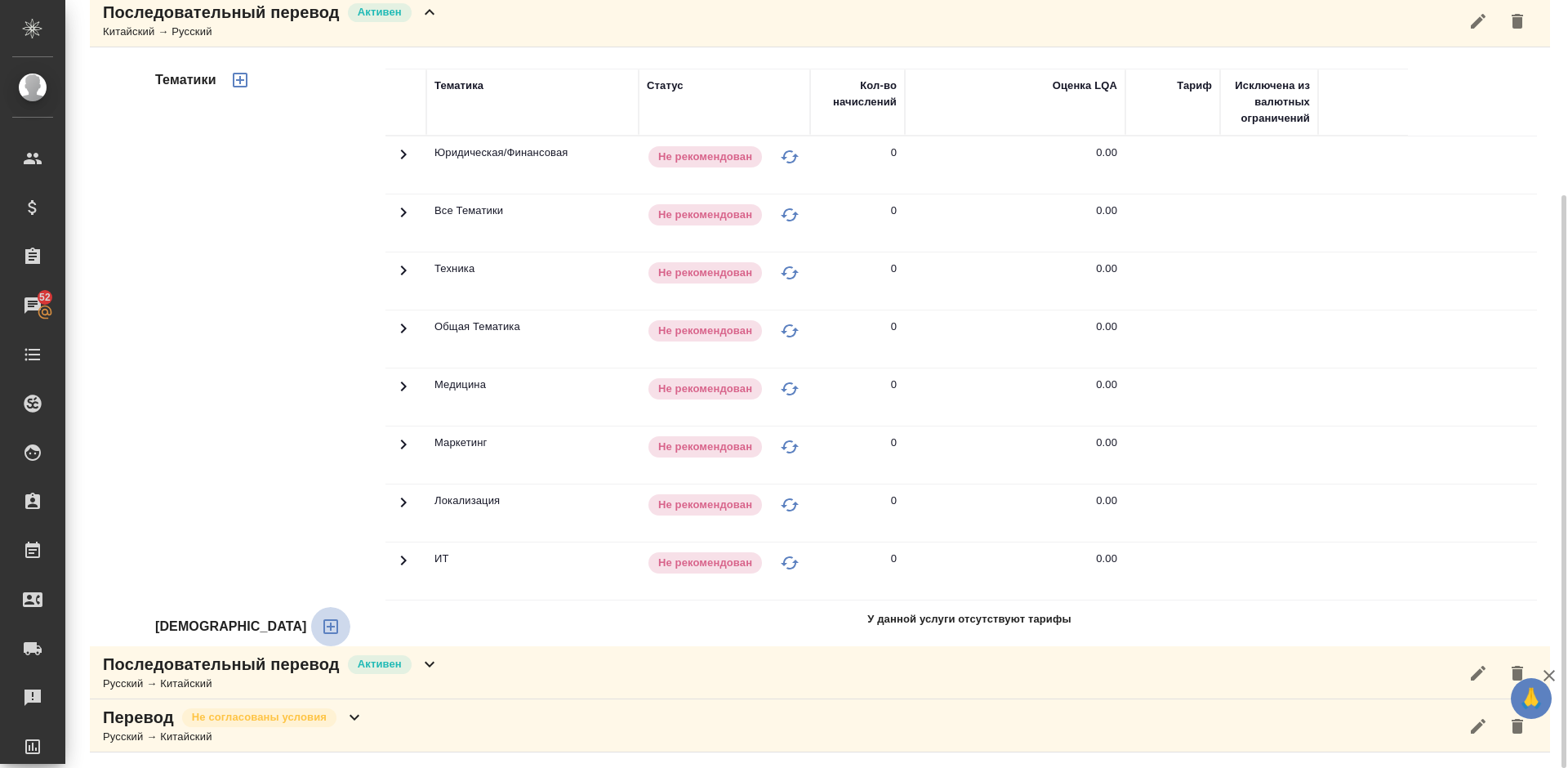
click at [321, 625] on icon "button" at bounding box center [331, 627] width 20 height 20
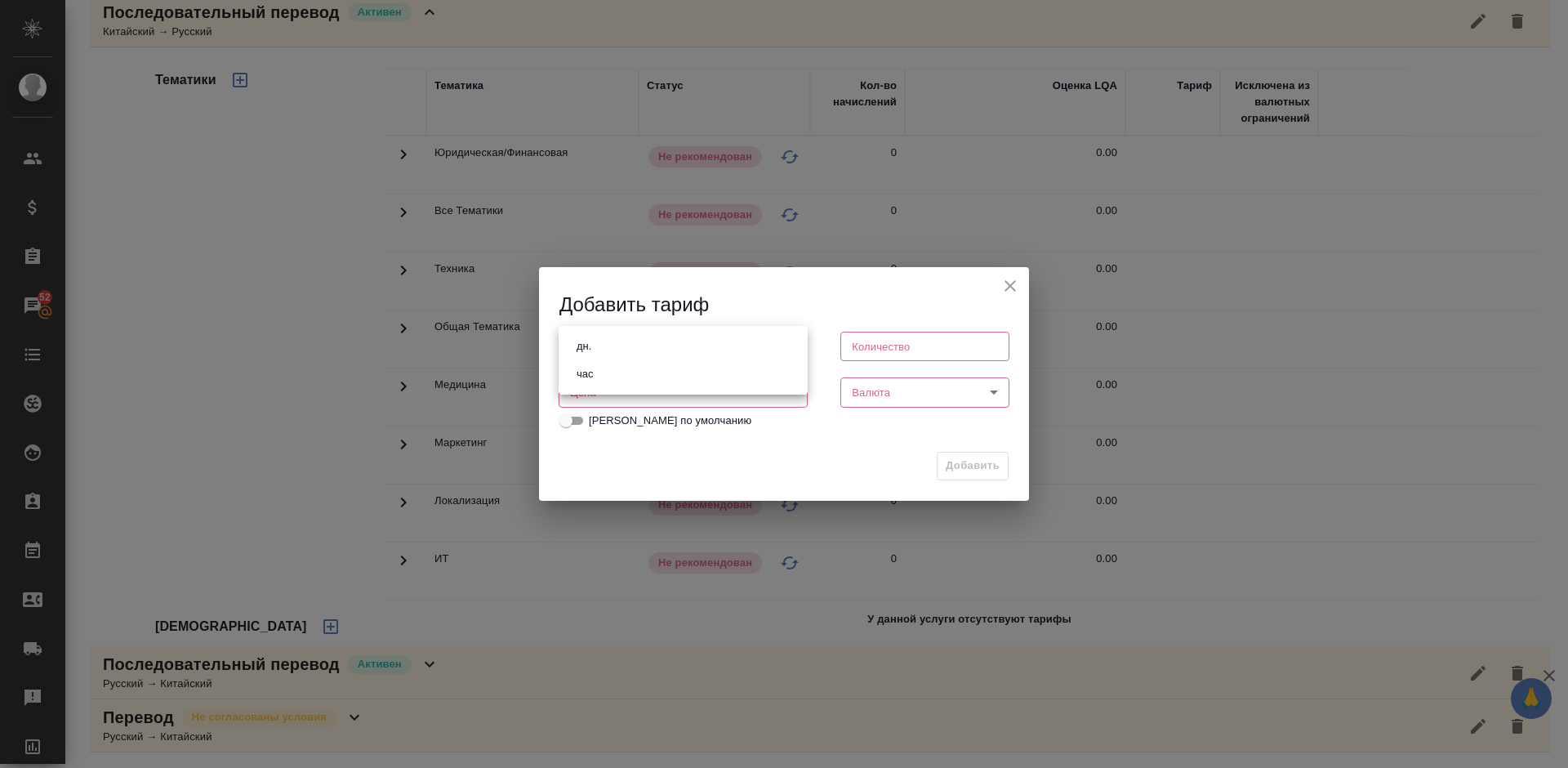
click at [646, 347] on body "🙏 .cls-1 fill:#fff; AWATERA Lazareva Anastasia Клиенты Спецификации Заказы 52 Ч…" at bounding box center [784, 384] width 1568 height 768
click at [646, 378] on li "час" at bounding box center [683, 375] width 250 height 28
type input "5a8b1489cc6b4906c91bfd93"
click at [883, 352] on input "number" at bounding box center [925, 347] width 169 height 30
type input "1"
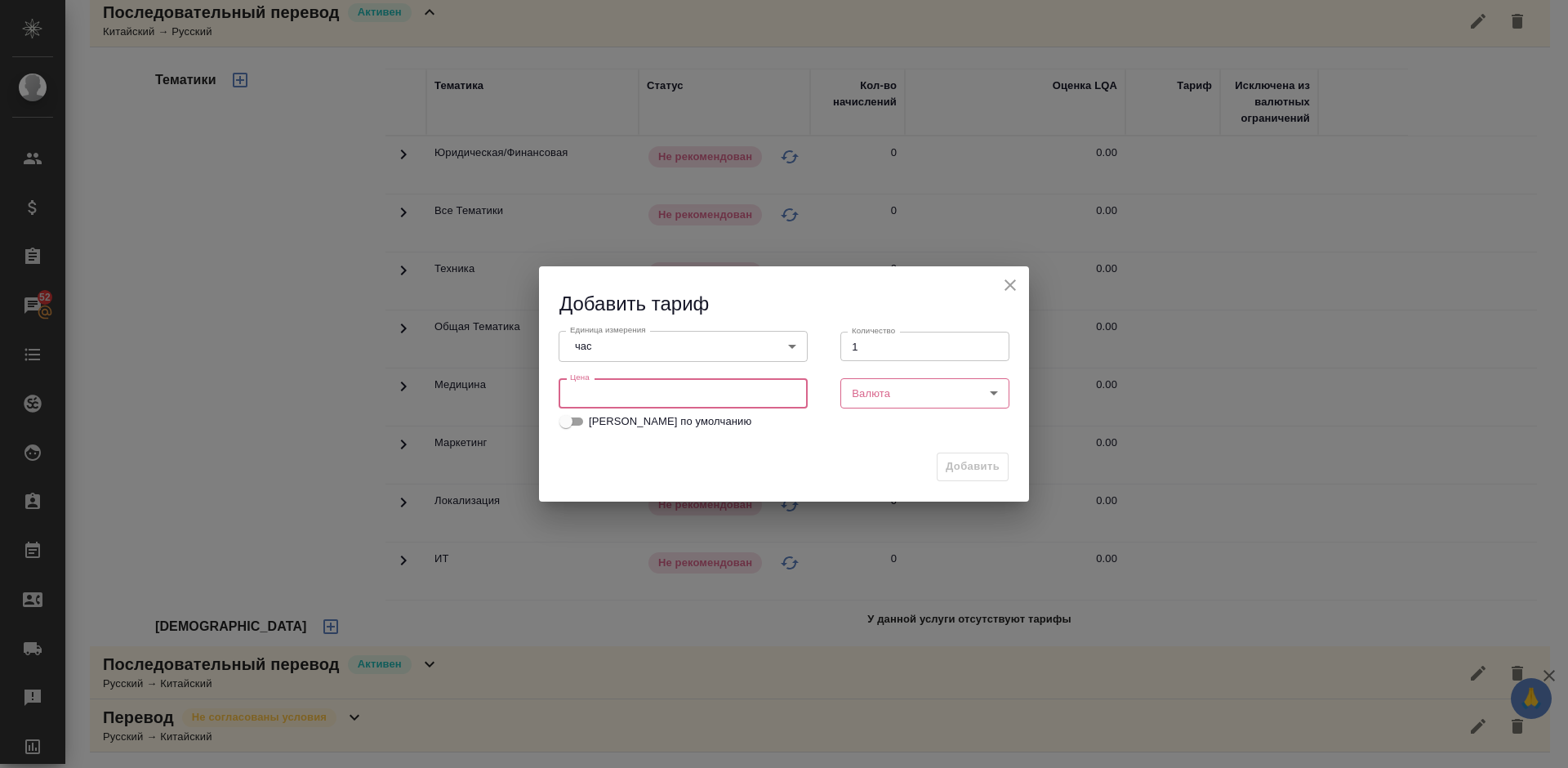
click at [724, 387] on input "number" at bounding box center [683, 393] width 250 height 30
type input "3500"
click at [908, 396] on body "🙏 .cls-1 fill:#fff; AWATERA Lazareva Anastasia Клиенты Спецификации Заказы 52 Ч…" at bounding box center [784, 384] width 1568 height 768
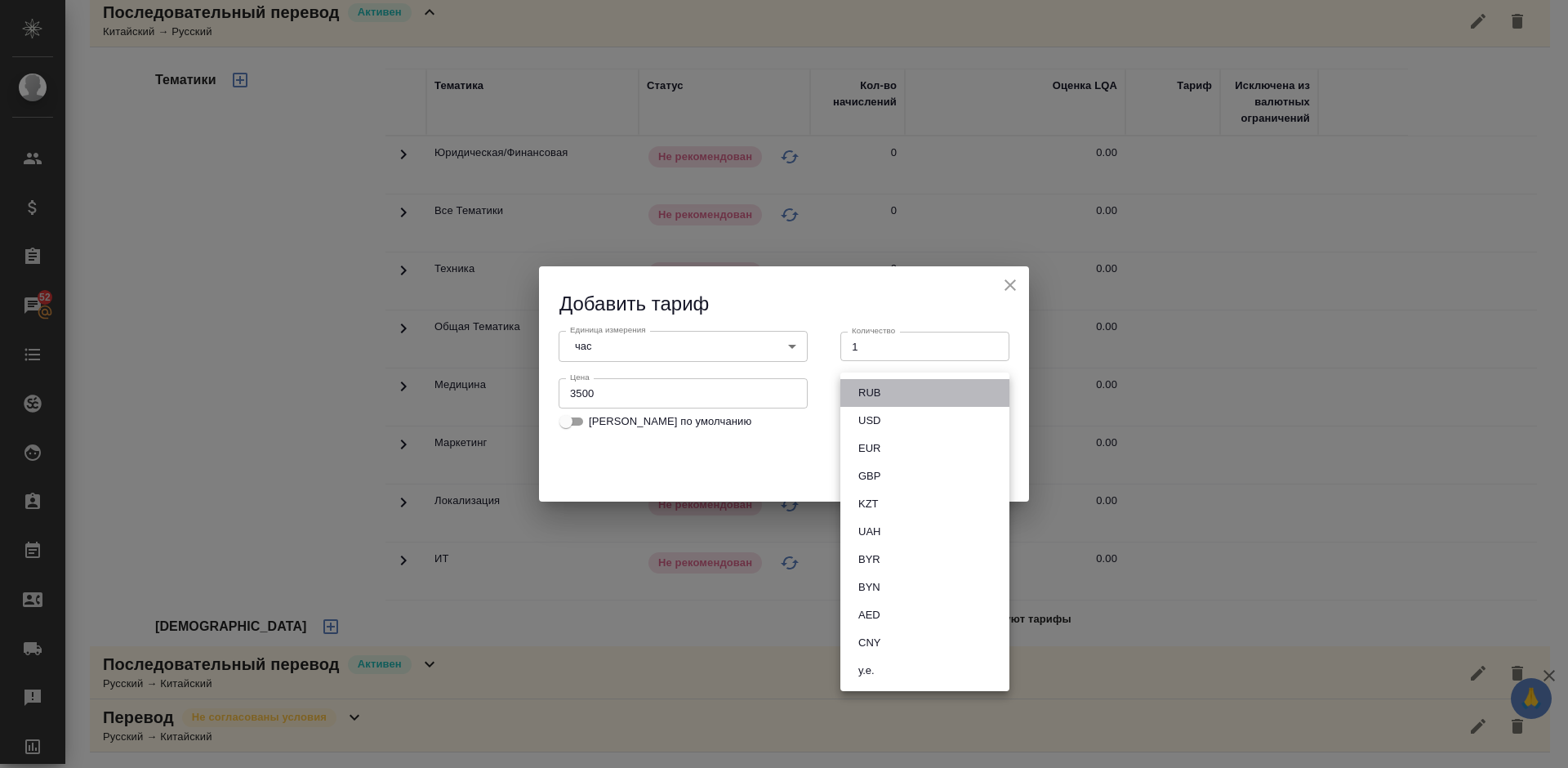
click at [895, 392] on li "RUB" at bounding box center [925, 393] width 169 height 28
type input "RUB"
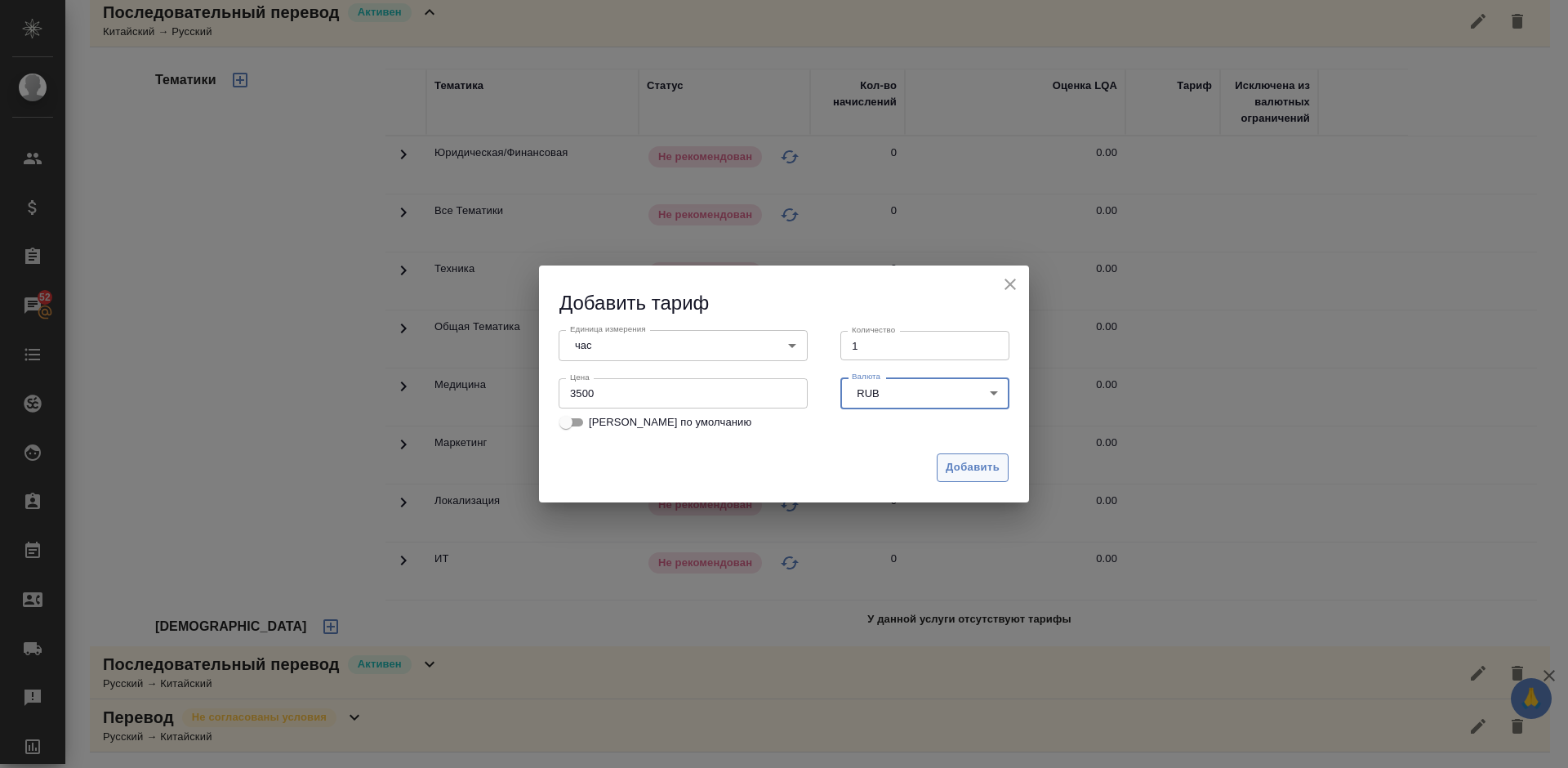
click at [953, 466] on span "Добавить" at bounding box center [973, 468] width 53 height 19
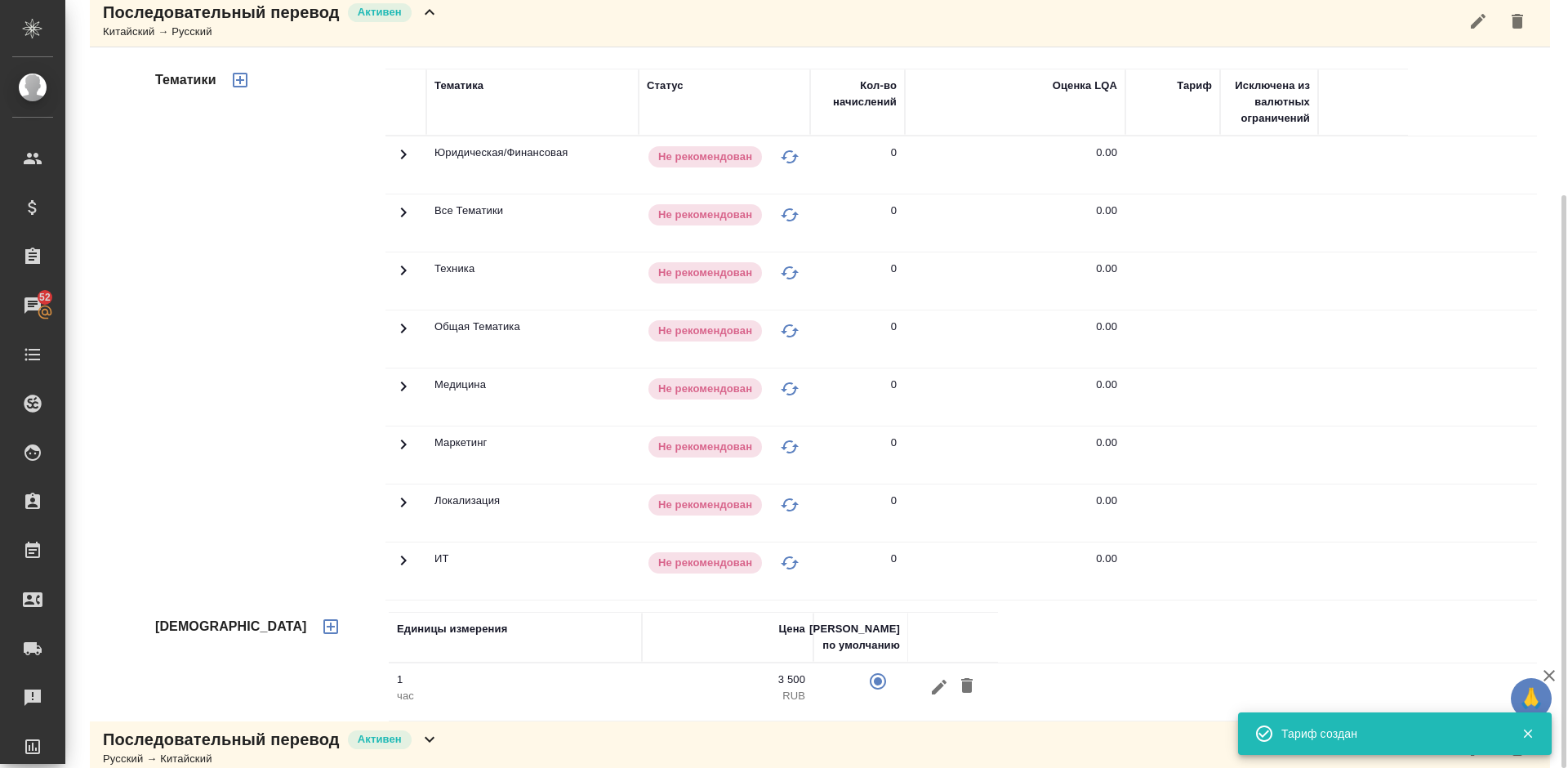
click at [244, 83] on icon "button" at bounding box center [241, 80] width 20 height 20
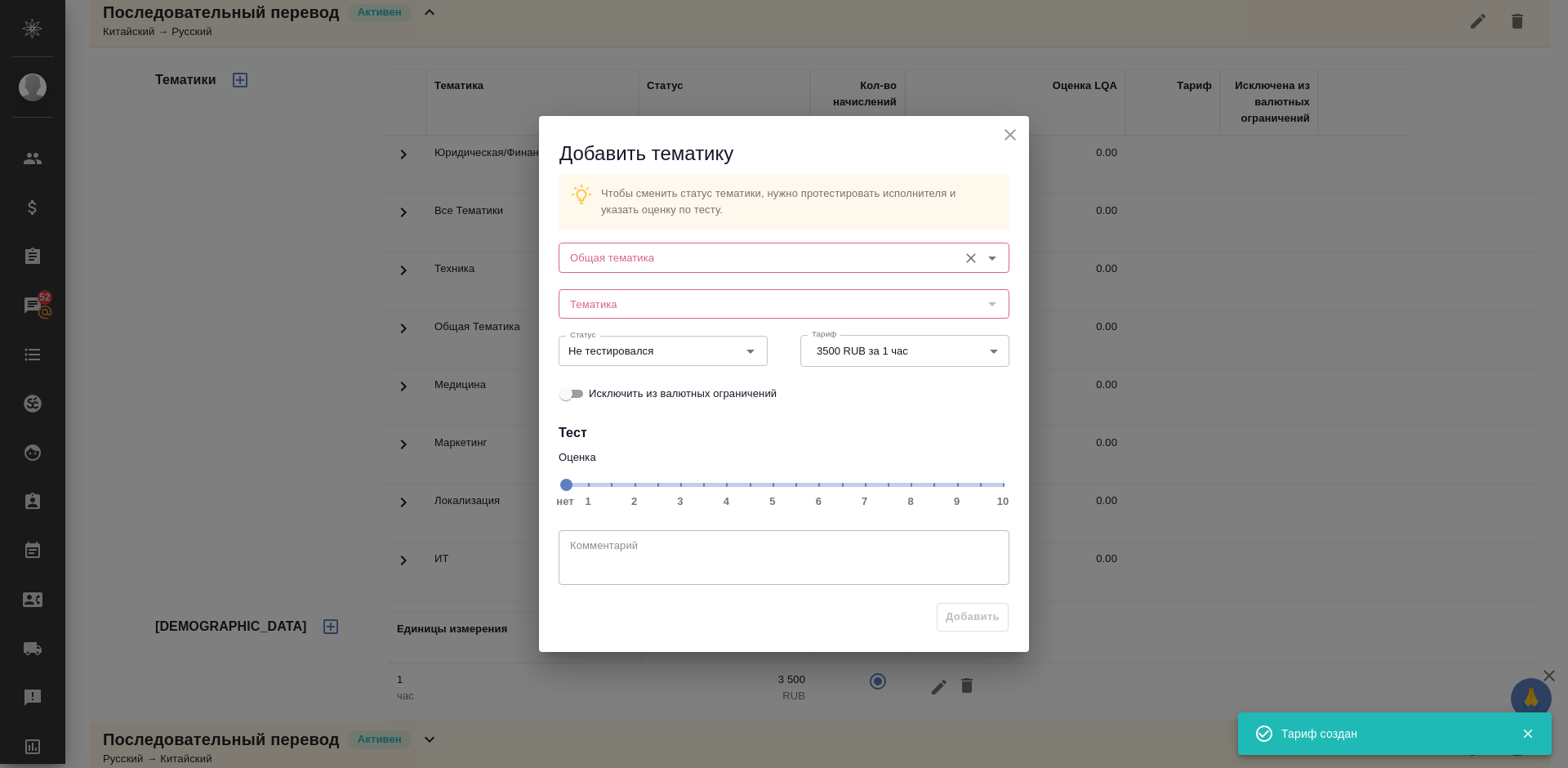
click at [666, 246] on div "Общая тематика" at bounding box center [784, 258] width 451 height 30
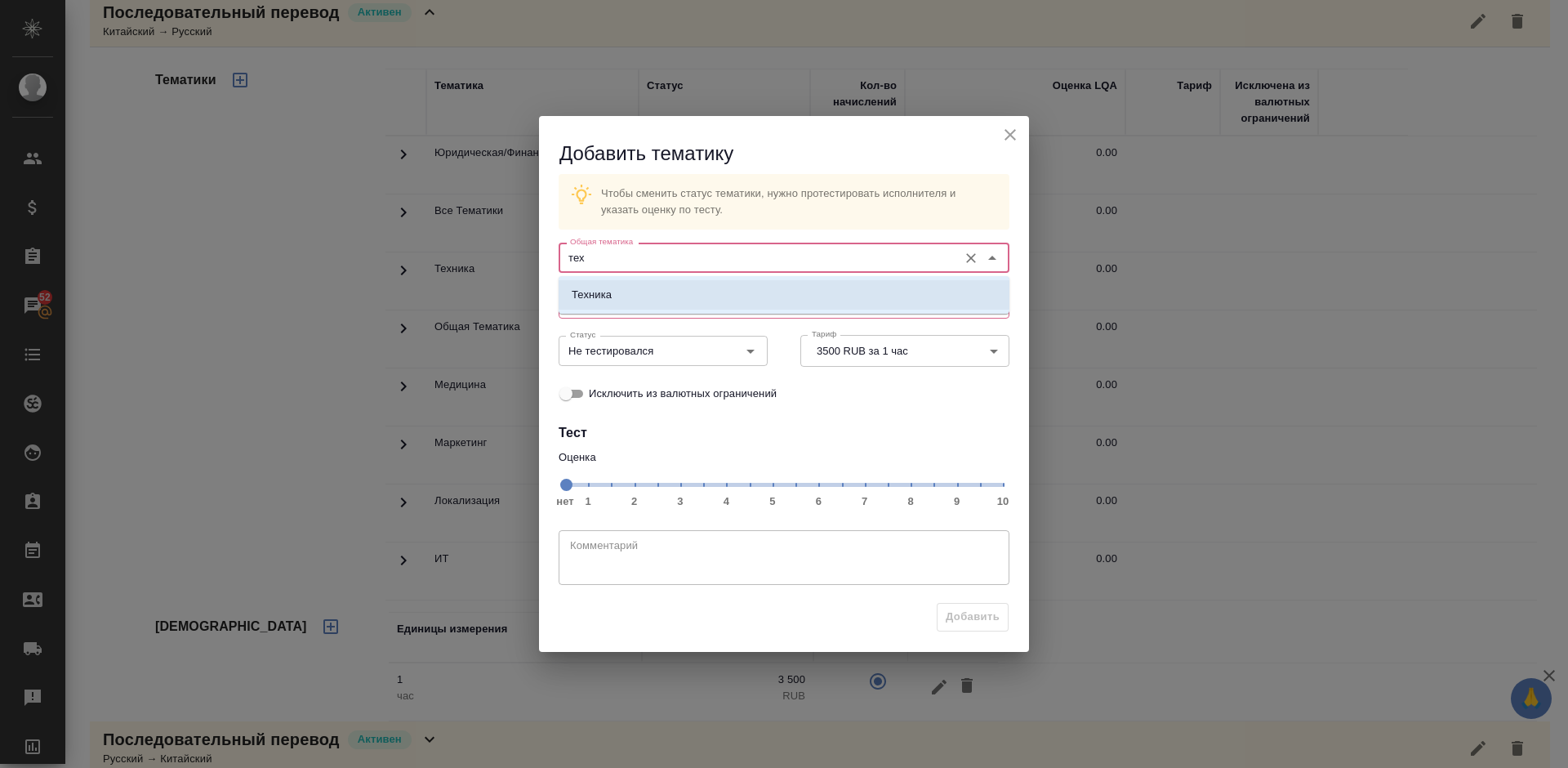
click at [673, 290] on li "Техника" at bounding box center [784, 295] width 451 height 30
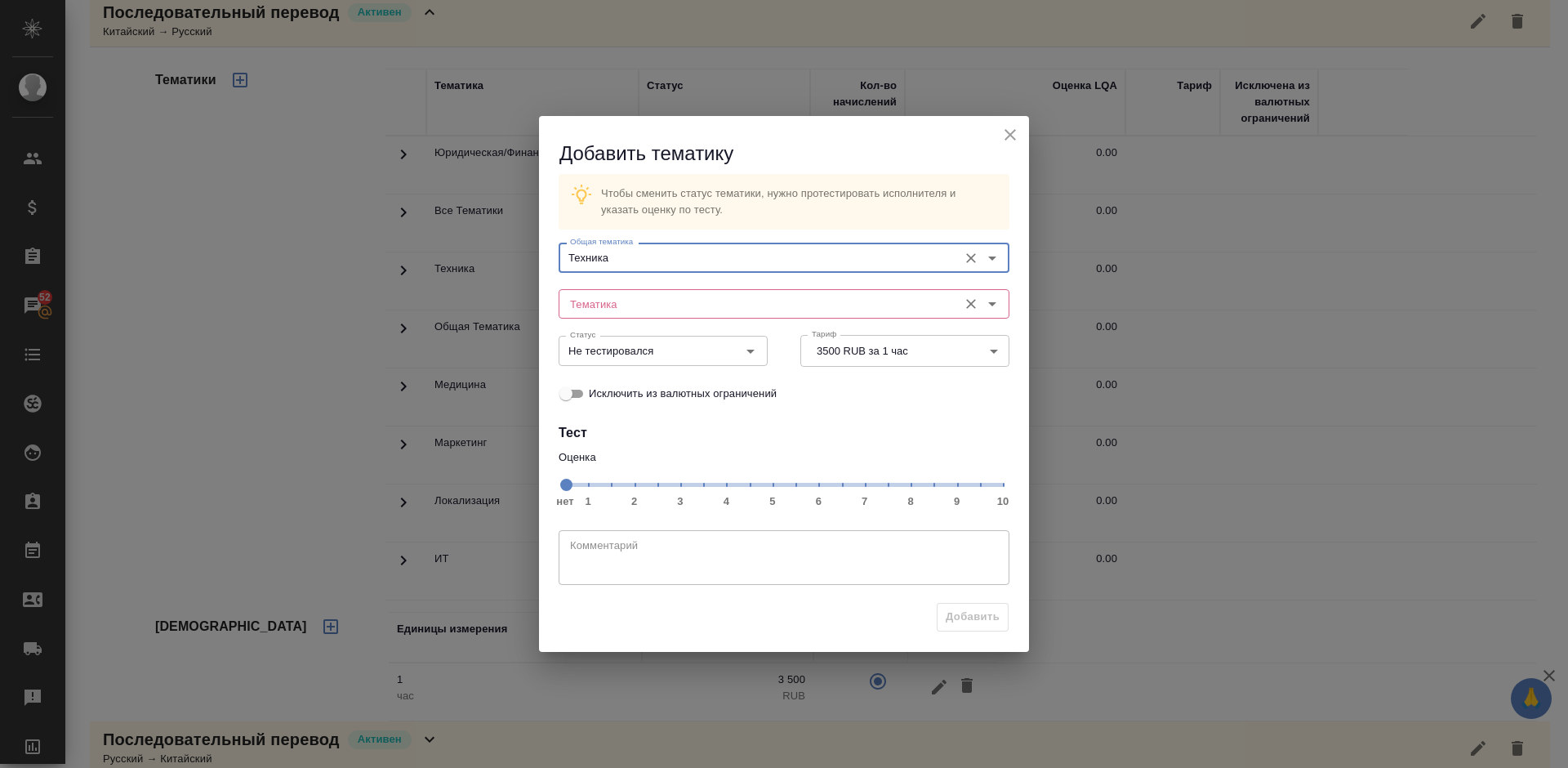
type input "Техника"
click at [645, 300] on input "Тематика" at bounding box center [757, 304] width 386 height 20
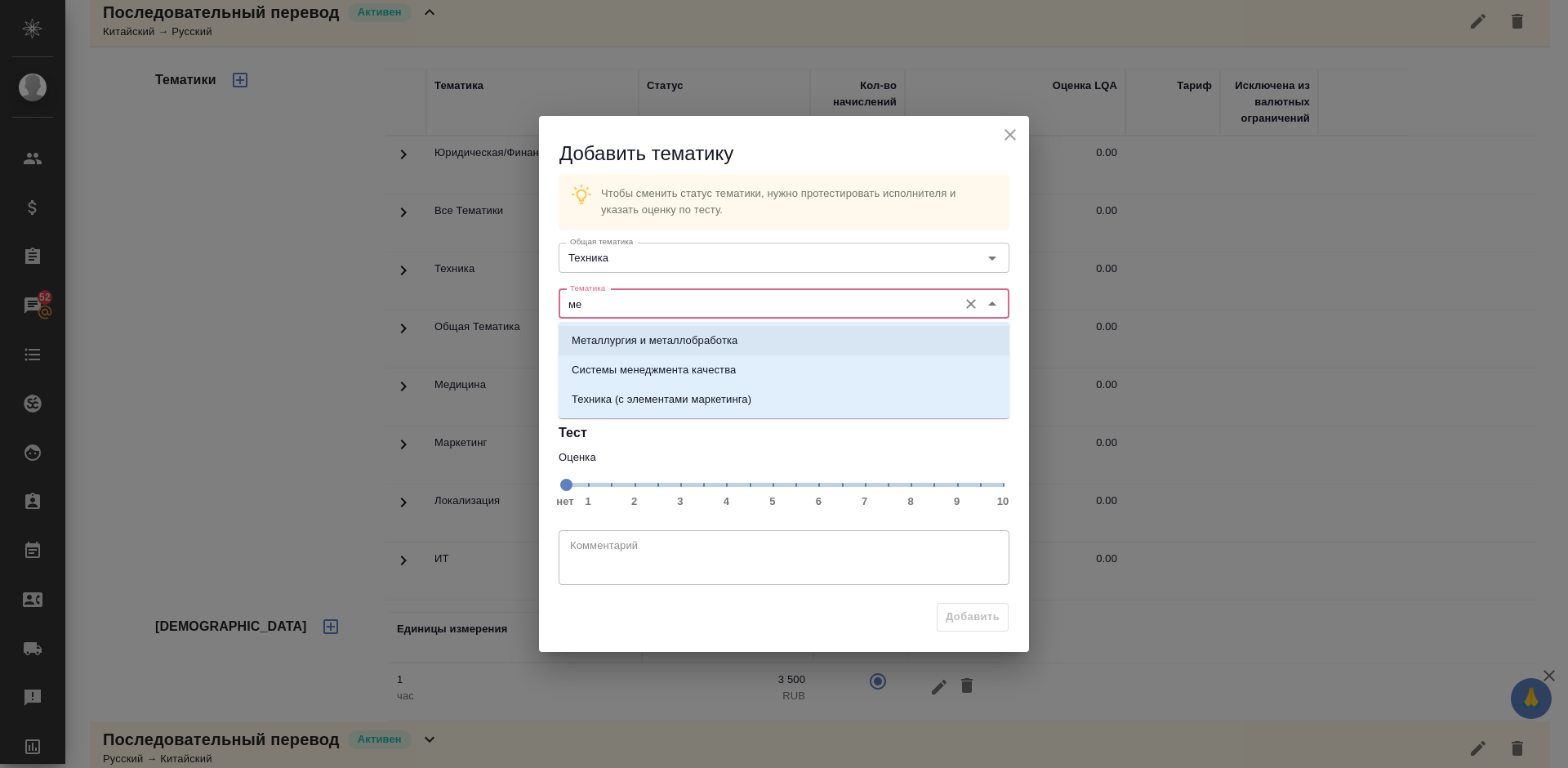
click at [664, 331] on li "Металлургия и металлобработка" at bounding box center [784, 341] width 451 height 30
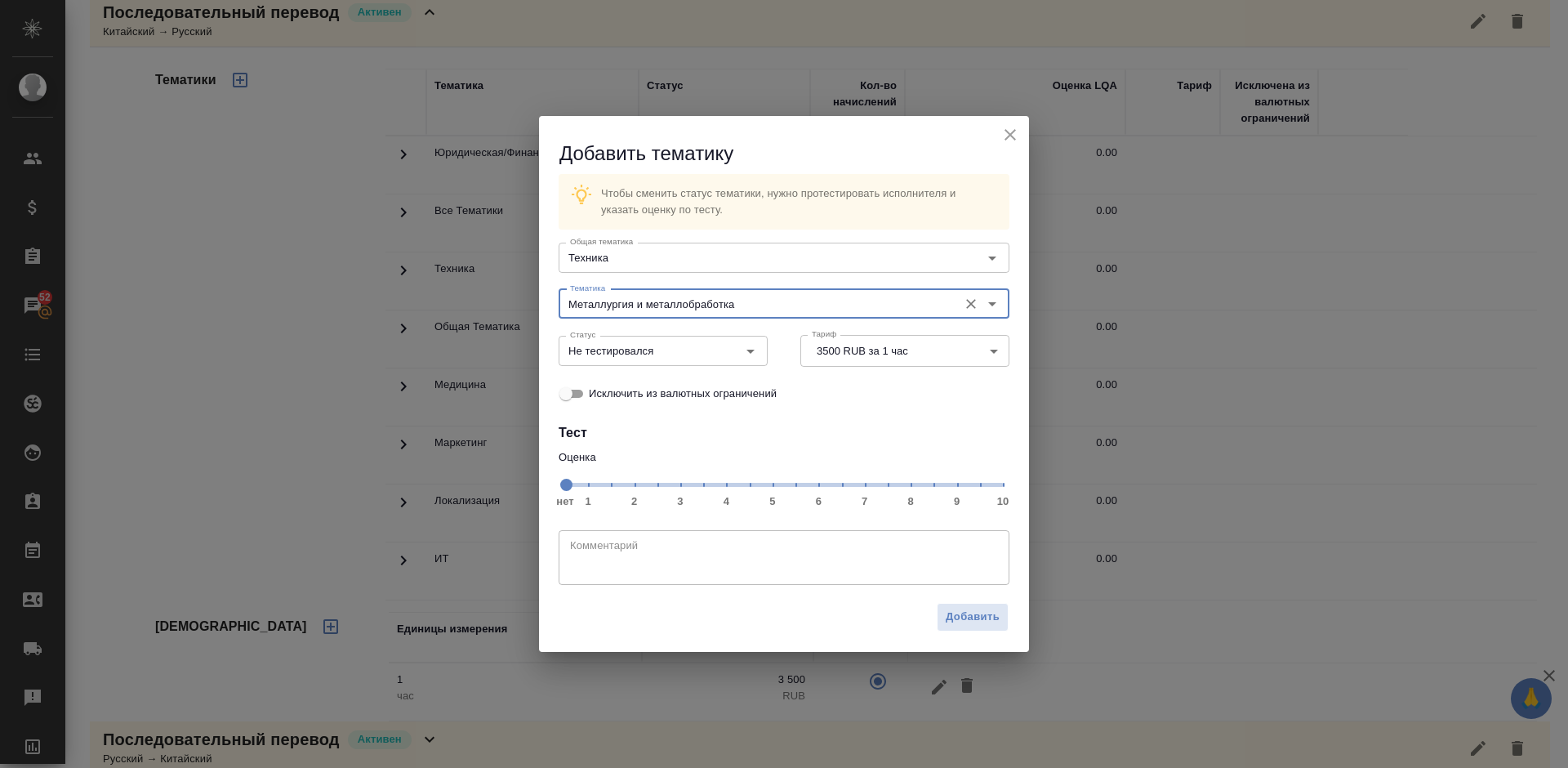
type input "Металлургия и металлобработка"
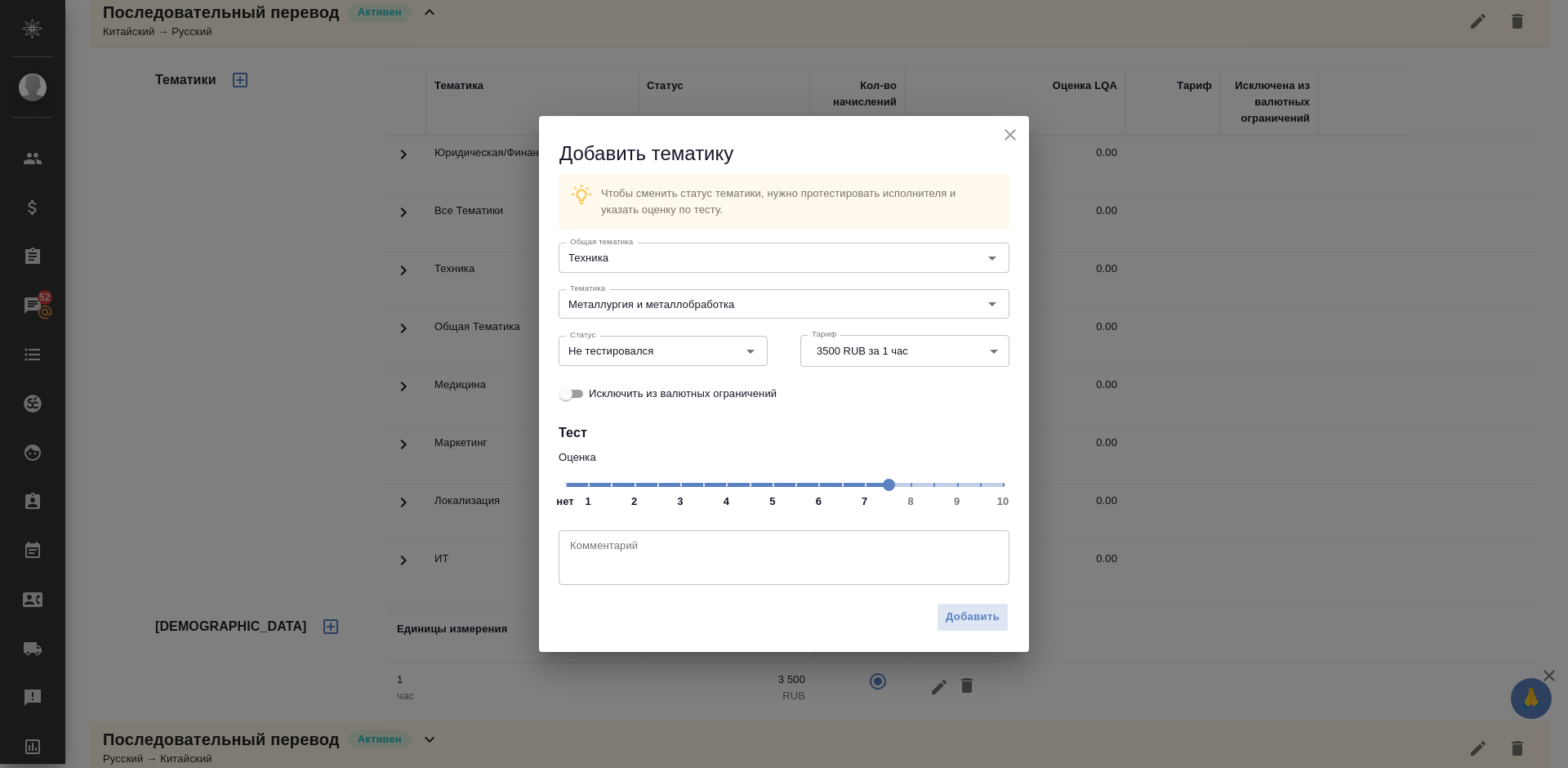
drag, startPoint x: 568, startPoint y: 487, endPoint x: 881, endPoint y: 485, distance: 313.0
click at [884, 485] on span at bounding box center [889, 485] width 12 height 12
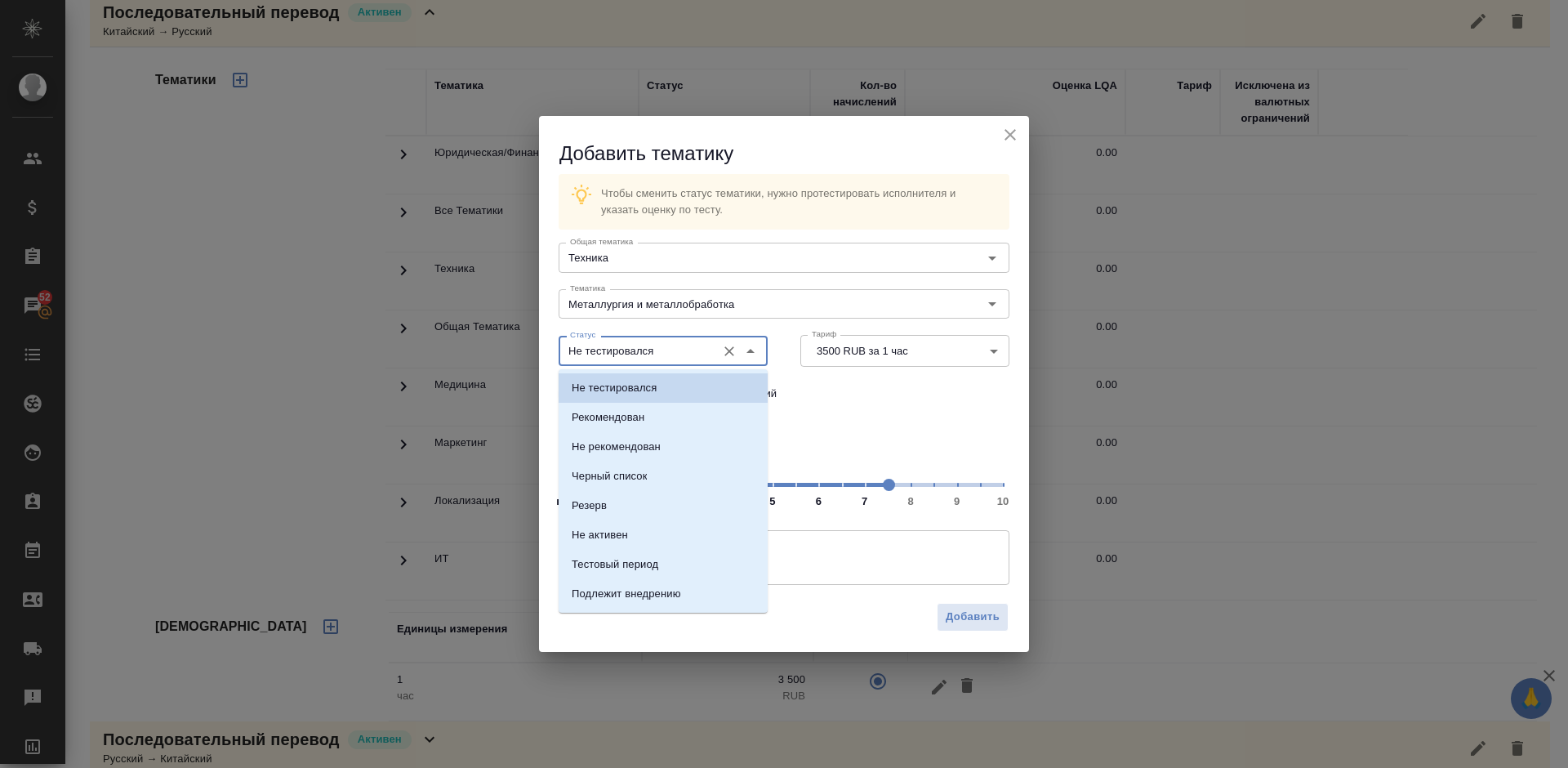
click at [696, 347] on input "Не тестировался" at bounding box center [636, 351] width 145 height 20
click at [698, 424] on li "Рекомендован" at bounding box center [663, 418] width 209 height 30
type input "Рекомендован"
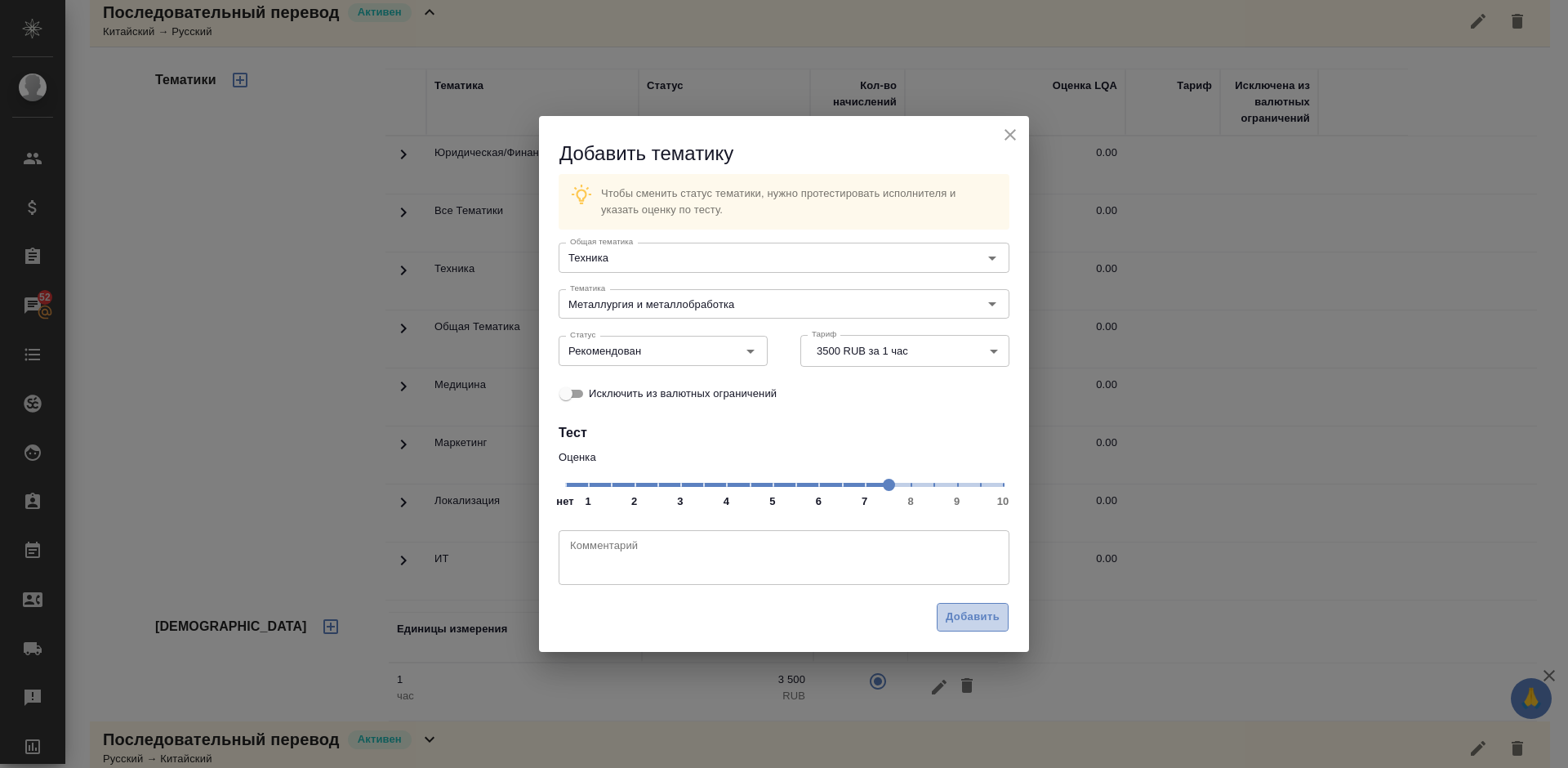
click at [979, 624] on span "Добавить" at bounding box center [973, 617] width 53 height 19
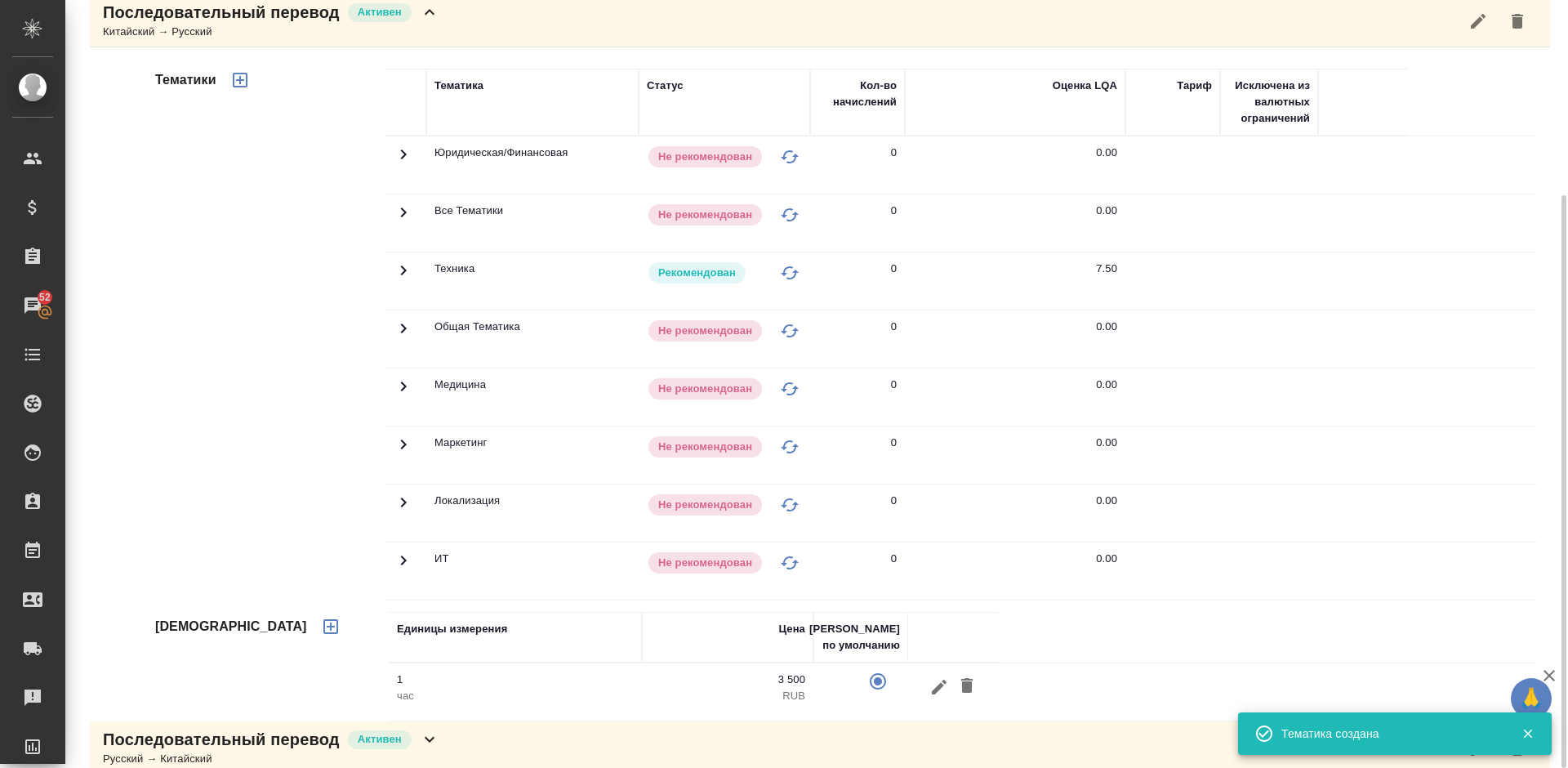
click at [451, 33] on div "Последовательный перевод Активен Китайский → Русский" at bounding box center [820, 21] width 1461 height 54
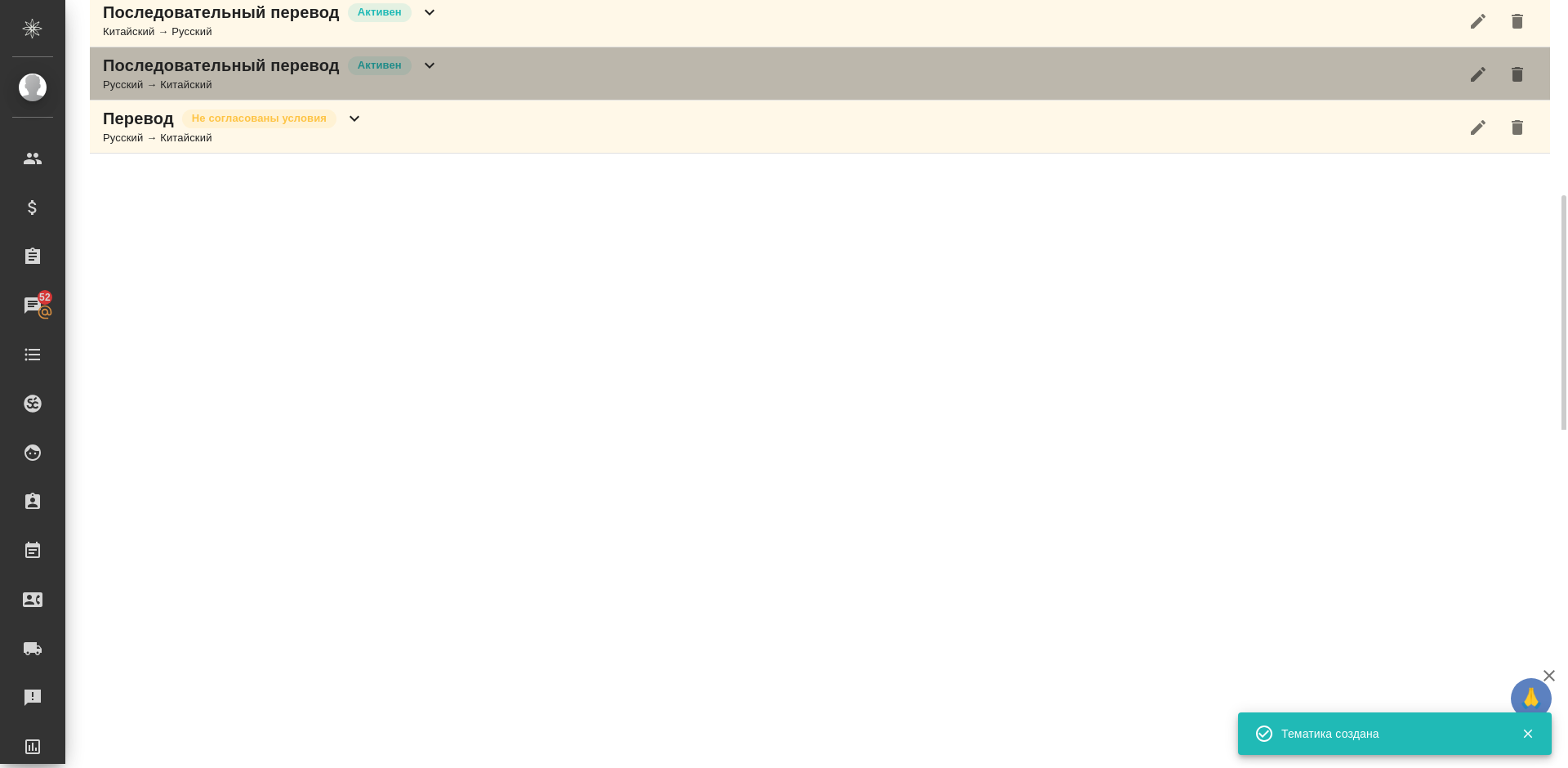
click at [466, 61] on div "Последовательный перевод Активен Русский → Китайский" at bounding box center [820, 74] width 1461 height 54
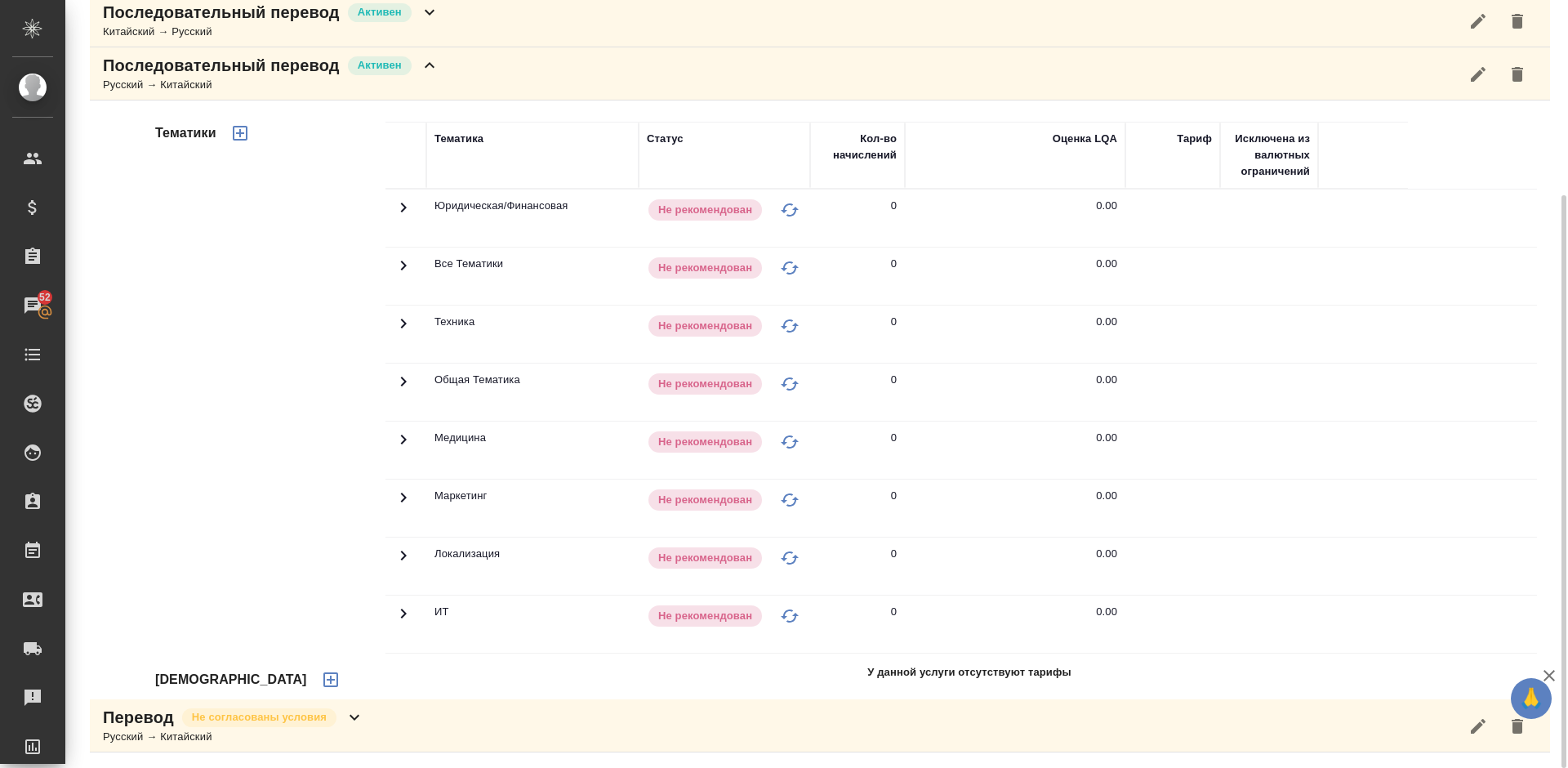
click at [321, 675] on icon "button" at bounding box center [331, 680] width 20 height 20
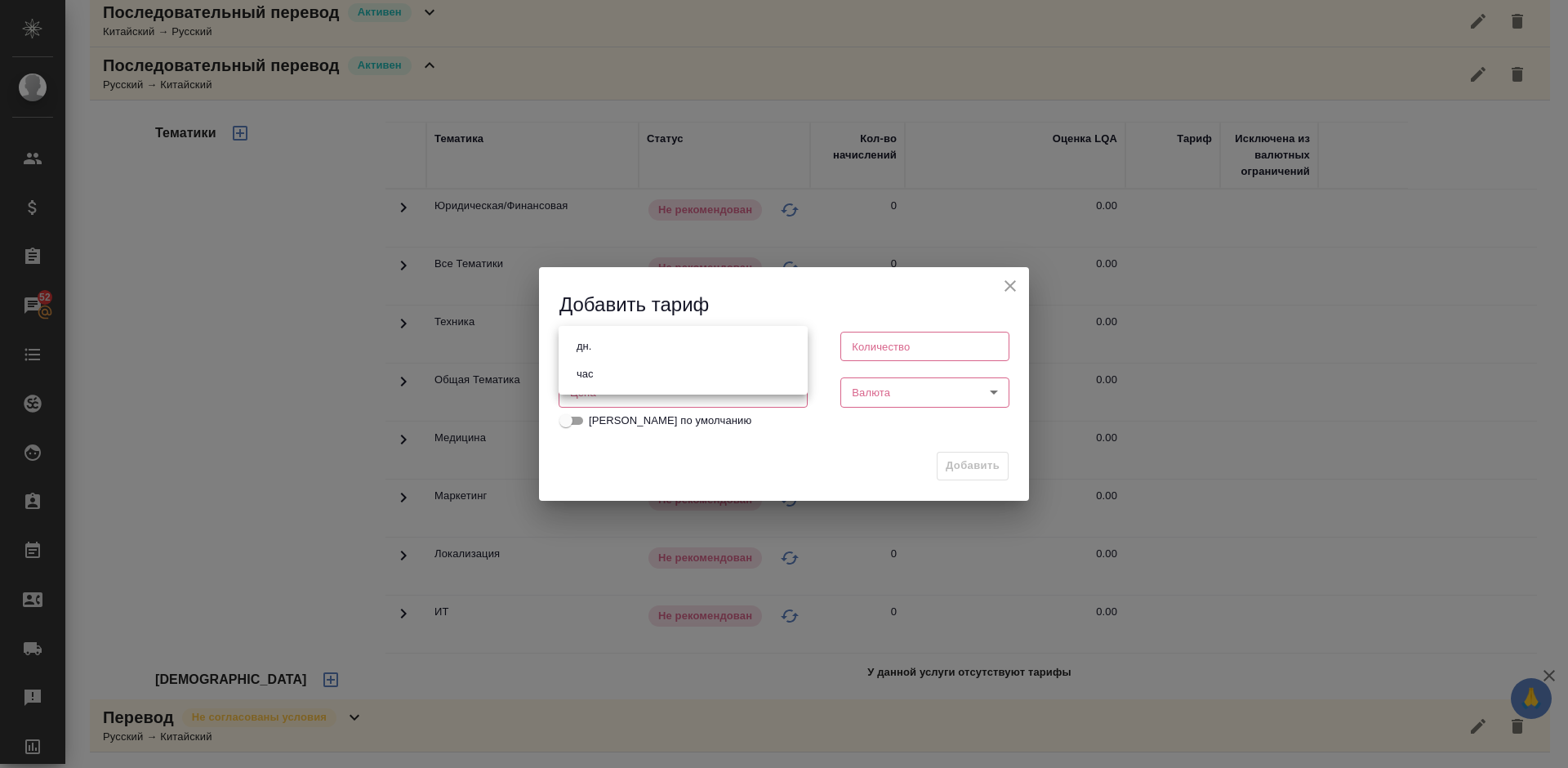
click at [688, 350] on body "🙏 .cls-1 fill:#fff; AWATERA Lazareva Anastasia Клиенты Спецификации Заказы 52 Ч…" at bounding box center [784, 384] width 1568 height 768
click at [653, 380] on li "час" at bounding box center [683, 375] width 250 height 28
type input "5a8b1489cc6b4906c91bfd93"
click at [899, 353] on input "number" at bounding box center [925, 347] width 169 height 30
type input "1"
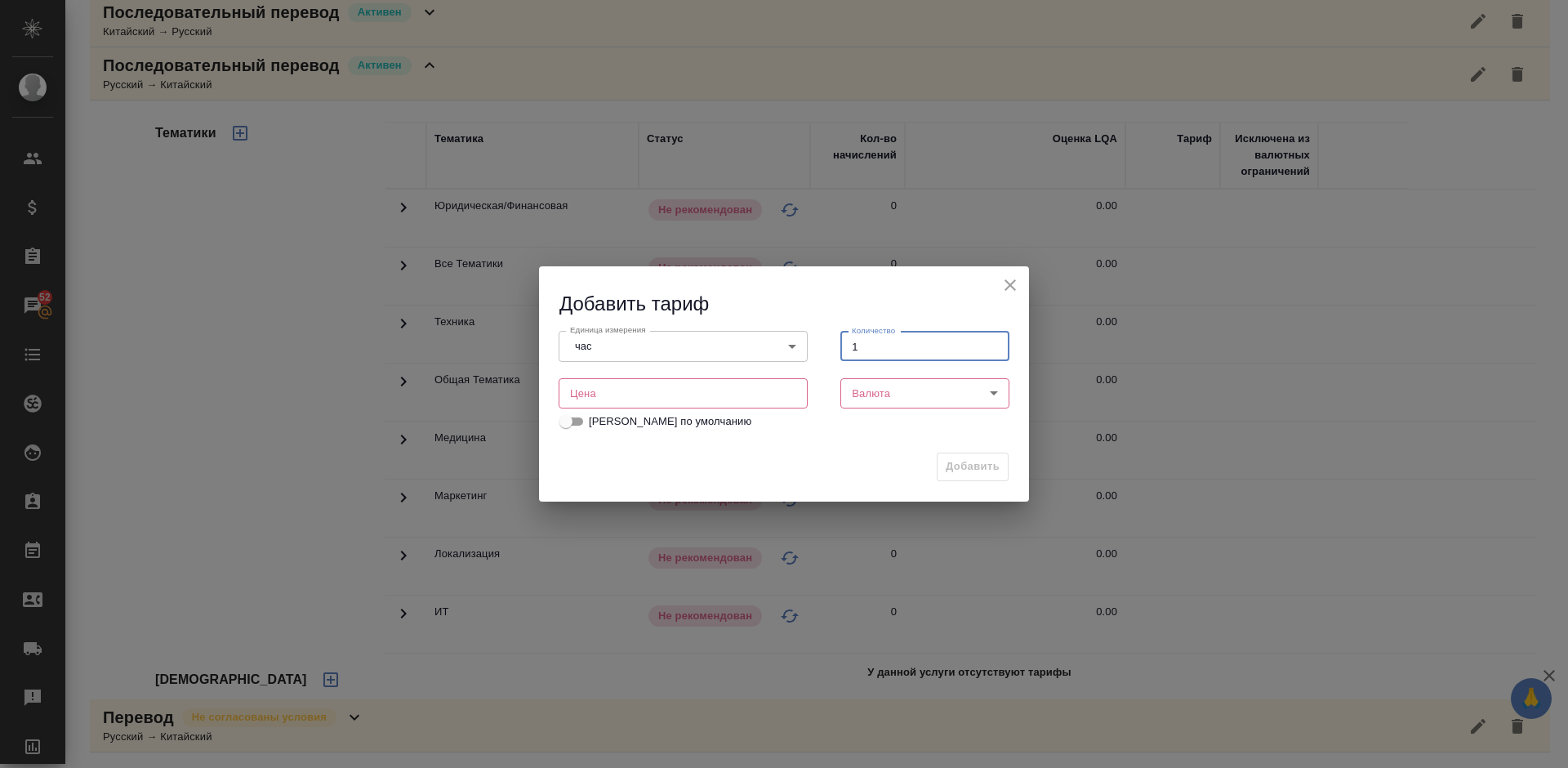
click at [698, 389] on input "number" at bounding box center [683, 393] width 250 height 30
type input "3500"
click at [901, 403] on body "🙏 .cls-1 fill:#fff; AWATERA Lazareva Anastasia Клиенты Спецификации Заказы 52 Ч…" at bounding box center [784, 384] width 1568 height 768
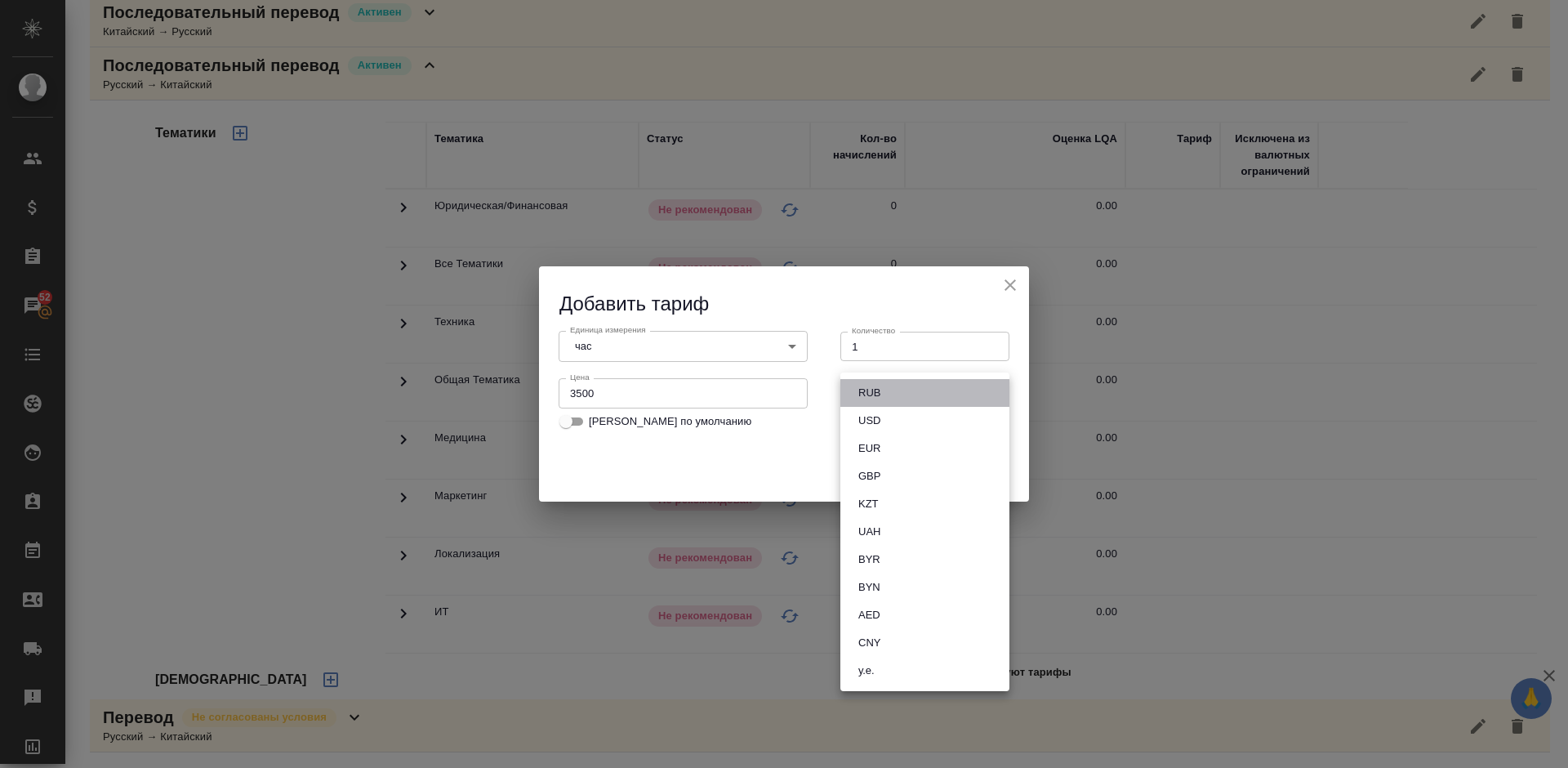
click at [903, 393] on li "RUB" at bounding box center [925, 393] width 169 height 28
type input "RUB"
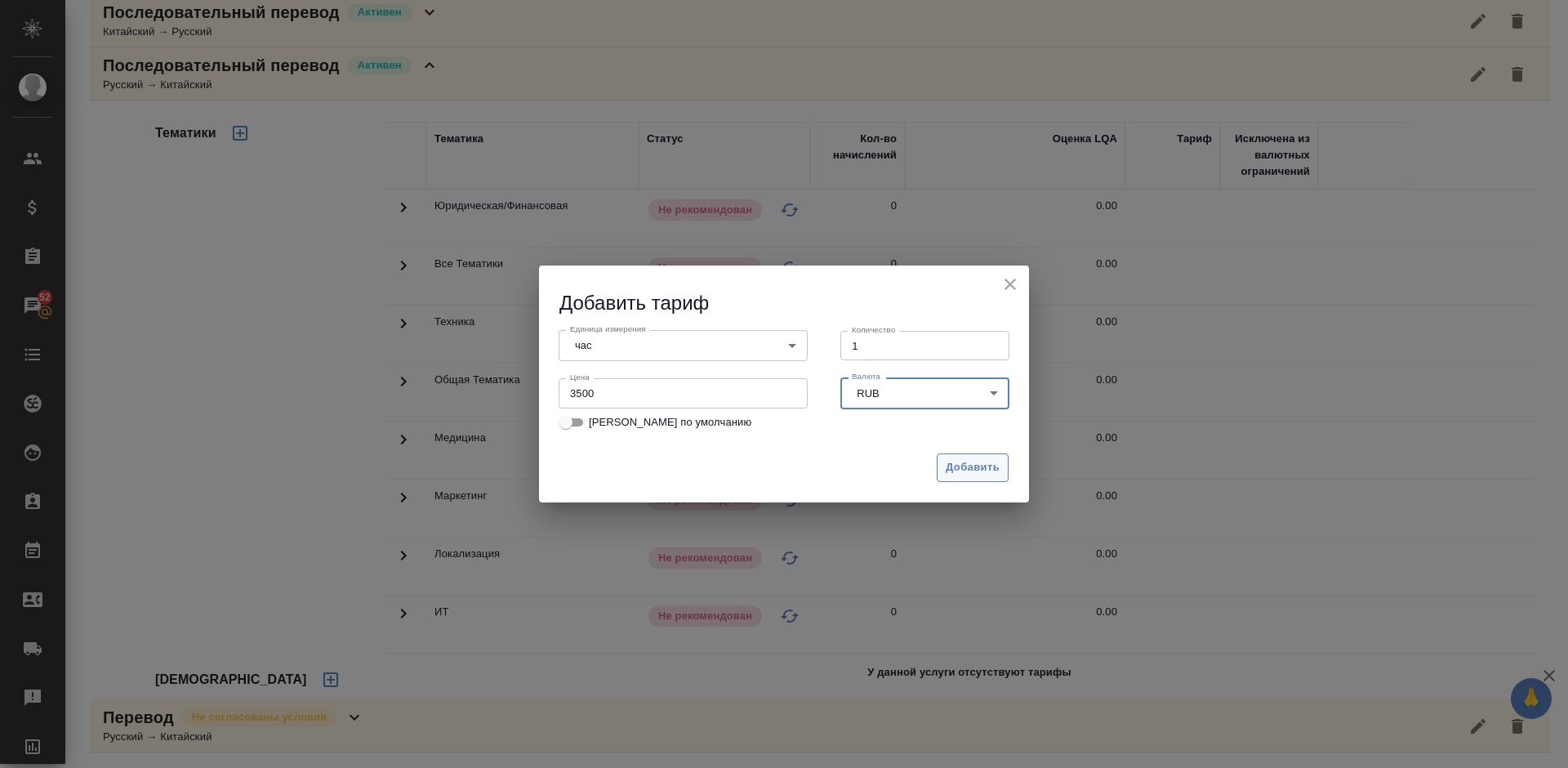
click at [972, 464] on span "Добавить" at bounding box center [973, 468] width 53 height 19
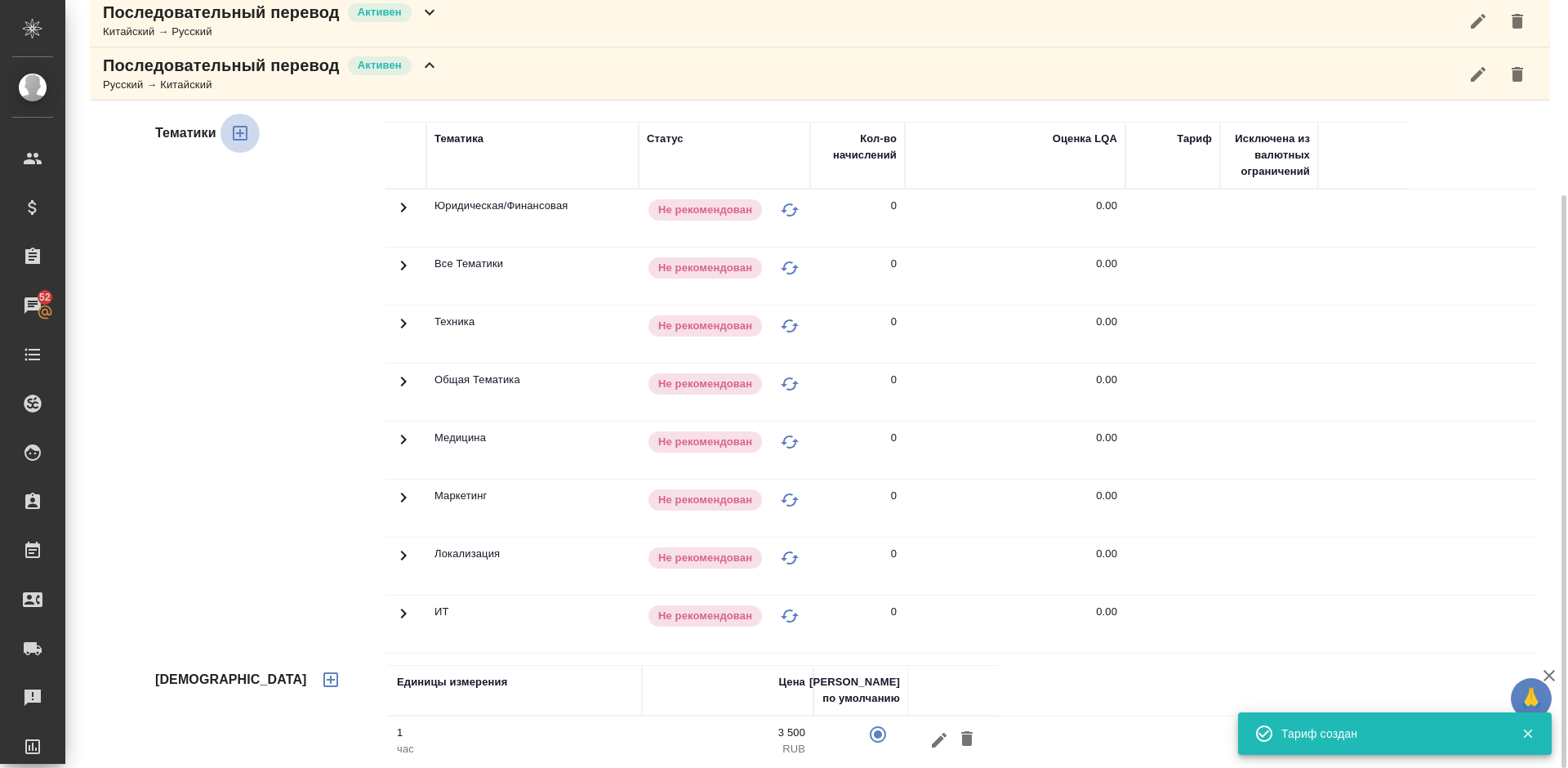
click at [240, 139] on icon "button" at bounding box center [240, 133] width 15 height 15
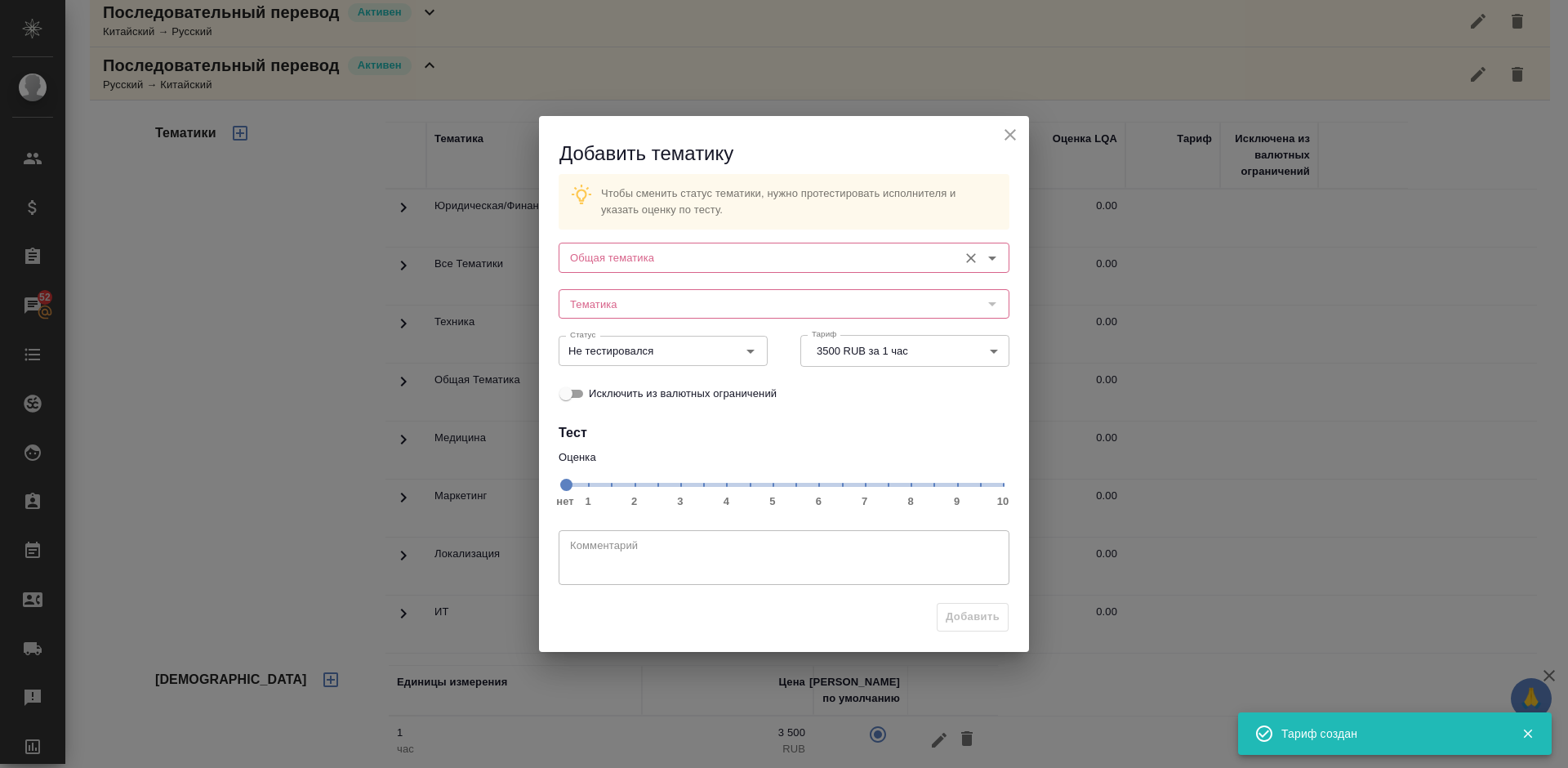
click at [648, 259] on input "Общая тематика" at bounding box center [757, 258] width 386 height 20
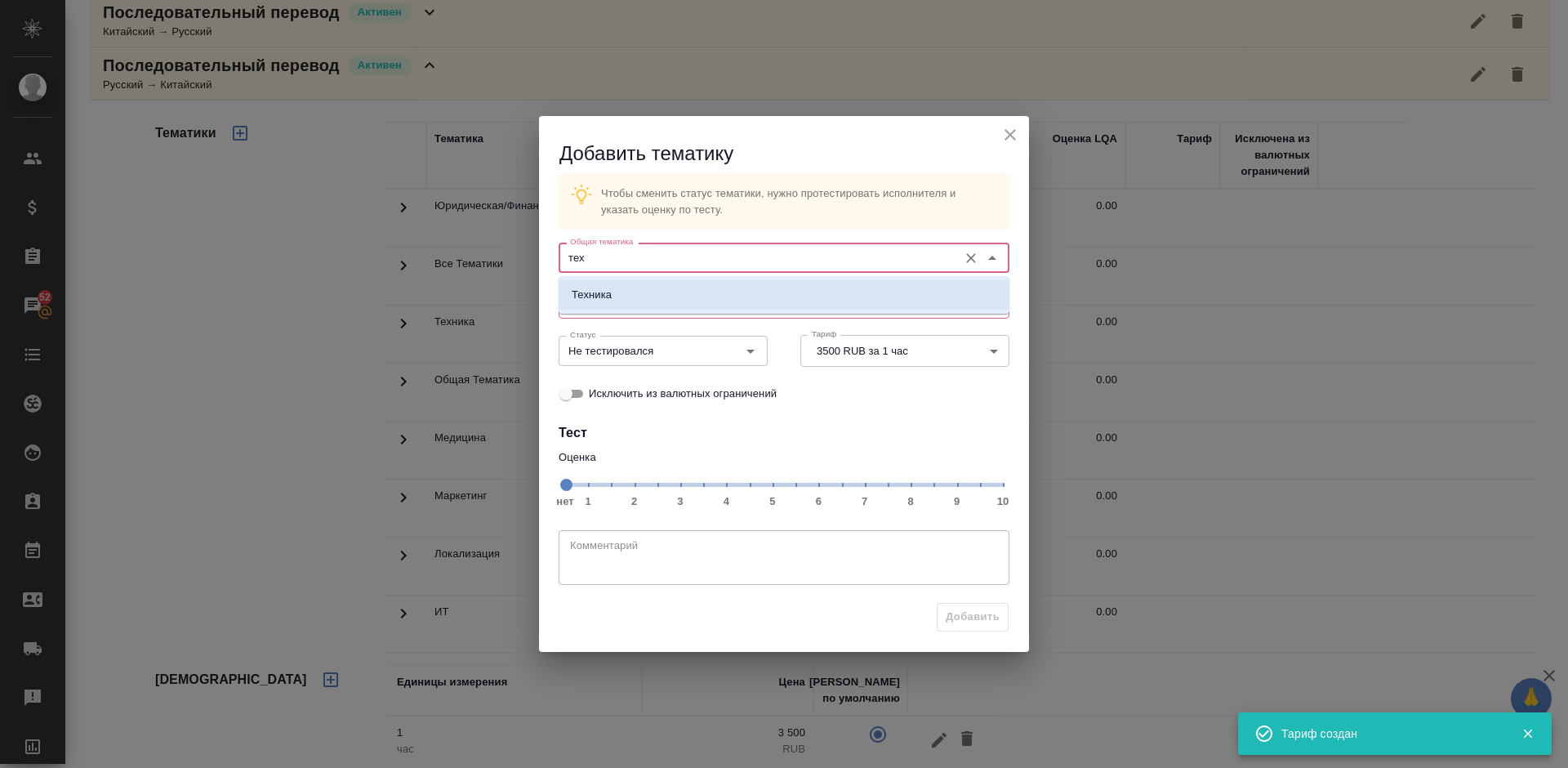
click at [671, 296] on li "Техника" at bounding box center [784, 295] width 451 height 30
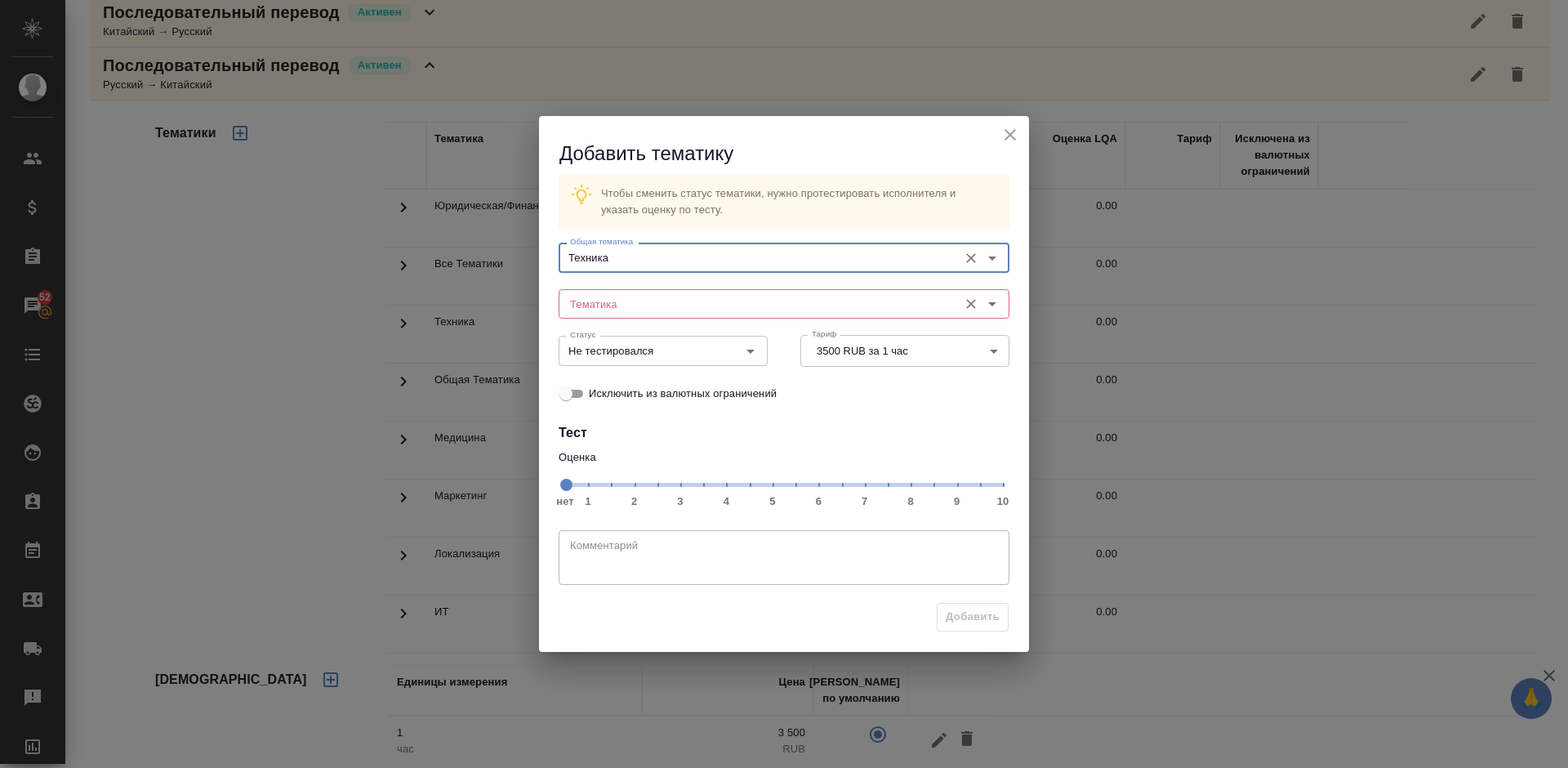
type input "Техника"
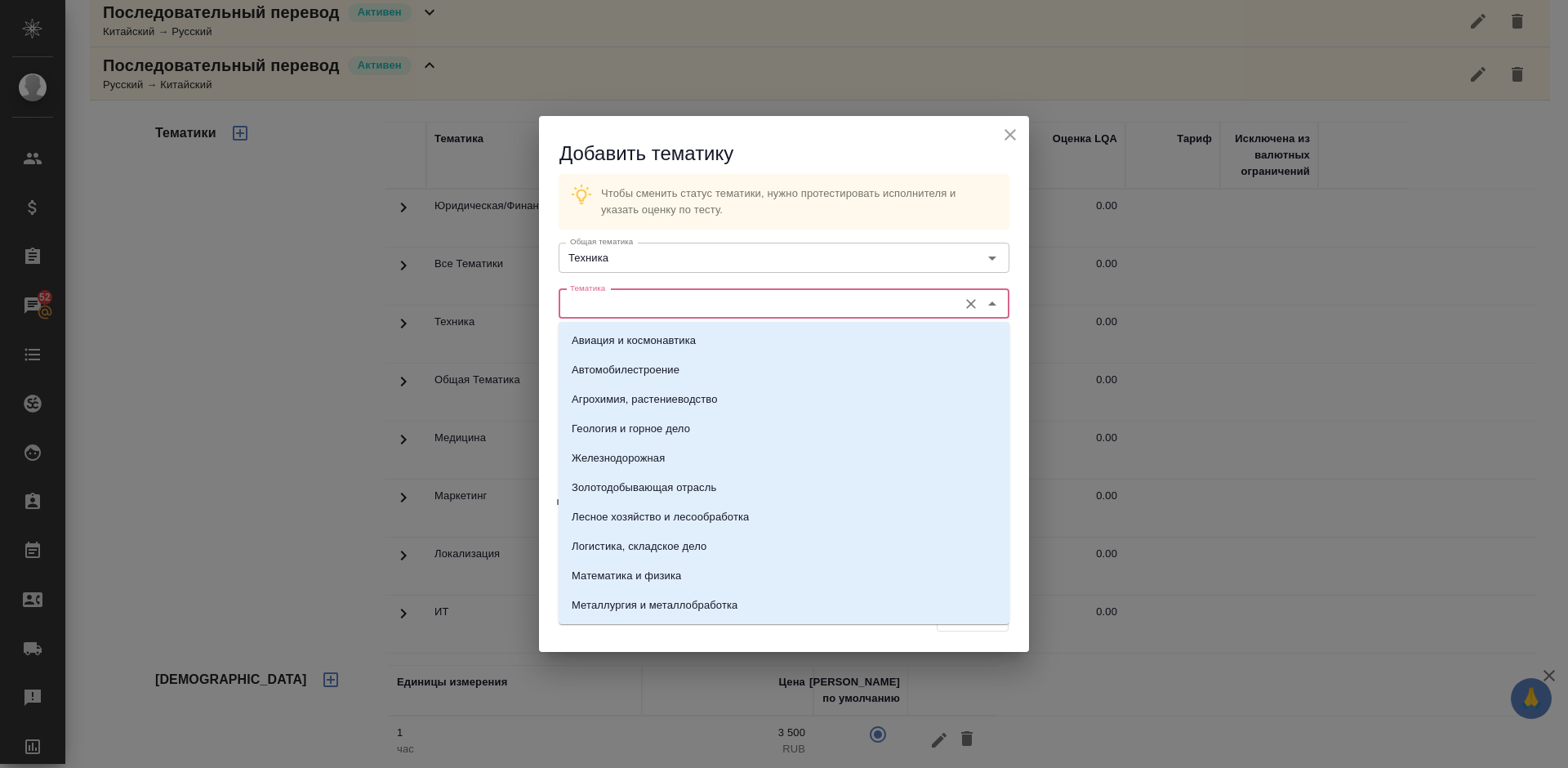
click at [641, 305] on input "Тематика" at bounding box center [757, 304] width 386 height 20
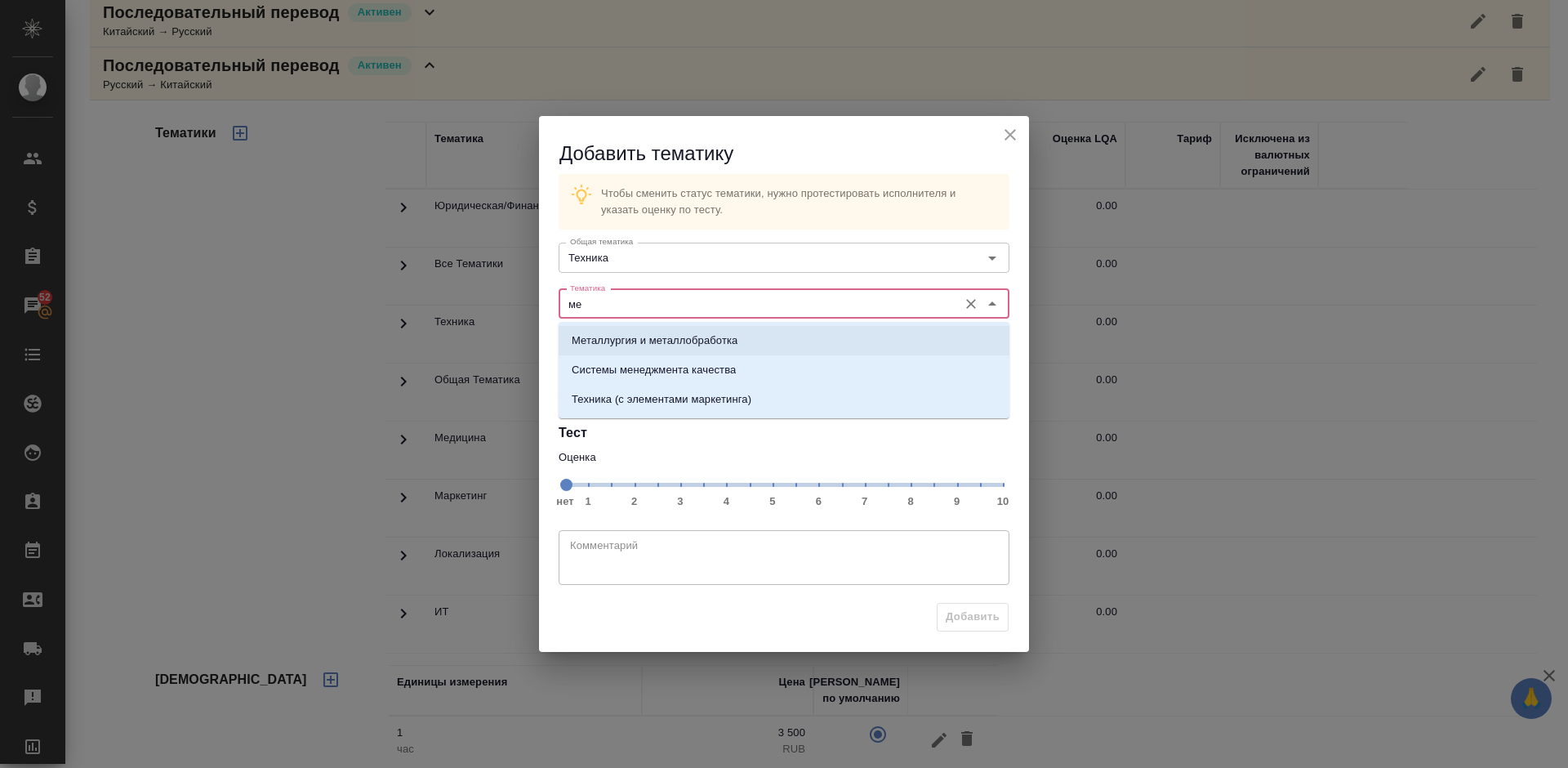
click at [655, 333] on p "Металлургия и металлобработка" at bounding box center [654, 341] width 165 height 16
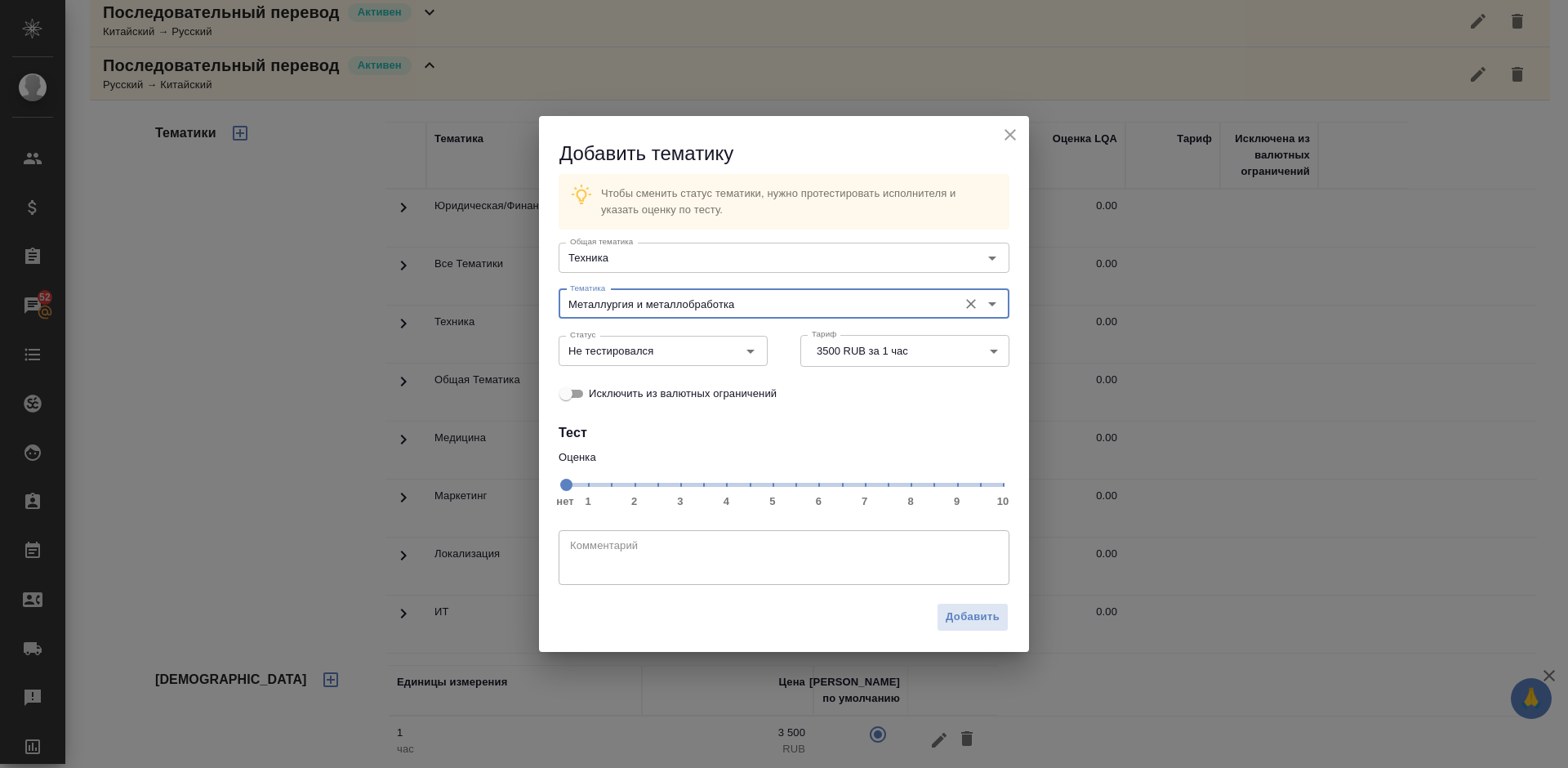
type input "Металлургия и металлобработка"
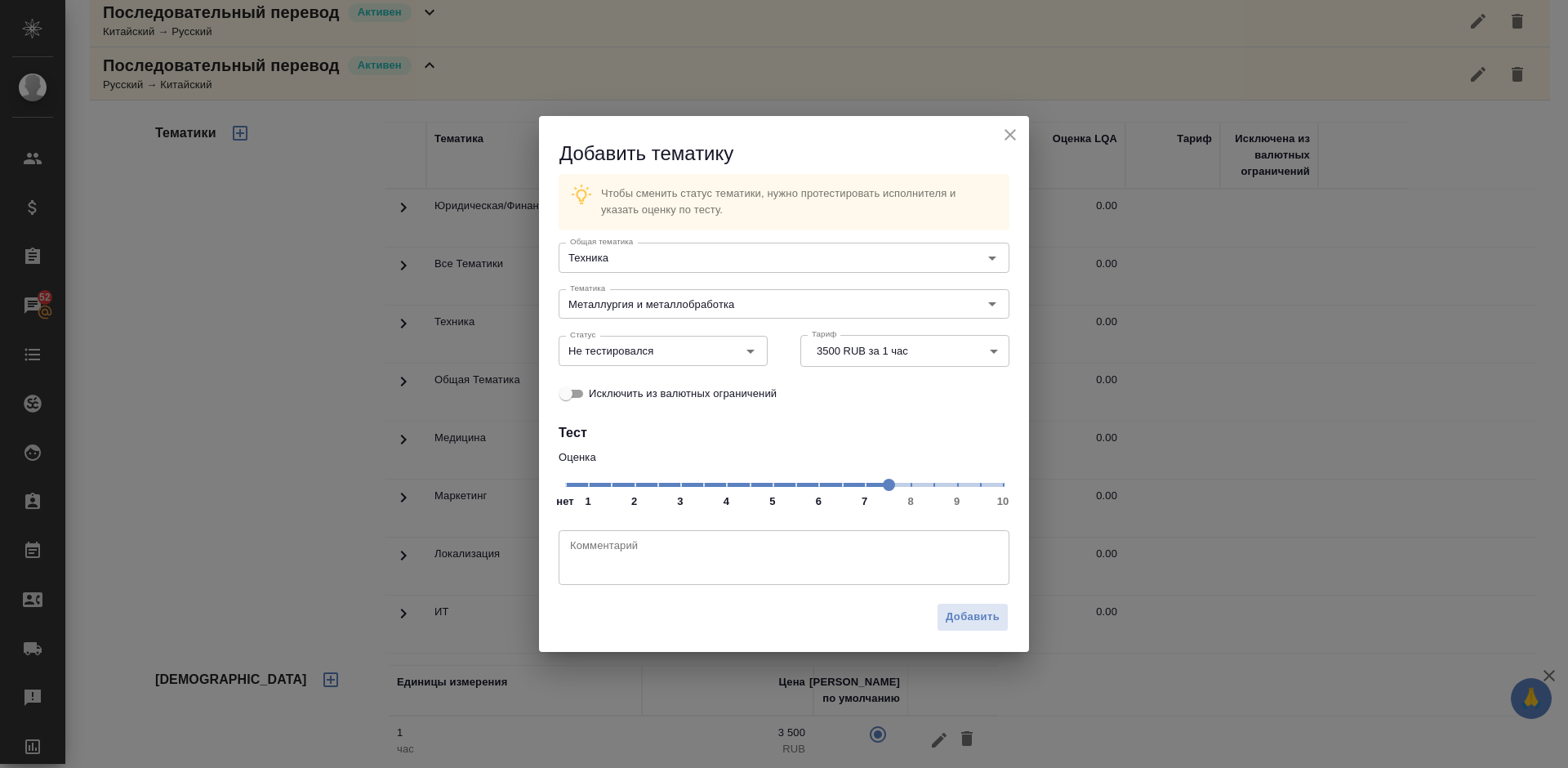
drag, startPoint x: 748, startPoint y: 487, endPoint x: 879, endPoint y: 488, distance: 131.0
click at [884, 488] on span at bounding box center [889, 485] width 12 height 12
click at [668, 354] on input "Не тестировался" at bounding box center [636, 351] width 145 height 20
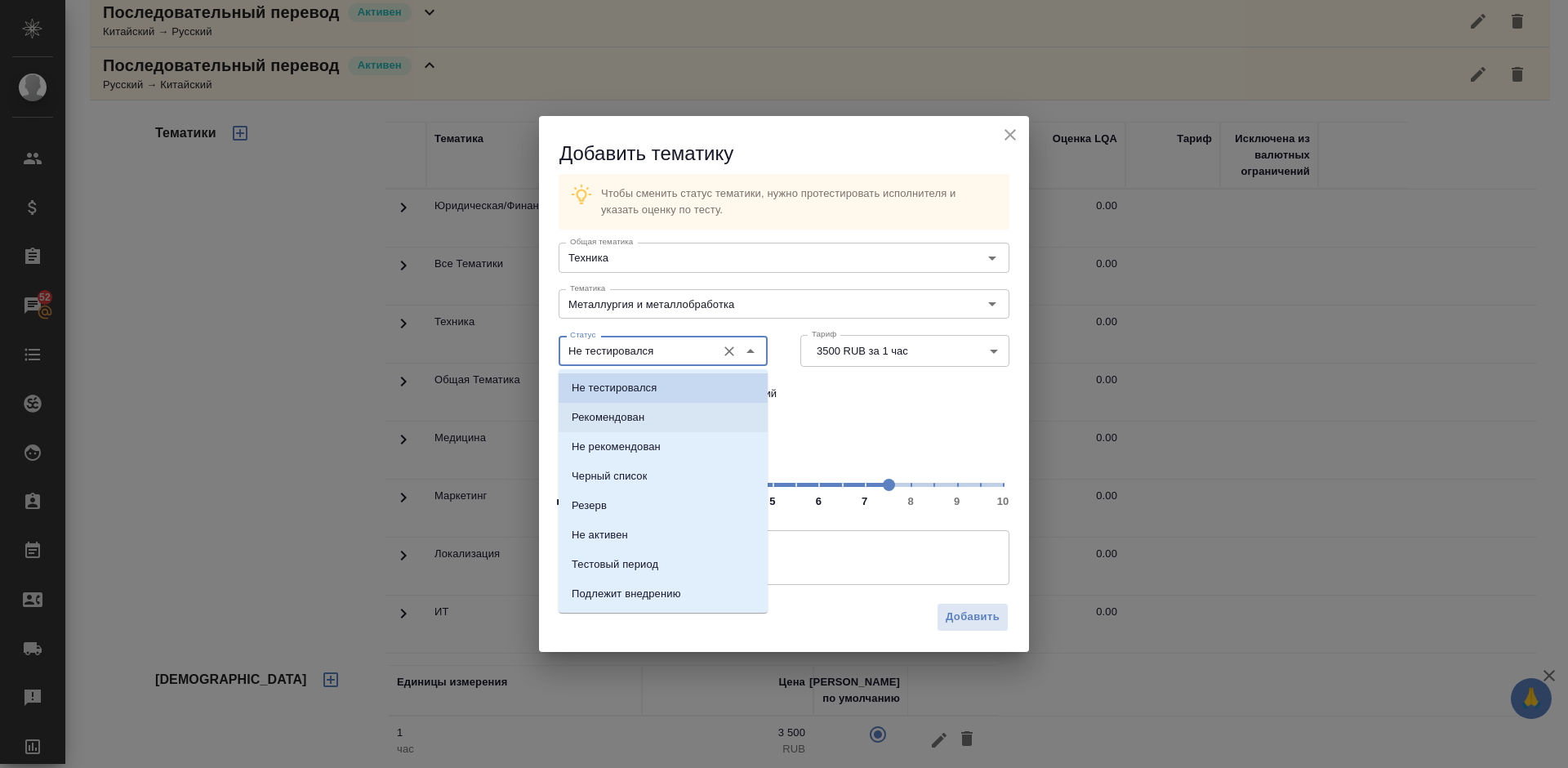
click at [665, 413] on li "Рекомендован" at bounding box center [663, 418] width 209 height 30
type input "Рекомендован"
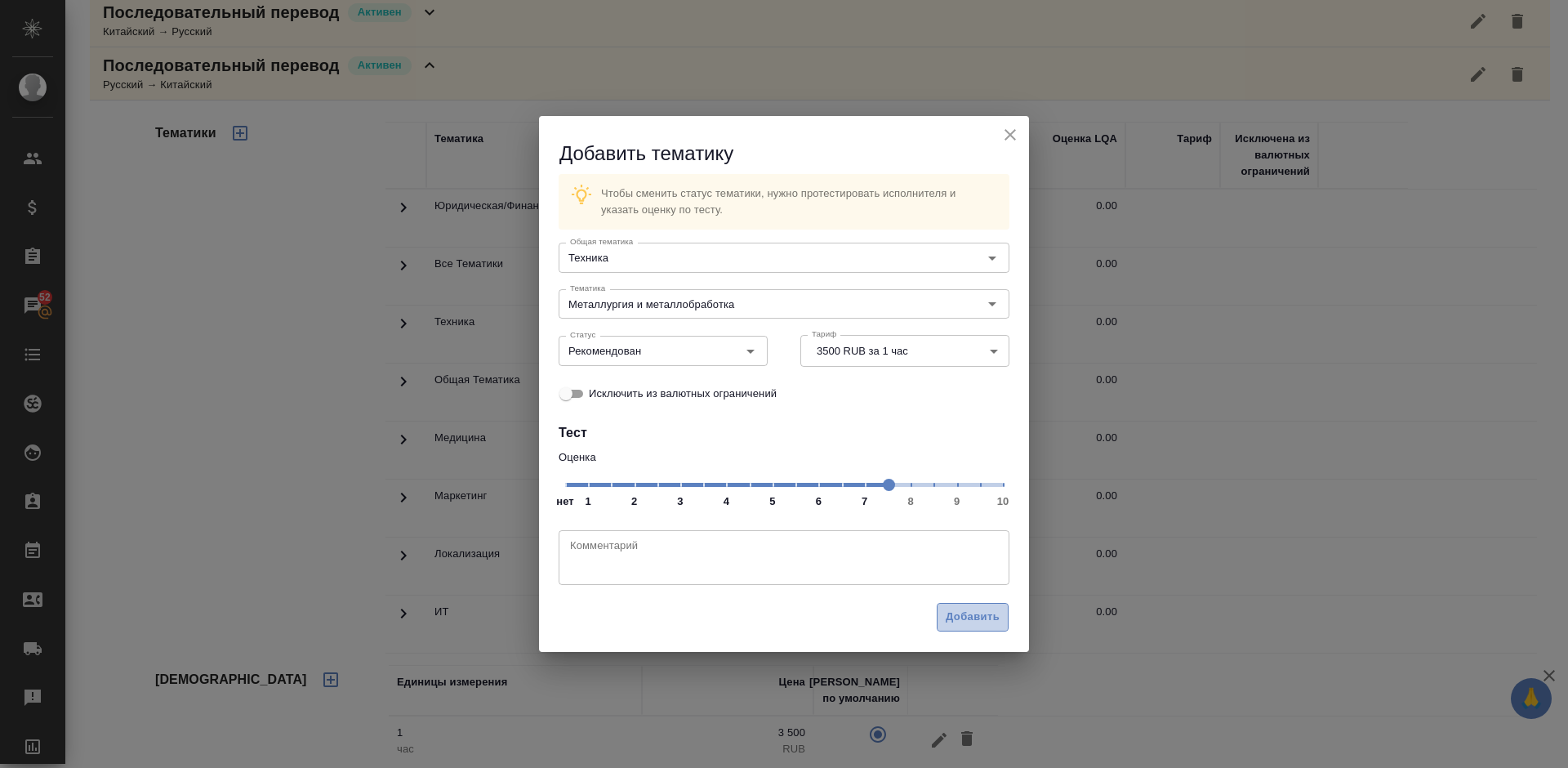
click at [975, 610] on span "Добавить" at bounding box center [973, 617] width 53 height 19
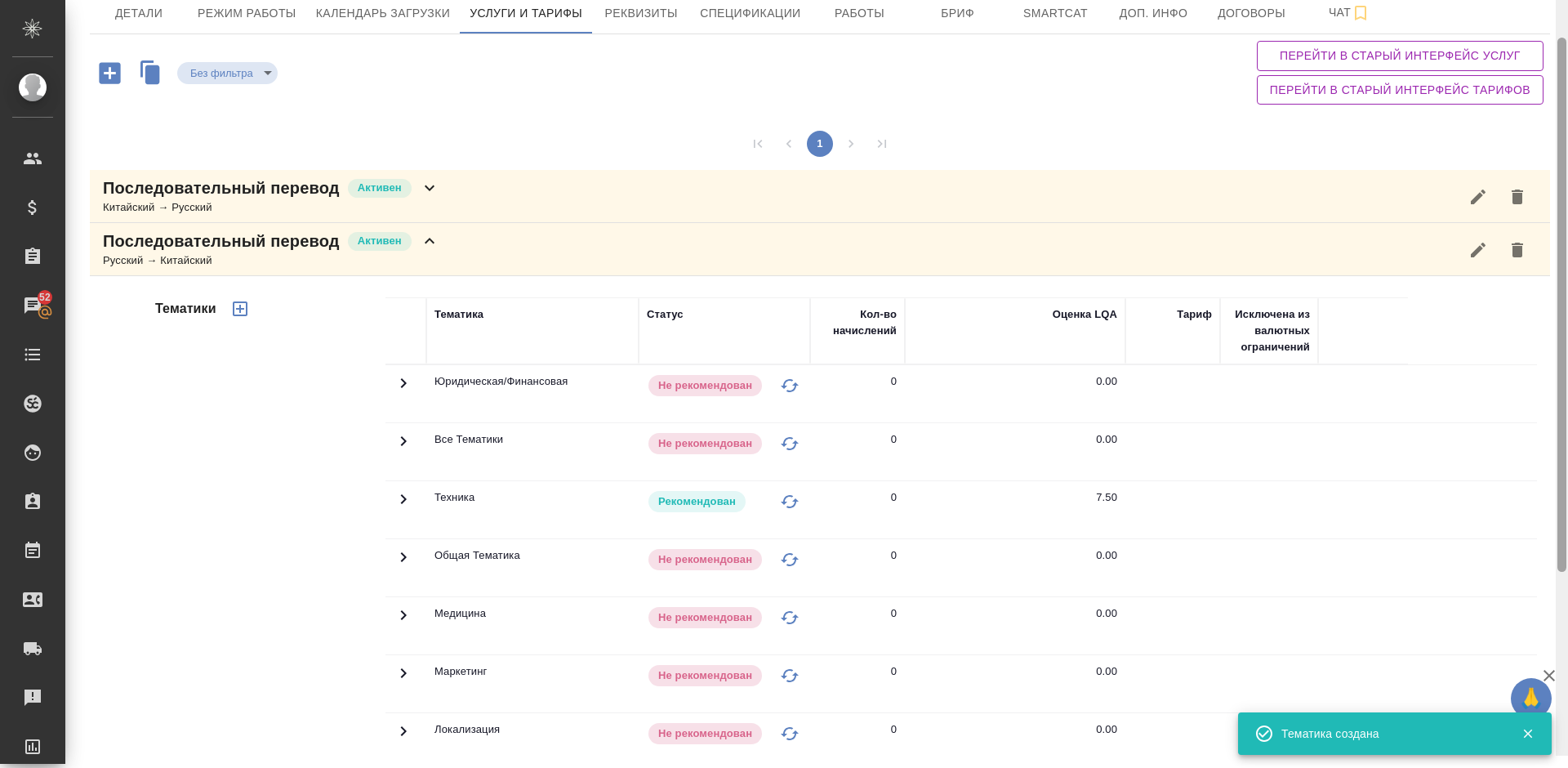
scroll to position [64, 0]
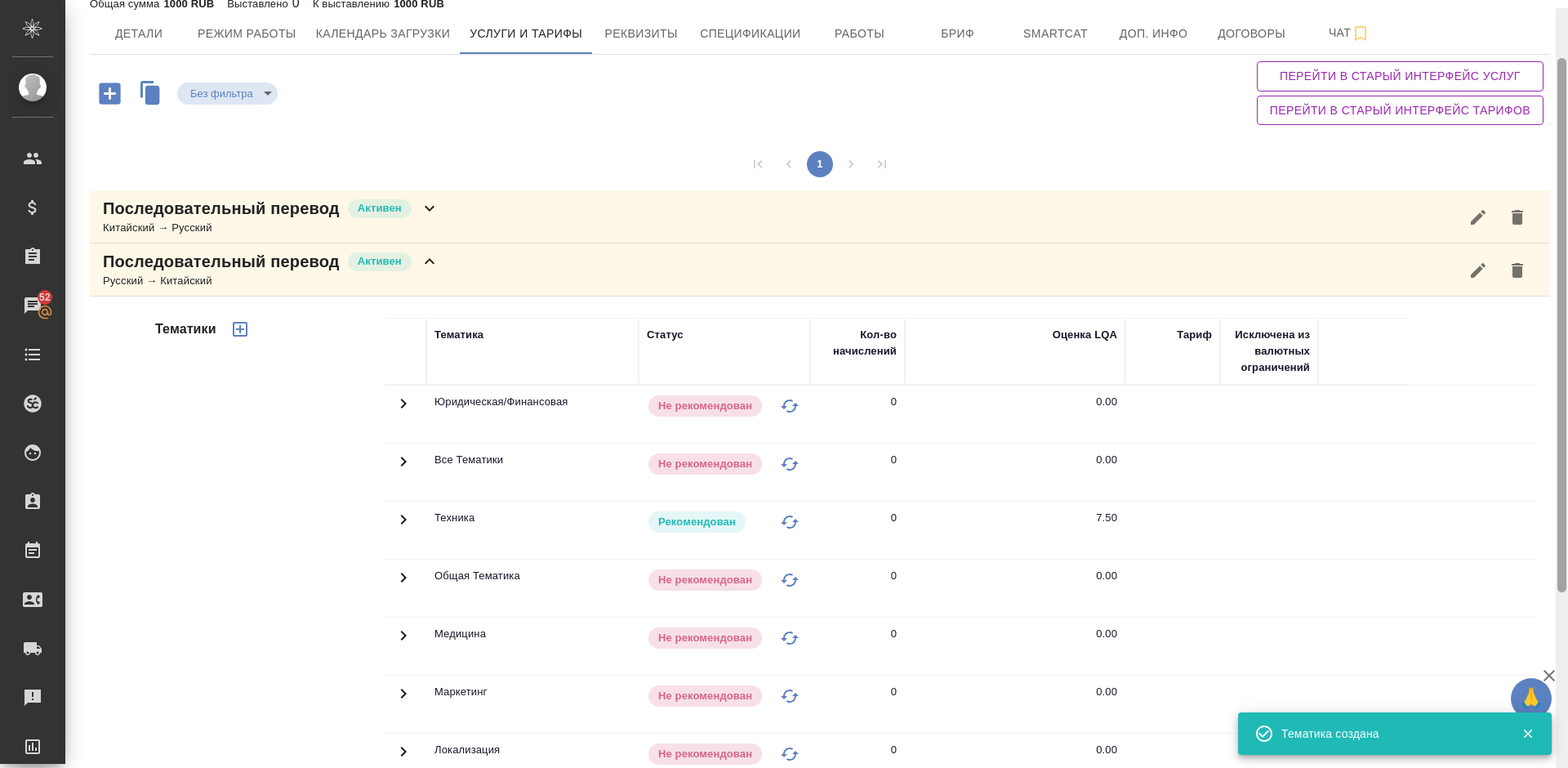
drag, startPoint x: 1564, startPoint y: 275, endPoint x: 1559, endPoint y: 128, distance: 147.1
click at [1559, 128] on div at bounding box center [1562, 325] width 9 height 534
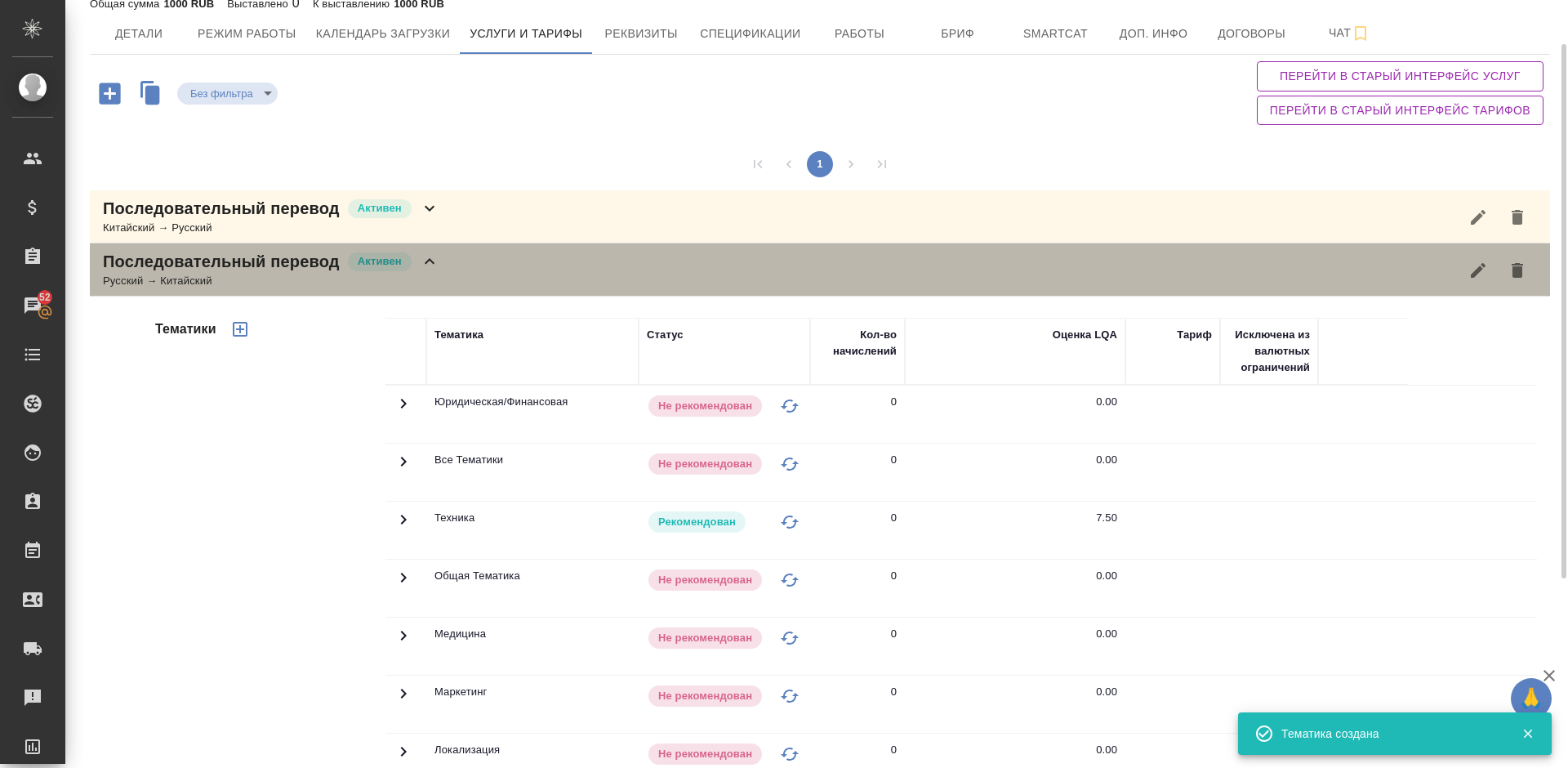
click at [462, 271] on div "Последовательный перевод Активен Русский → Китайский" at bounding box center [820, 271] width 1461 height 54
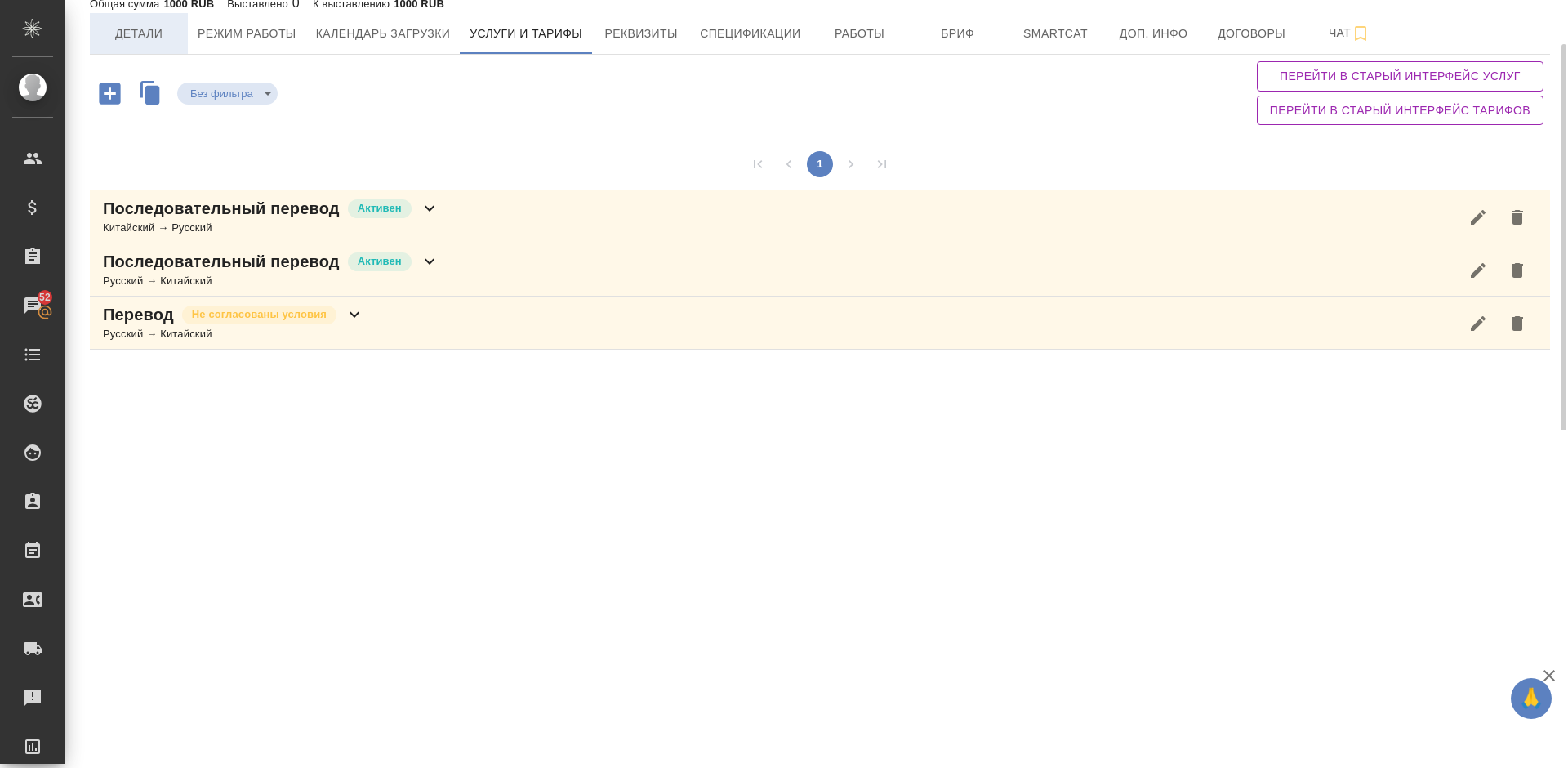
click at [150, 40] on span "Детали" at bounding box center [139, 34] width 78 height 21
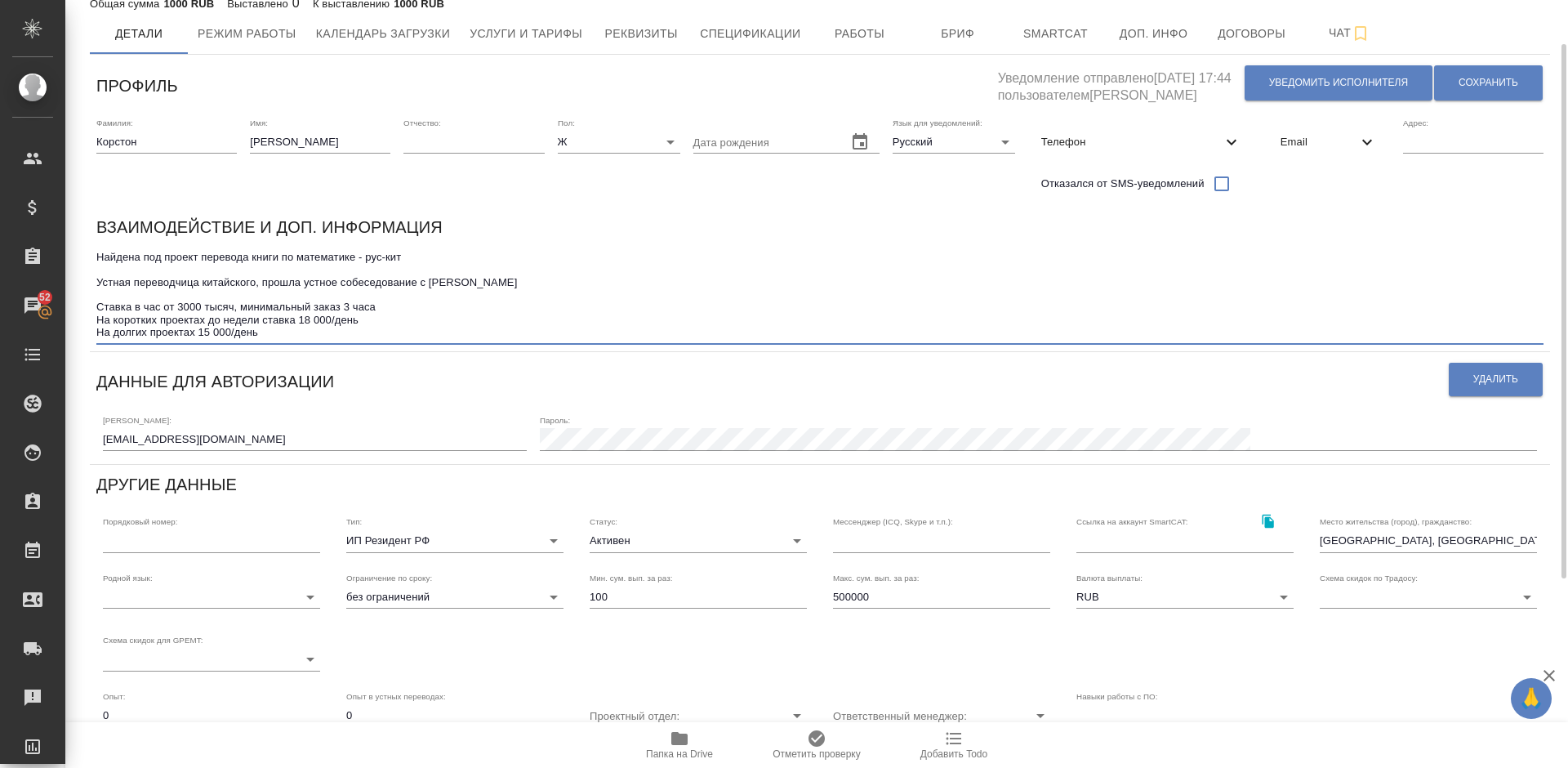
click at [386, 305] on textarea "Найдена под проект перевода книги по математике - рус-кит Устная переводчица ки…" at bounding box center [819, 294] width 1447 height 88
click at [1483, 79] on span "Сохранить" at bounding box center [1489, 83] width 59 height 14
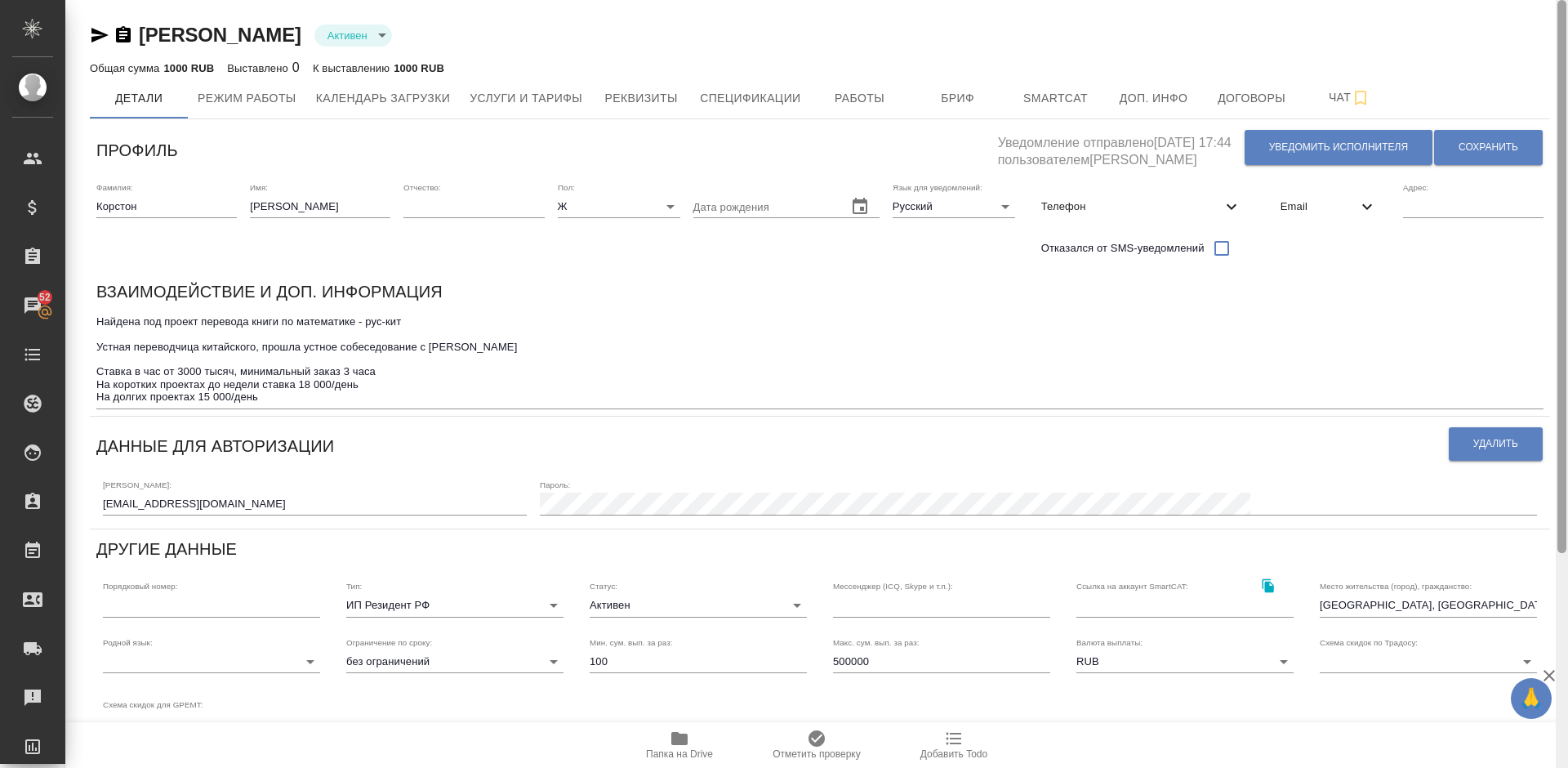
drag, startPoint x: 1561, startPoint y: 231, endPoint x: 1568, endPoint y: 138, distance: 93.3
click at [1568, 138] on div at bounding box center [1562, 384] width 12 height 768
click at [1465, 142] on span "Сохранить" at bounding box center [1489, 148] width 59 height 14
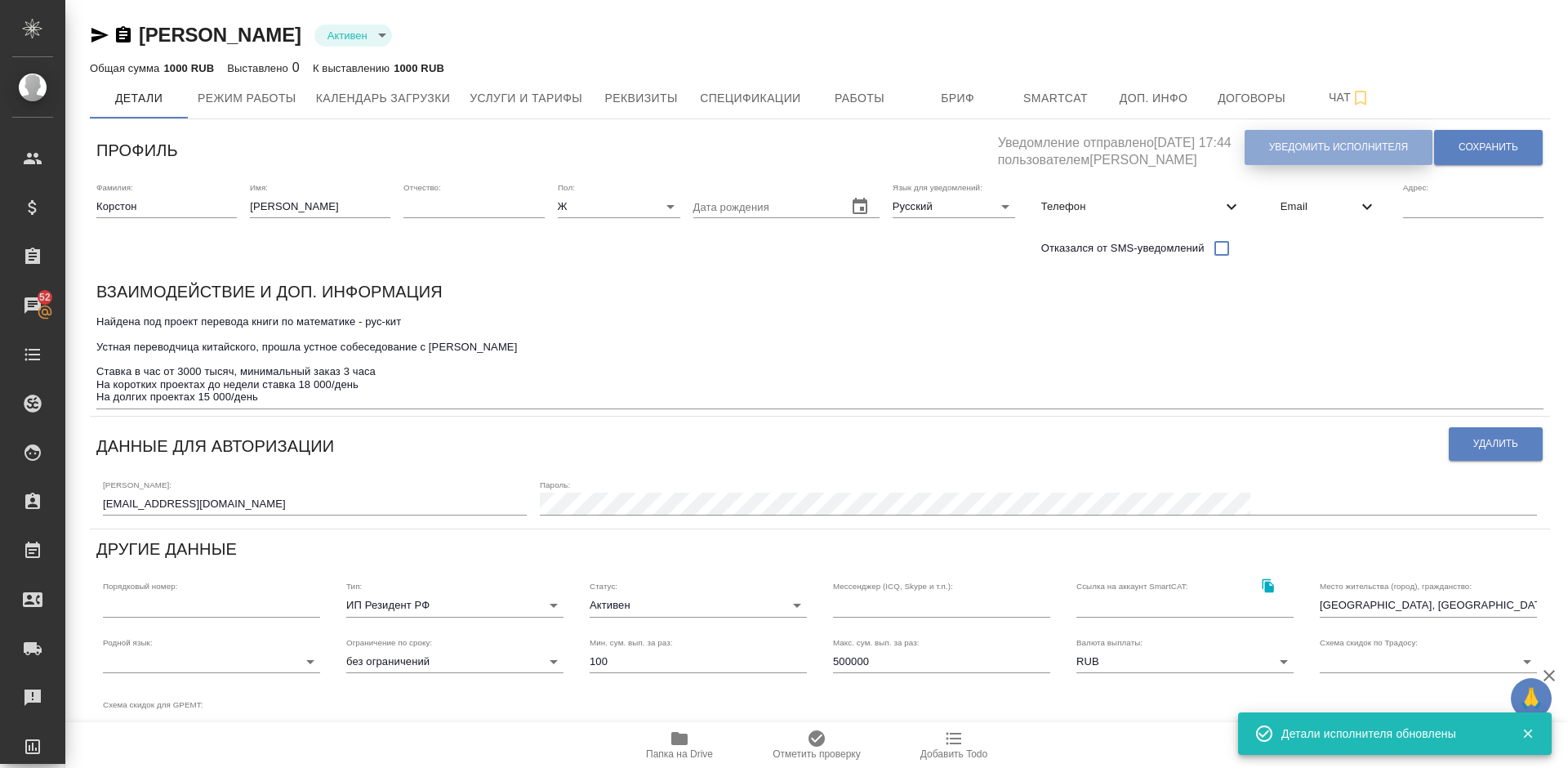
click at [1275, 143] on span "Уведомить исполнителя" at bounding box center [1339, 148] width 139 height 14
type textarea "Добрый день, Елизавета! Ознакомиться с подробной информацией по выполненным раб…"
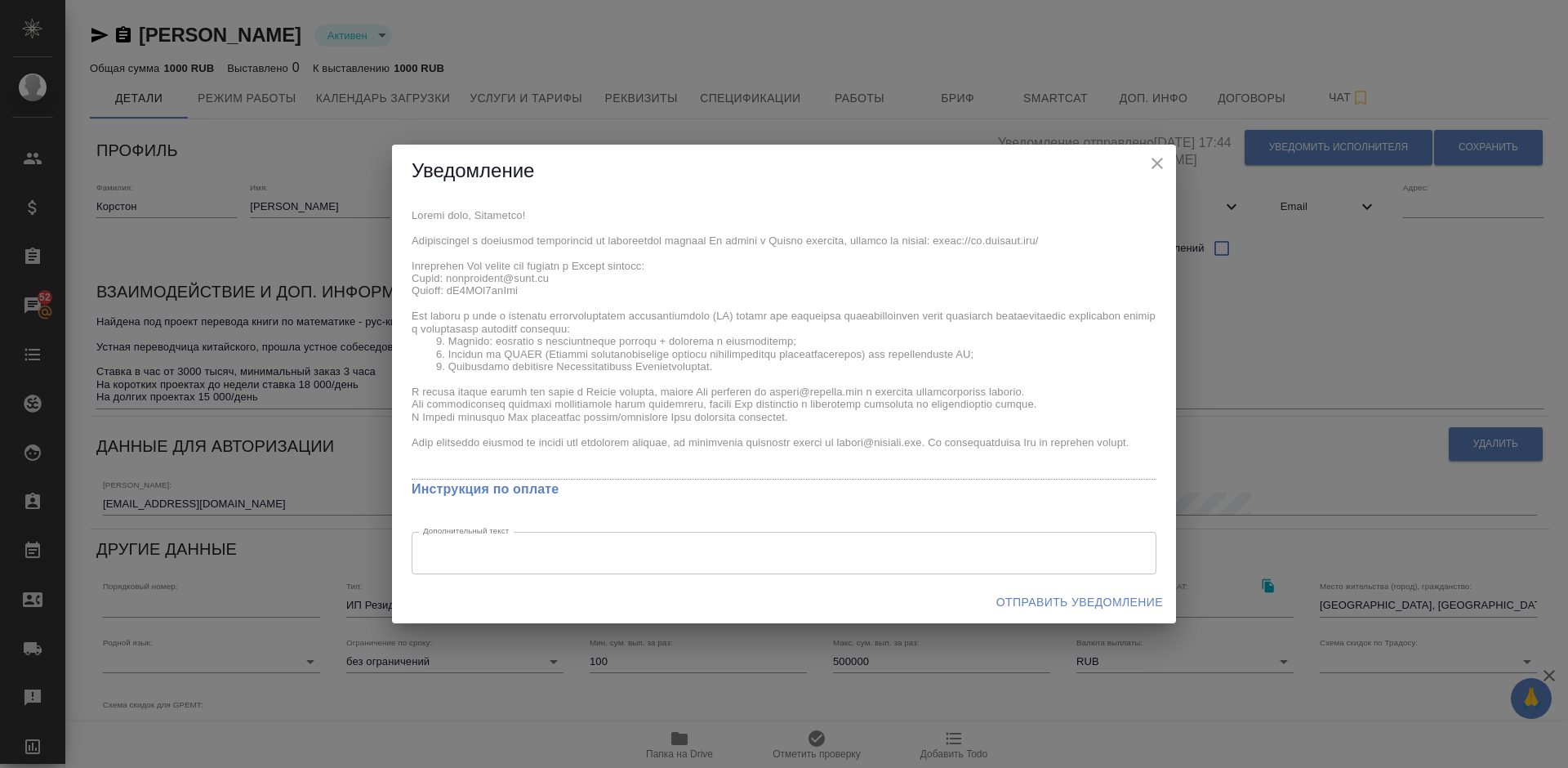
click at [1046, 602] on span "Отправить уведомление" at bounding box center [1080, 603] width 166 height 21
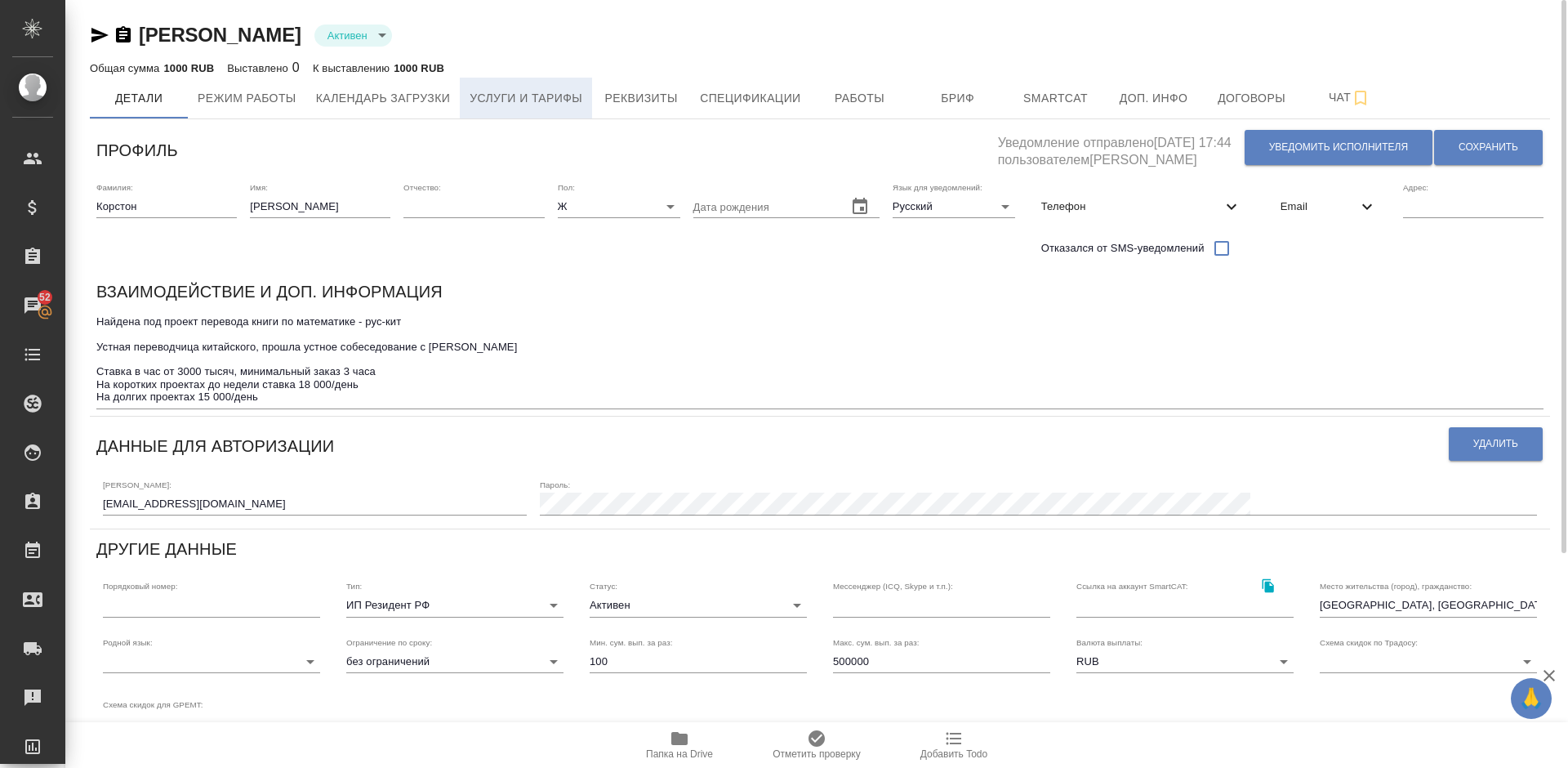
click at [510, 103] on span "Услуги и тарифы" at bounding box center [526, 98] width 113 height 21
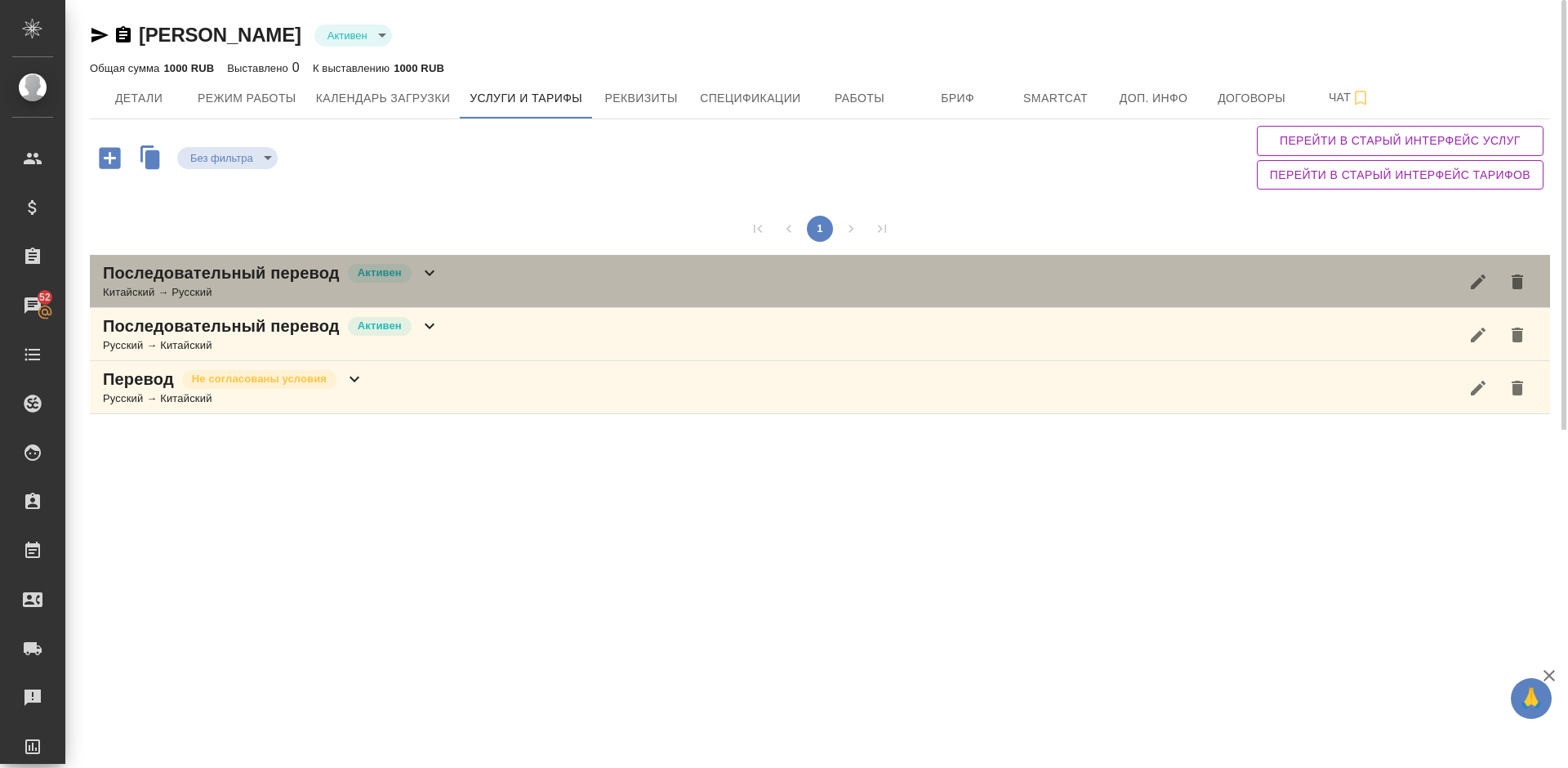
click at [513, 275] on div "Последовательный перевод Активен Китайский → Русский" at bounding box center [820, 281] width 1461 height 54
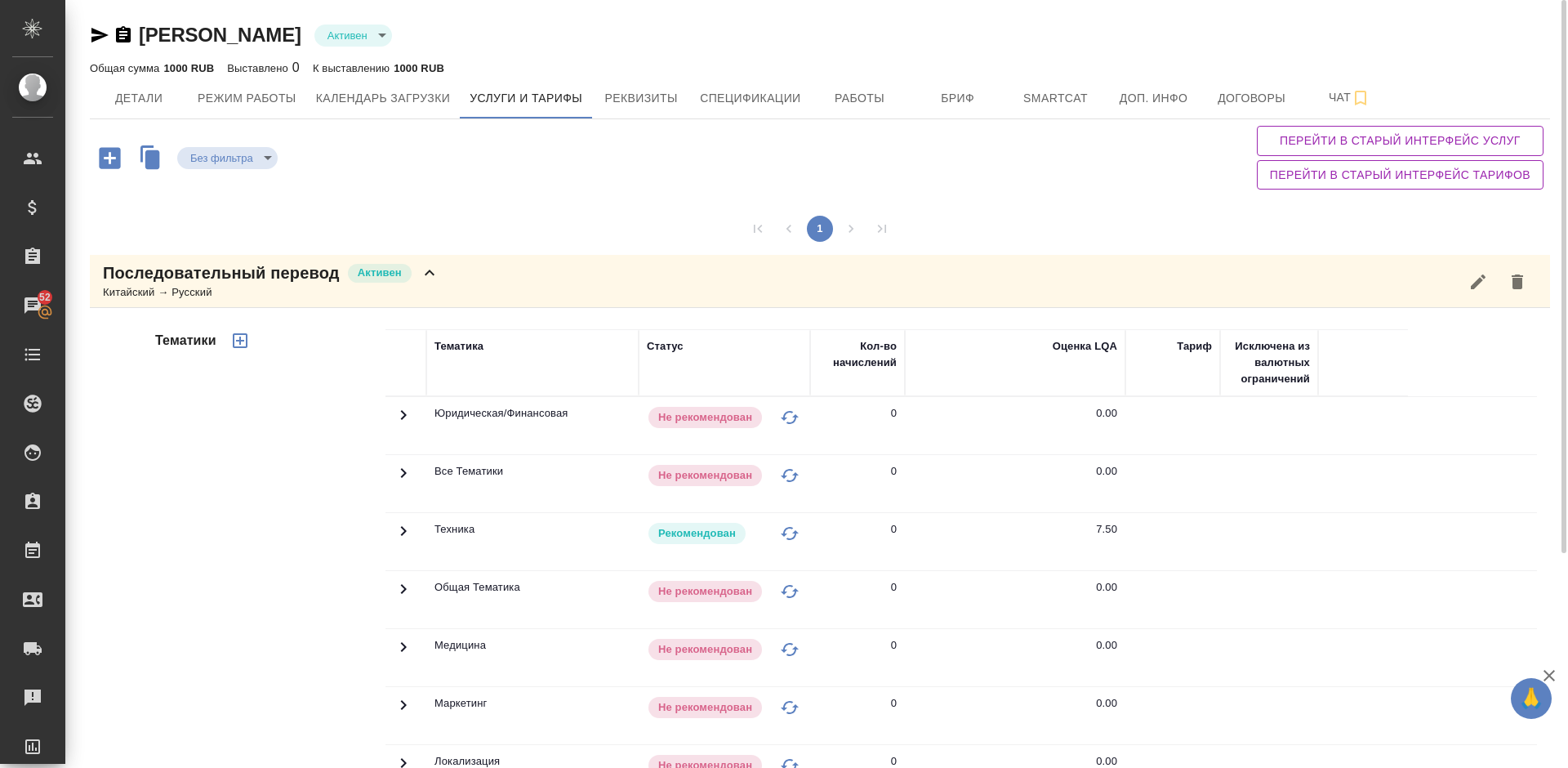
click at [244, 458] on div "Тематики" at bounding box center [268, 592] width 234 height 547
click at [489, 272] on div "Последовательный перевод Активен Китайский → Русский" at bounding box center [820, 281] width 1461 height 54
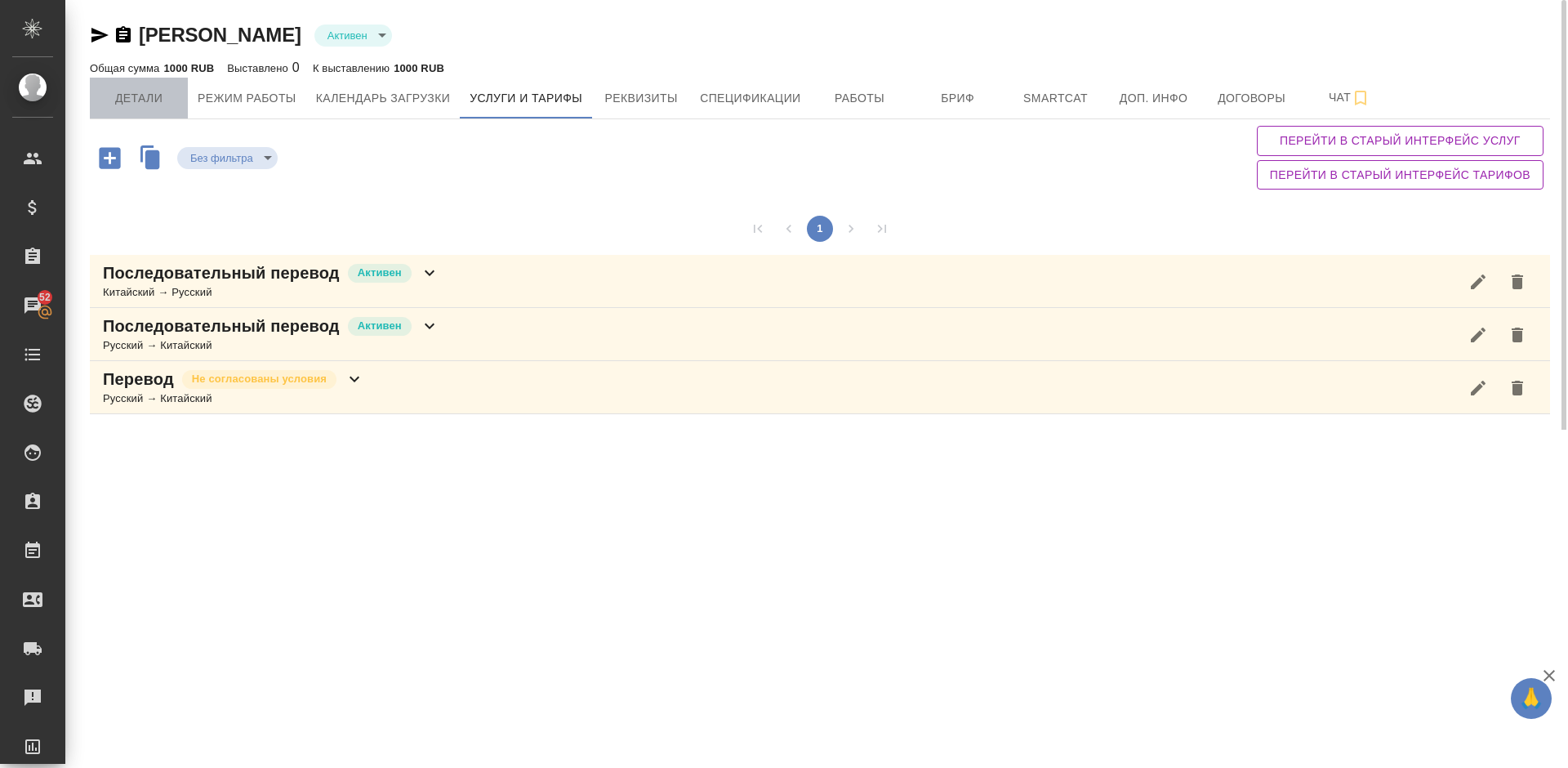
click at [153, 96] on span "Детали" at bounding box center [139, 98] width 78 height 21
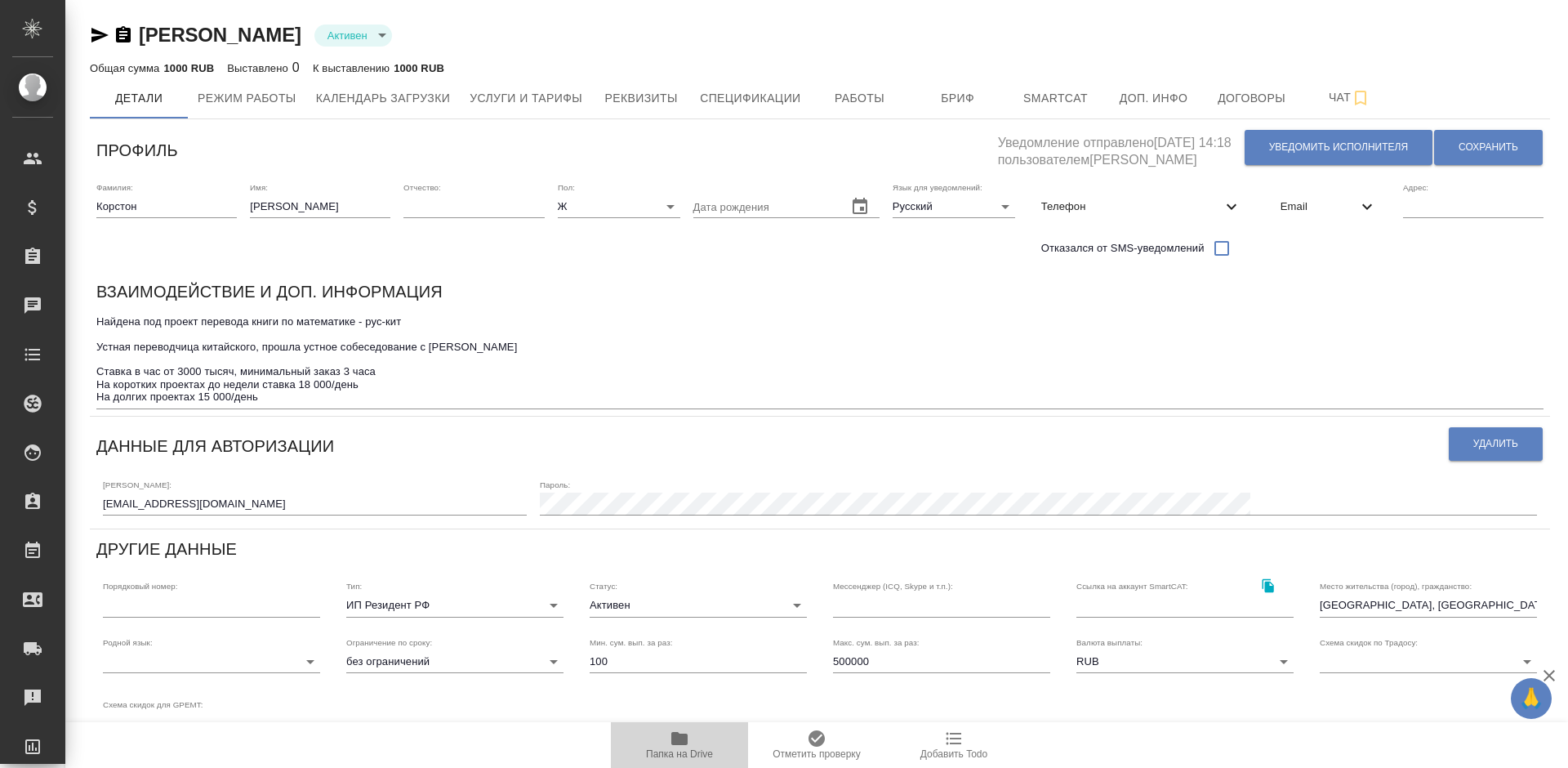
click at [680, 748] on span "Папка на Drive" at bounding box center [679, 754] width 67 height 12
click at [1298, 149] on span "Уведомить исполнителя" at bounding box center [1339, 148] width 139 height 14
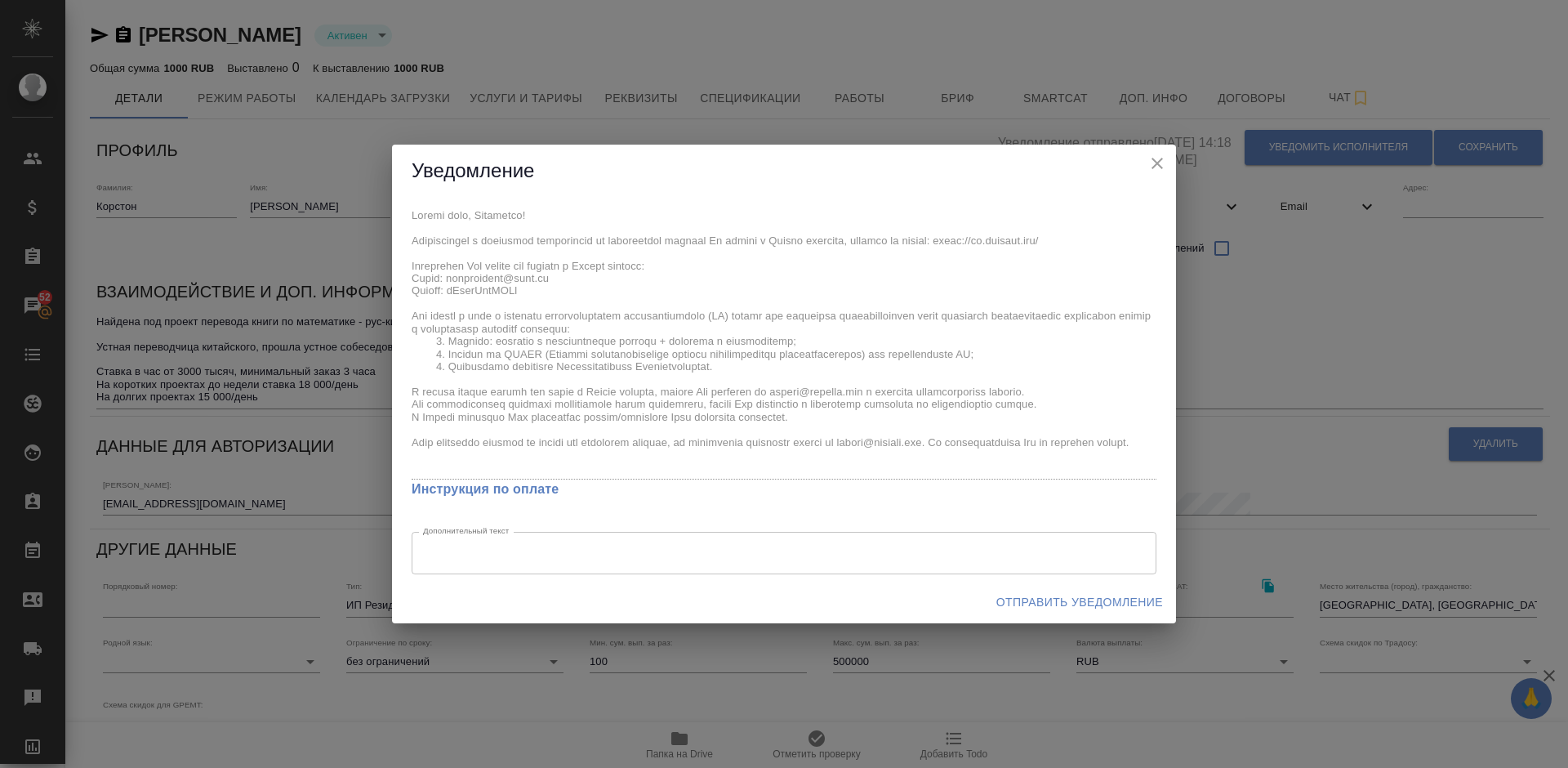
click at [1151, 159] on icon "close" at bounding box center [1158, 164] width 20 height 20
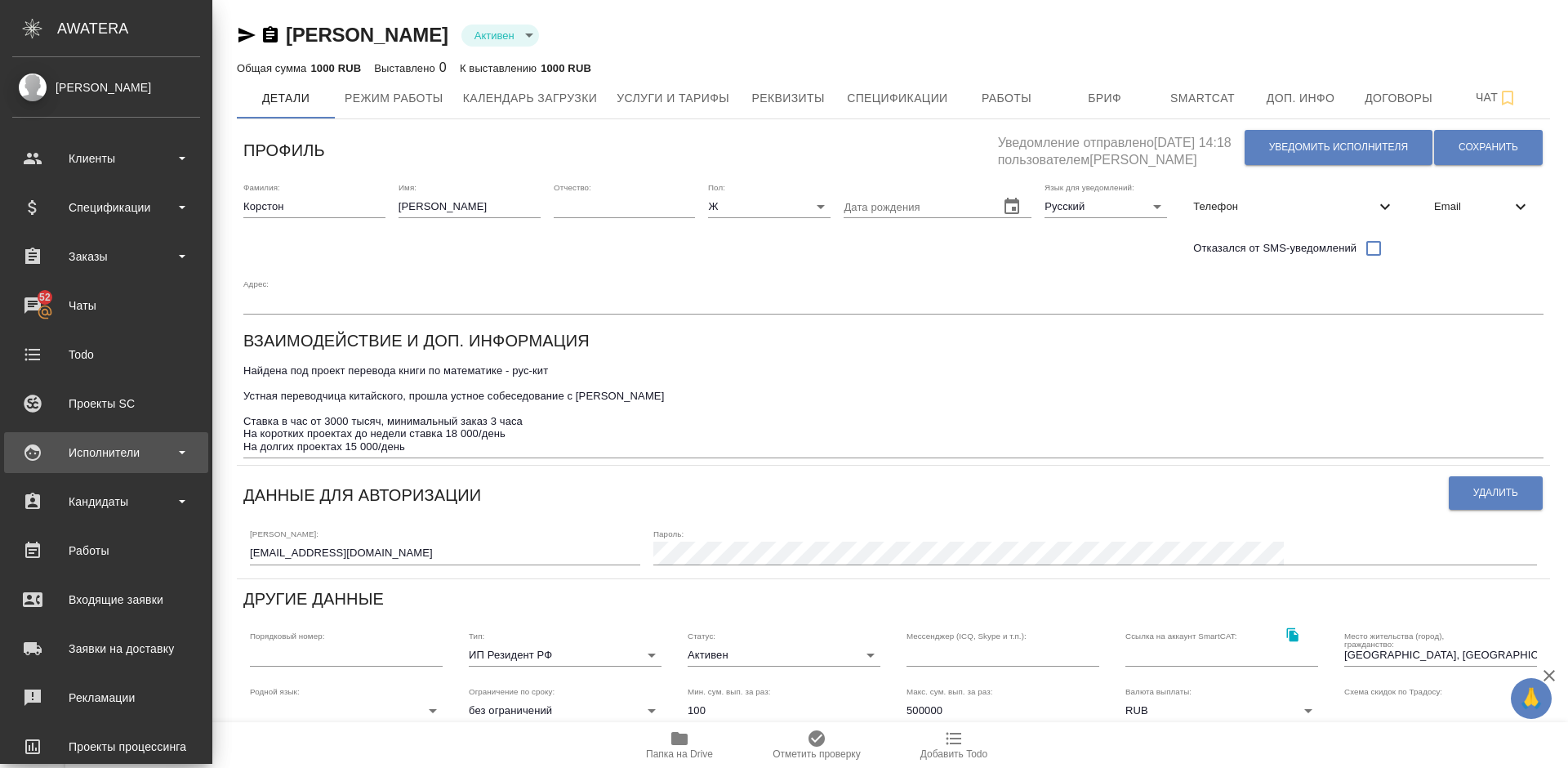
click at [151, 465] on div "Исполнители" at bounding box center [106, 452] width 204 height 41
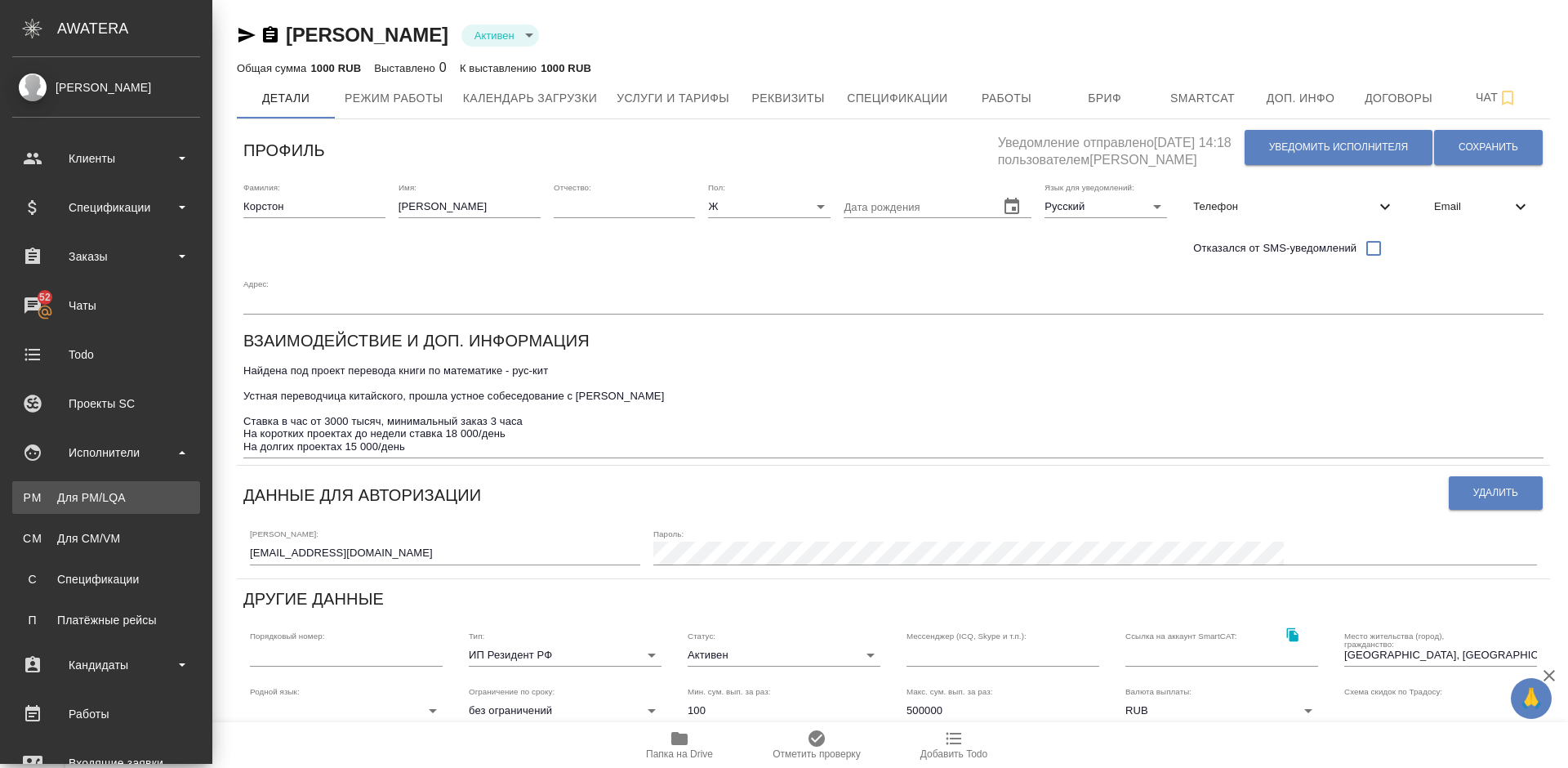
click at [153, 488] on link "PM Для PM/[GEOGRAPHIC_DATA]" at bounding box center [106, 497] width 188 height 33
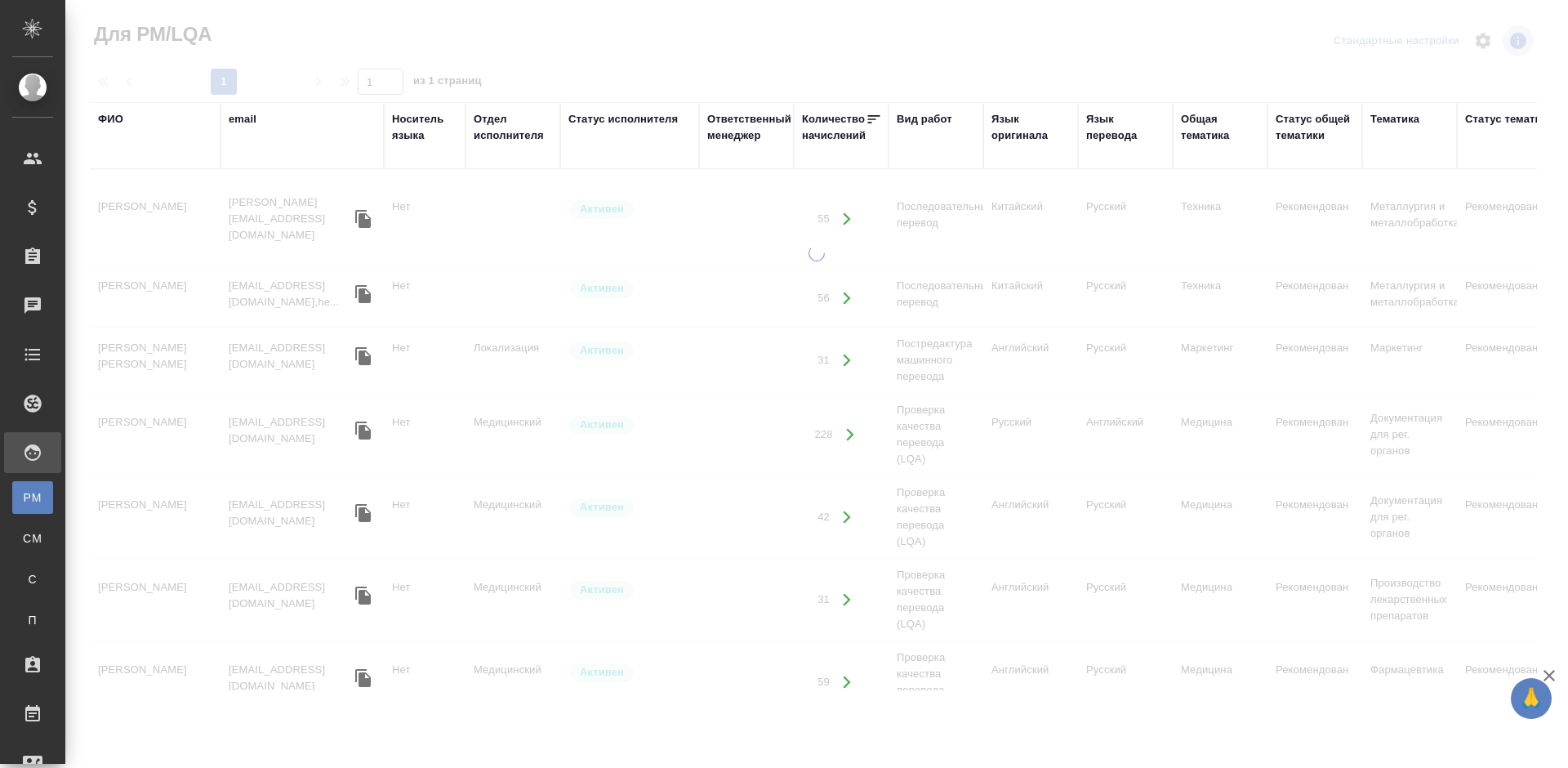
click at [117, 123] on div "ФИО" at bounding box center [111, 119] width 26 height 16
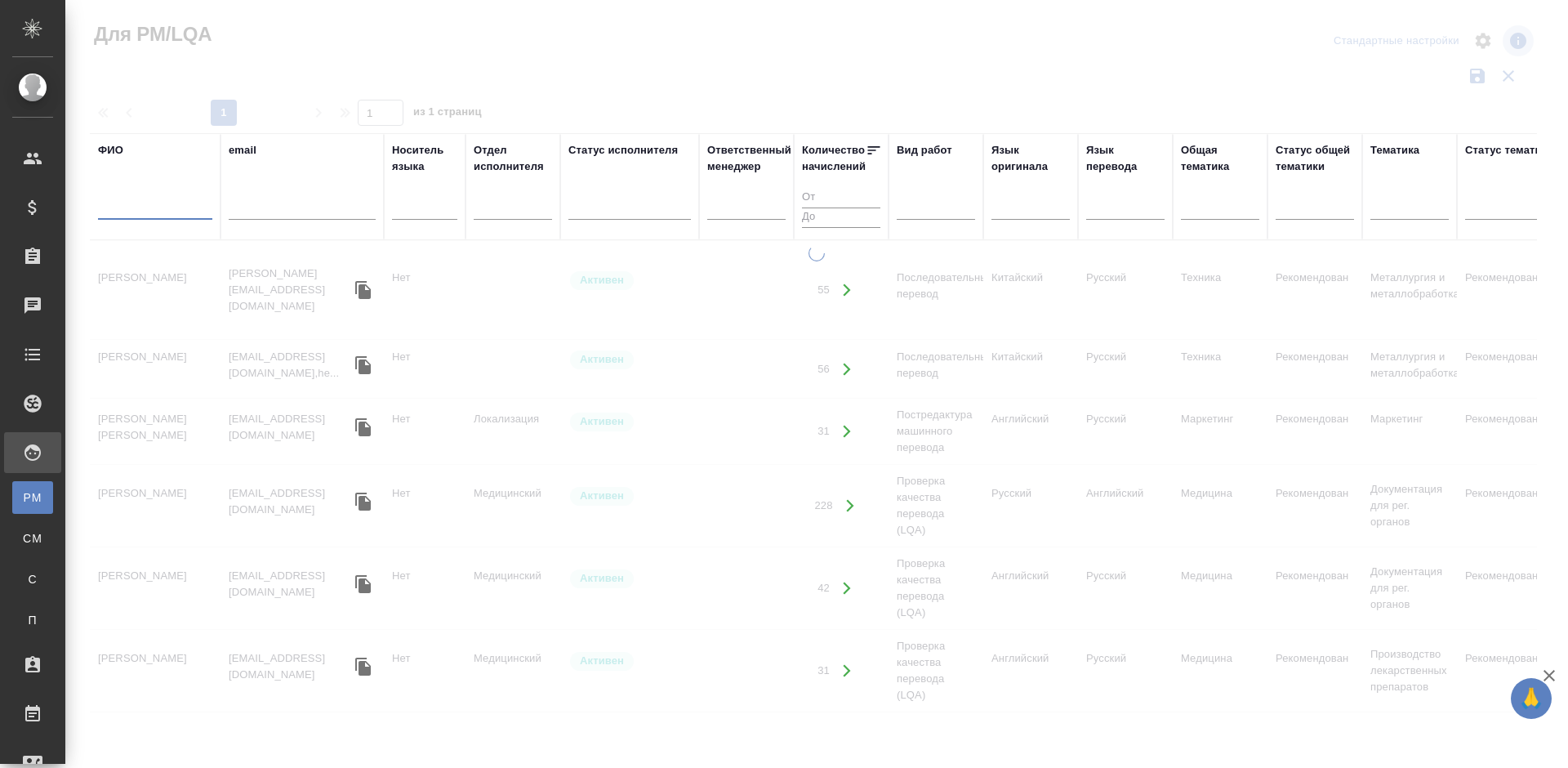
click at [153, 208] on input "text" at bounding box center [155, 209] width 114 height 21
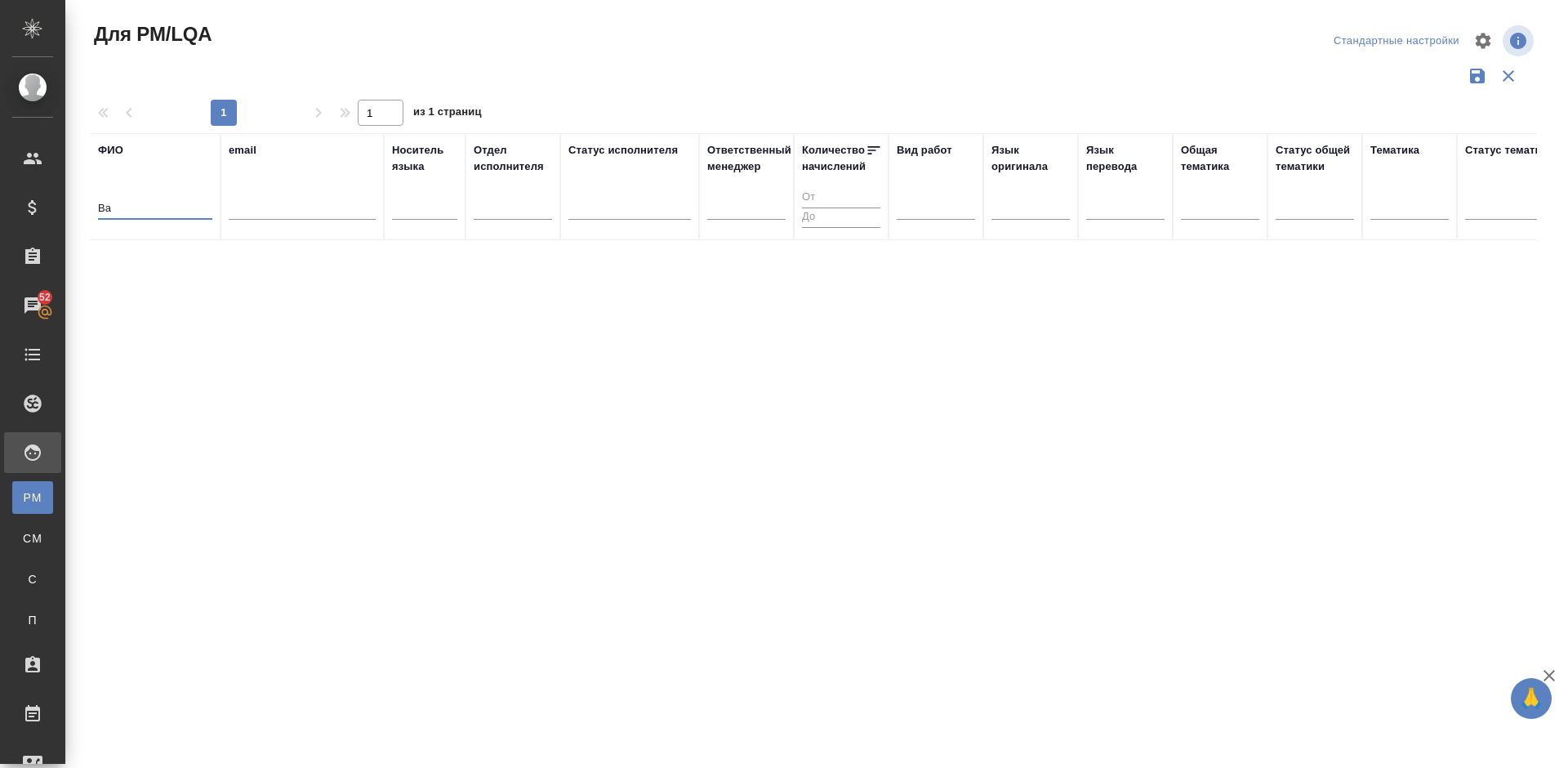
type input "В"
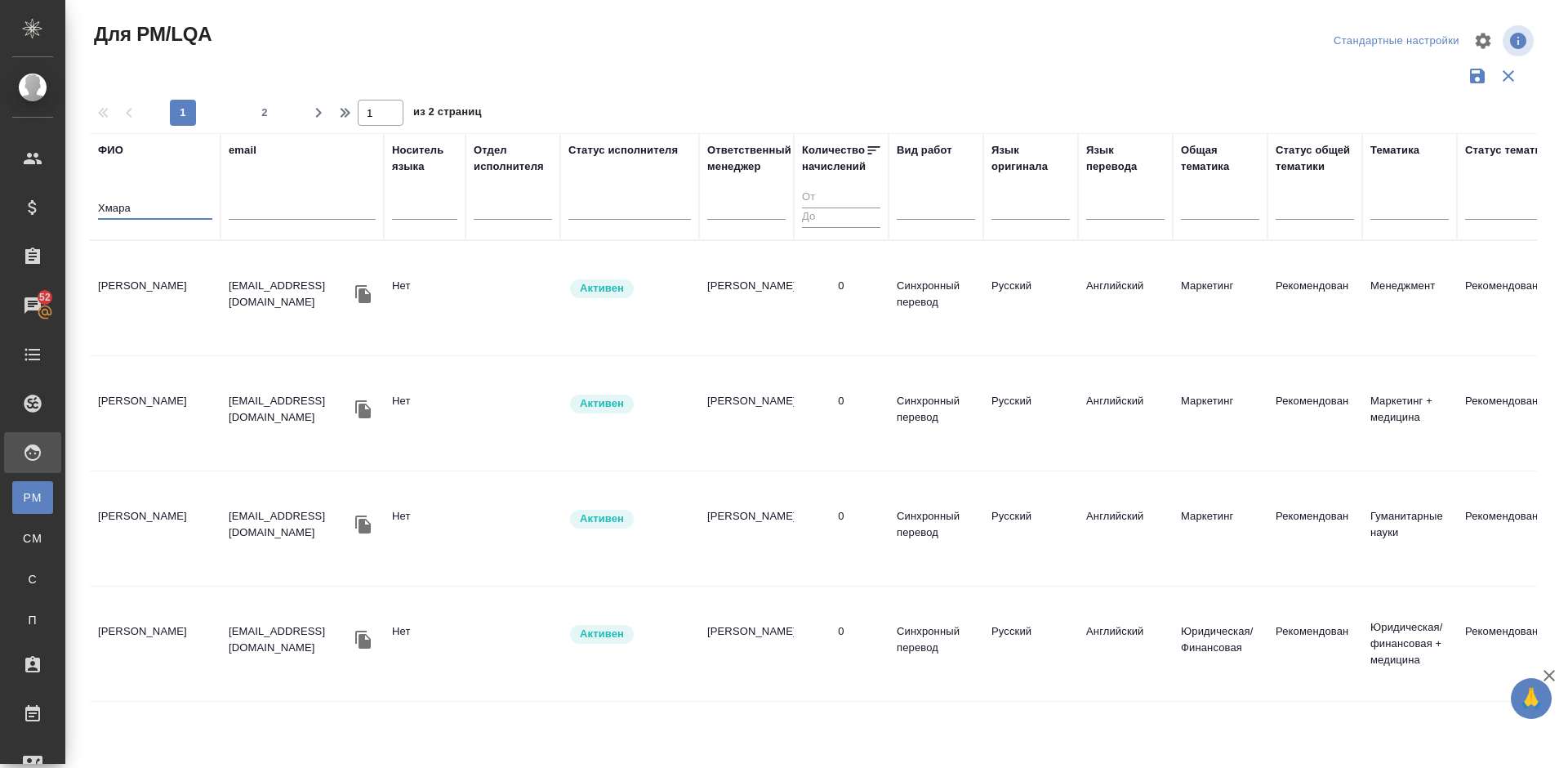
type input "Хмара"
click at [211, 285] on td "[PERSON_NAME]" at bounding box center [156, 298] width 131 height 57
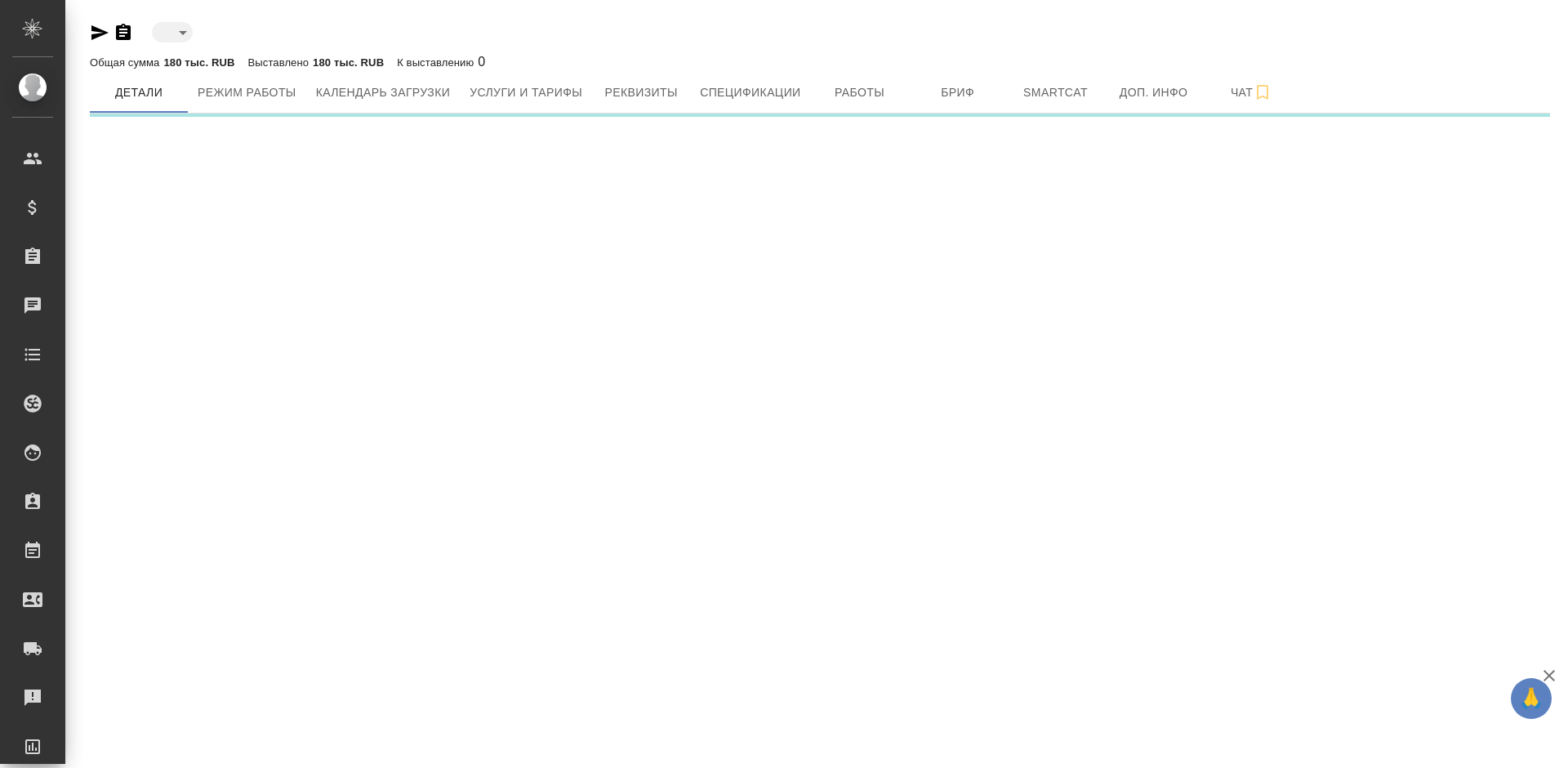
type input "active"
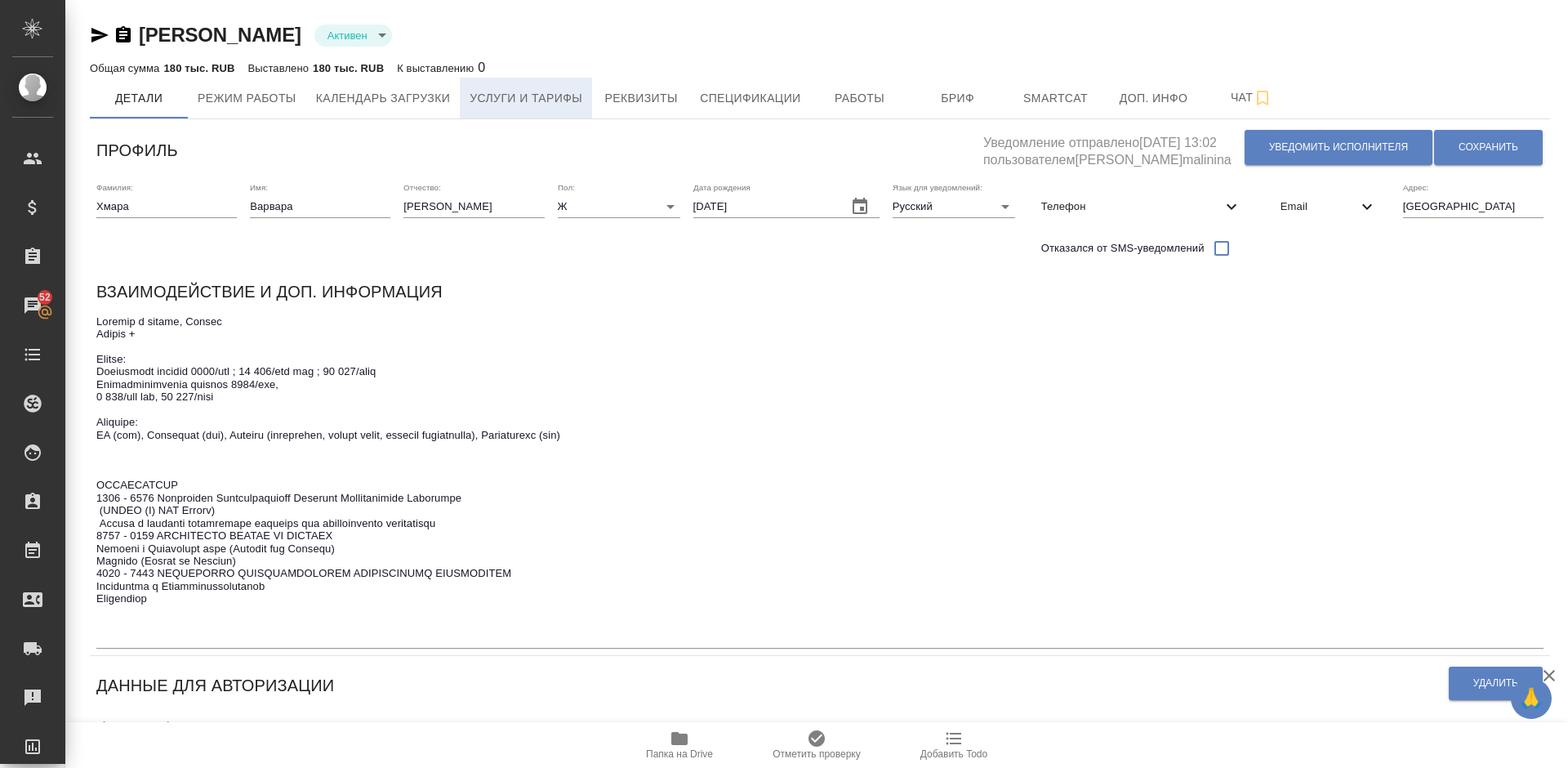
click at [541, 92] on span "Услуги и тарифы" at bounding box center [526, 98] width 113 height 21
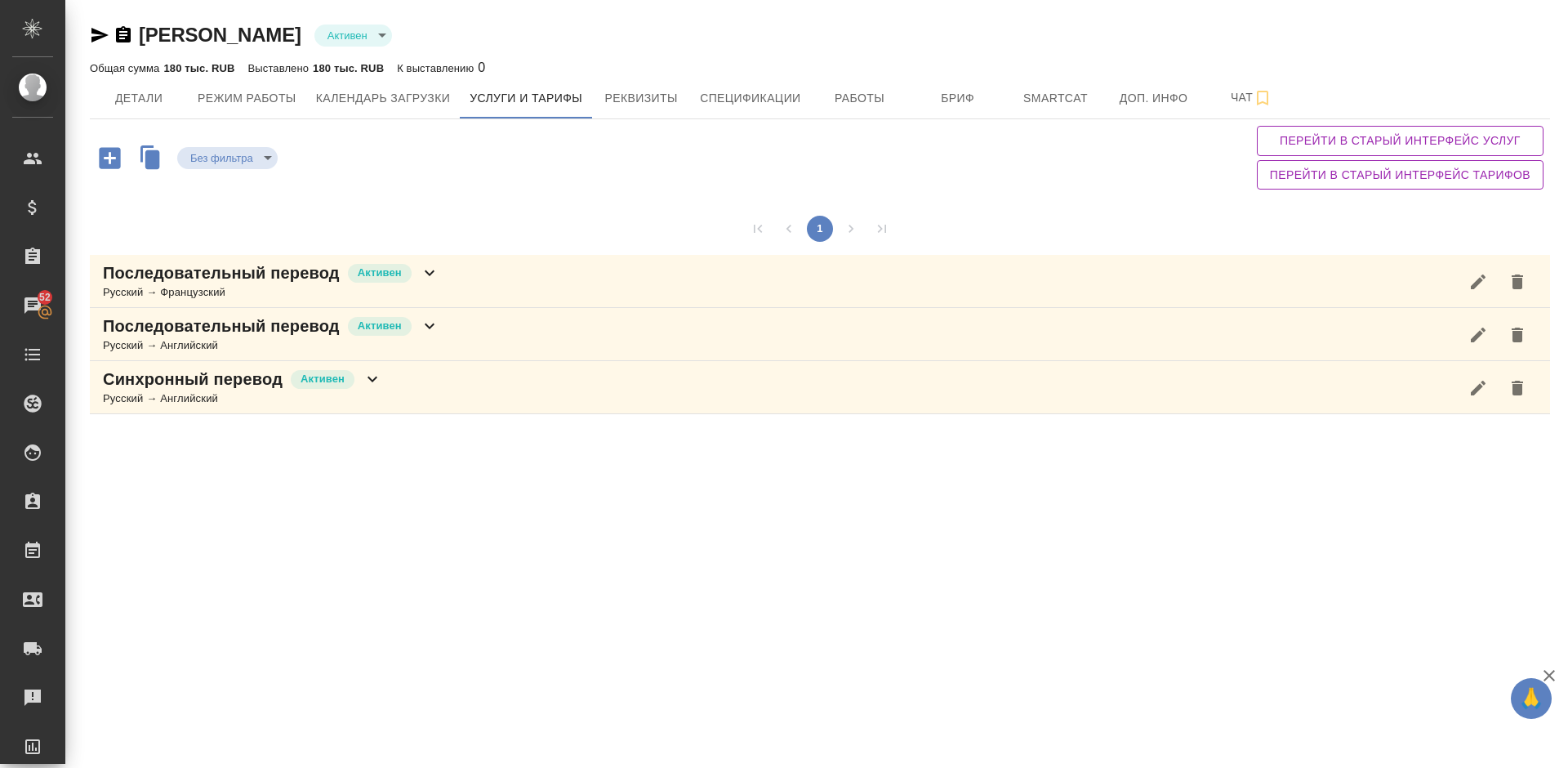
click at [466, 337] on div "Последовательный перевод Активен Русский → Английский" at bounding box center [820, 335] width 1461 height 54
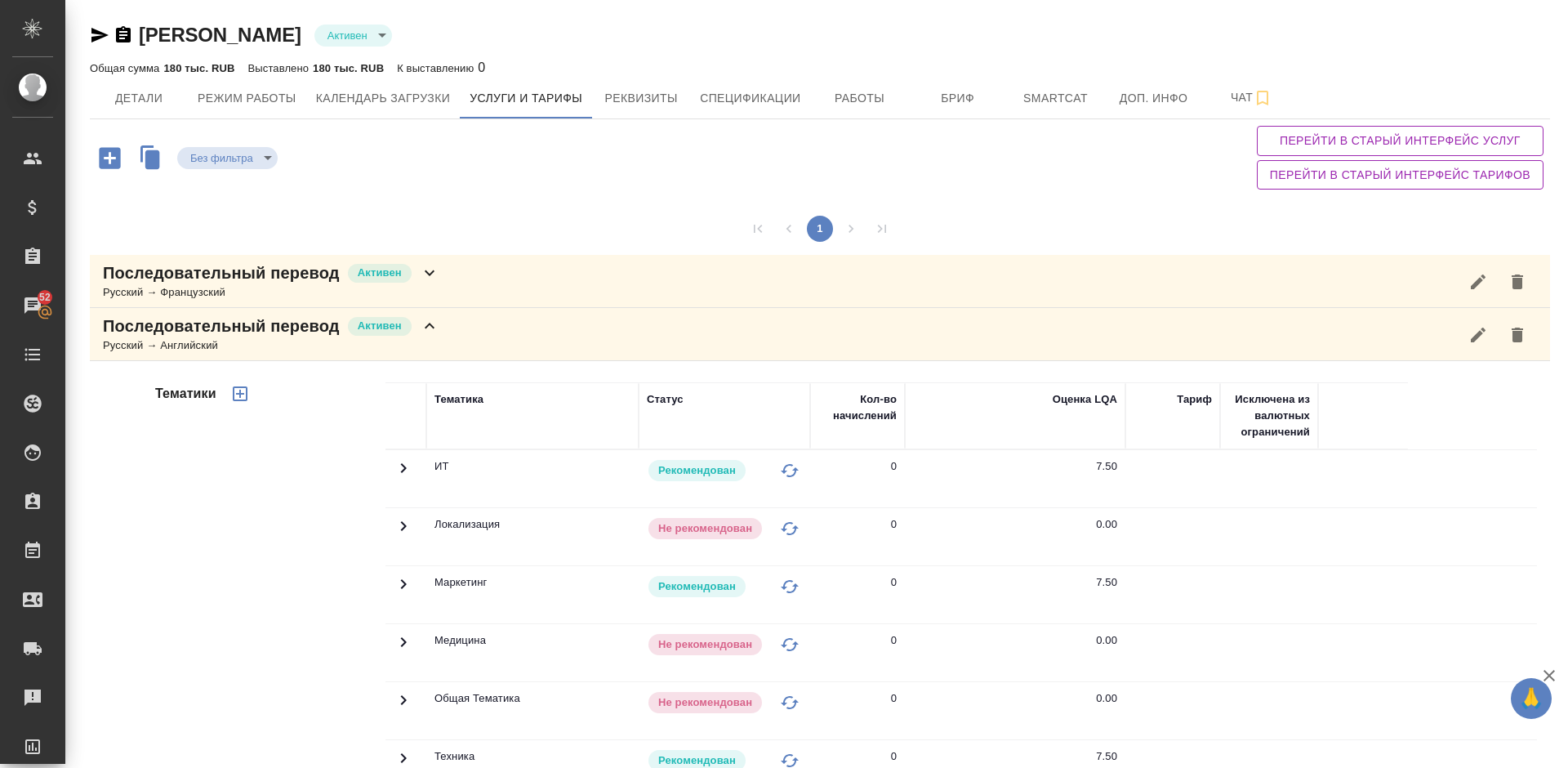
click at [179, 622] on div "Тематики" at bounding box center [268, 644] width 234 height 547
click at [454, 343] on div "Последовательный перевод Активен Русский → Английский" at bounding box center [820, 335] width 1461 height 54
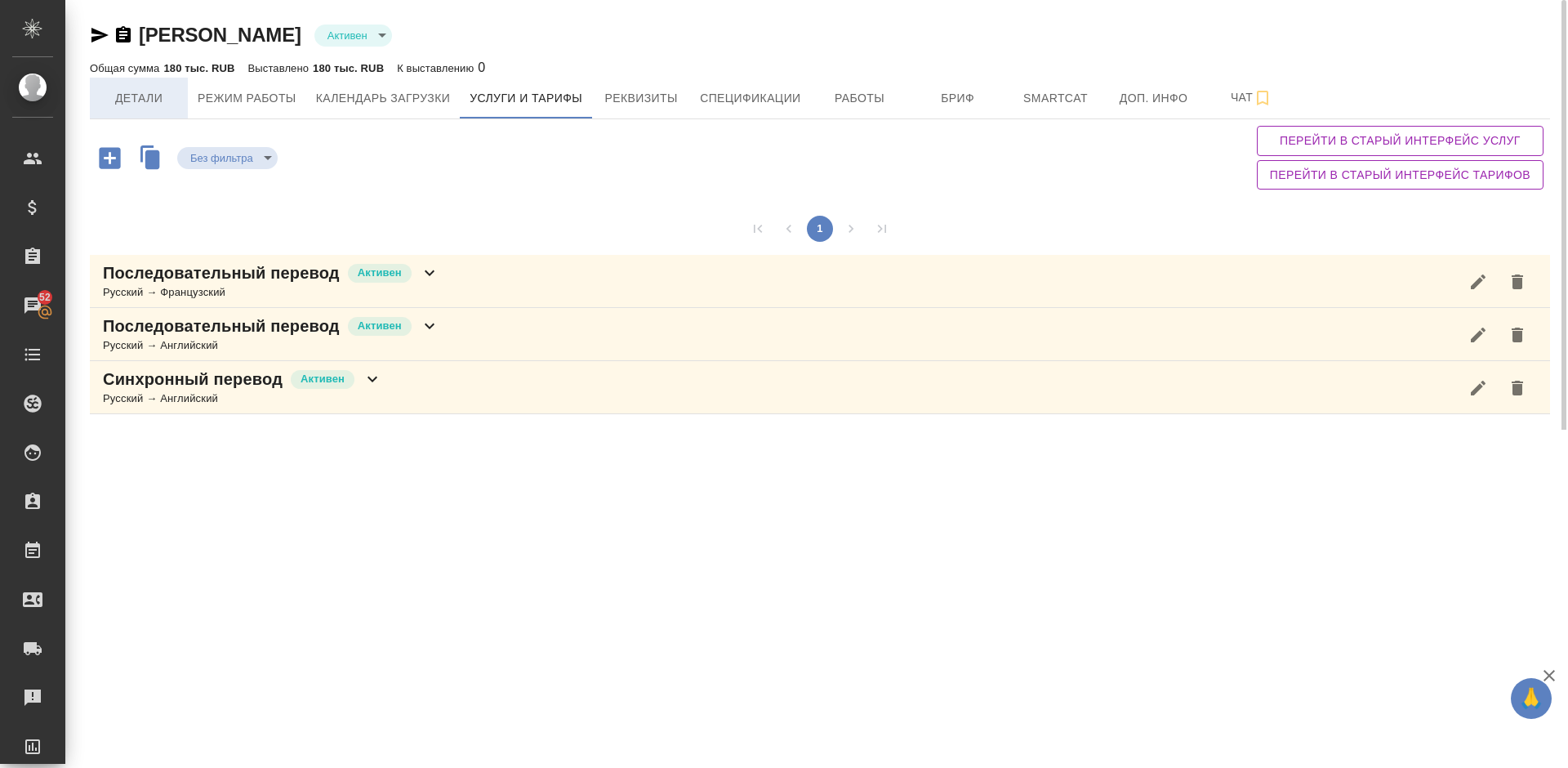
click at [133, 114] on button "Детали" at bounding box center [139, 97] width 98 height 41
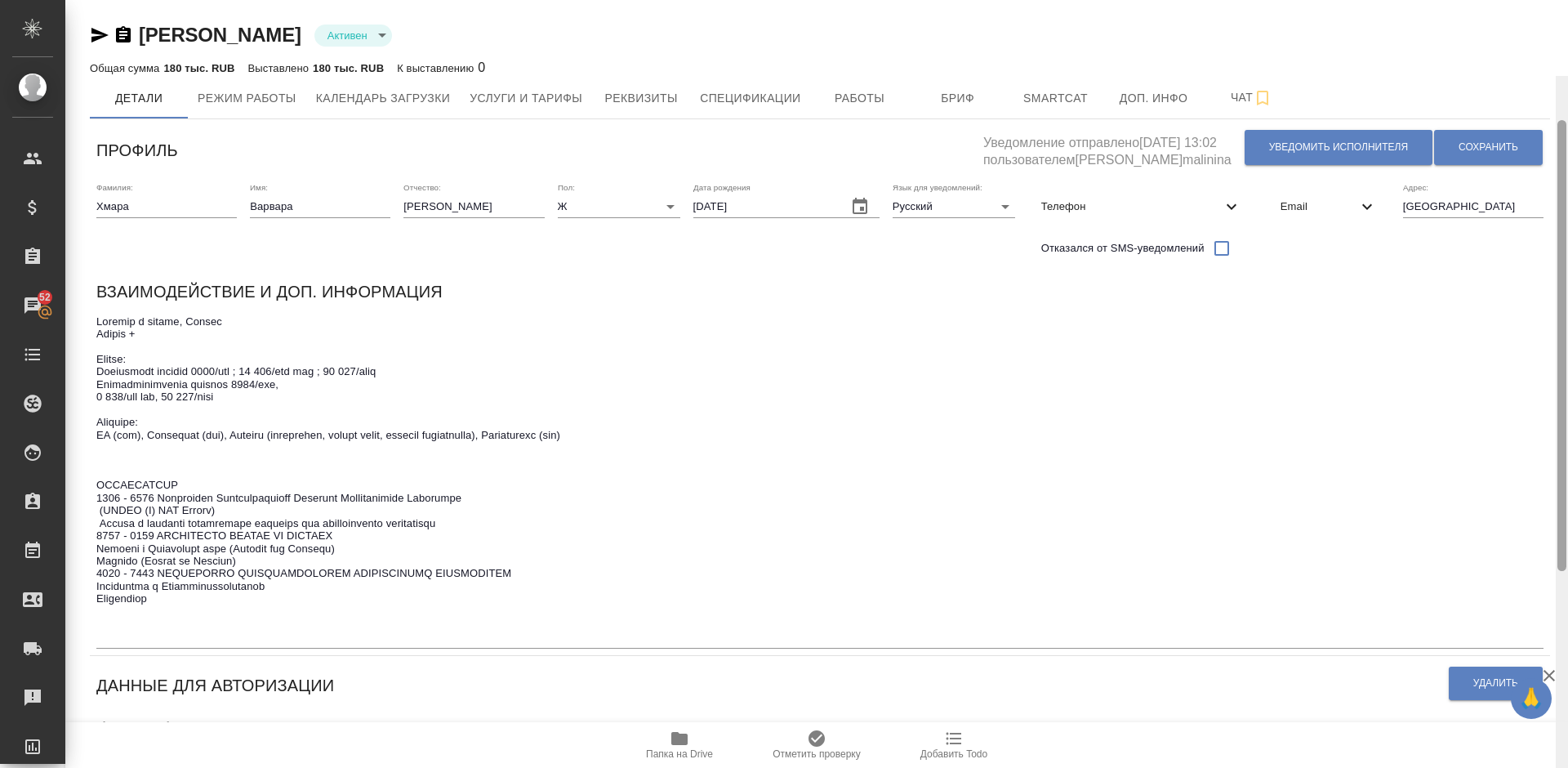
drag, startPoint x: 1563, startPoint y: 83, endPoint x: 1561, endPoint y: 65, distance: 18.1
click at [1561, 120] on div at bounding box center [1562, 345] width 9 height 451
click at [97, 35] on icon "button" at bounding box center [100, 36] width 20 height 20
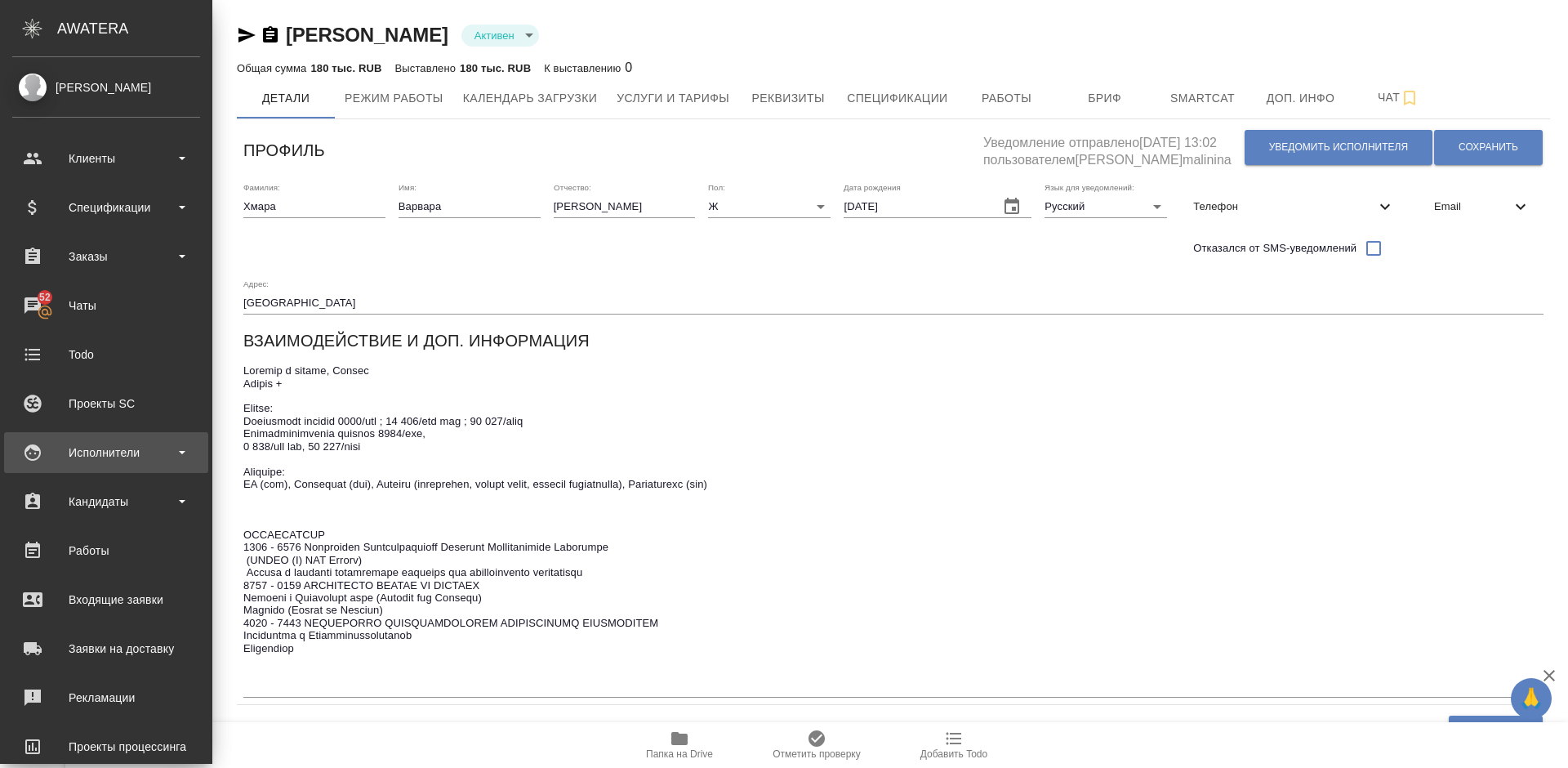
click at [129, 455] on div "Исполнители" at bounding box center [106, 453] width 188 height 25
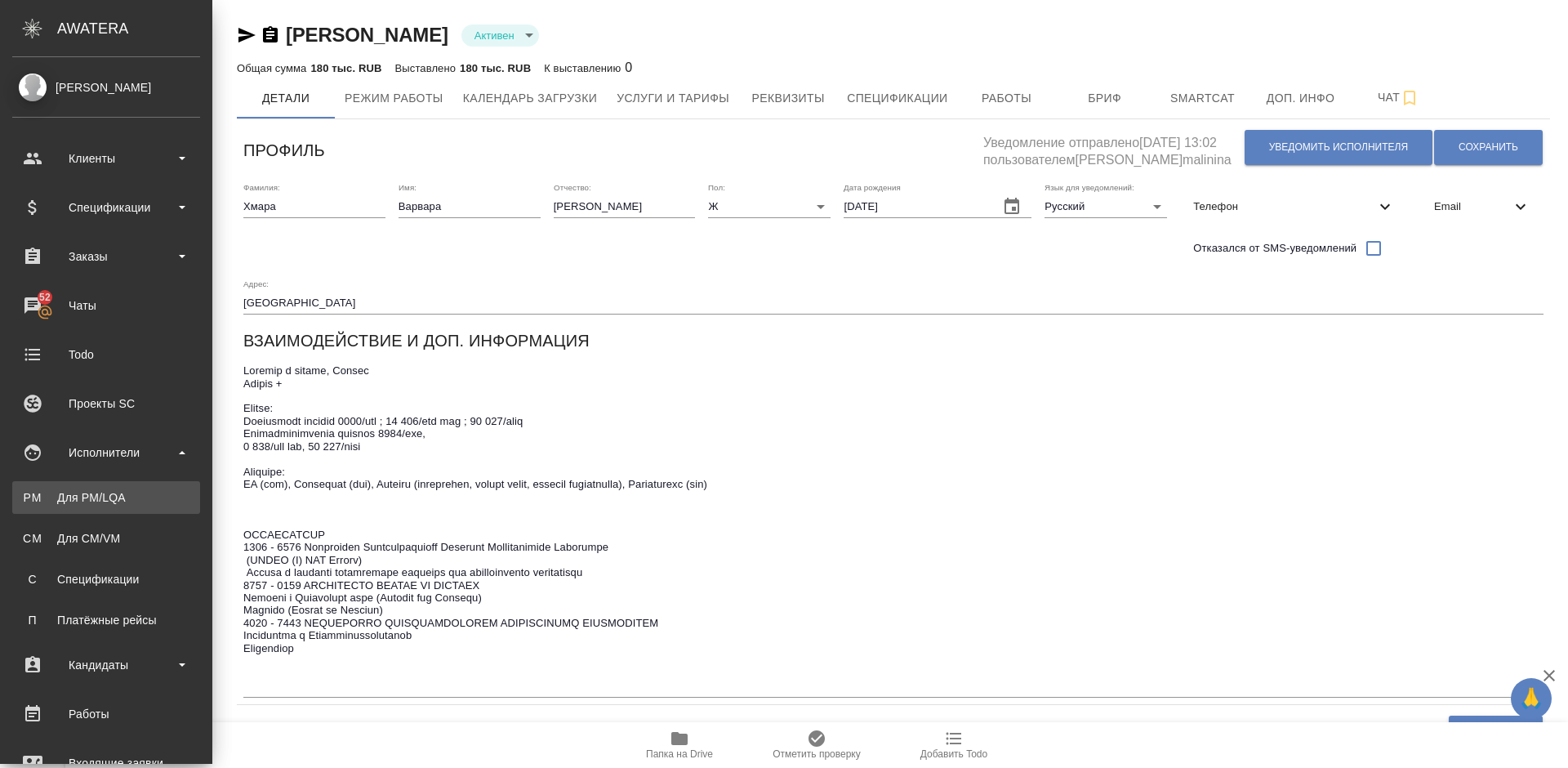
click at [141, 494] on div "Для PM/LQA" at bounding box center [106, 497] width 171 height 16
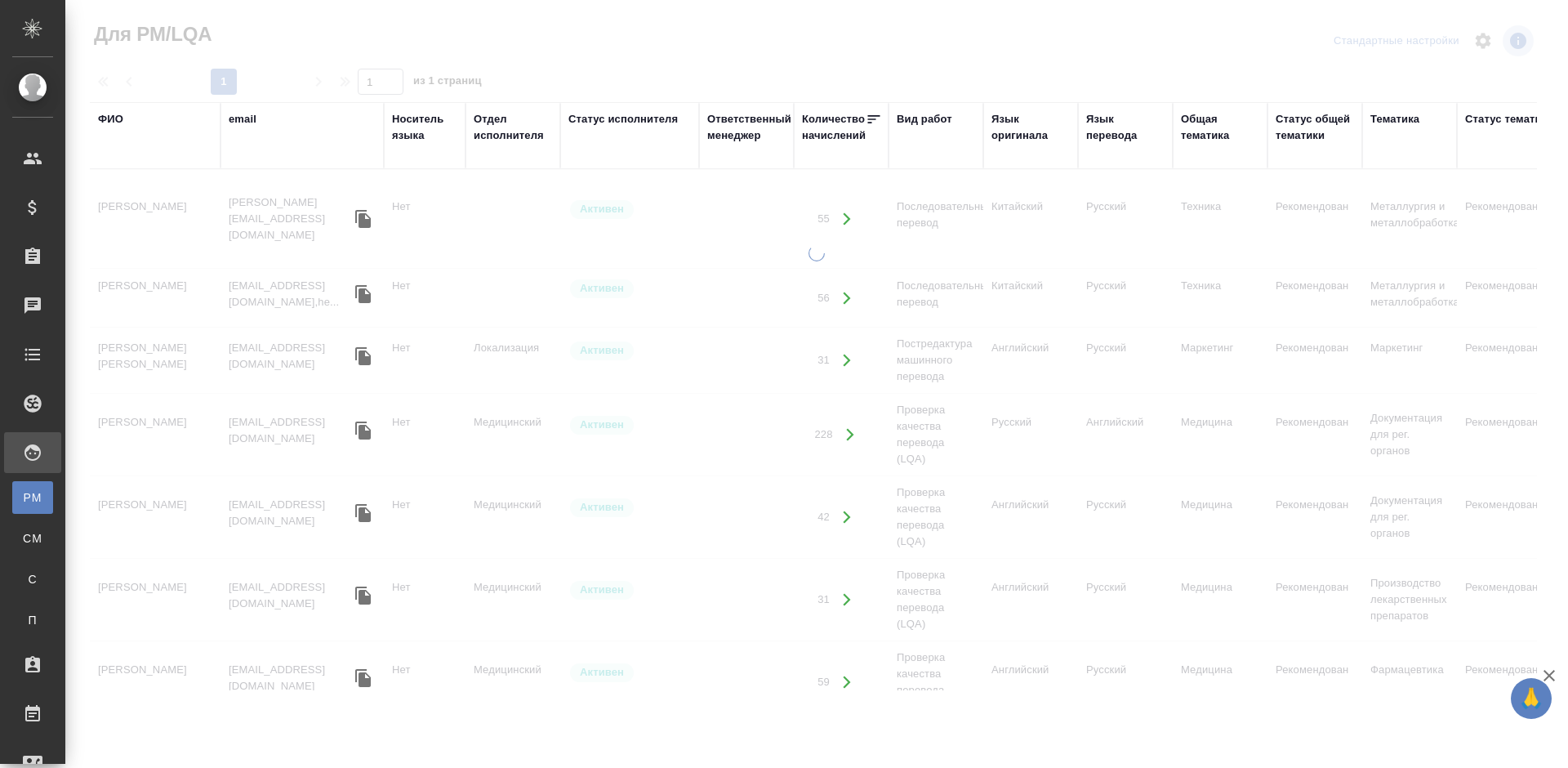
click at [118, 121] on div "ФИО" at bounding box center [111, 119] width 26 height 16
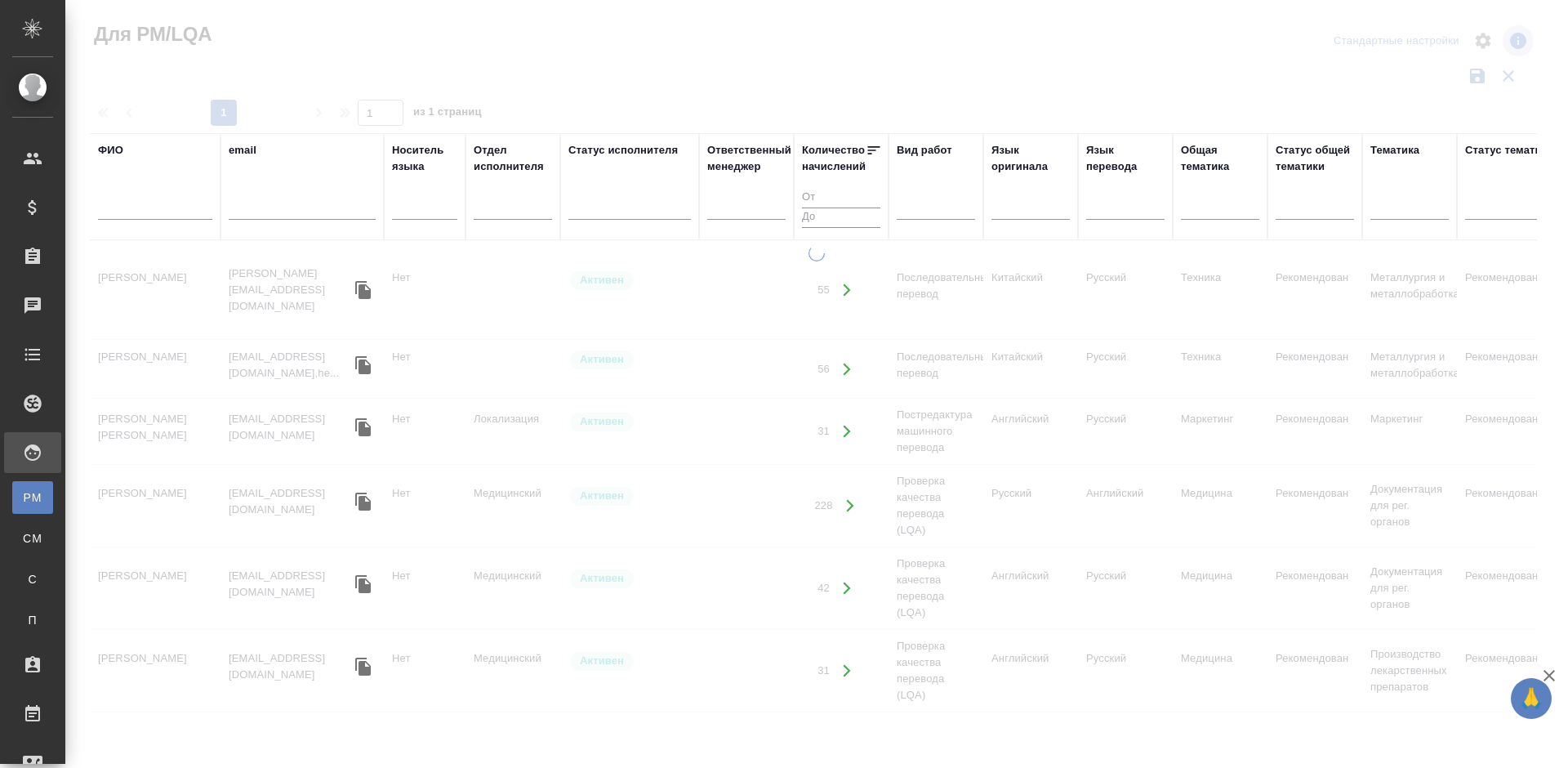
click at [170, 207] on input "text" at bounding box center [155, 209] width 114 height 21
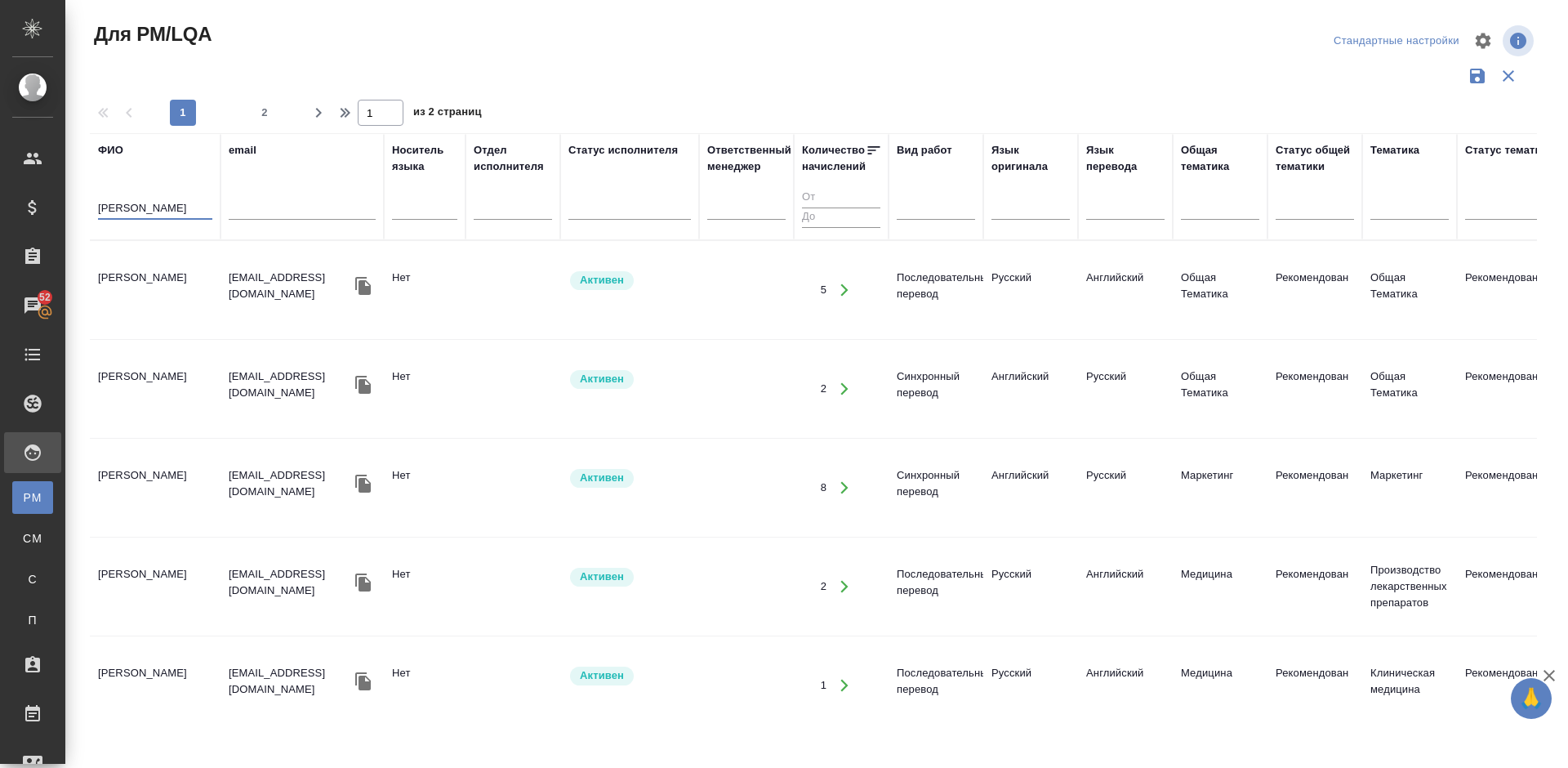
type input "Корнеева"
click at [211, 311] on td "Корнеева Ольга Брониславовна" at bounding box center [156, 290] width 131 height 57
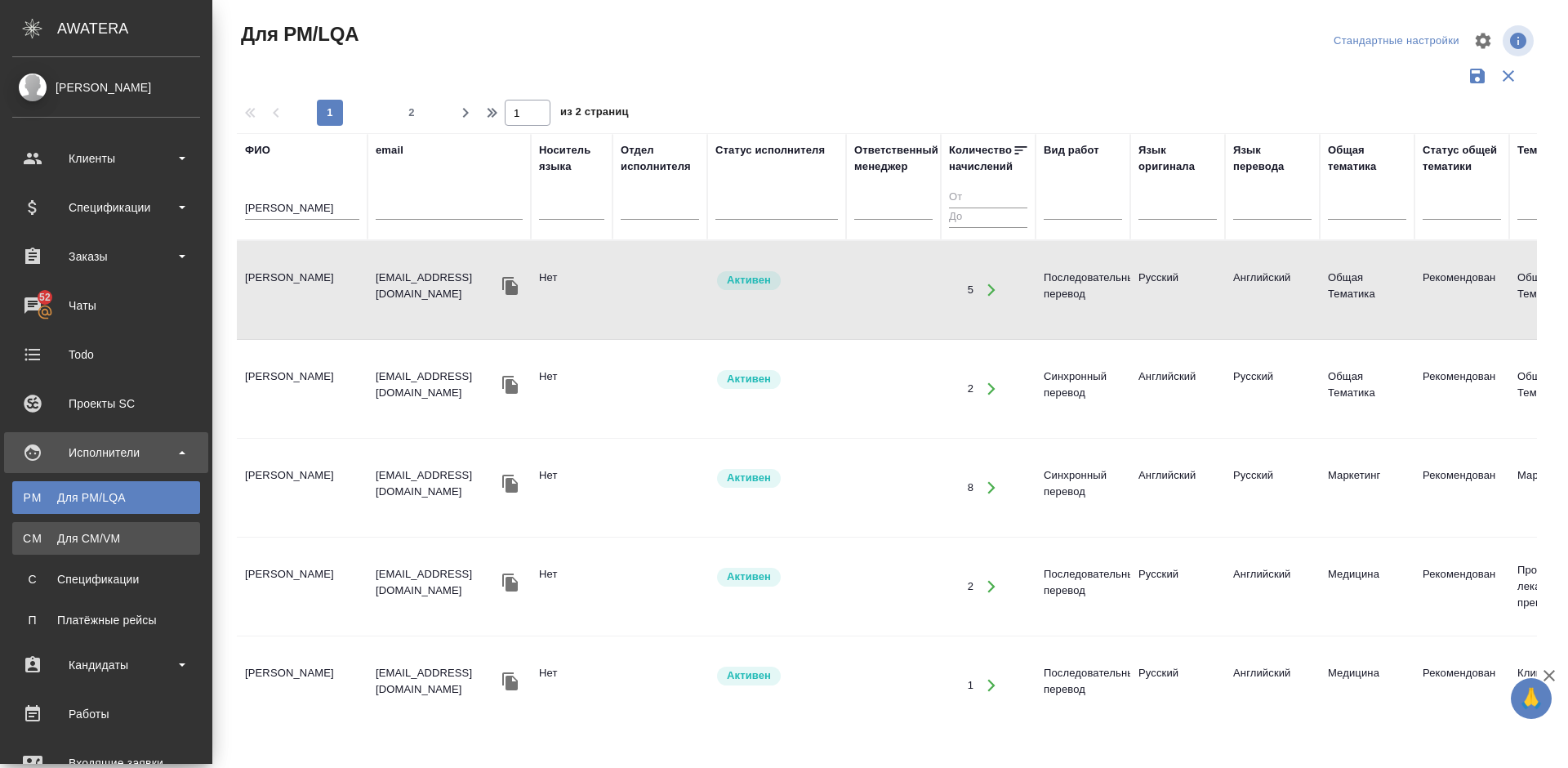
click at [87, 529] on link "CM Для CM/VM" at bounding box center [106, 538] width 188 height 33
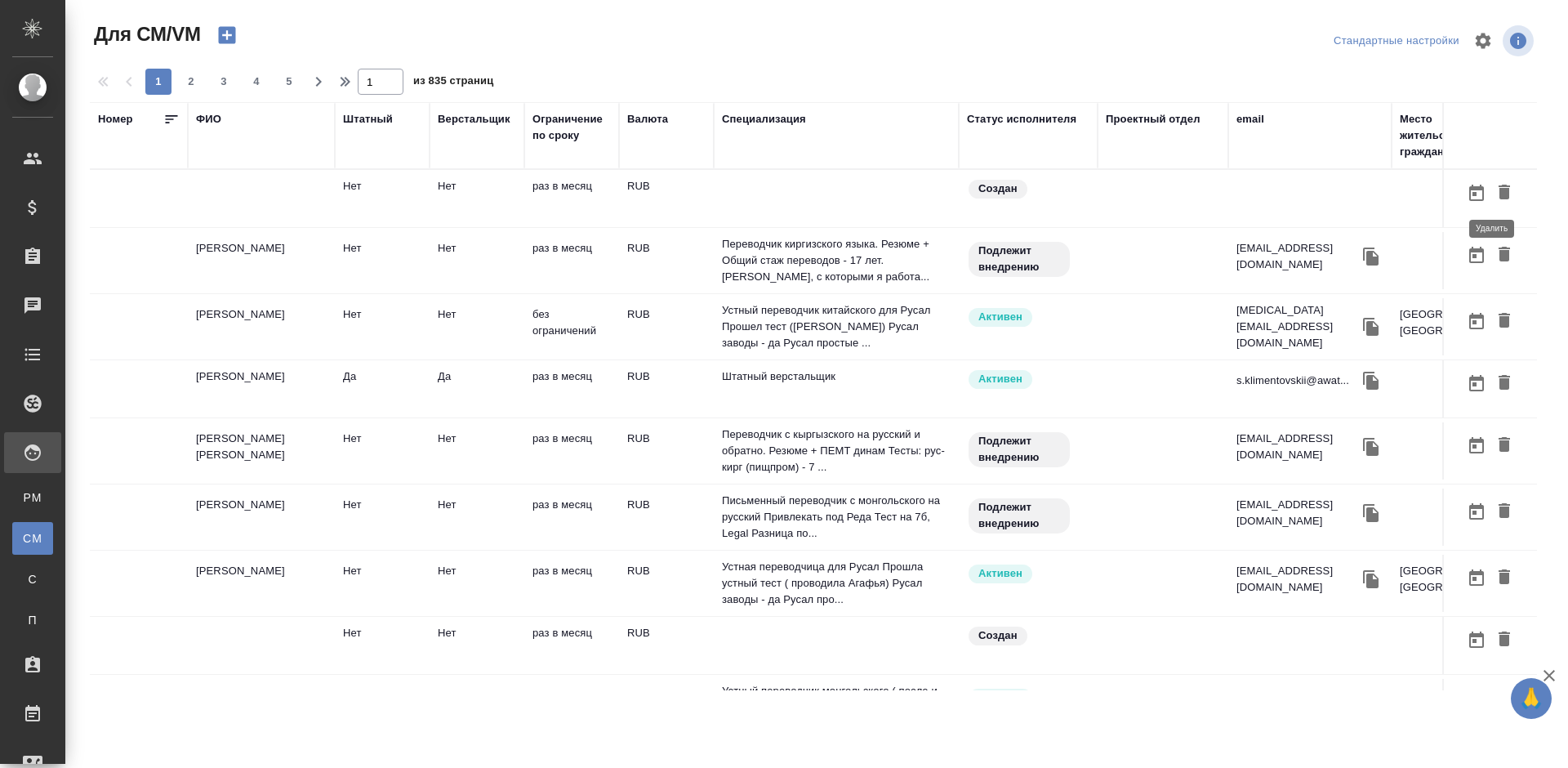
click at [1499, 189] on icon "button" at bounding box center [1505, 191] width 12 height 15
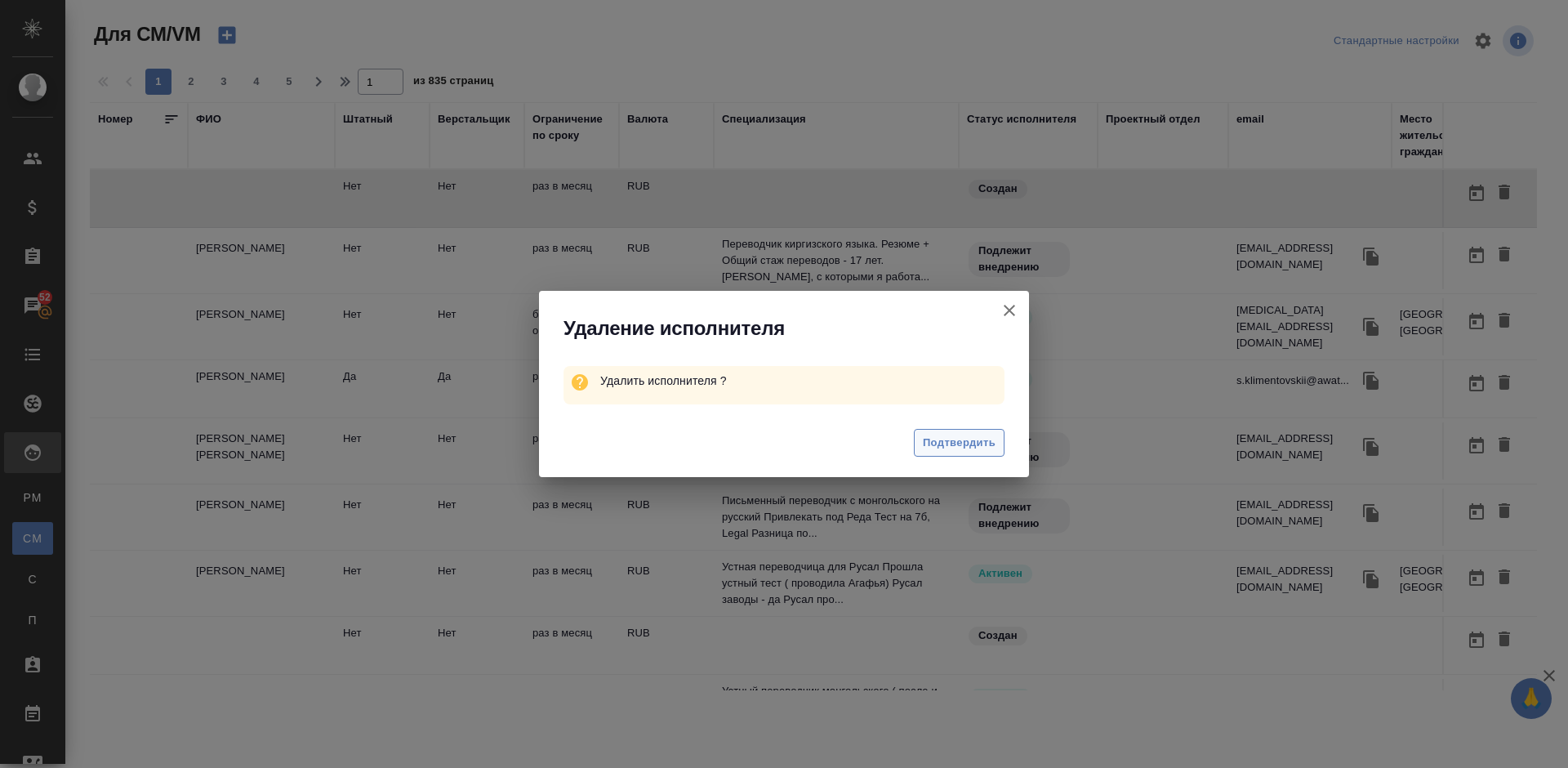
click at [977, 441] on span "Подтвердить" at bounding box center [959, 443] width 72 height 19
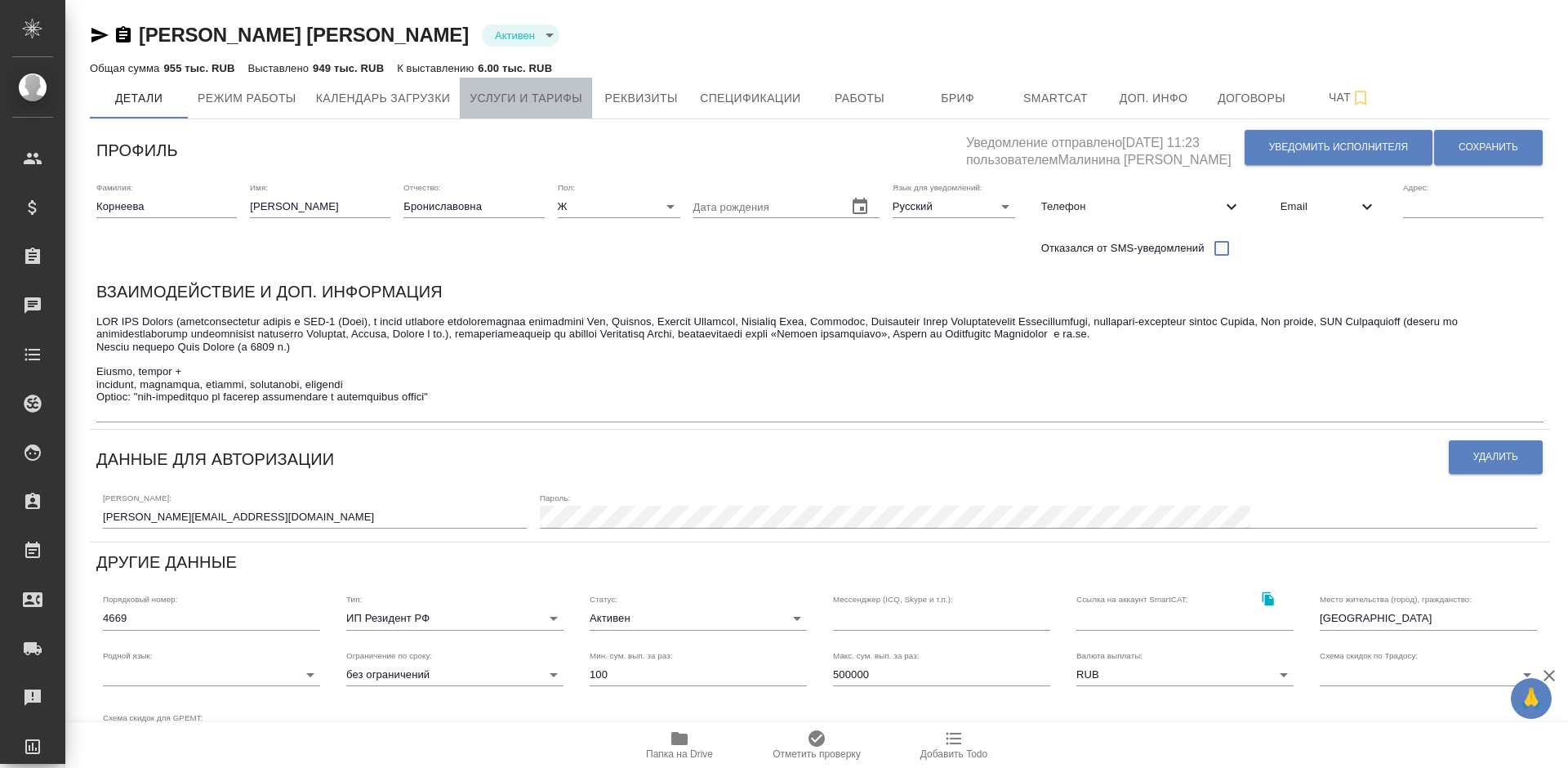
click at [568, 98] on span "Услуги и тарифы" at bounding box center [526, 98] width 113 height 21
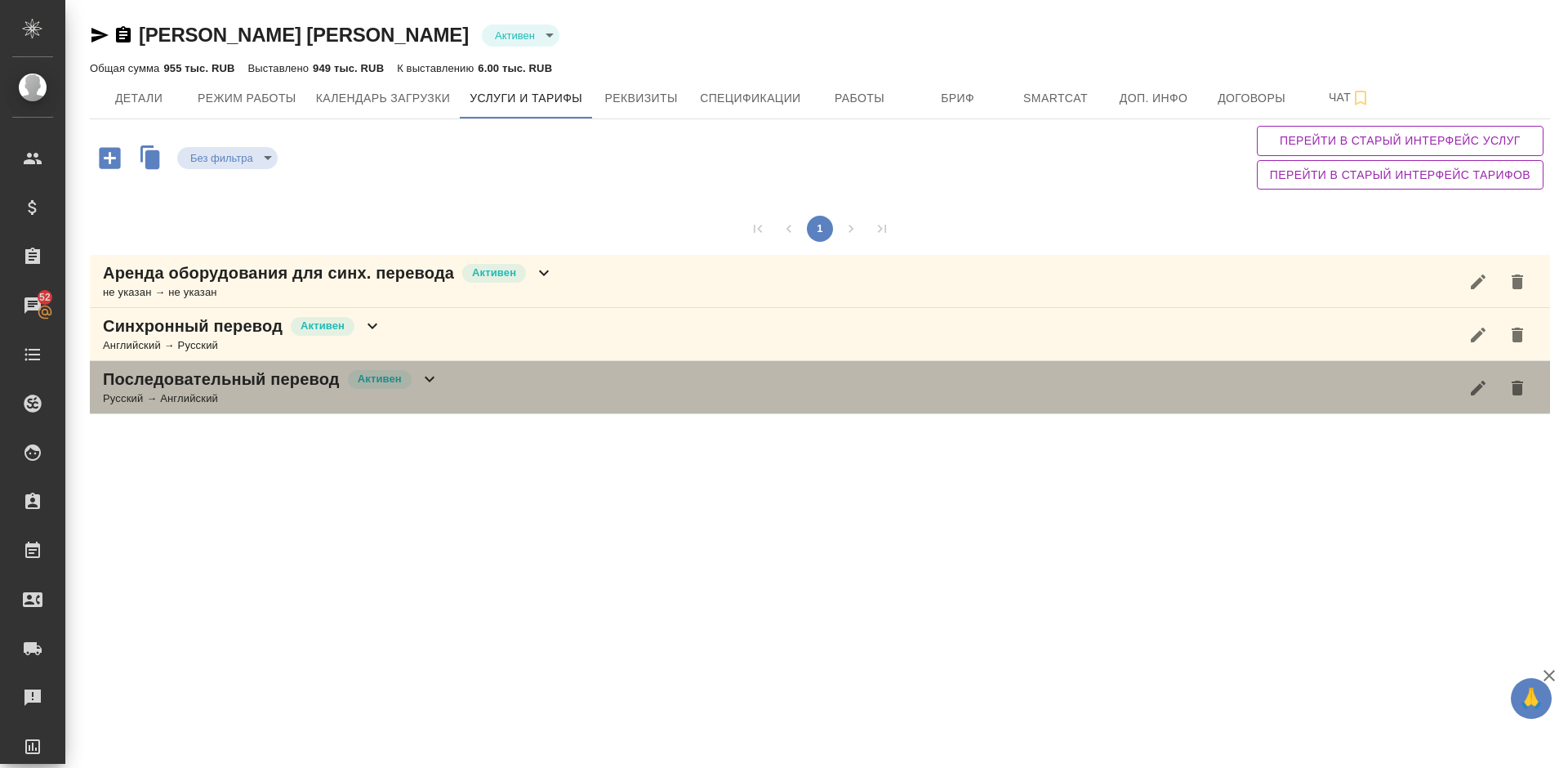
click at [485, 387] on div "Последовательный перевод Активен Русский → Английский" at bounding box center [820, 388] width 1461 height 54
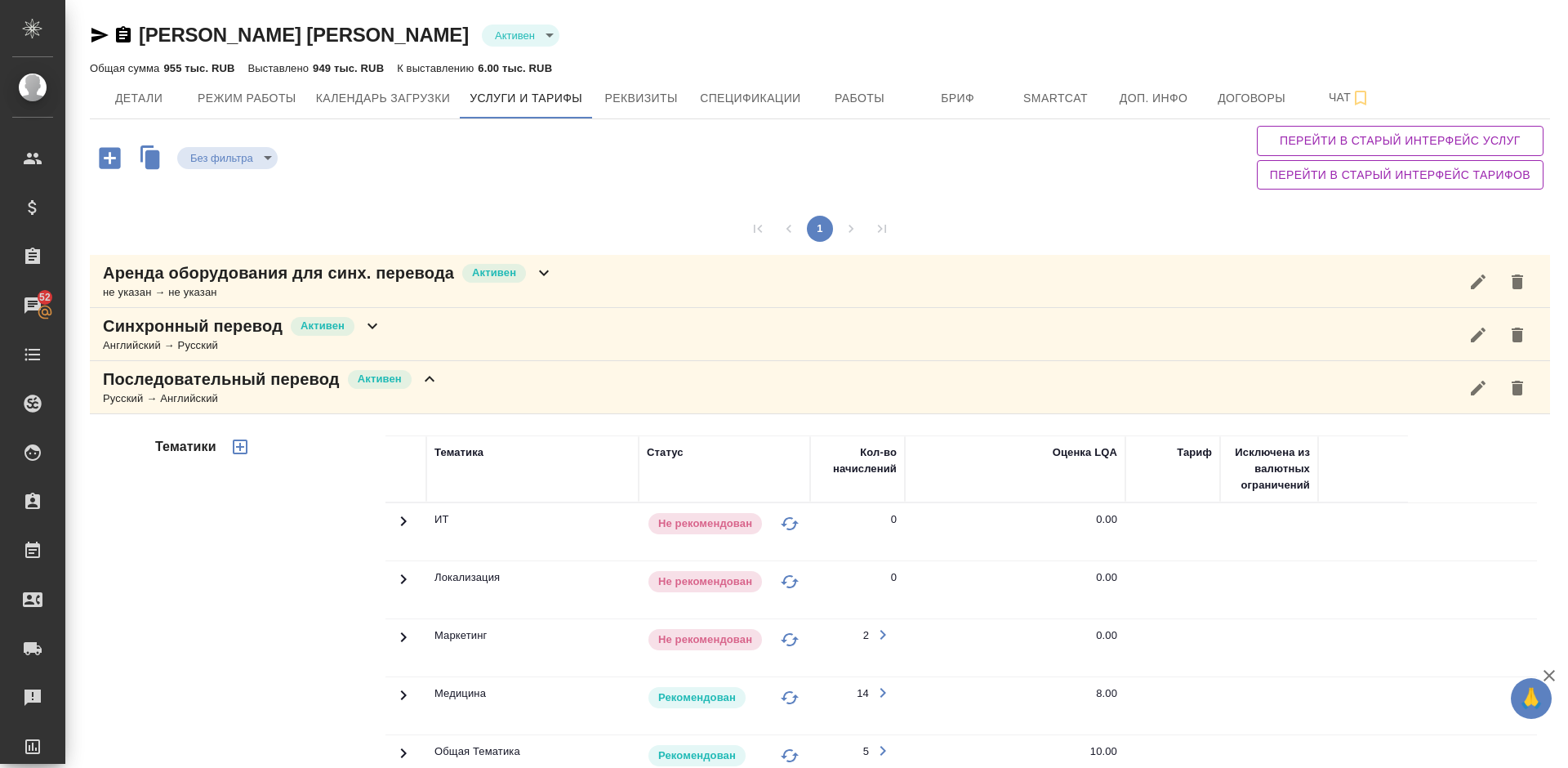
click at [292, 567] on div "Тематики" at bounding box center [268, 698] width 234 height 547
click at [845, 113] on button "Работы" at bounding box center [860, 97] width 98 height 41
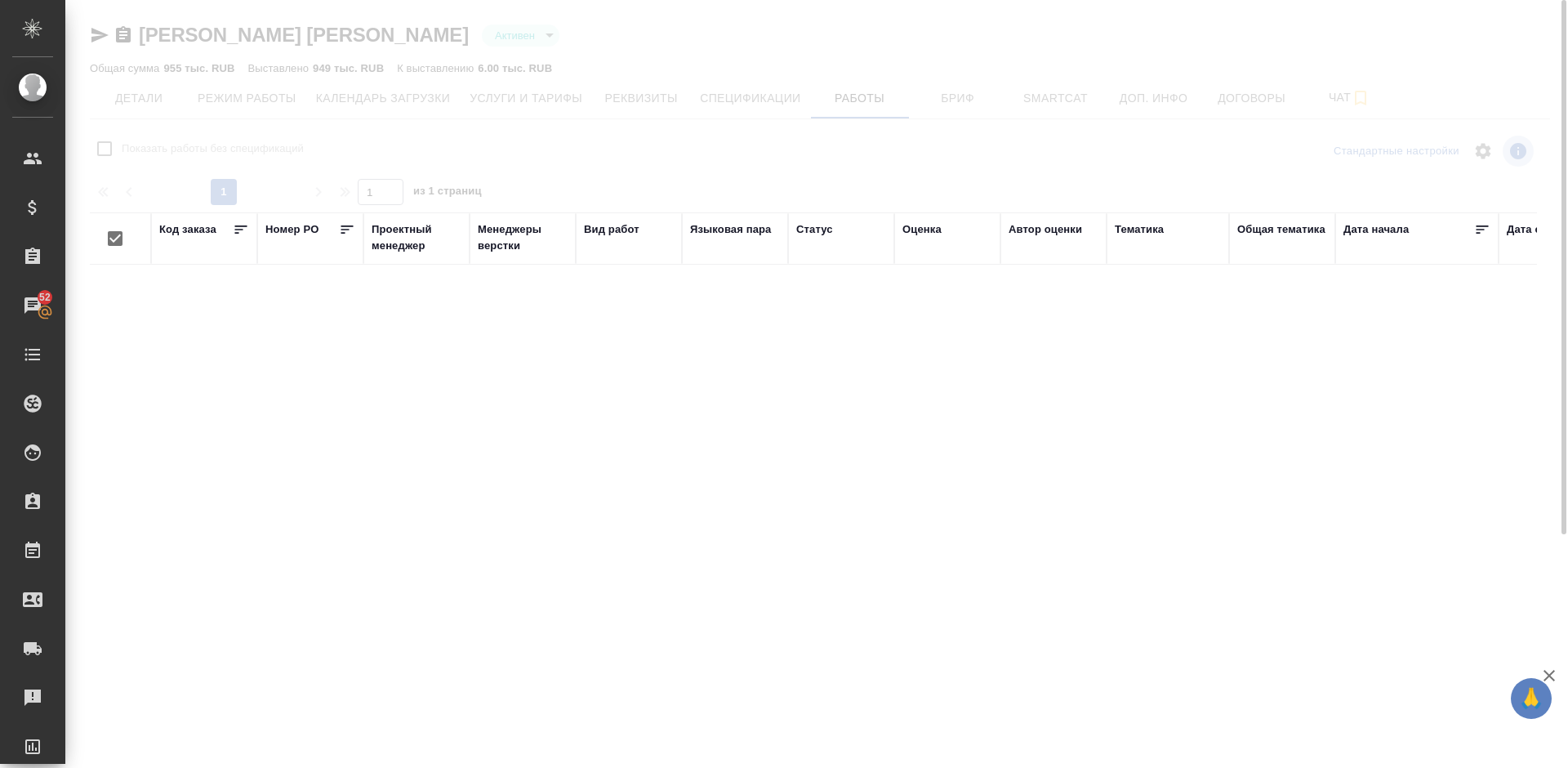
checkbox input "false"
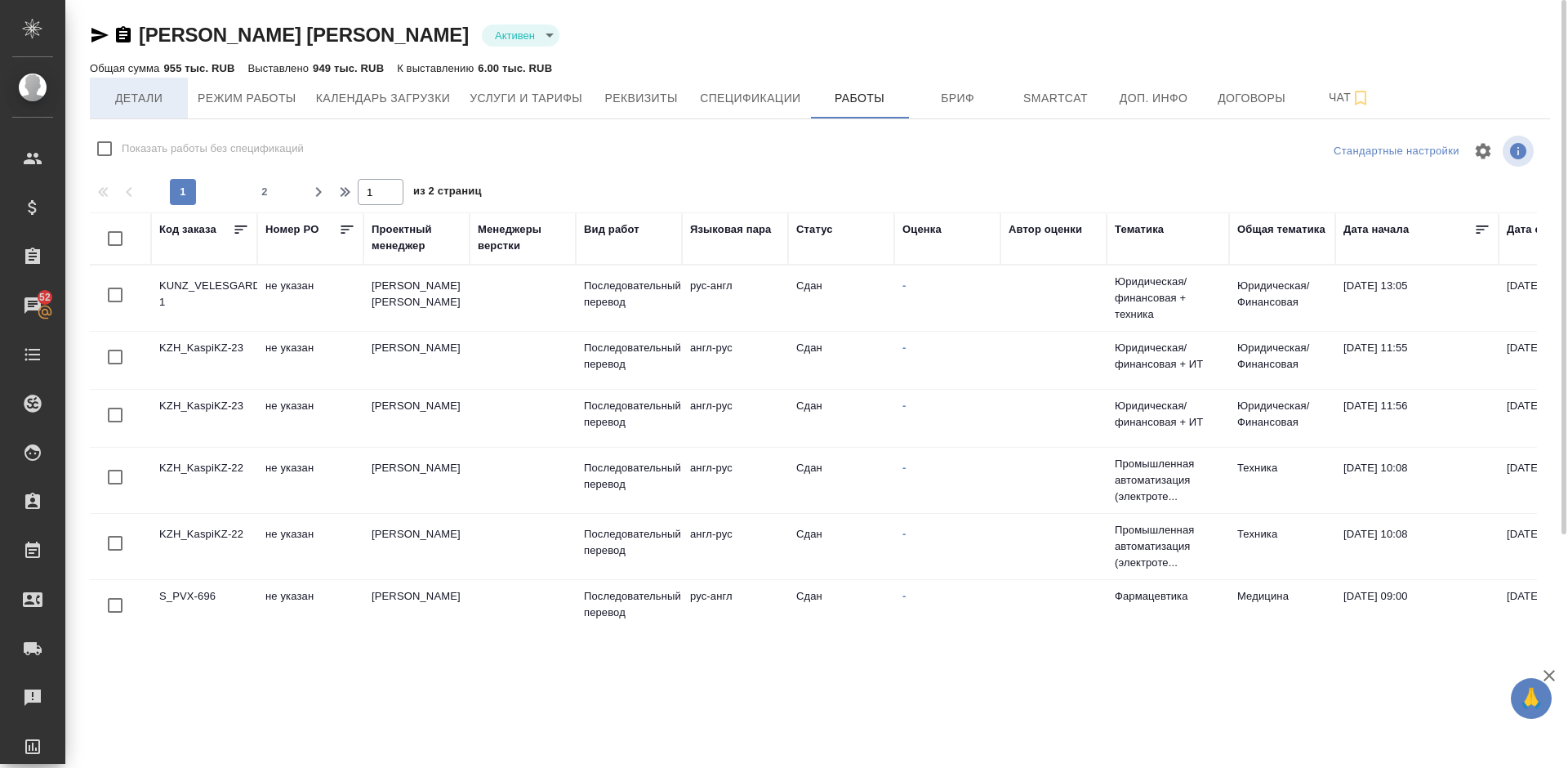
click at [152, 98] on span "Детали" at bounding box center [139, 98] width 78 height 21
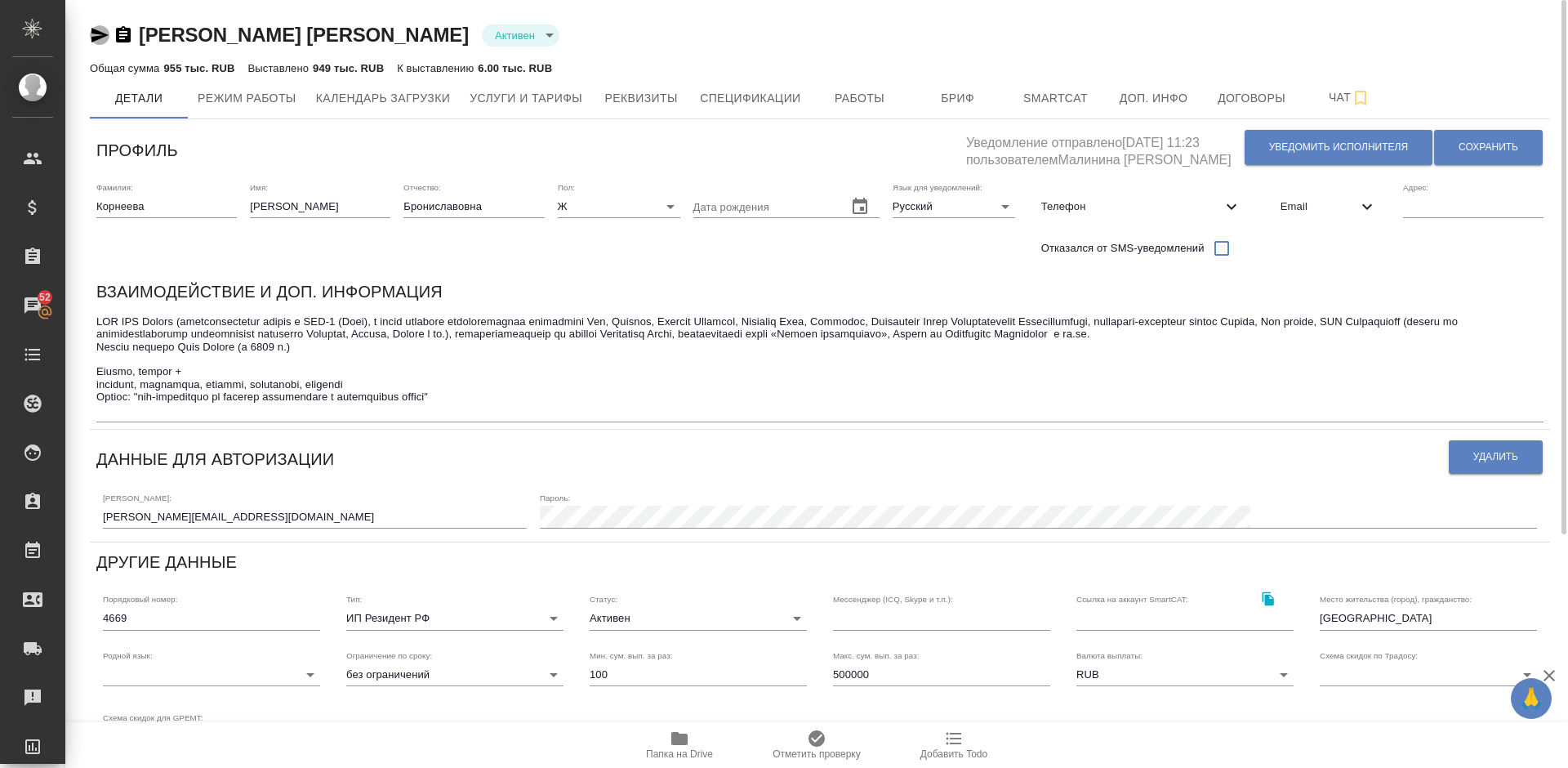
click at [100, 32] on icon "button" at bounding box center [99, 35] width 17 height 15
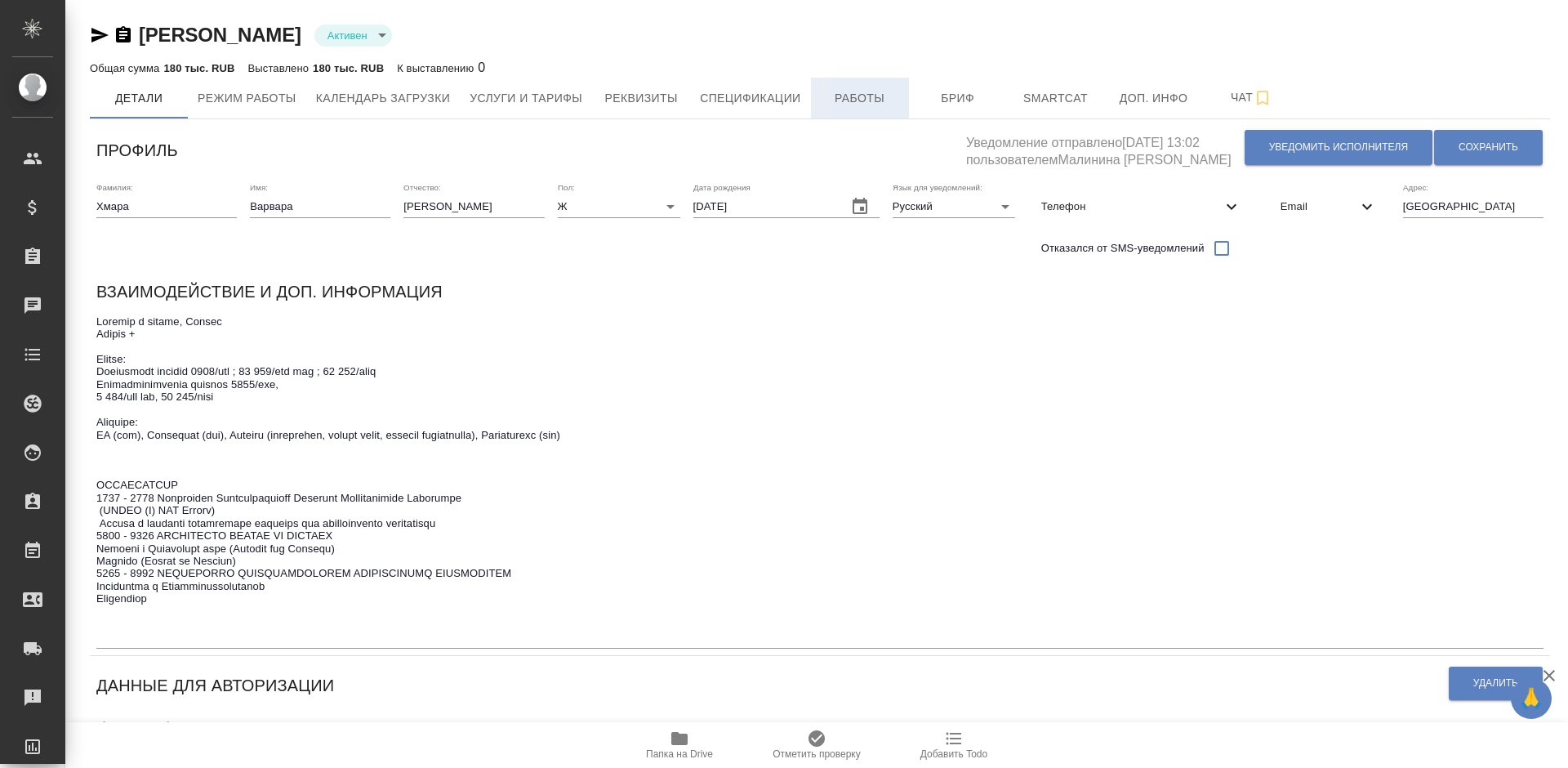
click at [855, 100] on span "Работы" at bounding box center [860, 98] width 78 height 21
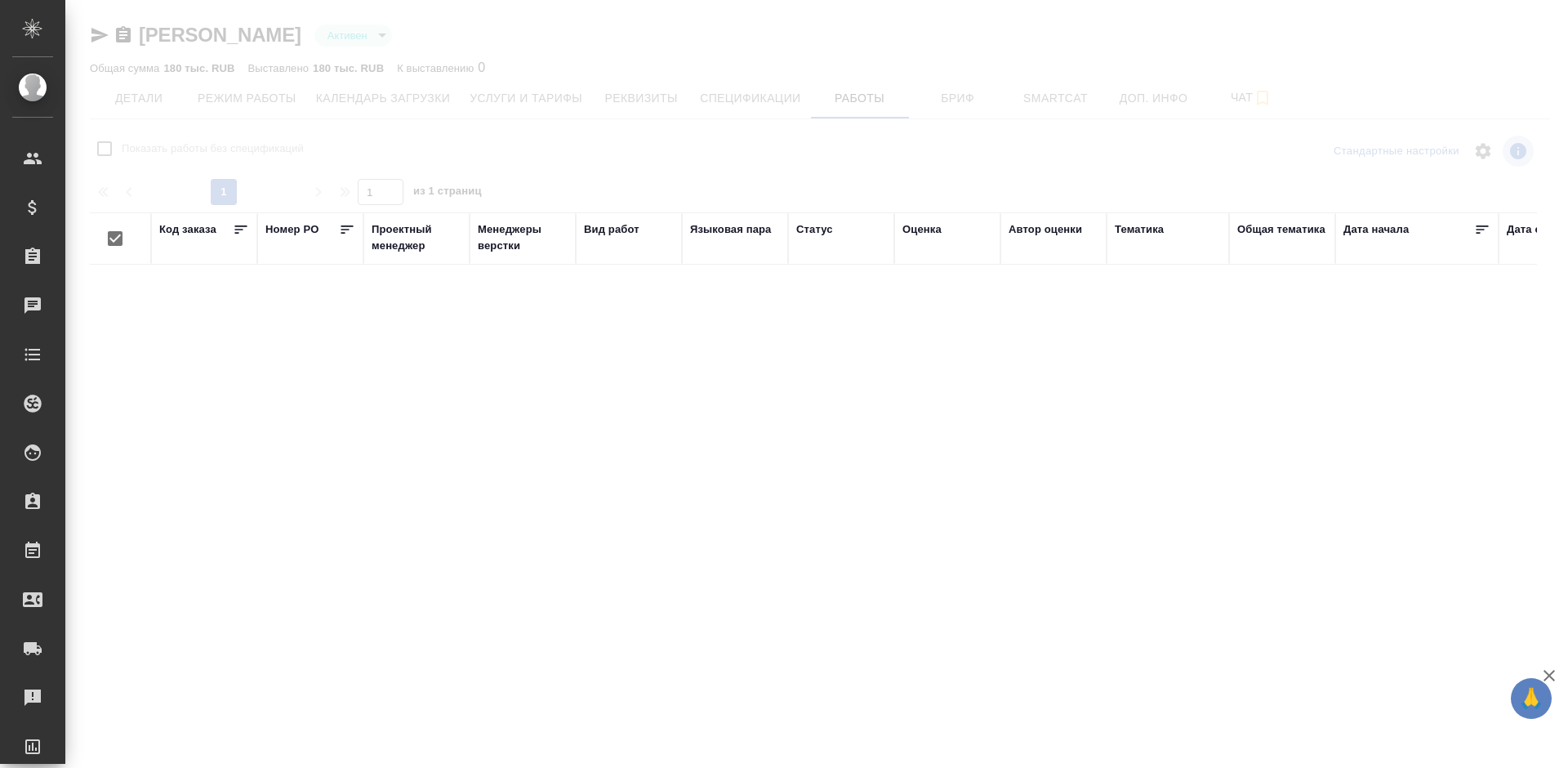
checkbox input "false"
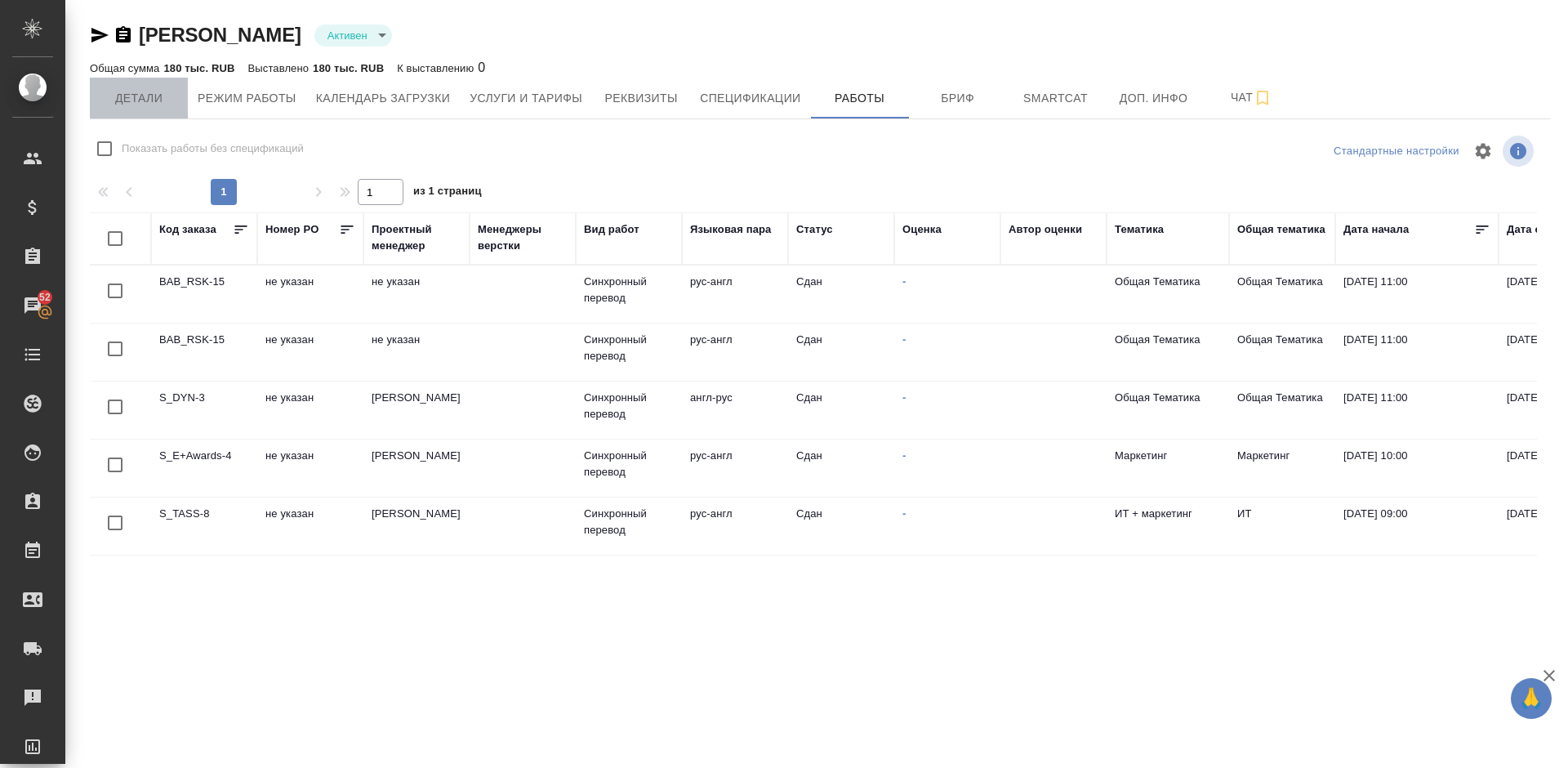
click at [132, 98] on span "Детали" at bounding box center [139, 98] width 78 height 21
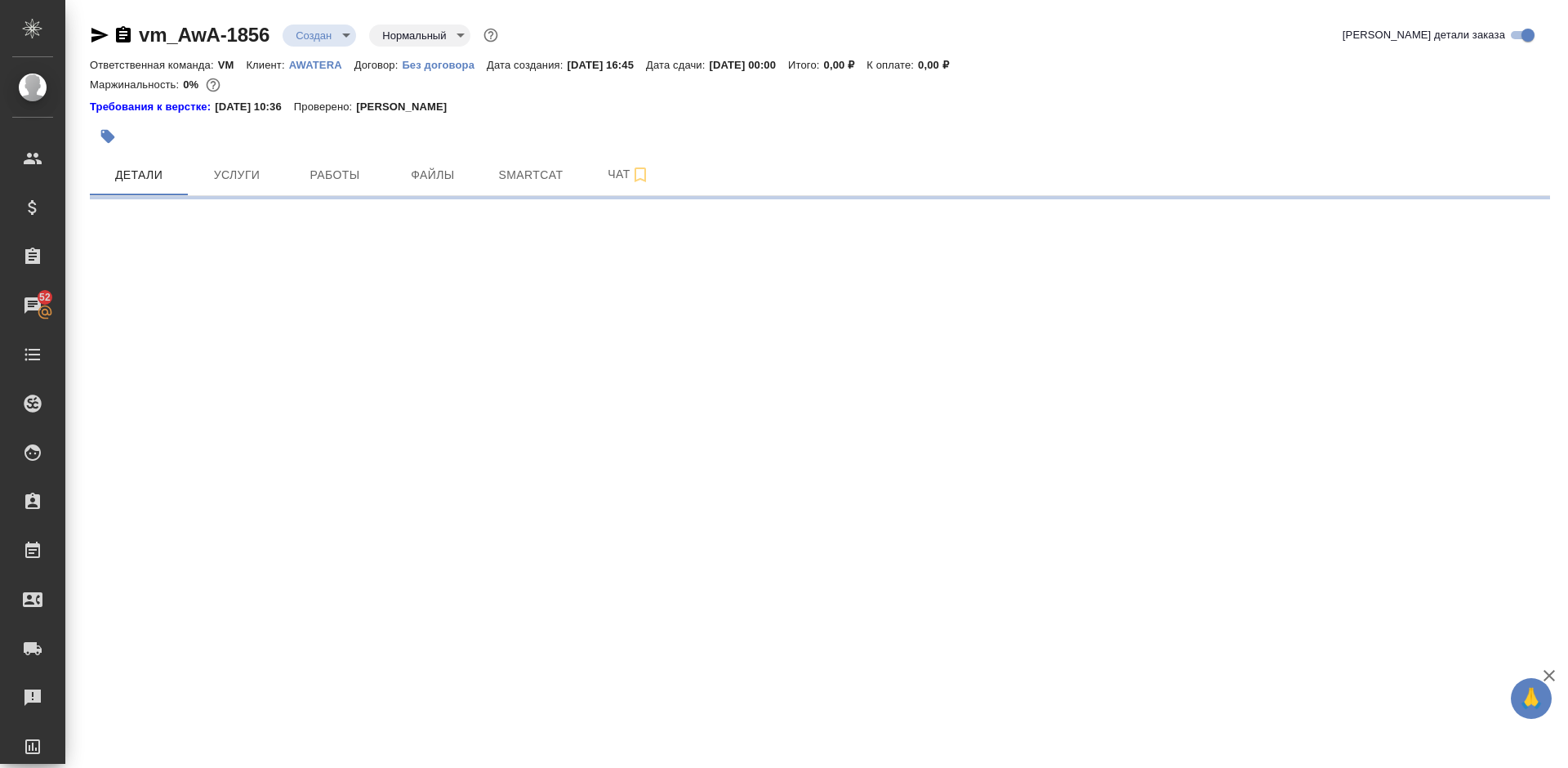
select select "RU"
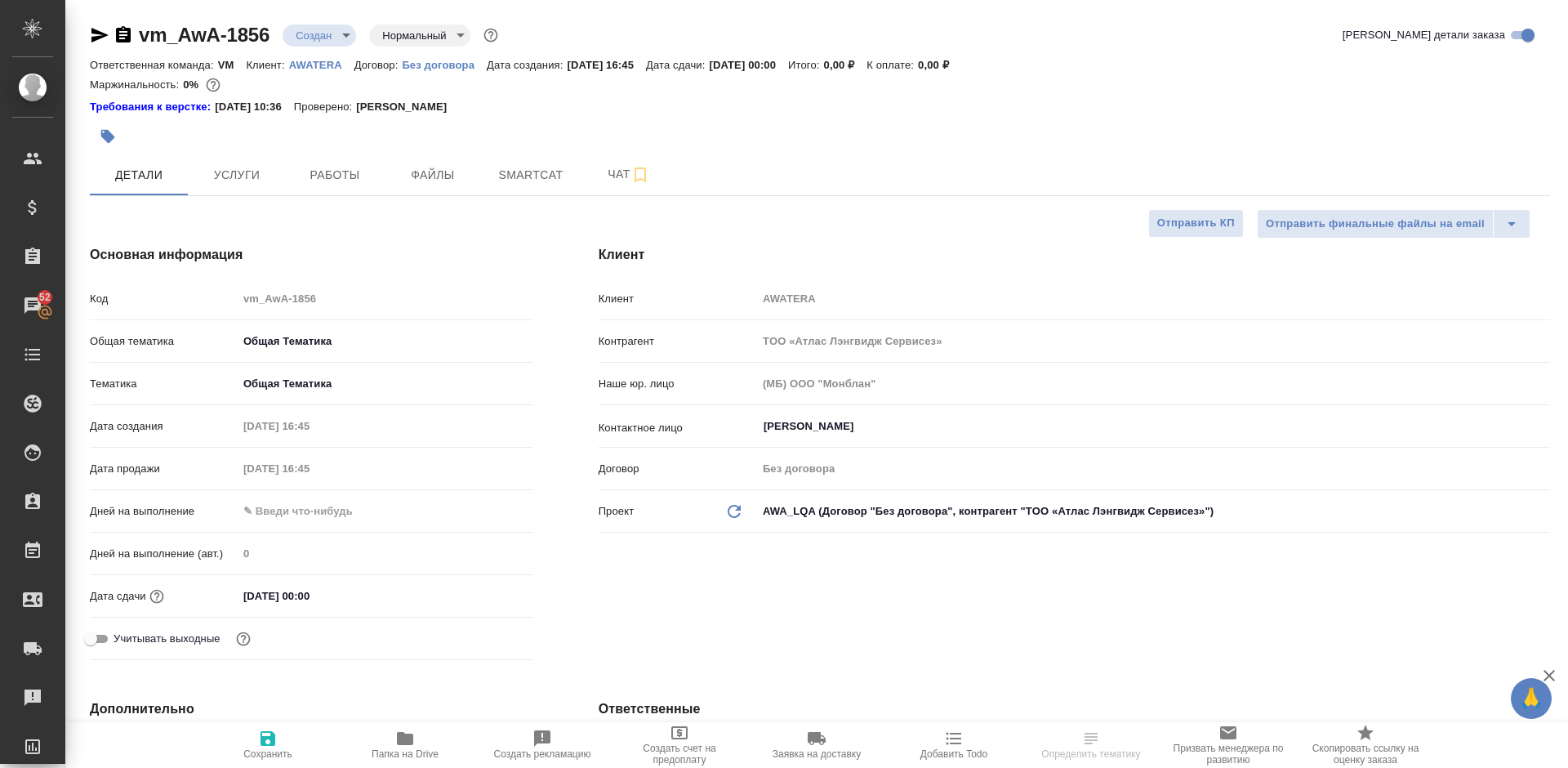
type textarea "x"
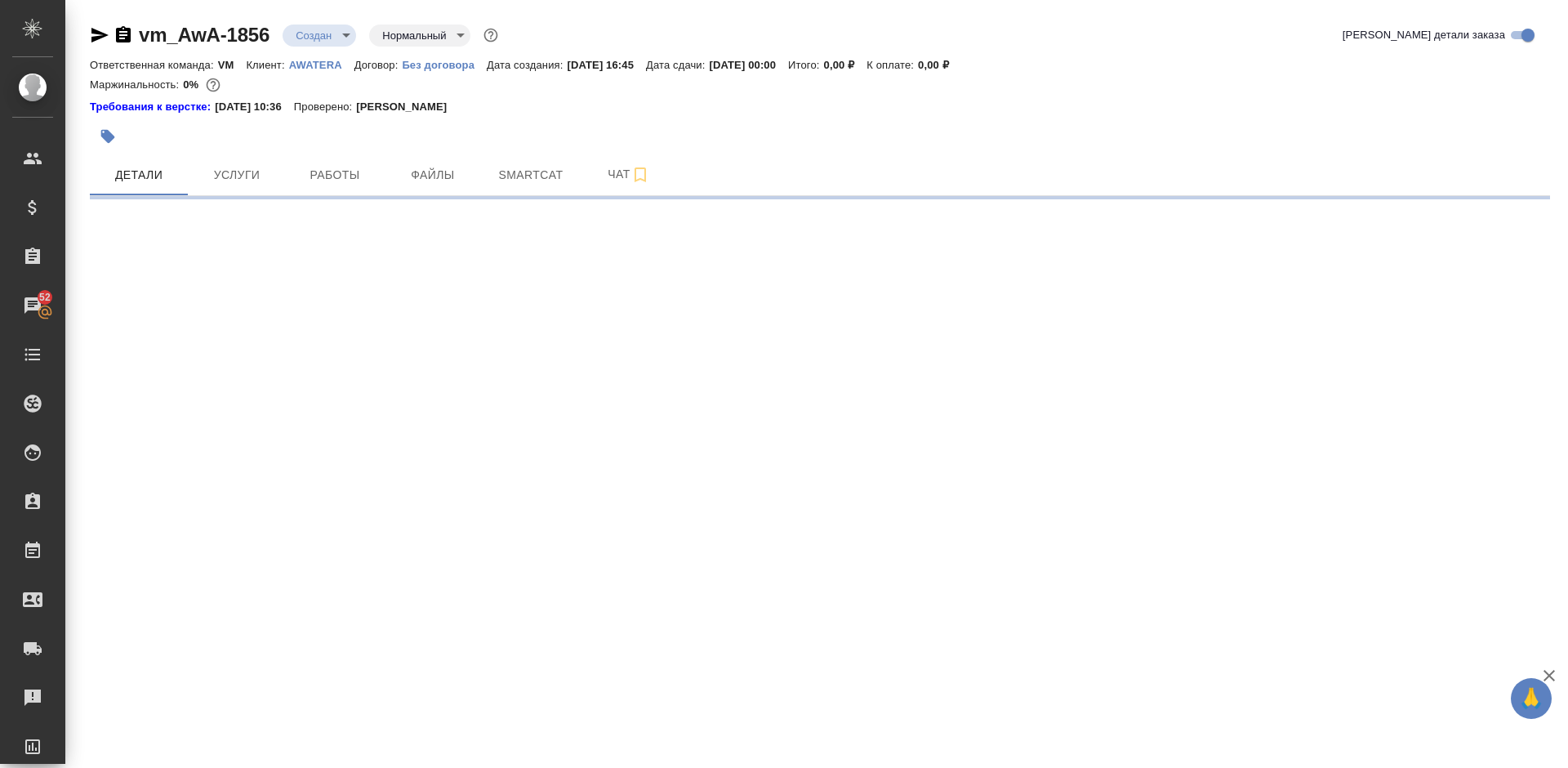
select select "RU"
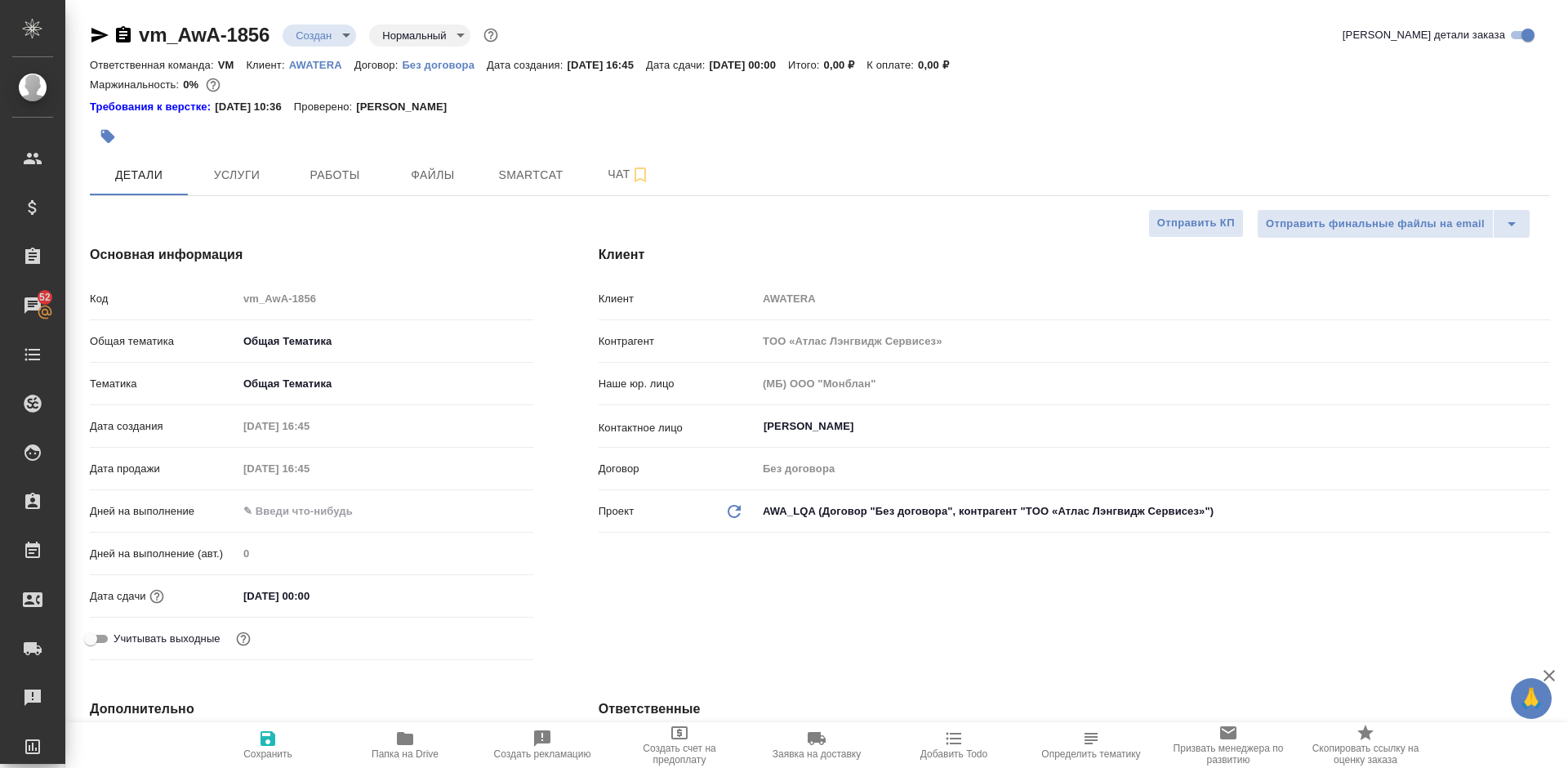
type textarea "x"
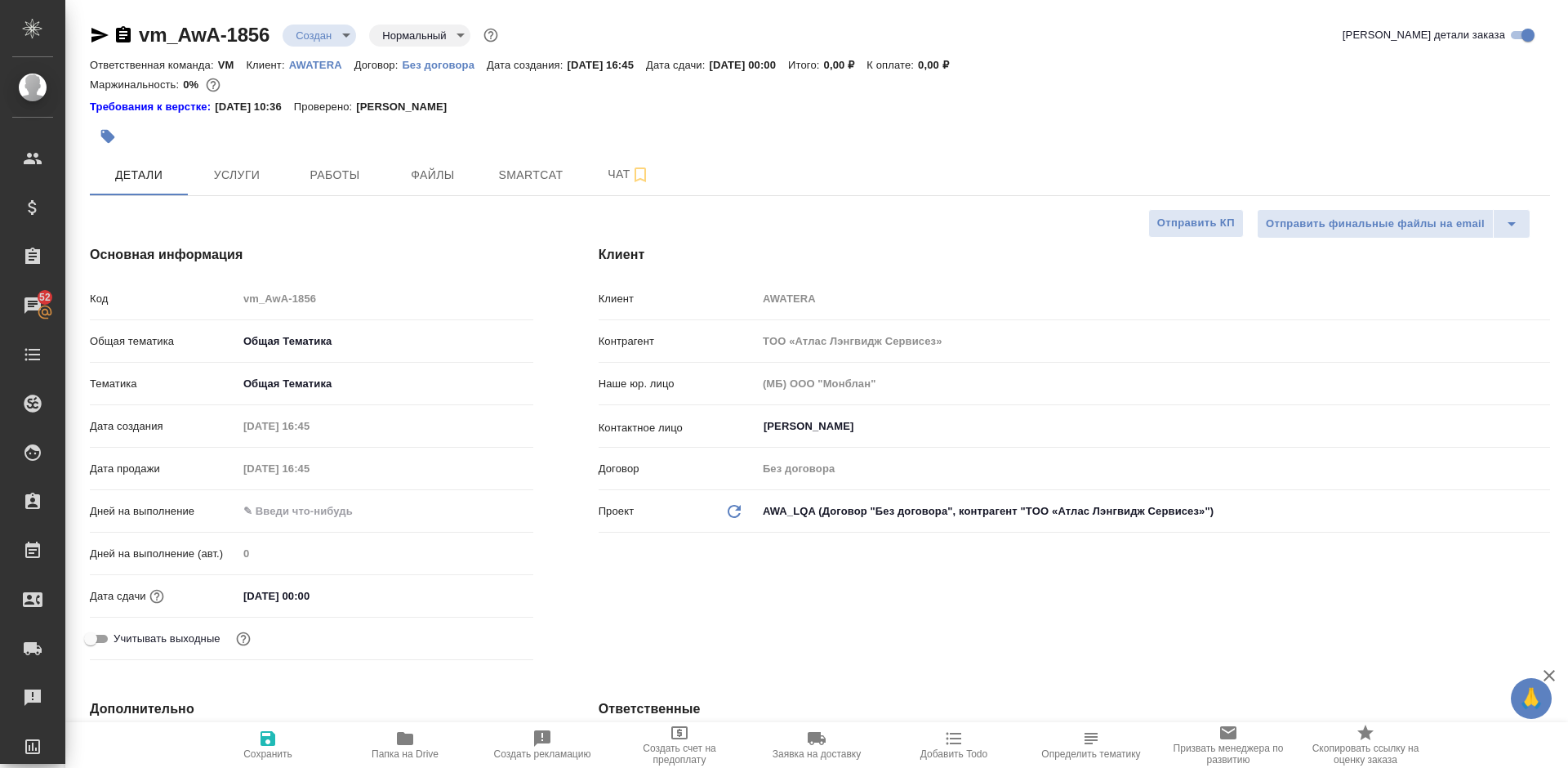
type textarea "x"
